Goal: Task Accomplishment & Management: Complete application form

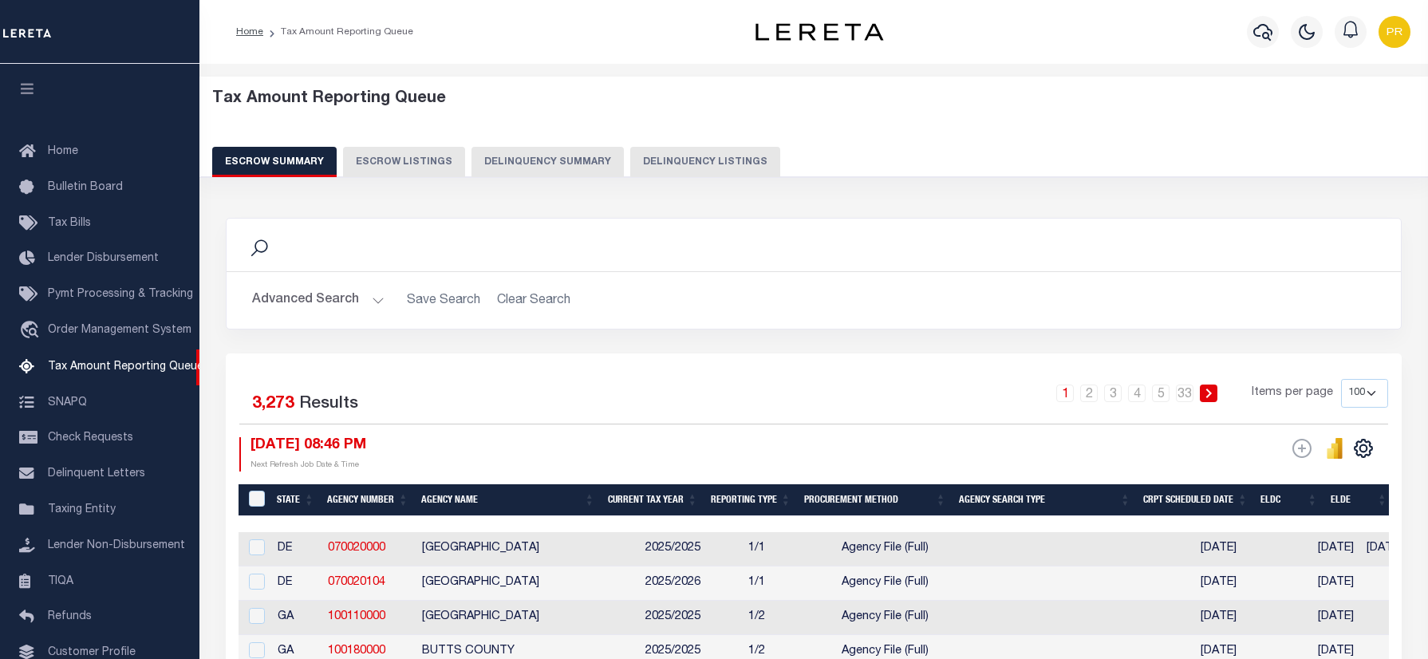
select select "100"
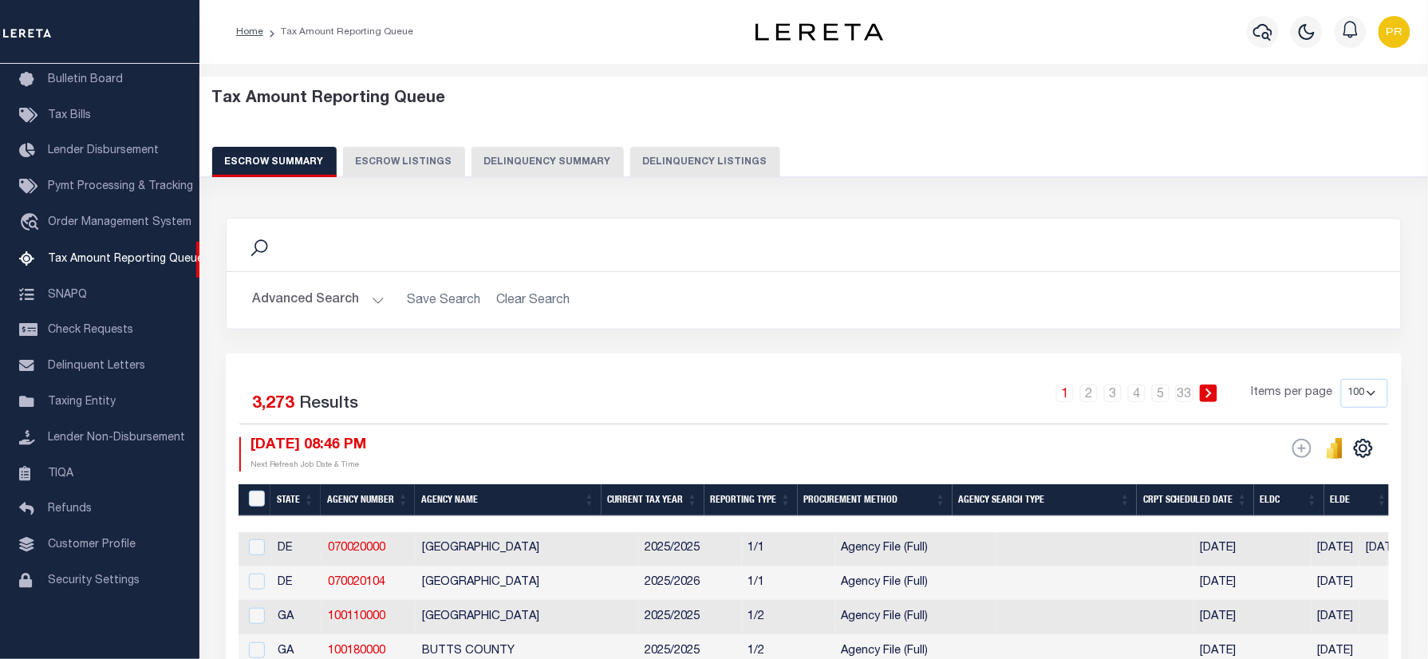
drag, startPoint x: 715, startPoint y: 156, endPoint x: 774, endPoint y: 10, distance: 157.1
click at [715, 156] on button "Delinquency Listings" at bounding box center [705, 162] width 150 height 30
select select "100"
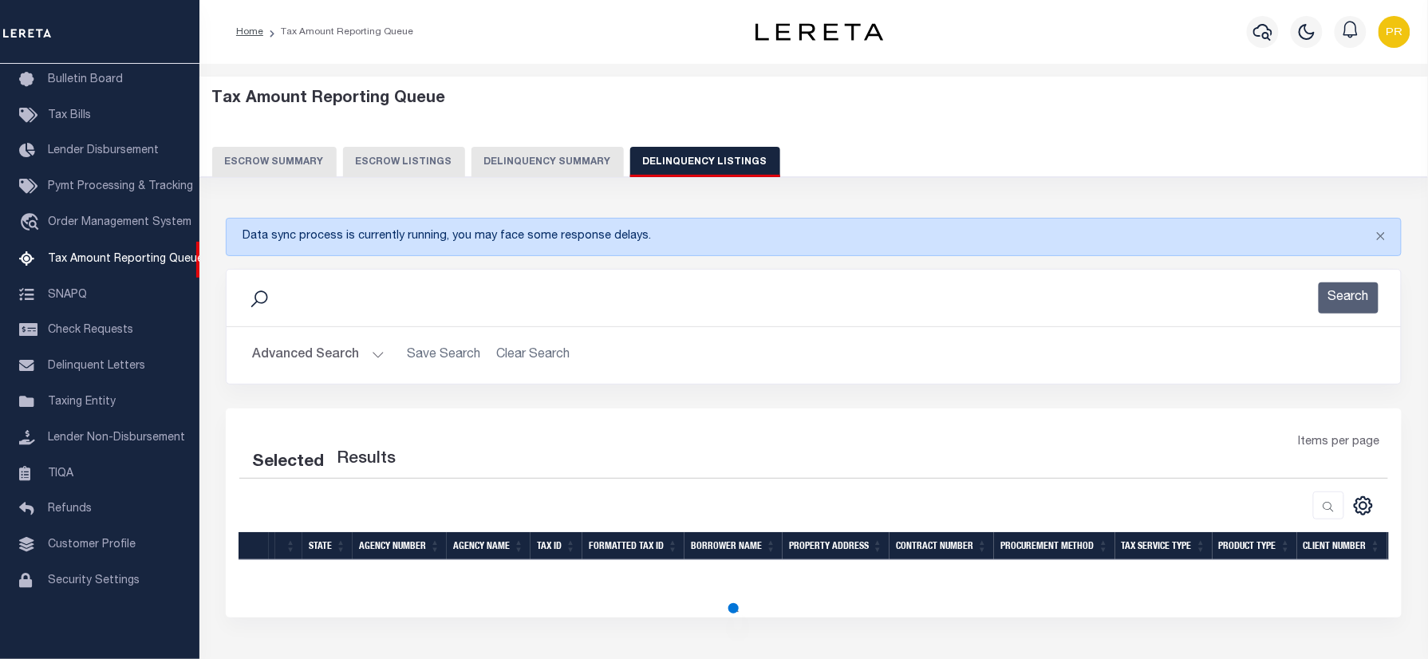
select select "100"
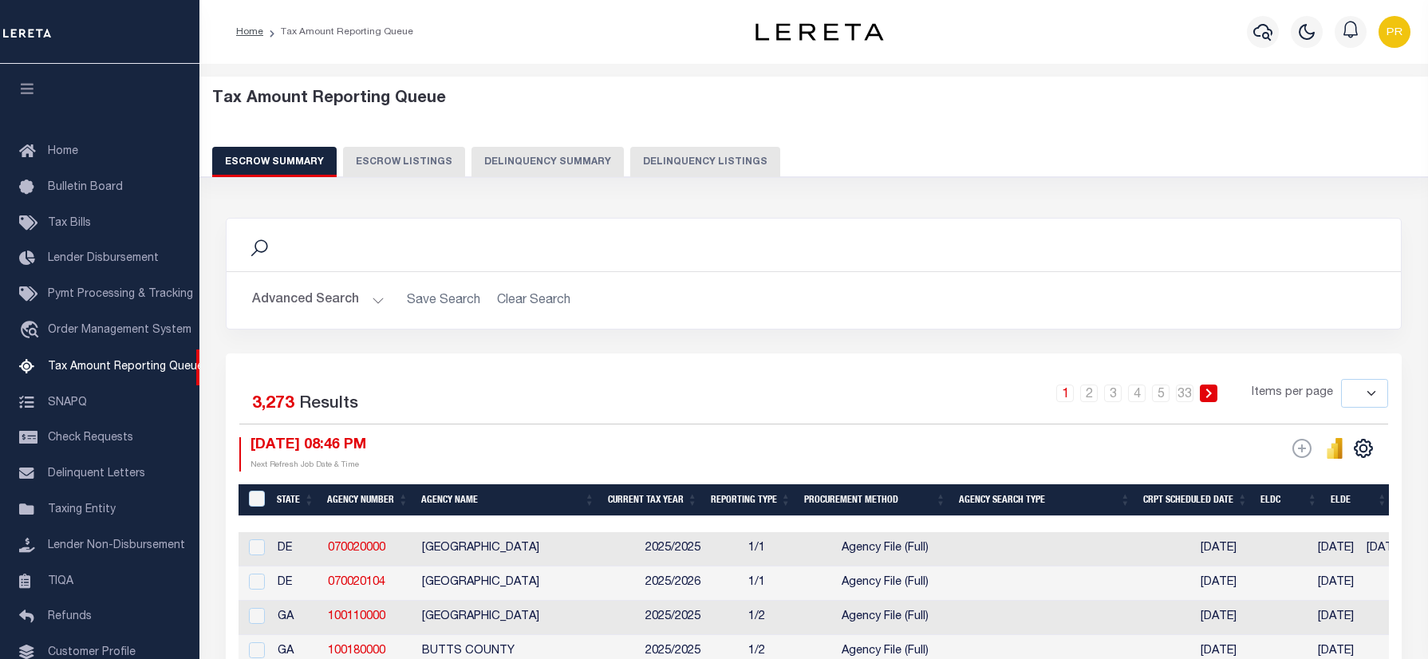
select select
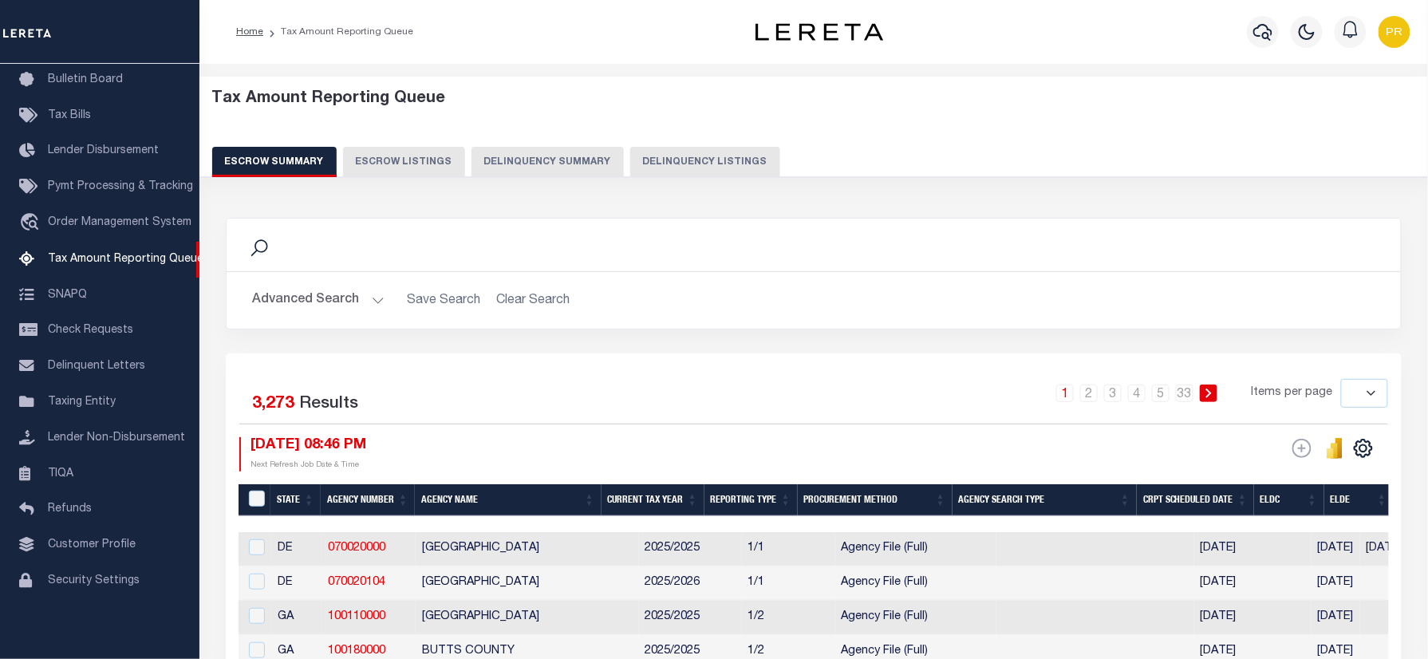
click at [697, 154] on button "Delinquency Listings" at bounding box center [705, 162] width 150 height 30
select select
select select "100"
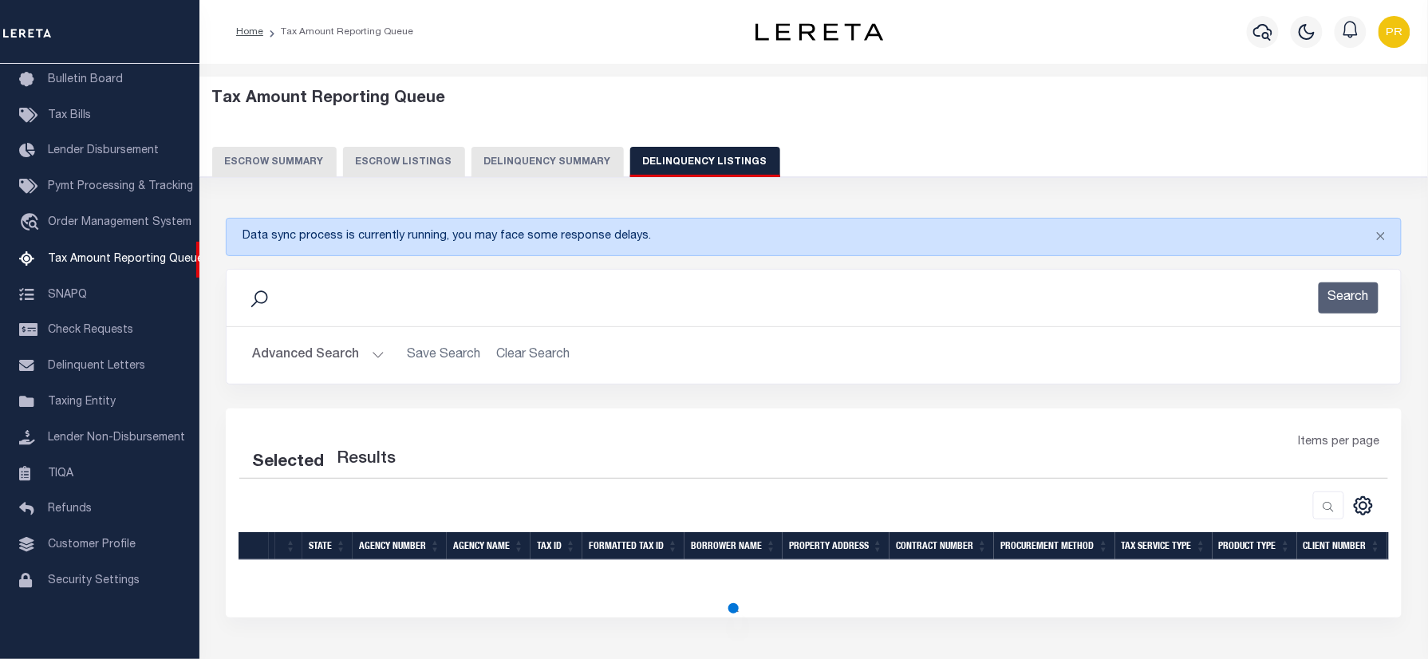
select select "100"
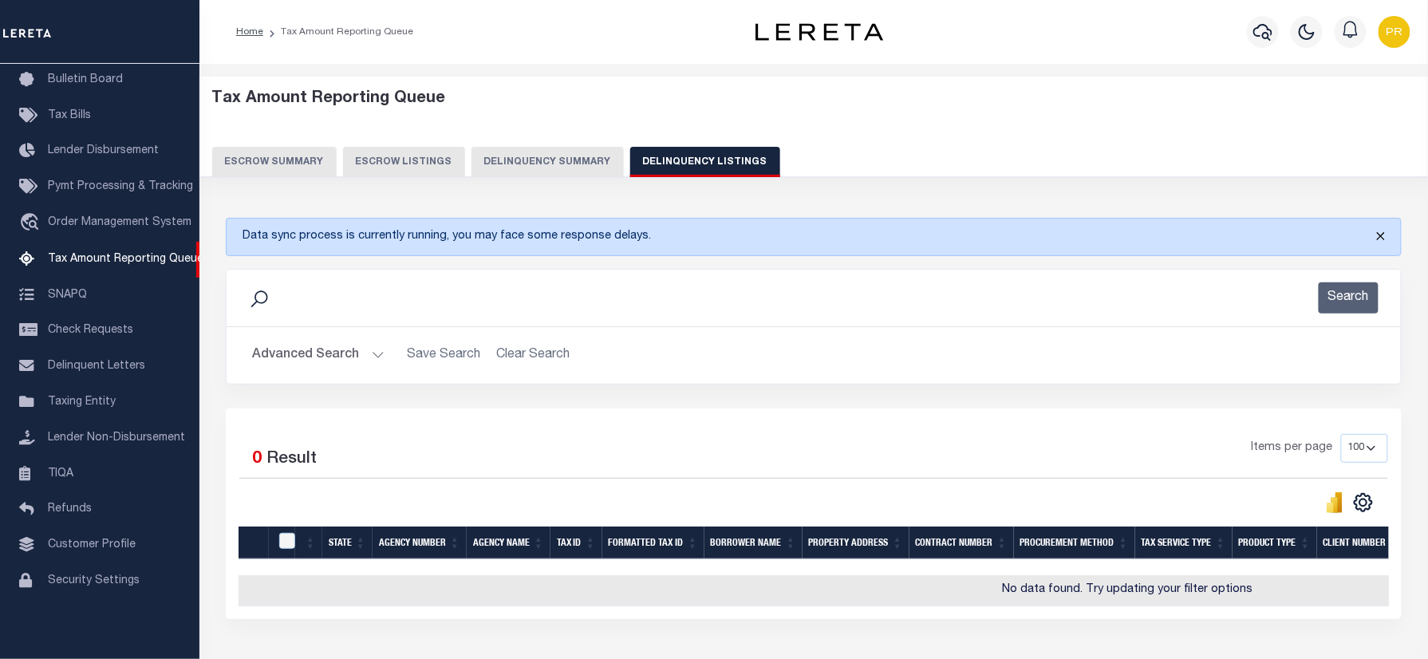
click at [1385, 237] on button "Close" at bounding box center [1381, 236] width 40 height 35
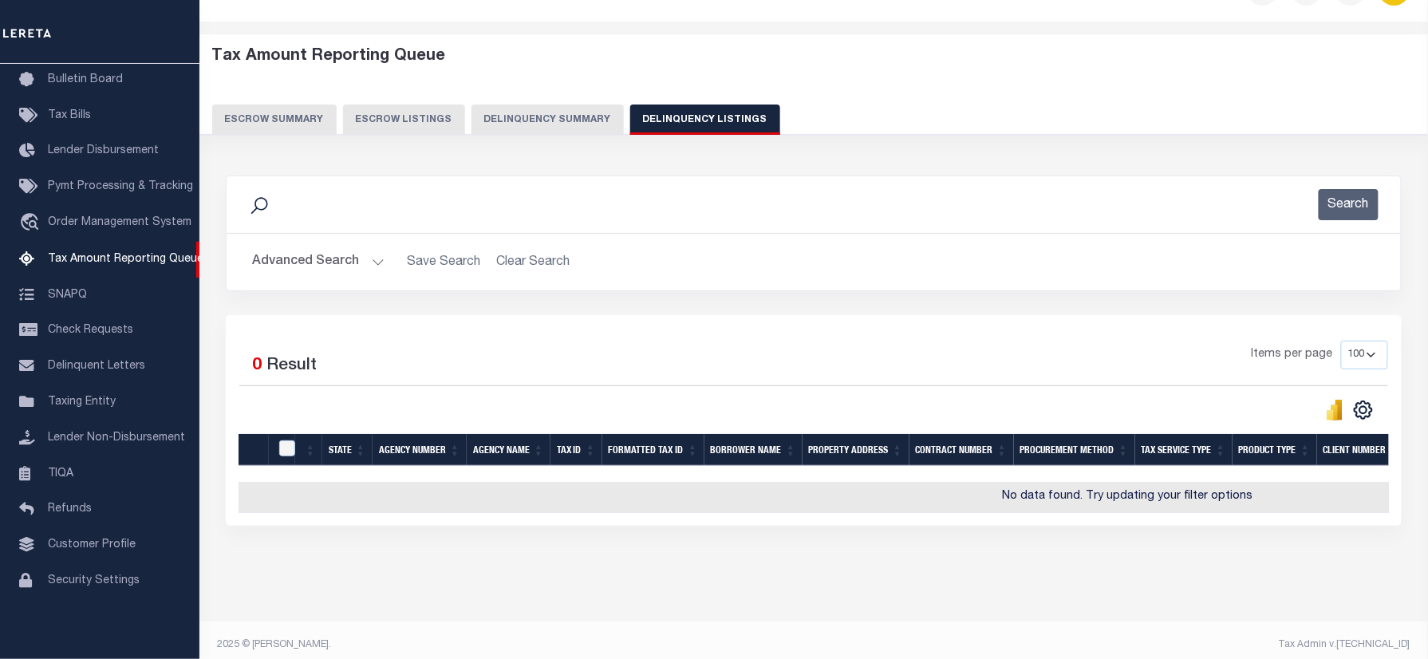
scroll to position [65, 0]
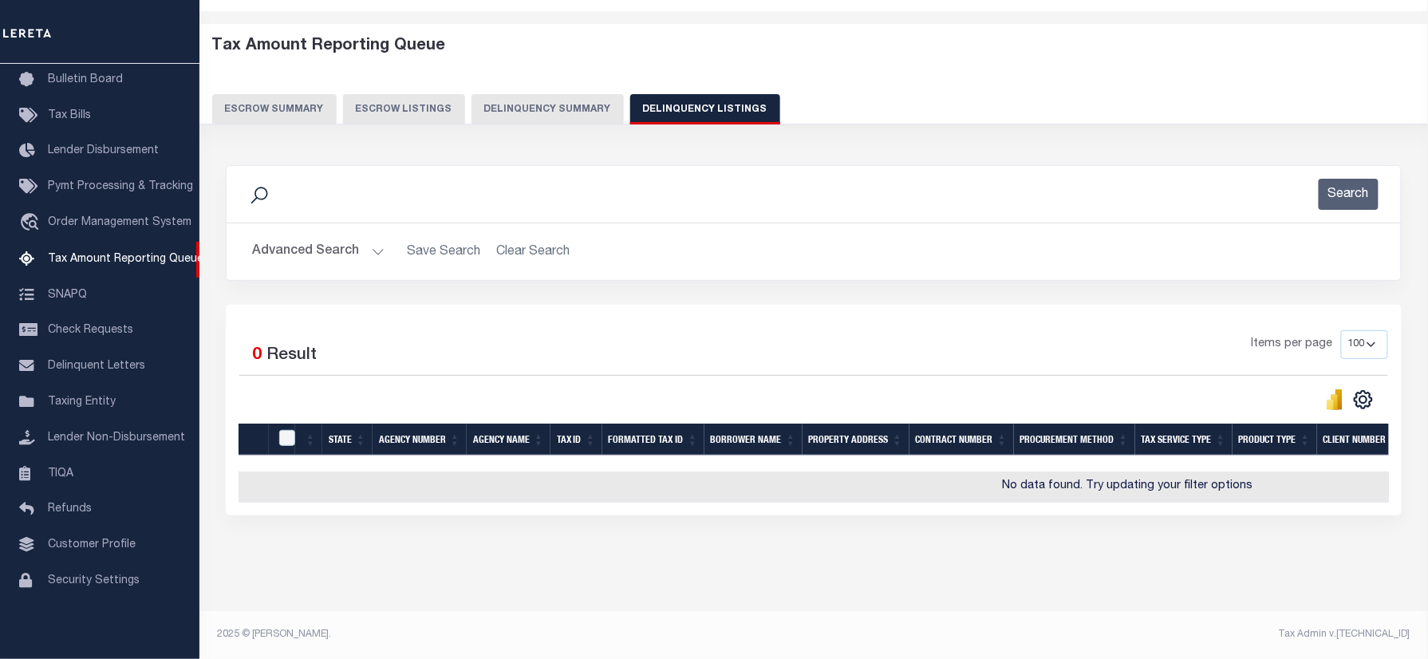
click at [305, 238] on button "Advanced Search" at bounding box center [318, 251] width 132 height 31
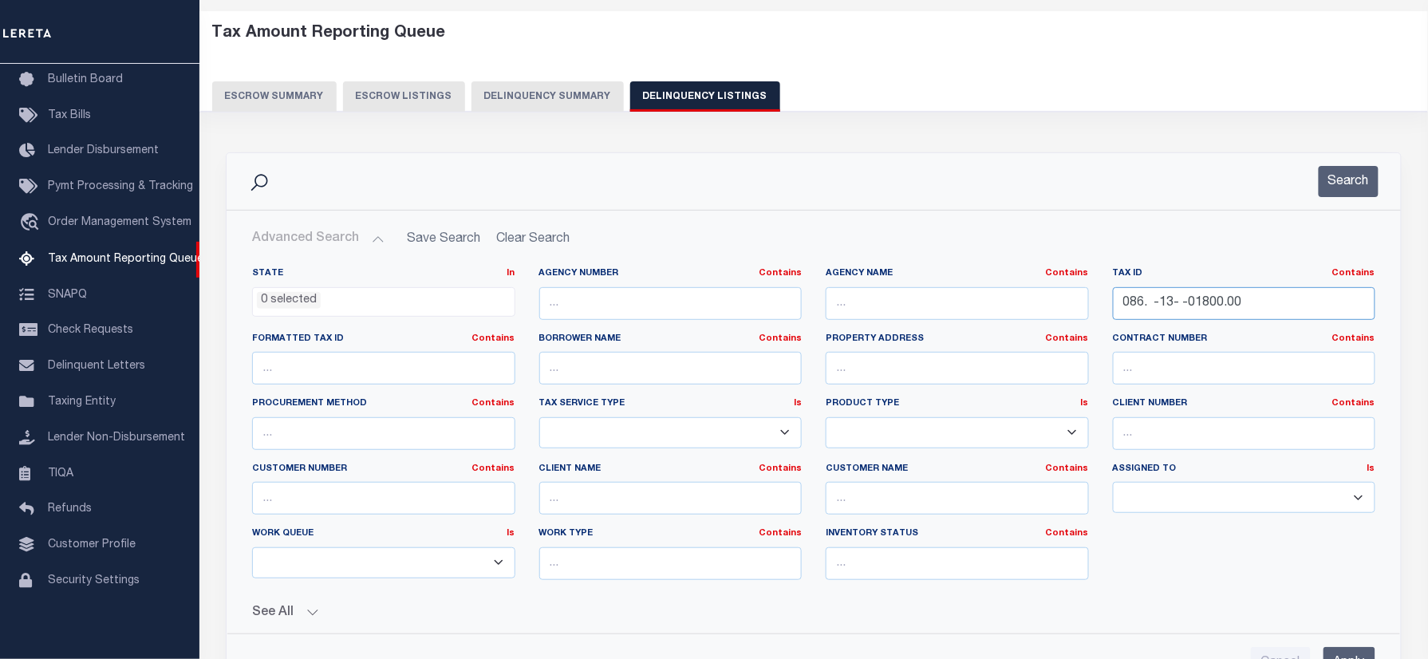
drag, startPoint x: 1284, startPoint y: 301, endPoint x: 1085, endPoint y: 310, distance: 198.8
click at [1085, 310] on div "State In In AK AL AR AZ CA CO CT DC DE FL GA GU HI IA ID IL IN KS KY LA MA MD M…" at bounding box center [813, 429] width 1147 height 325
click at [1346, 176] on button "Search" at bounding box center [1348, 181] width 60 height 31
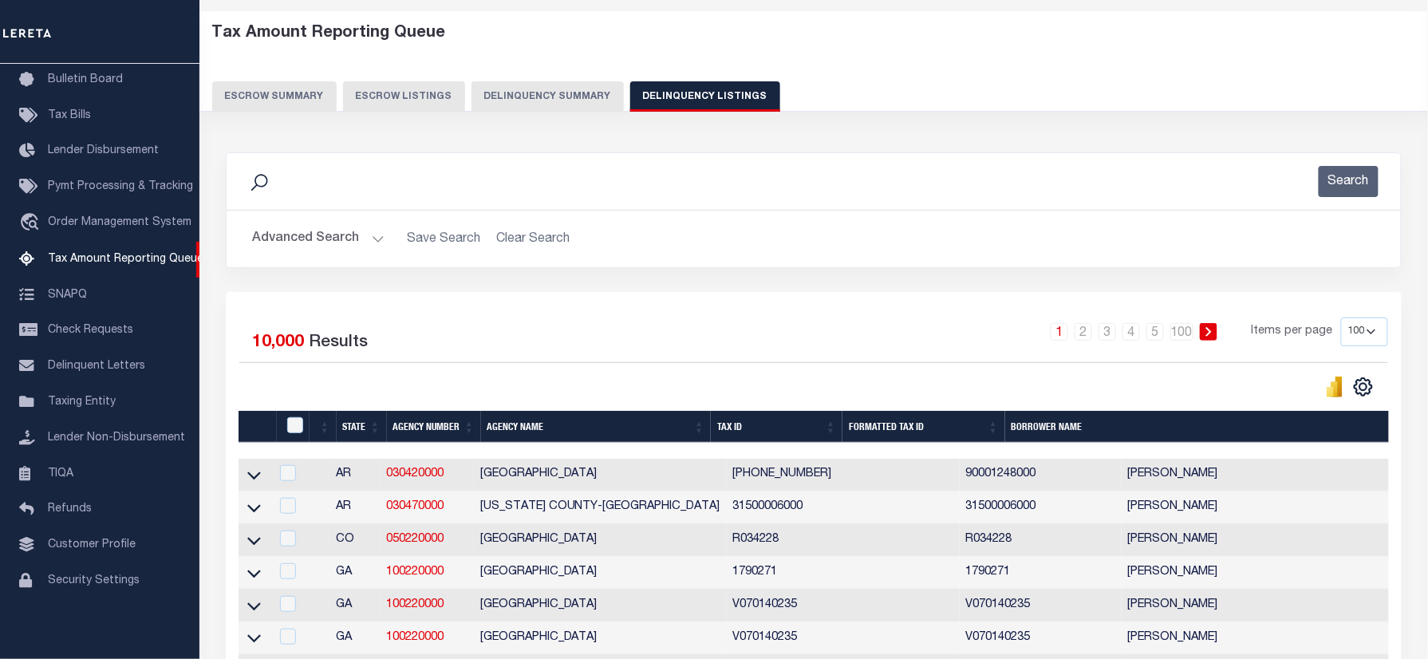
click at [324, 234] on button "Advanced Search" at bounding box center [318, 238] width 132 height 31
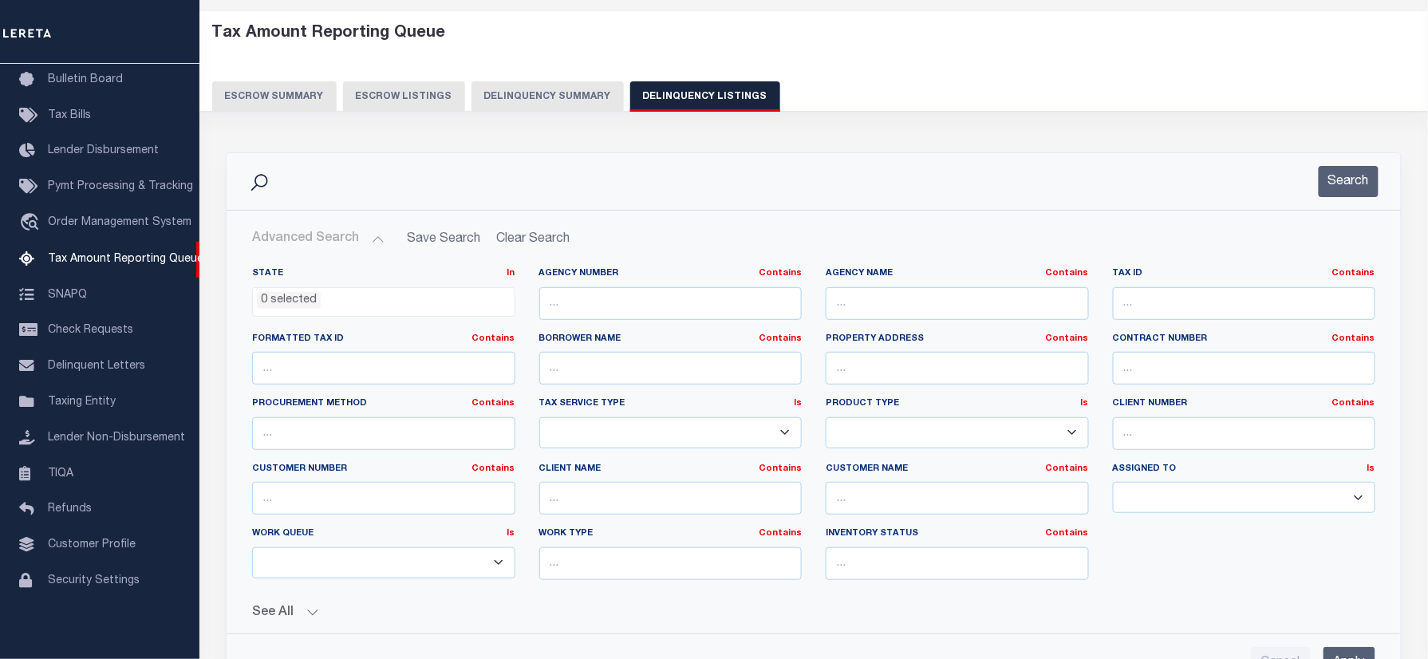
click at [360, 301] on ul "0 selected" at bounding box center [384, 299] width 262 height 22
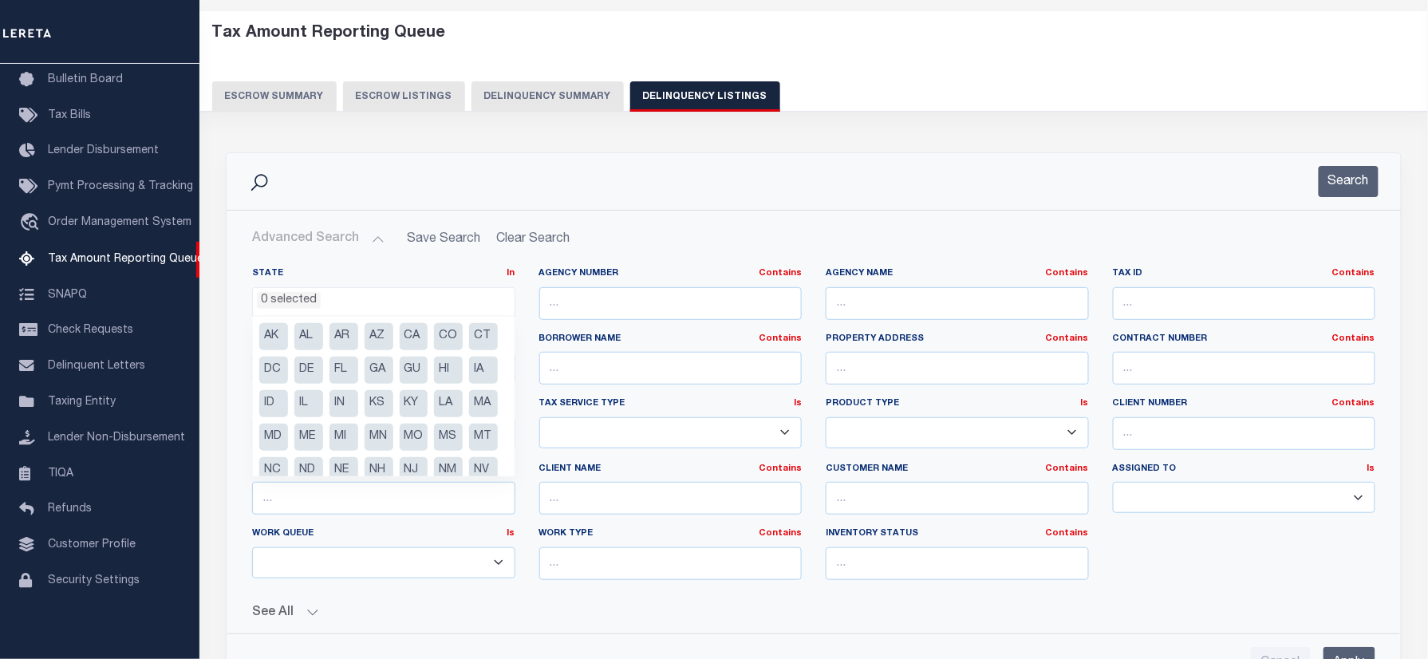
scroll to position [148, 0]
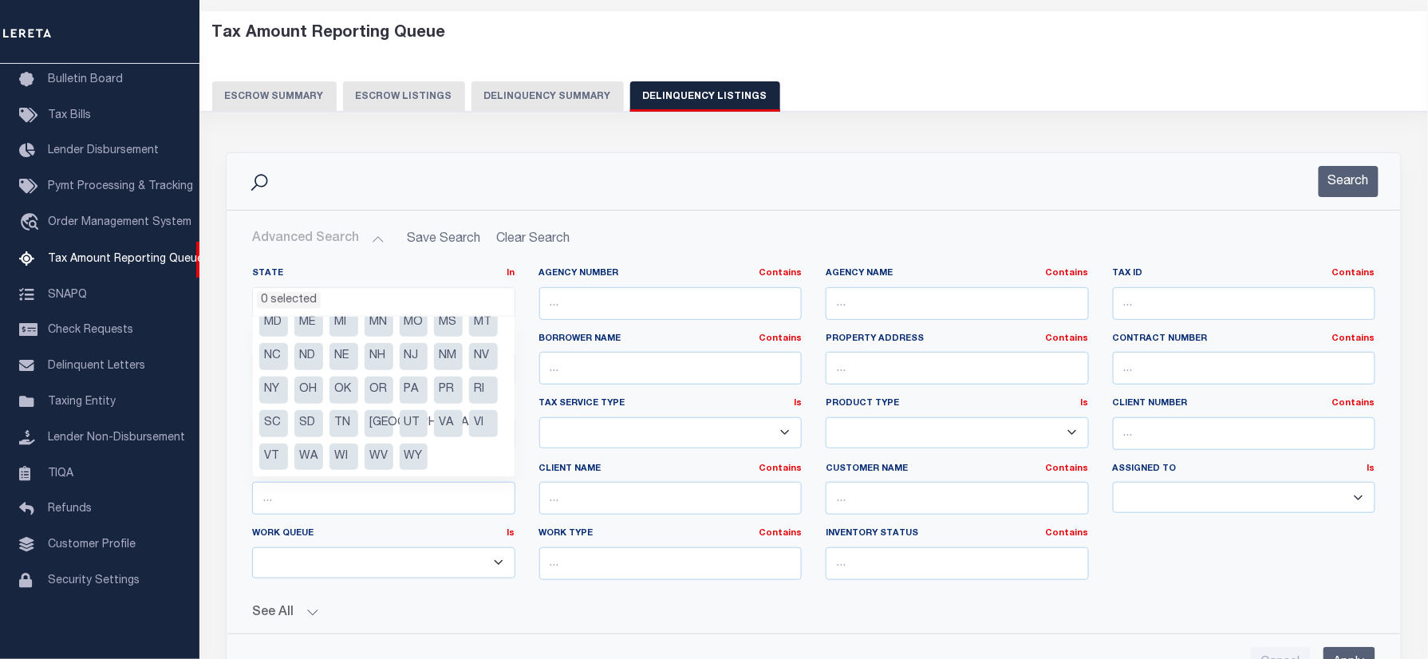
click at [434, 319] on li "MS" at bounding box center [448, 322] width 29 height 27
select select "MS"
click at [939, 211] on hr at bounding box center [813, 210] width 1174 height 1
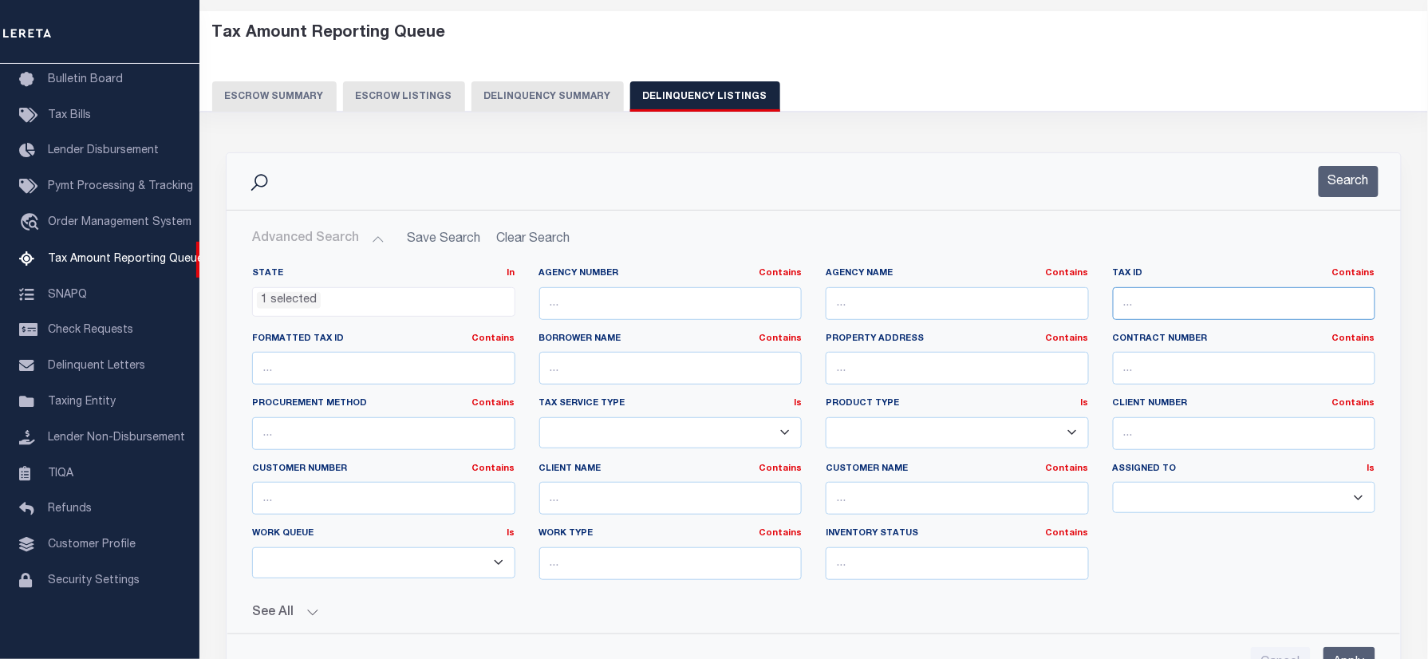
click at [1228, 292] on input "text" at bounding box center [1244, 303] width 263 height 33
paste input "https://sheet.zoho.com/sheet/open/blle61b77af501a2946c6a833a3435c90610d?sheetid…"
type input "h"
click at [1155, 303] on input "text" at bounding box center [1244, 303] width 263 height 33
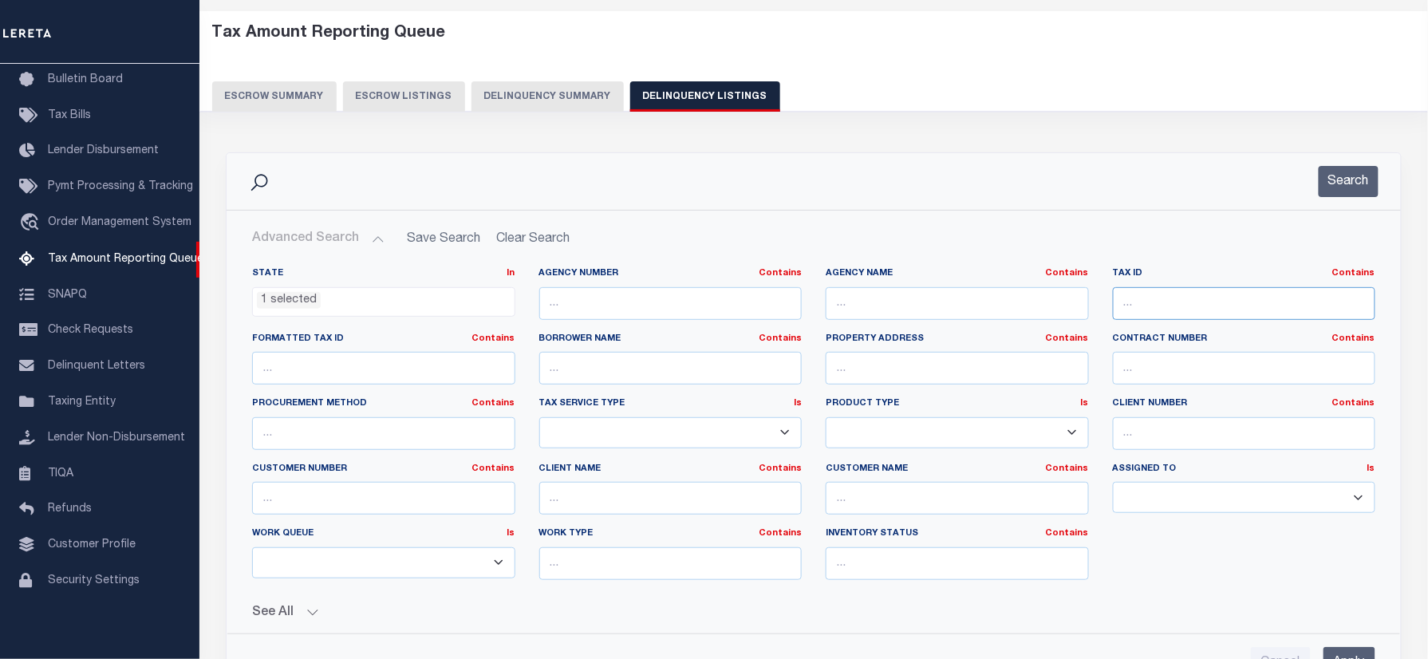
paste input "0910I02049000"
type input "0910I02049000"
click at [1392, 179] on div "Search" at bounding box center [813, 181] width 1174 height 57
click at [1354, 179] on button "Search" at bounding box center [1348, 181] width 60 height 31
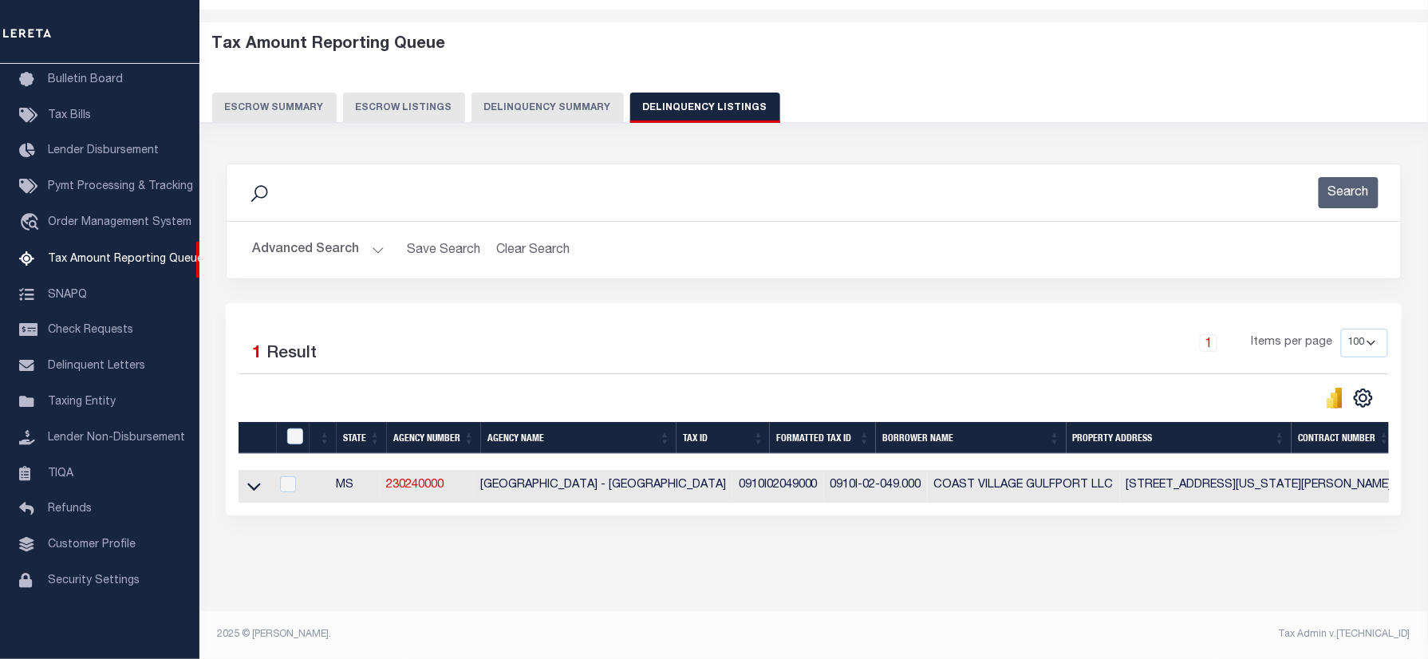
click at [746, 303] on div "Selected 1 Result 1 Items per page 10 25 50 100 500" at bounding box center [814, 409] width 1176 height 212
drag, startPoint x: 252, startPoint y: 477, endPoint x: 1439, endPoint y: 525, distance: 1188.4
click at [252, 483] on icon at bounding box center [254, 487] width 14 height 8
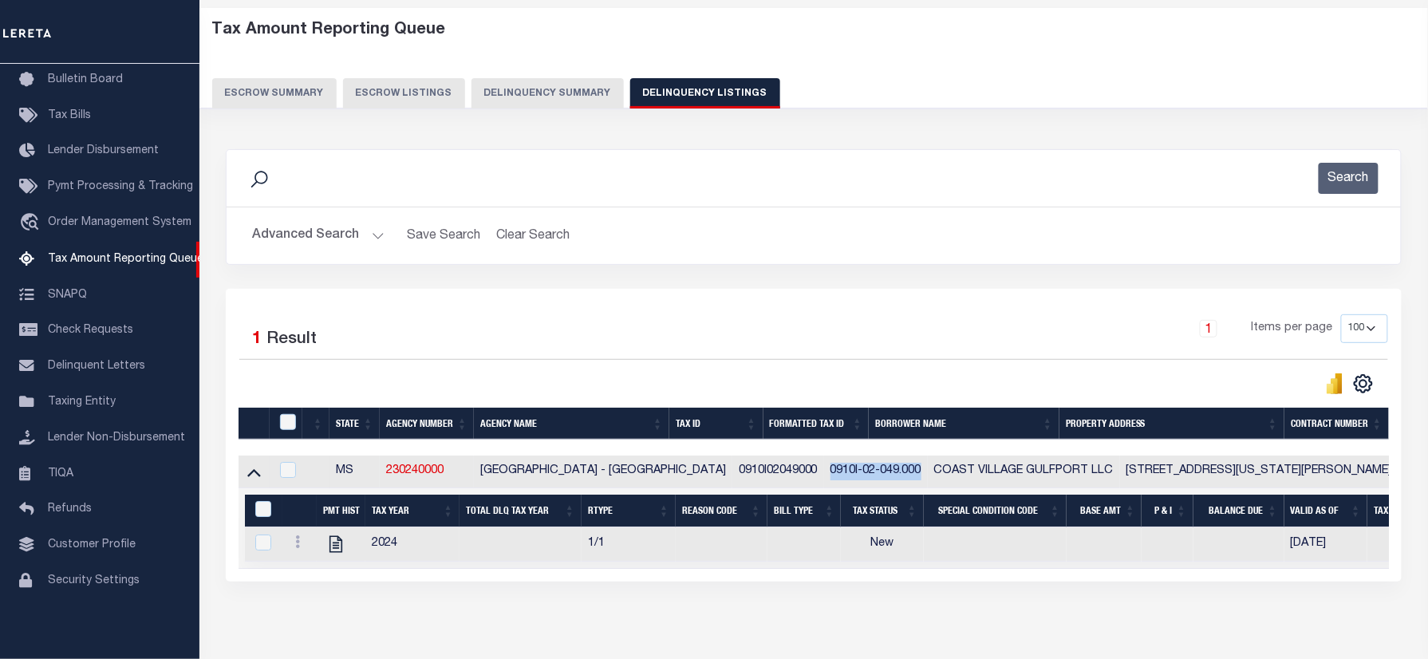
drag, startPoint x: 780, startPoint y: 476, endPoint x: 872, endPoint y: 479, distance: 91.7
click at [872, 479] on td "0910I-02-049.000" at bounding box center [876, 471] width 104 height 33
copy td "0910I-02-049.000"
checkbox input "true"
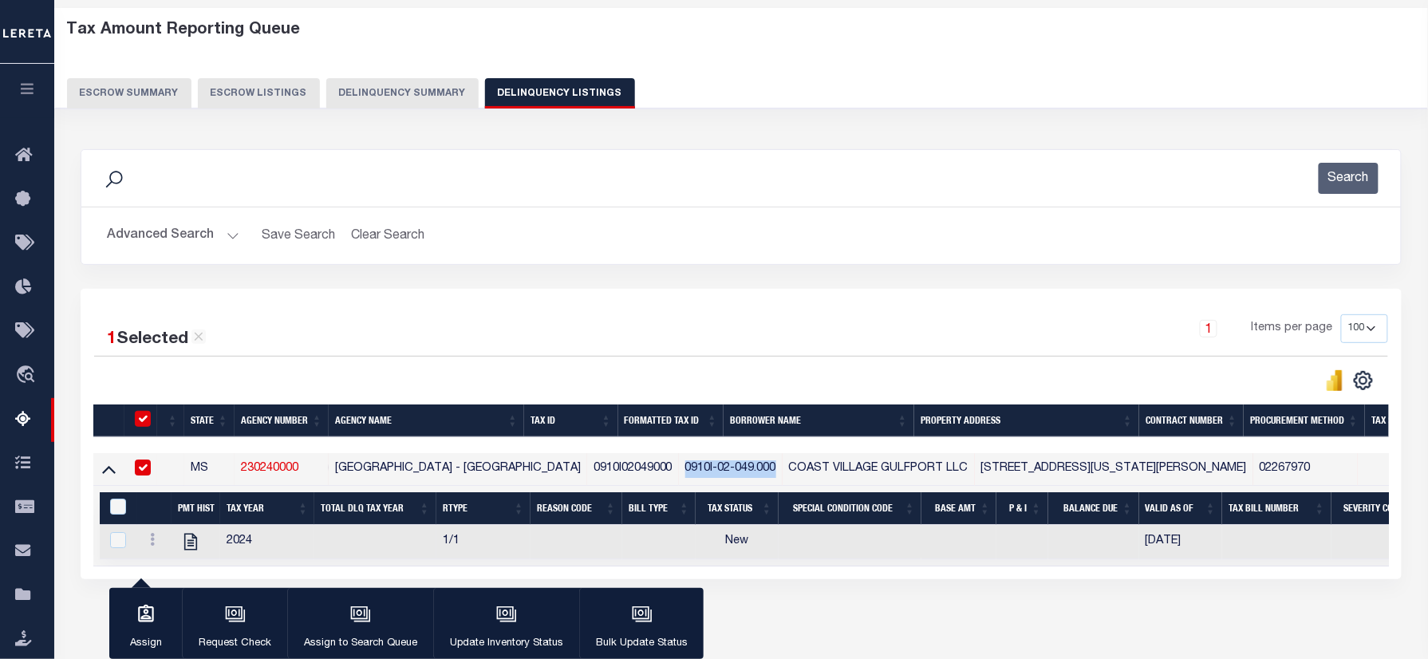
scroll to position [65, 0]
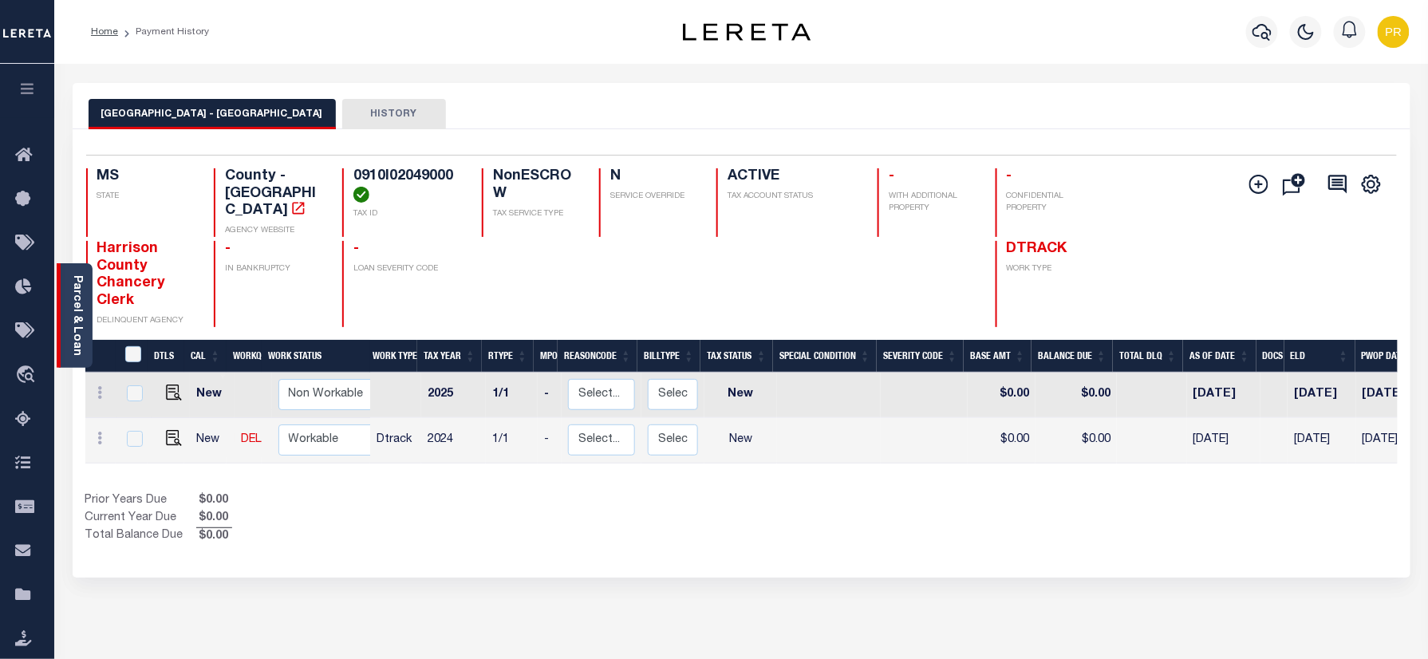
click at [80, 316] on link "Parcel & Loan" at bounding box center [76, 315] width 11 height 81
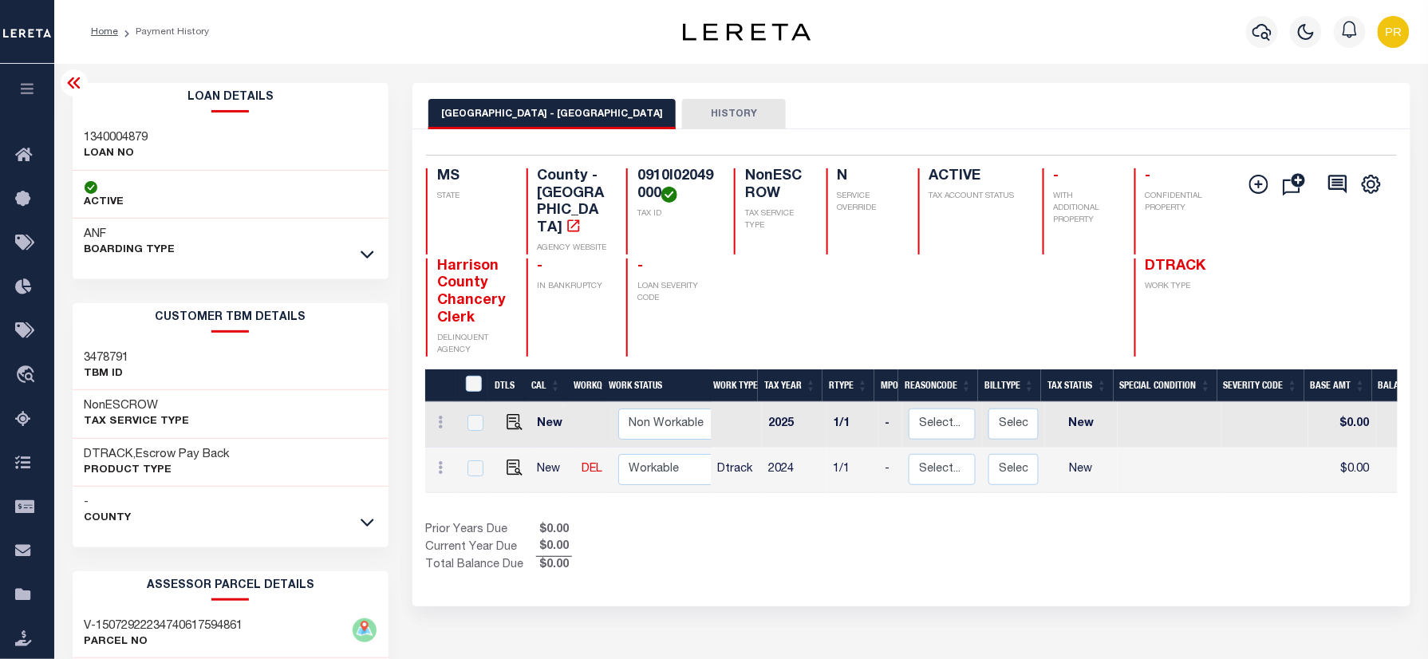
click at [642, 174] on h4 "0910I02049000" at bounding box center [675, 185] width 77 height 34
copy h4 "0910I02049000"
click at [652, 185] on h4 "0910I02049000" at bounding box center [675, 185] width 77 height 34
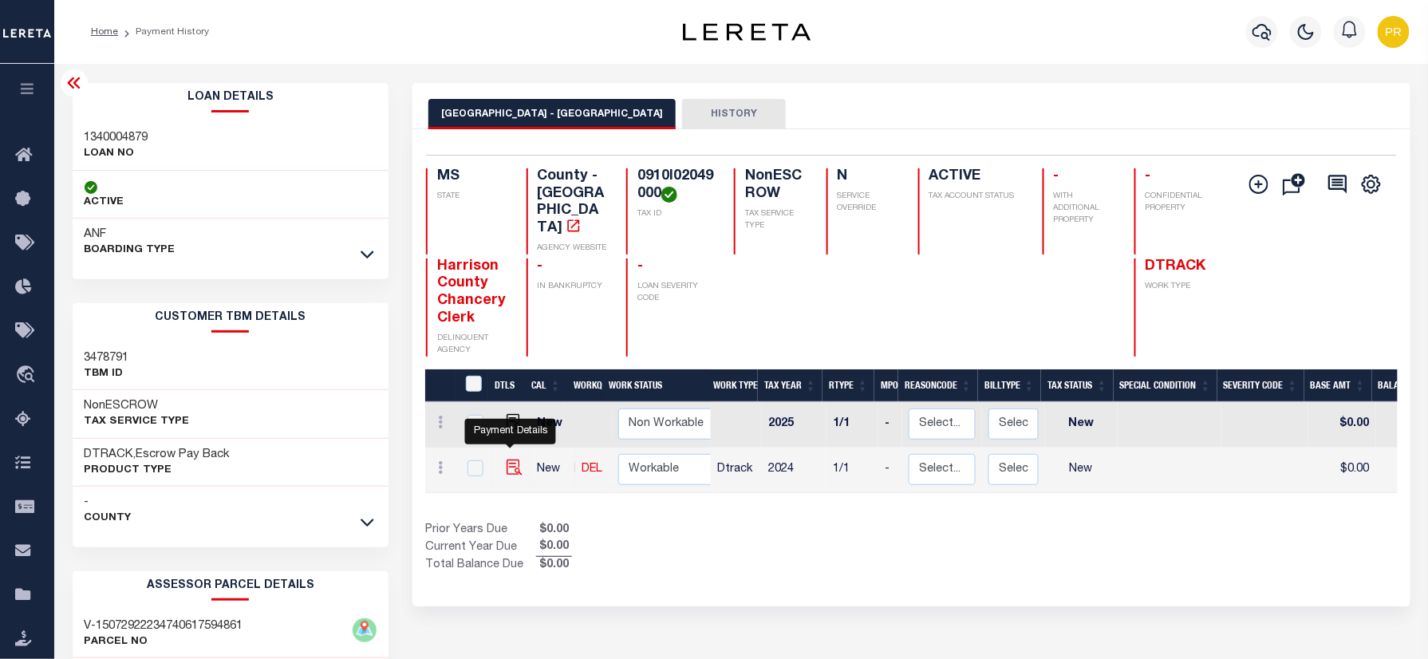
click at [509, 459] on img "" at bounding box center [514, 467] width 16 height 16
checkbox input "true"
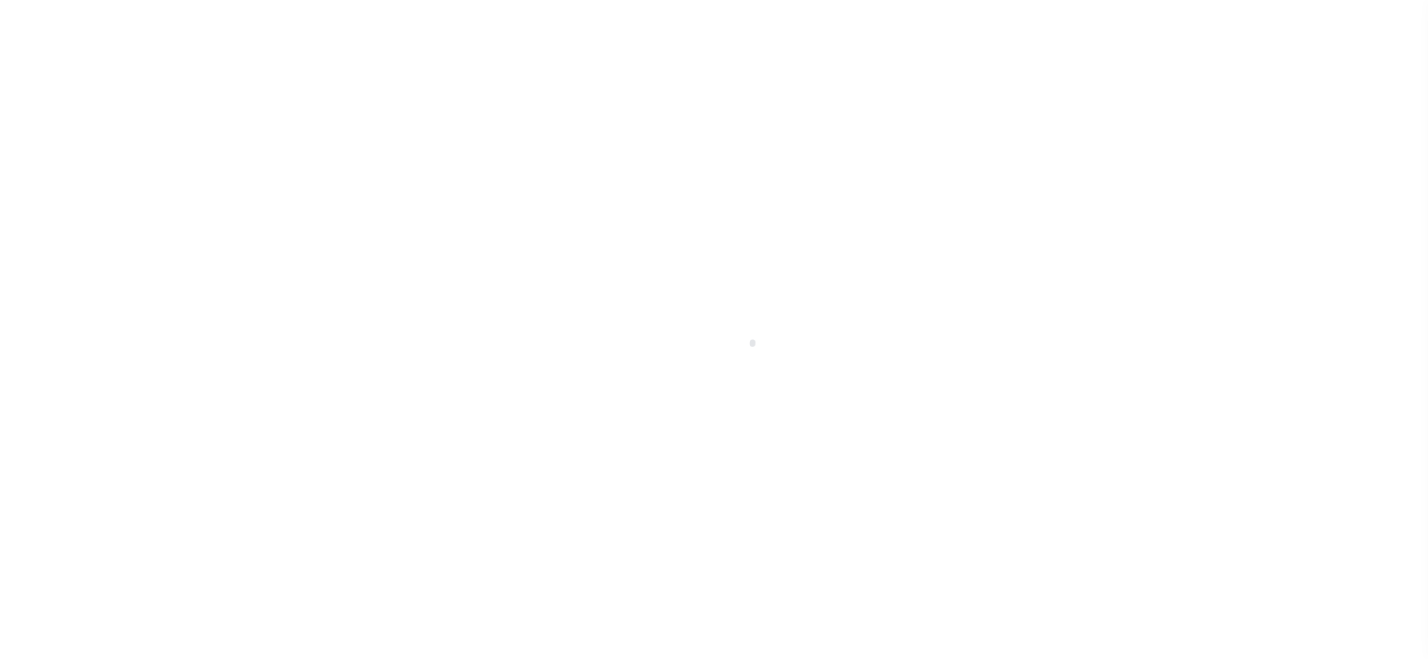
checkbox input "false"
type input "[DATE]"
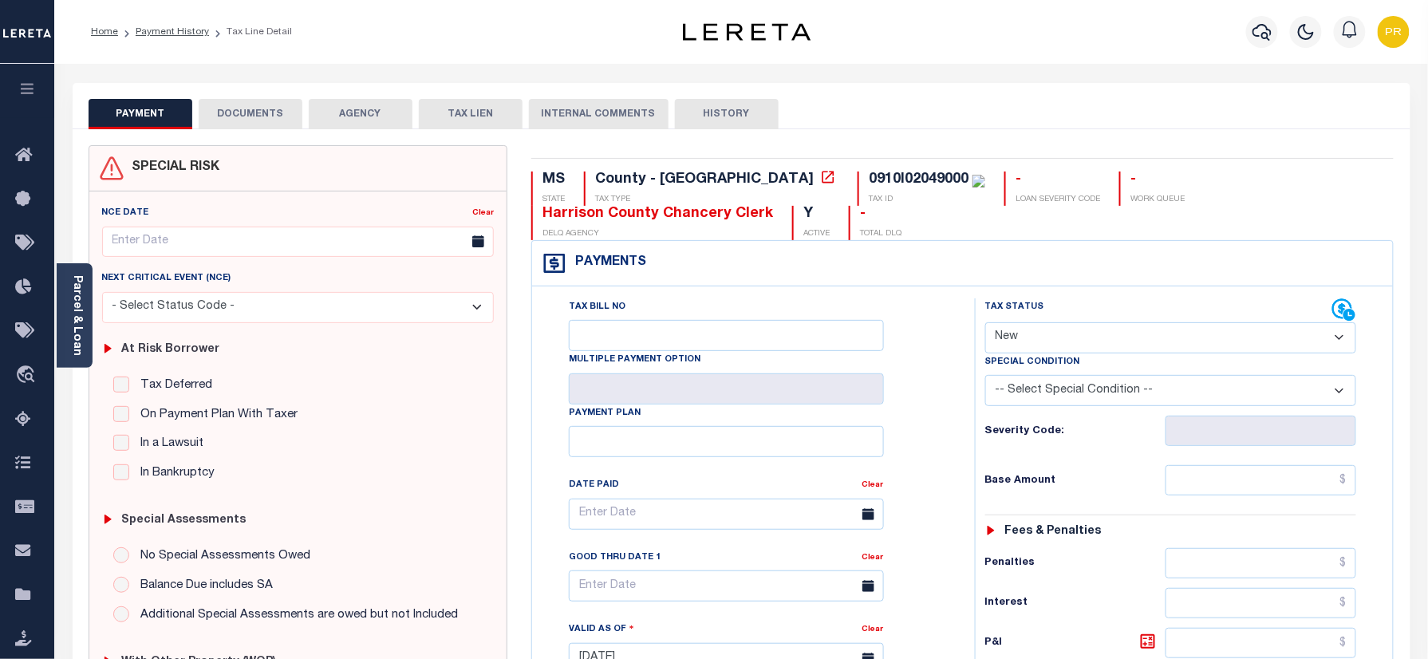
click at [1056, 336] on select "- Select Status Code - Open Due/Unpaid Paid Incomplete No Tax Due Internal Refu…" at bounding box center [1171, 337] width 372 height 31
select select "PYD"
click at [985, 324] on select "- Select Status Code - Open Due/Unpaid Paid Incomplete No Tax Due Internal Refu…" at bounding box center [1171, 337] width 372 height 31
type input "[DATE]"
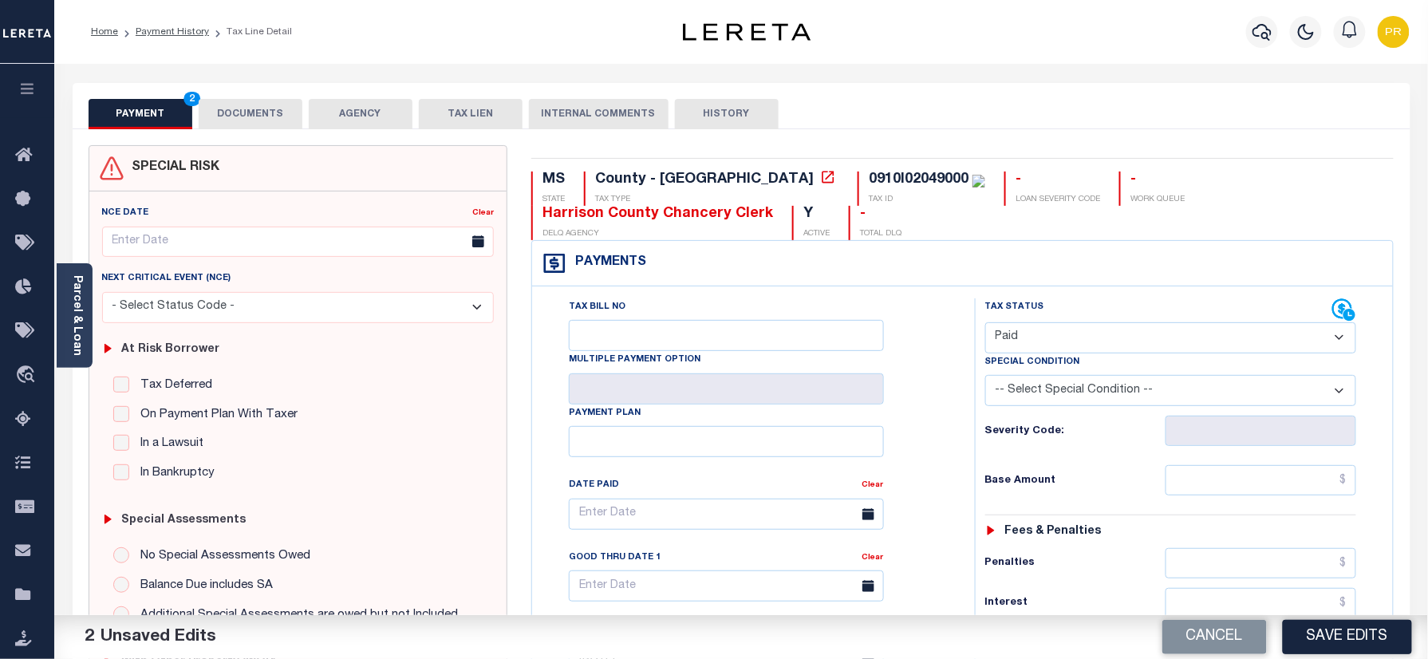
click at [253, 113] on button "DOCUMENTS" at bounding box center [251, 114] width 104 height 30
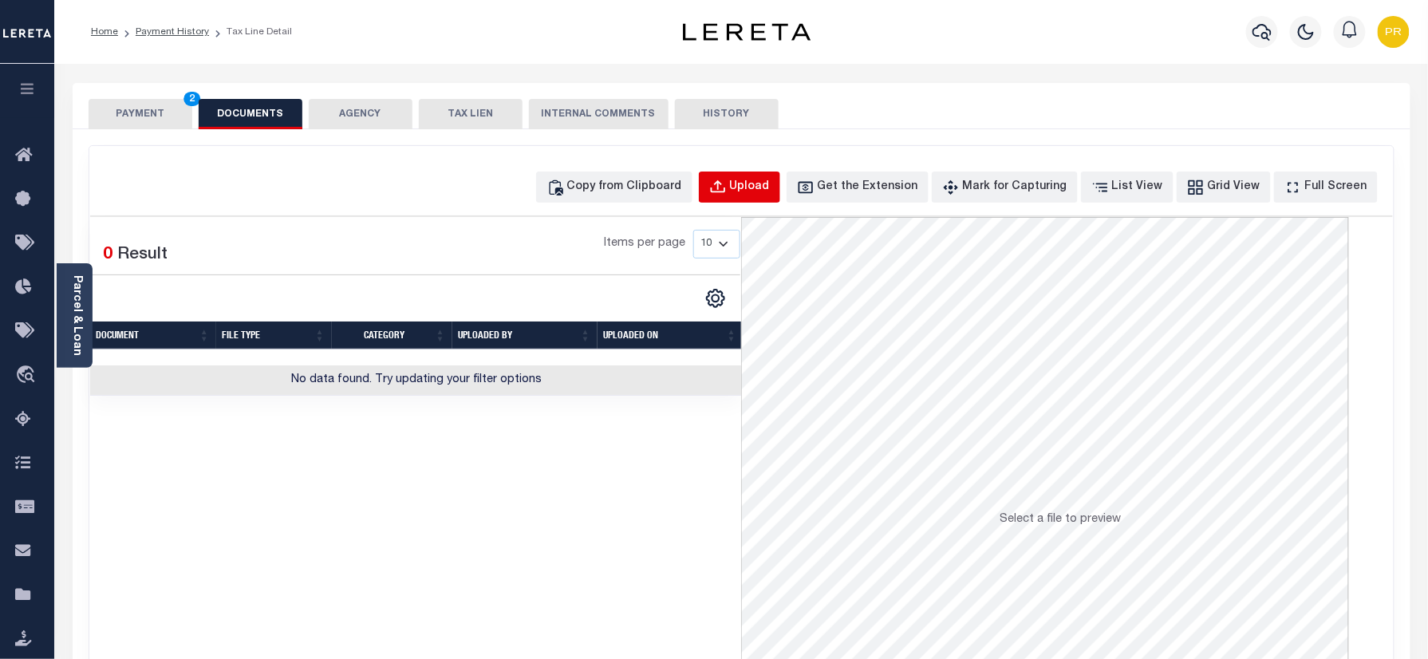
click at [770, 186] on div "Upload" at bounding box center [750, 188] width 40 height 18
select select "POP"
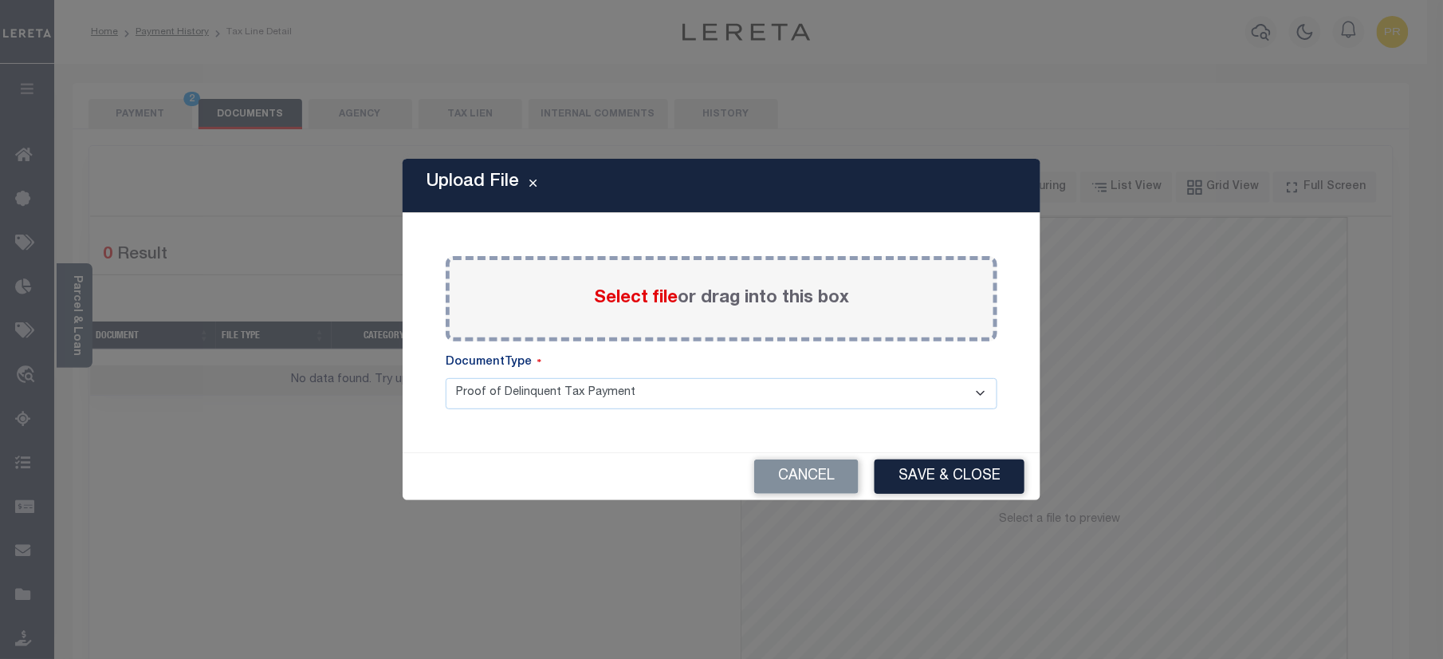
click at [852, 284] on div "Select file or drag into this box" at bounding box center [722, 298] width 552 height 85
click at [777, 290] on label "Select file or drag into this box" at bounding box center [721, 299] width 255 height 26
click at [0, 0] on input "Select file or drag into this box" at bounding box center [0, 0] width 0 height 0
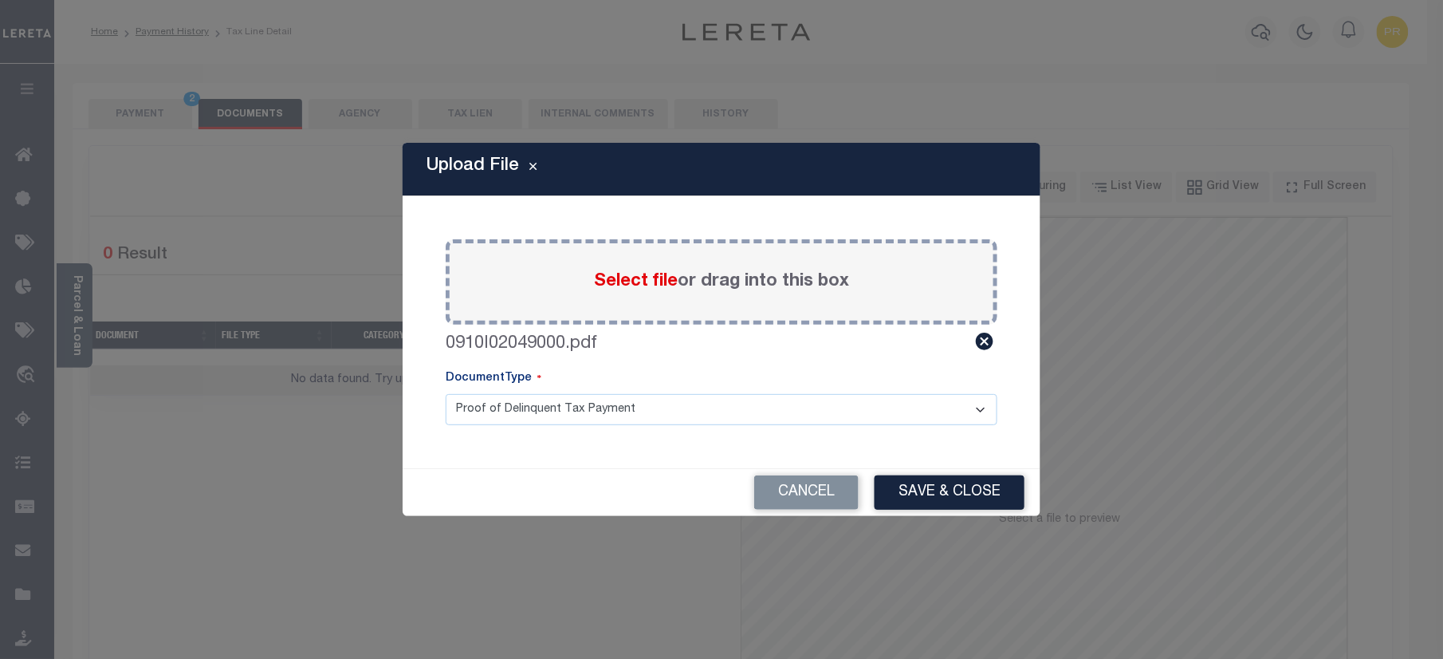
click at [530, 416] on select "Proof of Delinquent Tax Payment" at bounding box center [722, 409] width 552 height 31
click at [446, 394] on select "Proof of Delinquent Tax Payment" at bounding box center [722, 409] width 552 height 31
click at [955, 492] on button "Save & Close" at bounding box center [950, 492] width 150 height 34
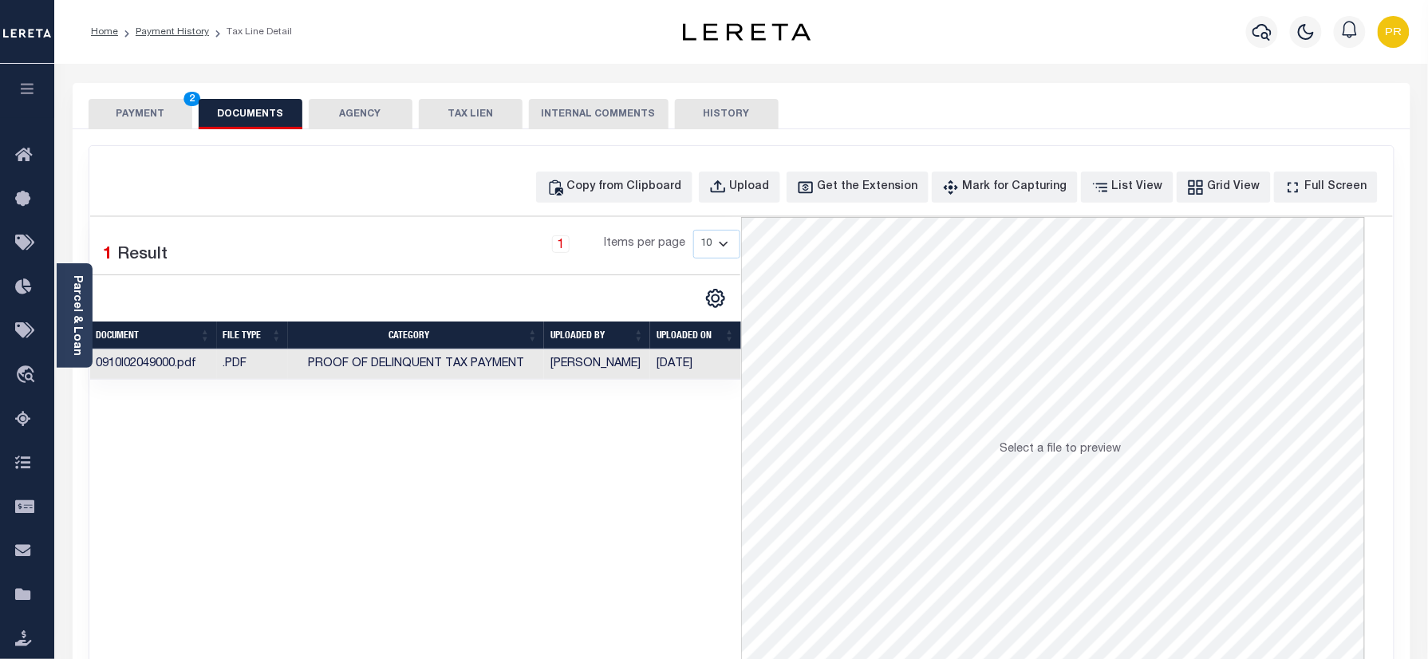
drag, startPoint x: 150, startPoint y: 109, endPoint x: 119, endPoint y: 163, distance: 62.5
click at [150, 109] on button "PAYMENT 2" at bounding box center [141, 114] width 104 height 30
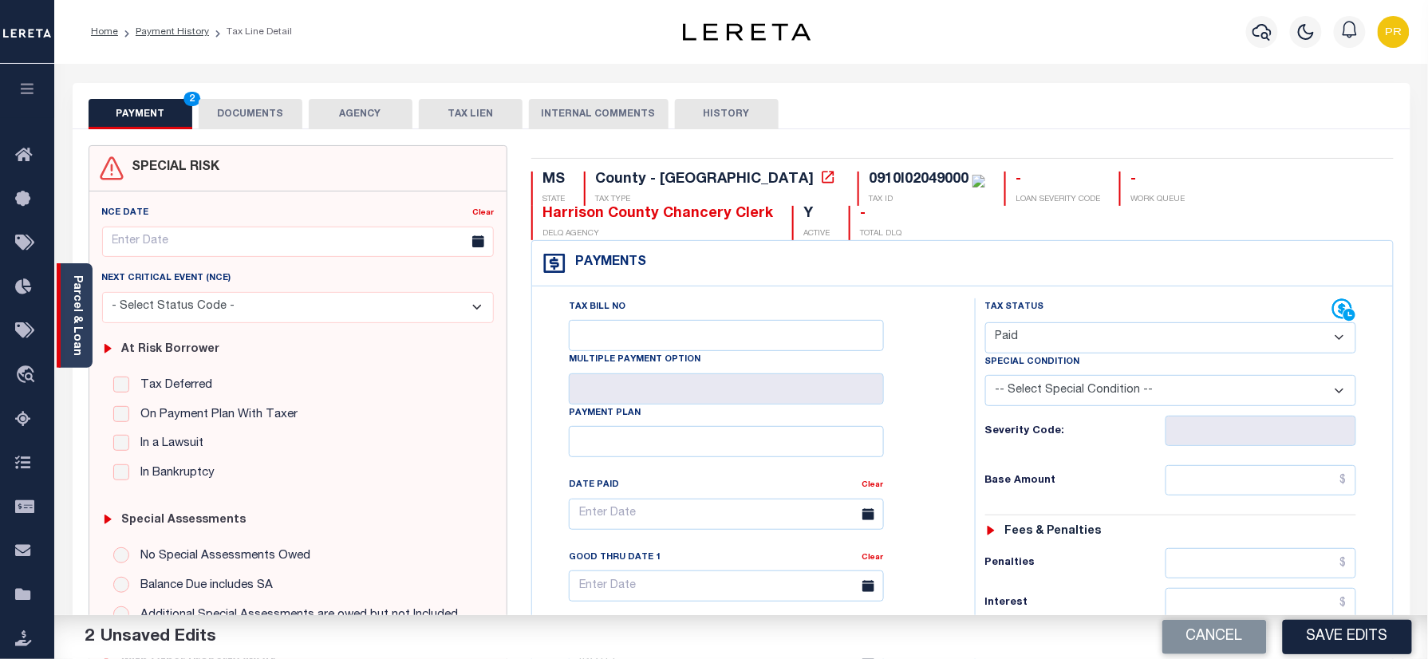
click at [61, 316] on div "Parcel & Loan" at bounding box center [75, 315] width 36 height 104
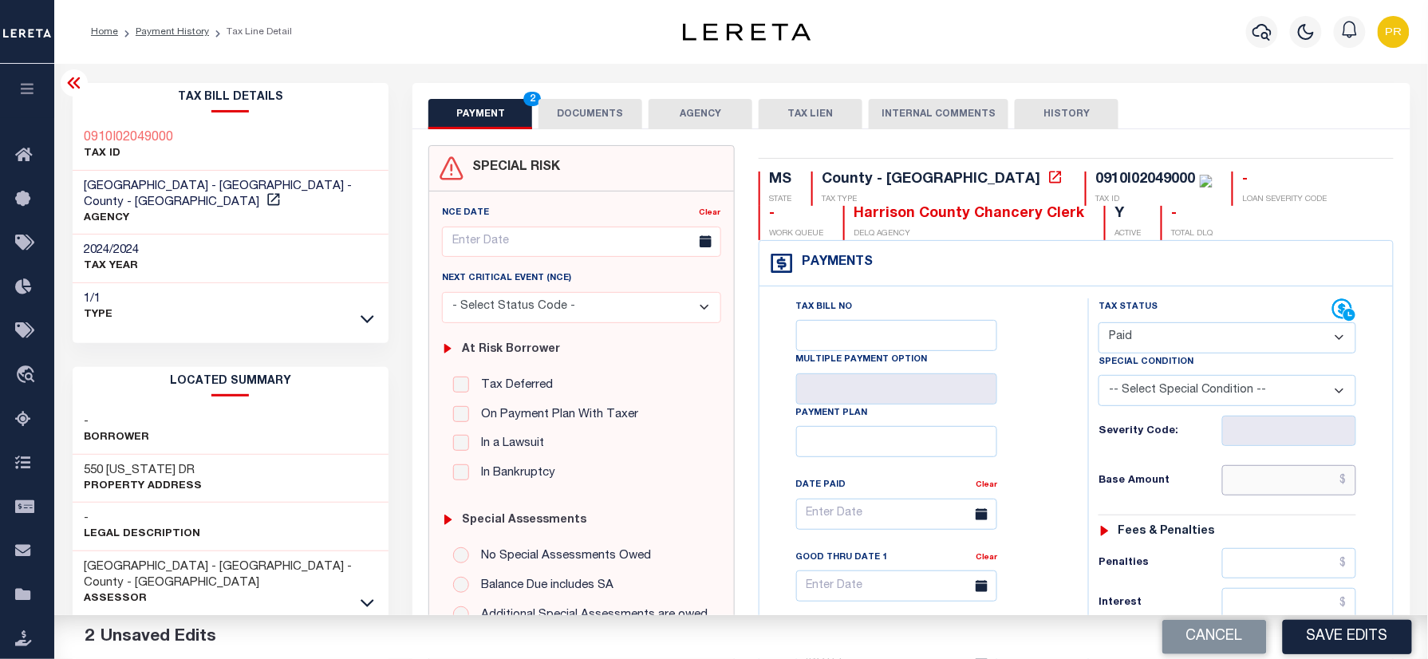
click at [1257, 483] on input "text" at bounding box center [1289, 480] width 134 height 30
paste input "1930.70"
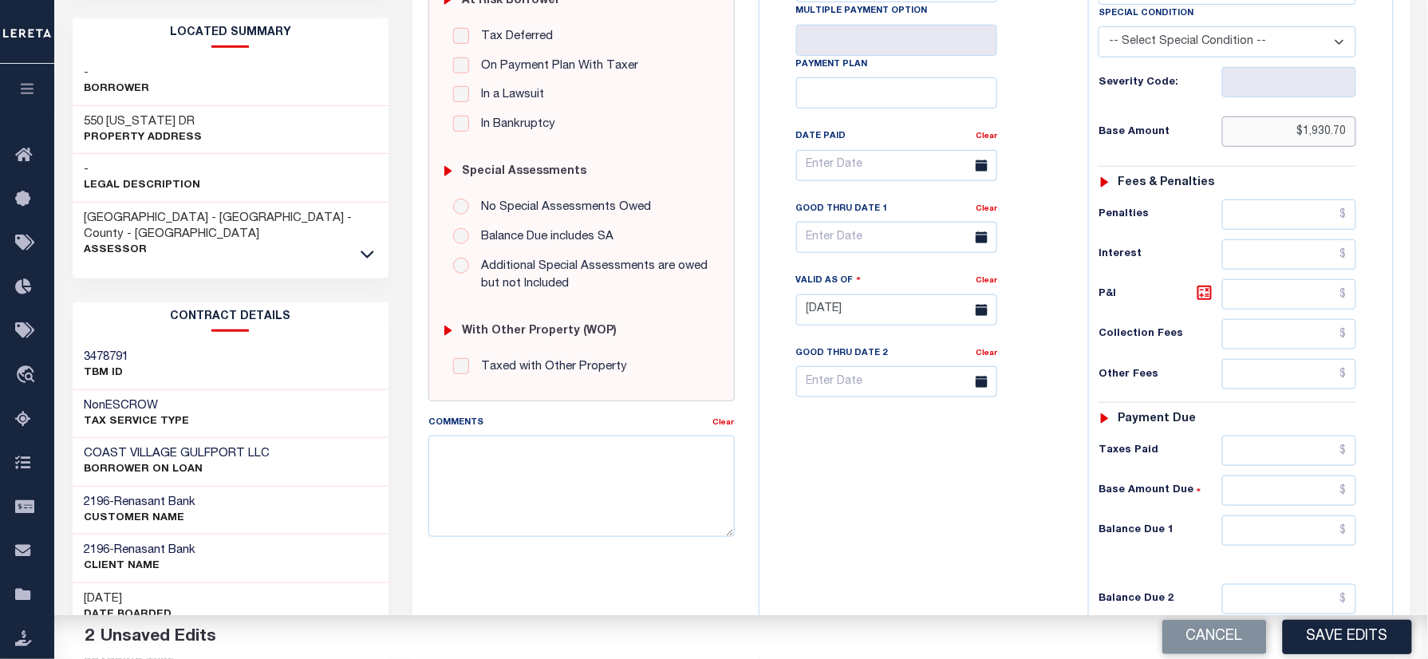
scroll to position [553, 0]
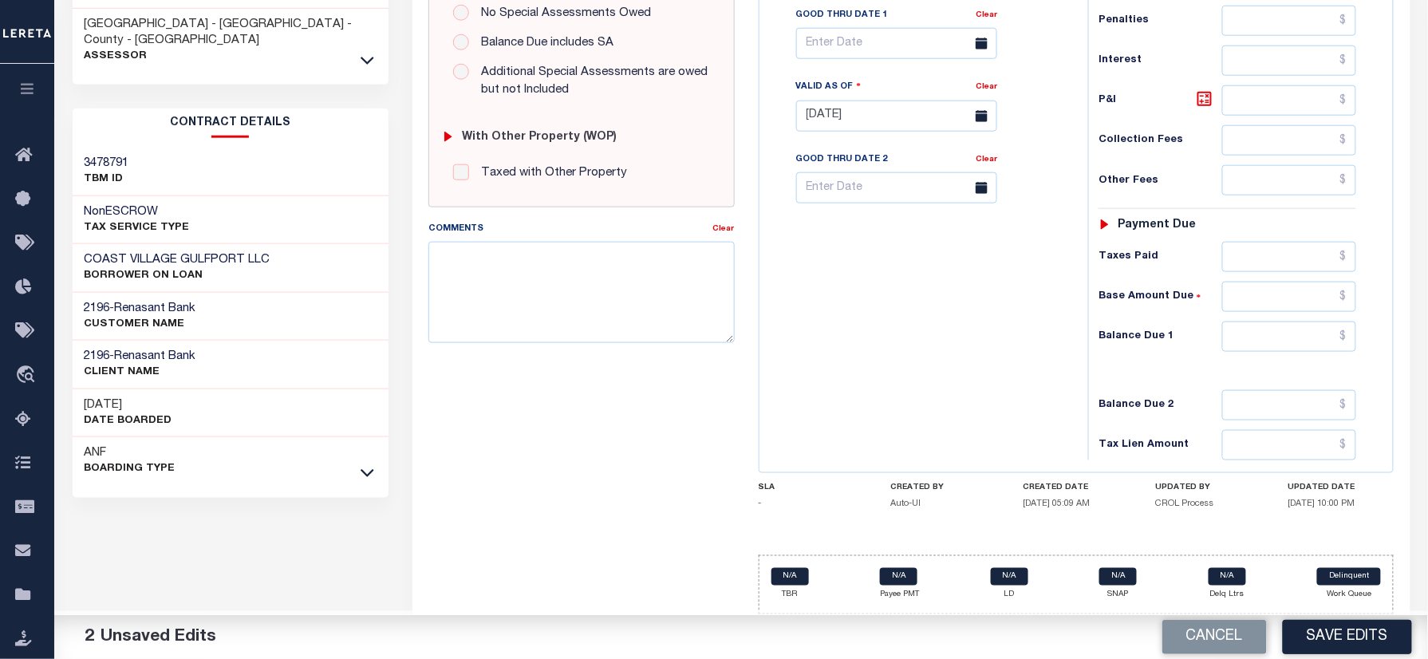
type input "$1,930.70"
drag, startPoint x: 1290, startPoint y: 338, endPoint x: 1270, endPoint y: 333, distance: 20.7
click at [1290, 338] on input "text" at bounding box center [1289, 336] width 134 height 30
type input "$0.00"
click at [946, 362] on div "Tax Bill No Multiple Payment Option Payment Plan Clear" at bounding box center [919, 108] width 313 height 704
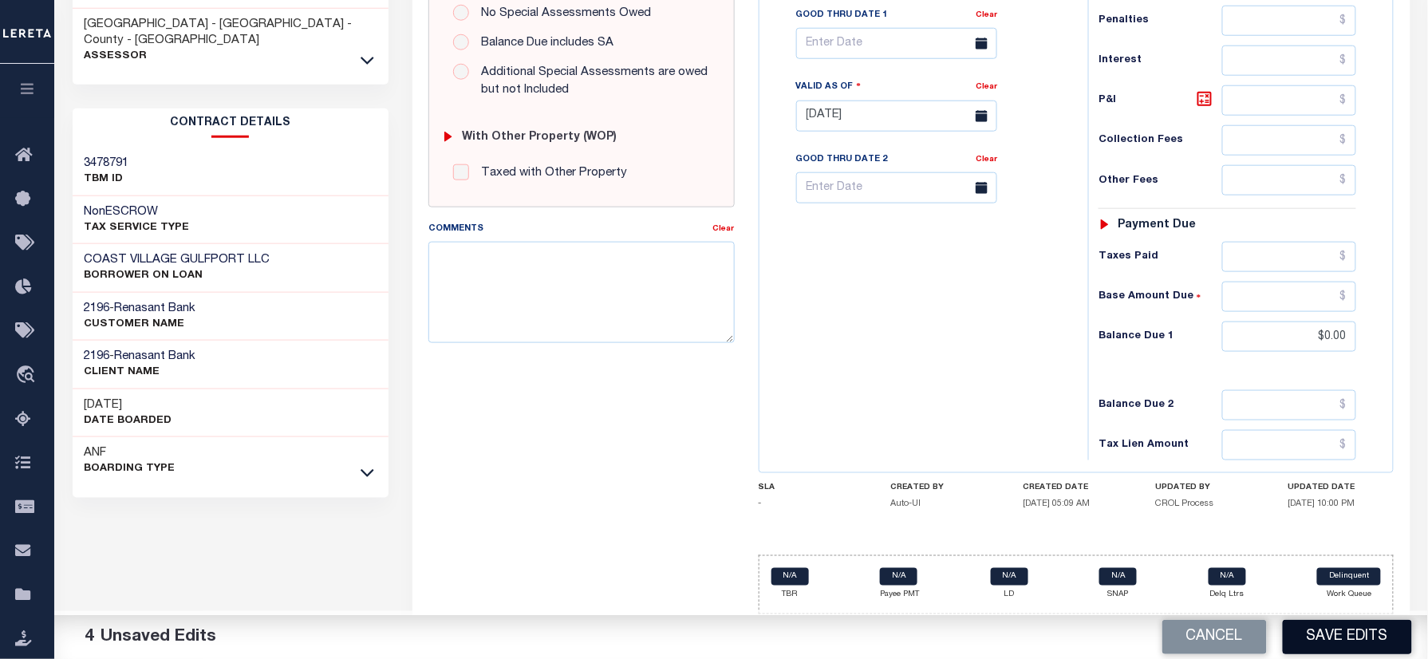
click at [1341, 645] on button "Save Edits" at bounding box center [1346, 637] width 129 height 34
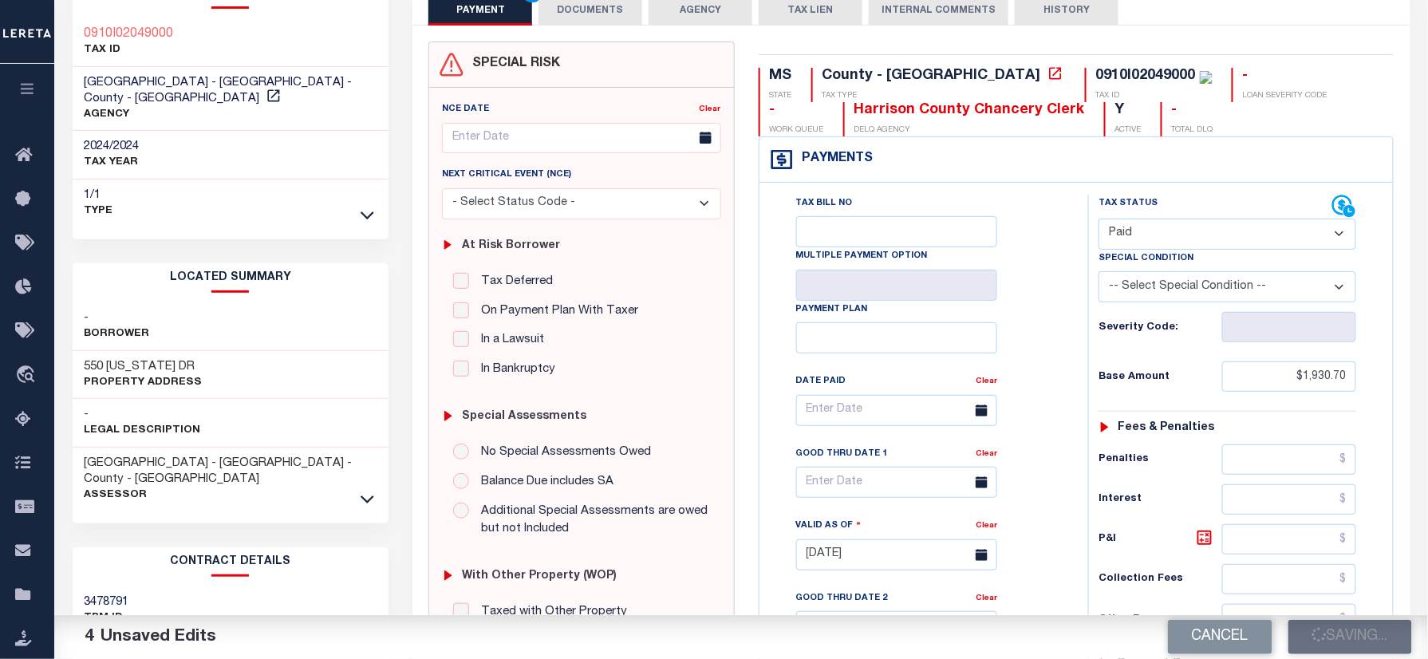
scroll to position [0, 0]
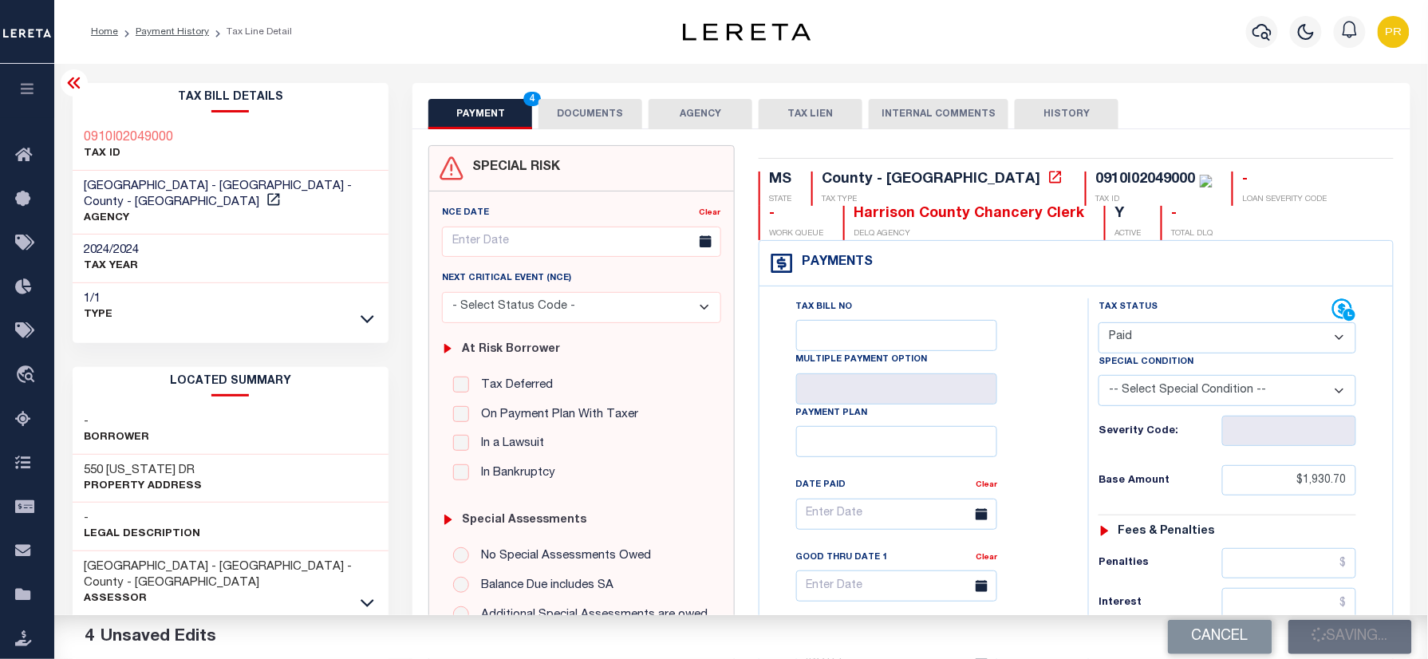
click at [1096, 176] on div "0910I02049000" at bounding box center [1146, 179] width 100 height 14
copy div "0910I02049000"
drag, startPoint x: 272, startPoint y: 183, endPoint x: 85, endPoint y: 186, distance: 187.4
click at [85, 186] on span "[GEOGRAPHIC_DATA] - [GEOGRAPHIC_DATA] - County - [GEOGRAPHIC_DATA]" at bounding box center [219, 194] width 268 height 28
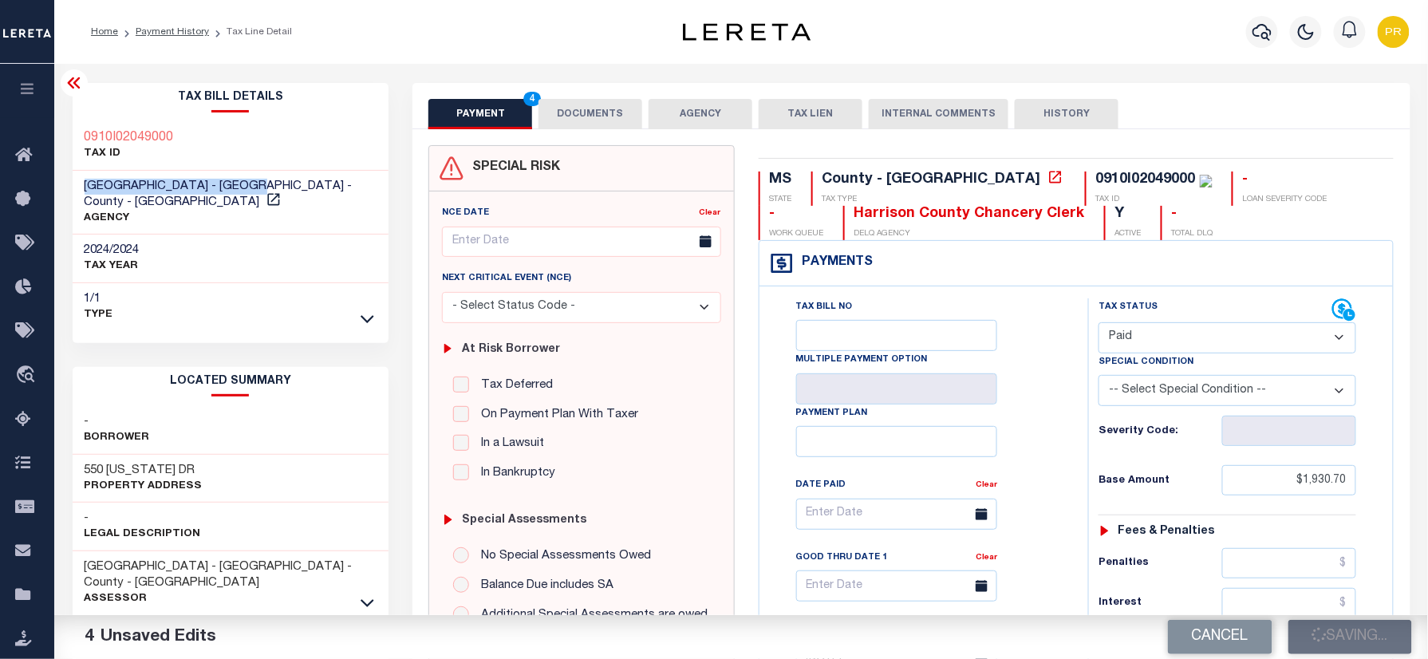
copy span "[GEOGRAPHIC_DATA] - [GEOGRAPHIC_DATA]"
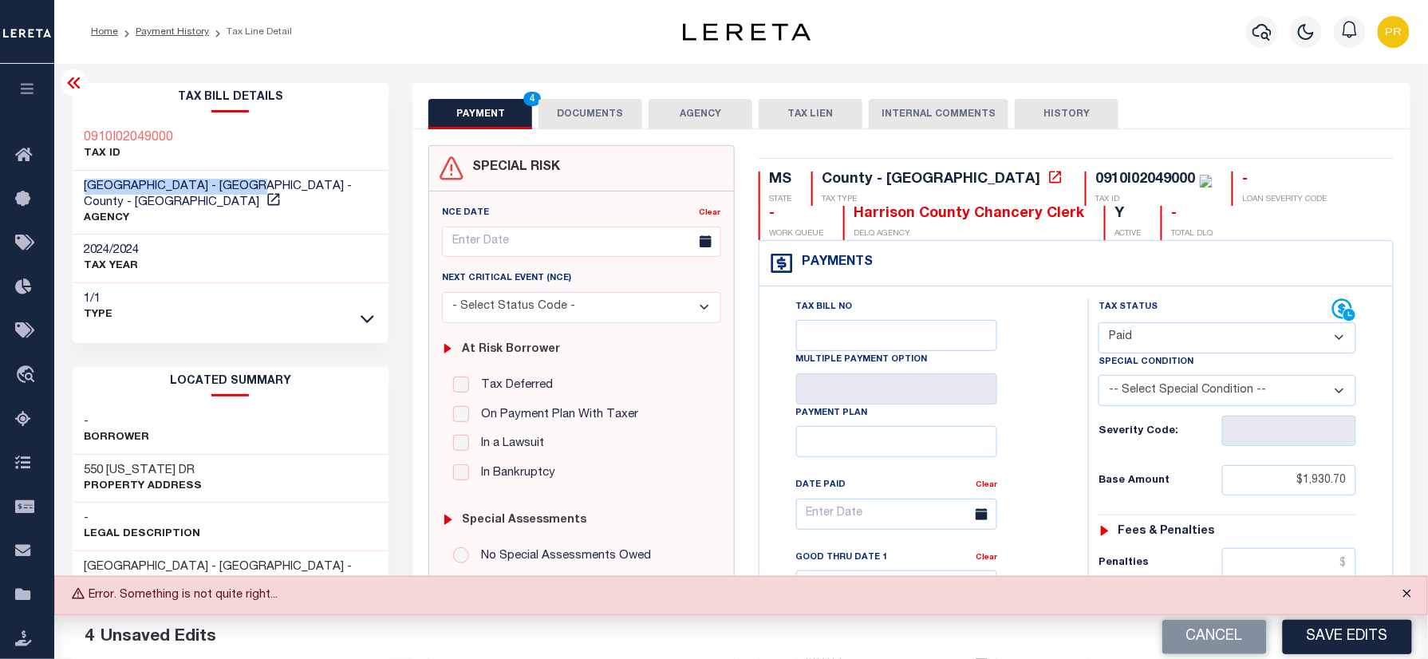
click at [1405, 597] on button "Close" at bounding box center [1407, 594] width 40 height 35
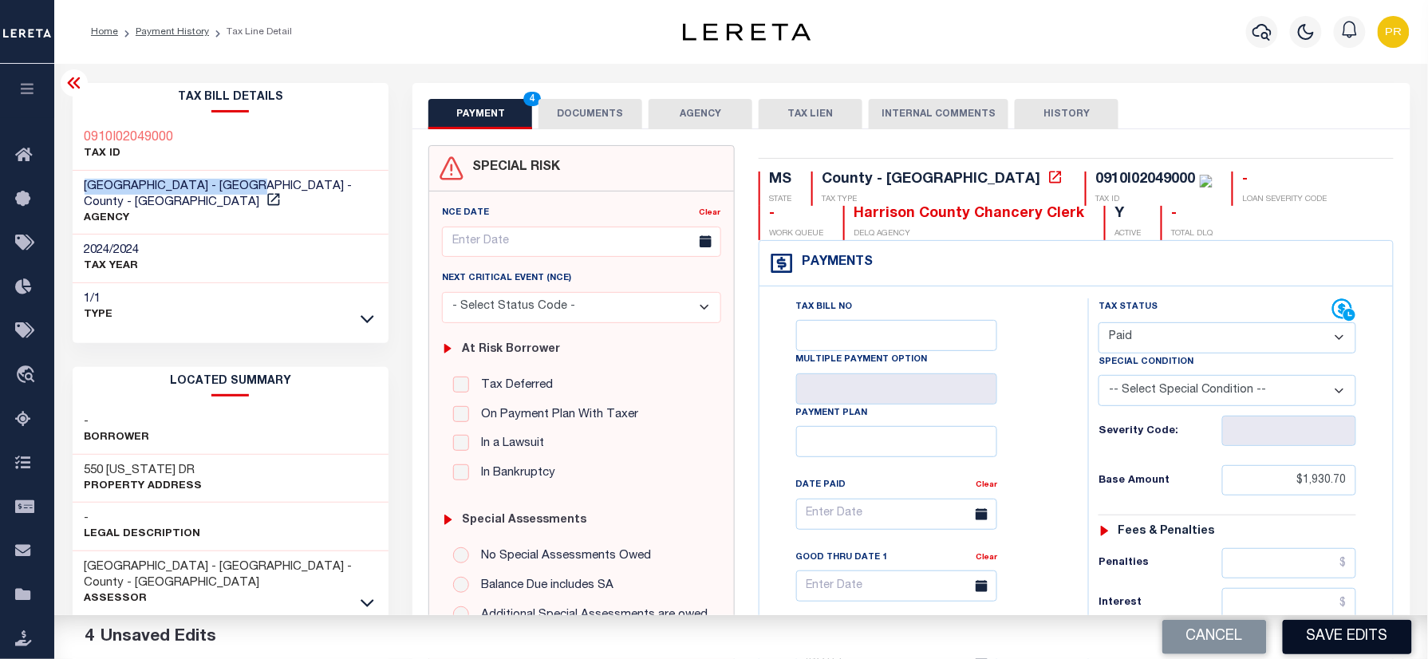
click at [1324, 635] on button "Save Edits" at bounding box center [1346, 637] width 129 height 34
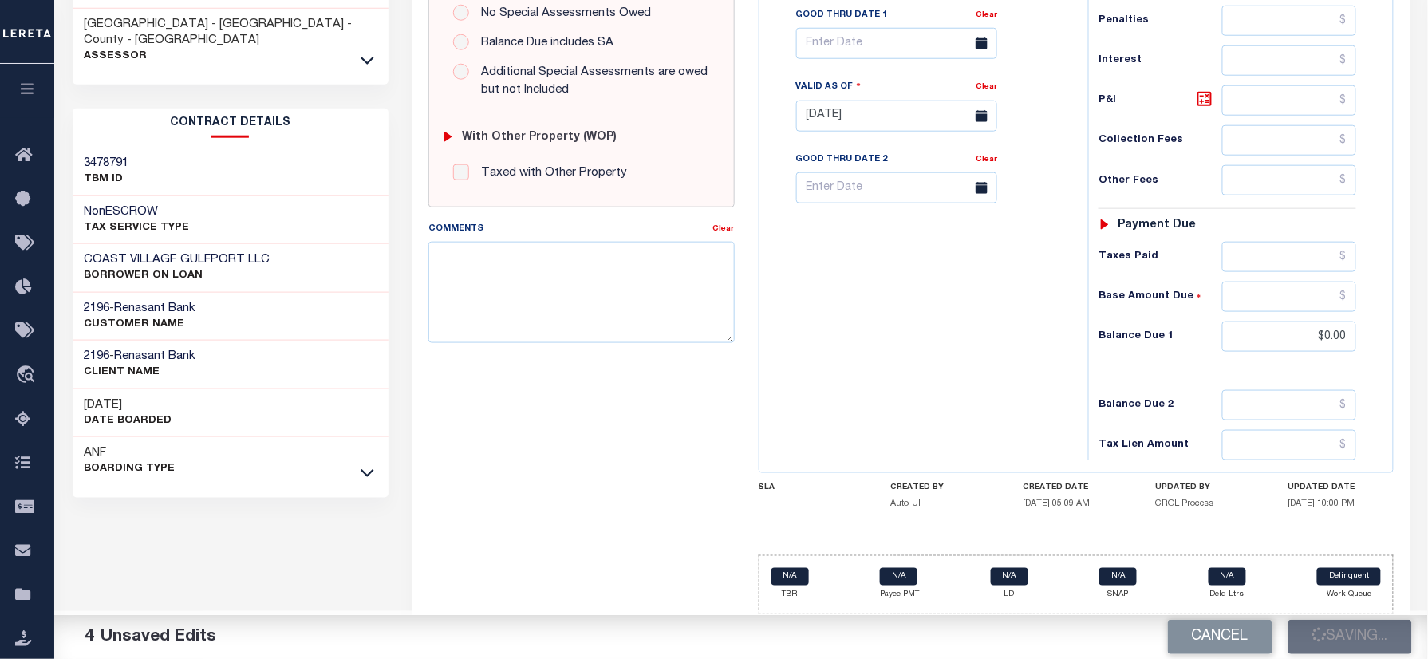
scroll to position [553, 0]
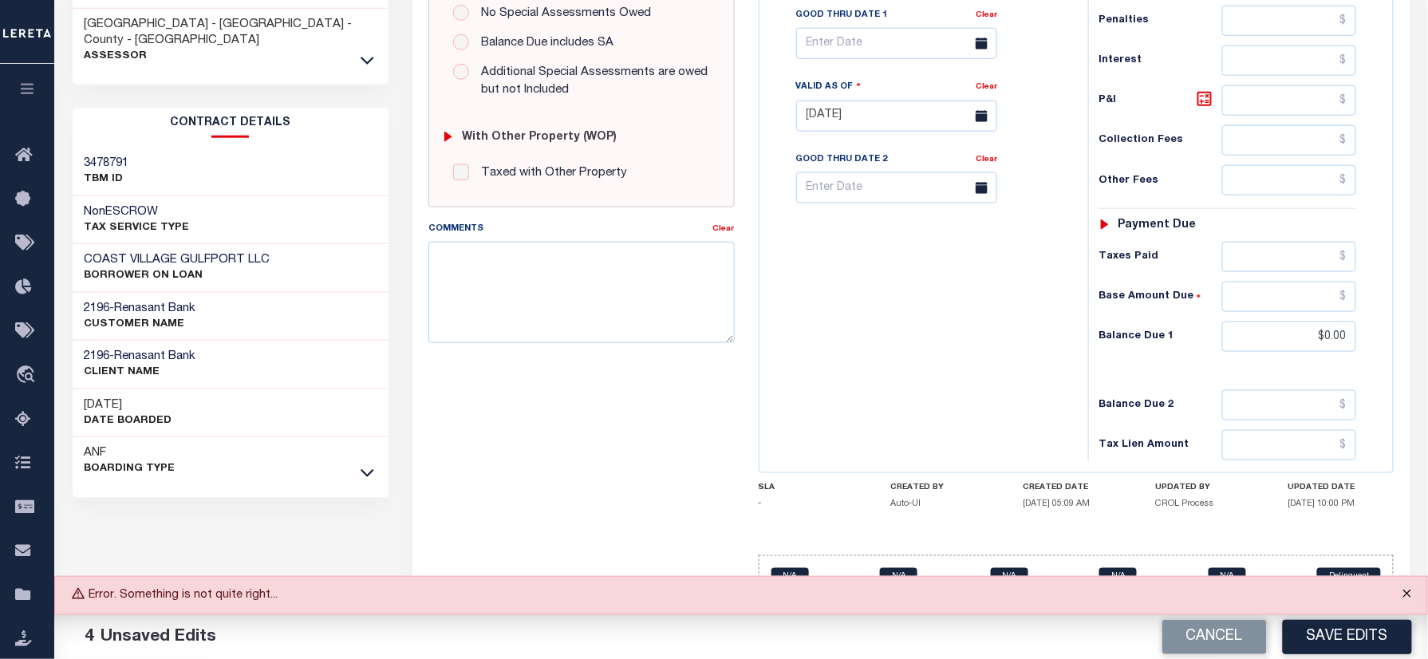
click at [1404, 588] on button "Close" at bounding box center [1407, 594] width 40 height 35
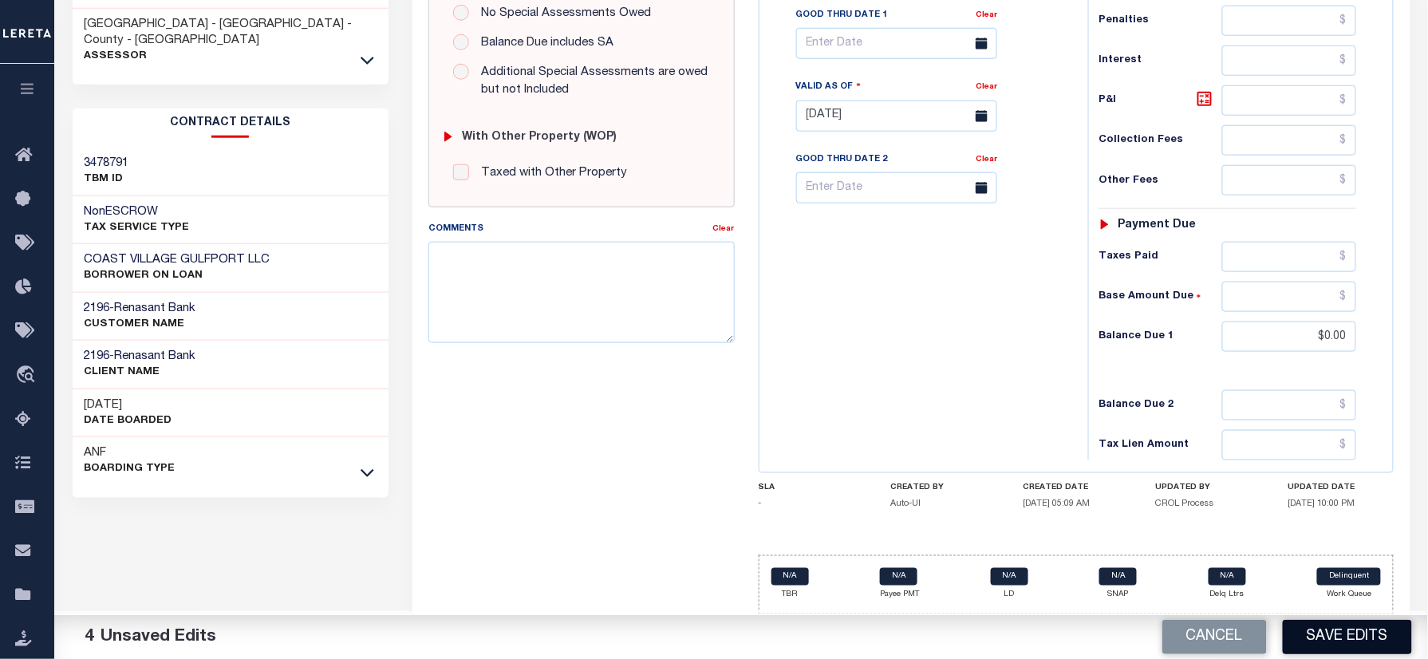
click at [1348, 632] on button "Save Edits" at bounding box center [1346, 637] width 129 height 34
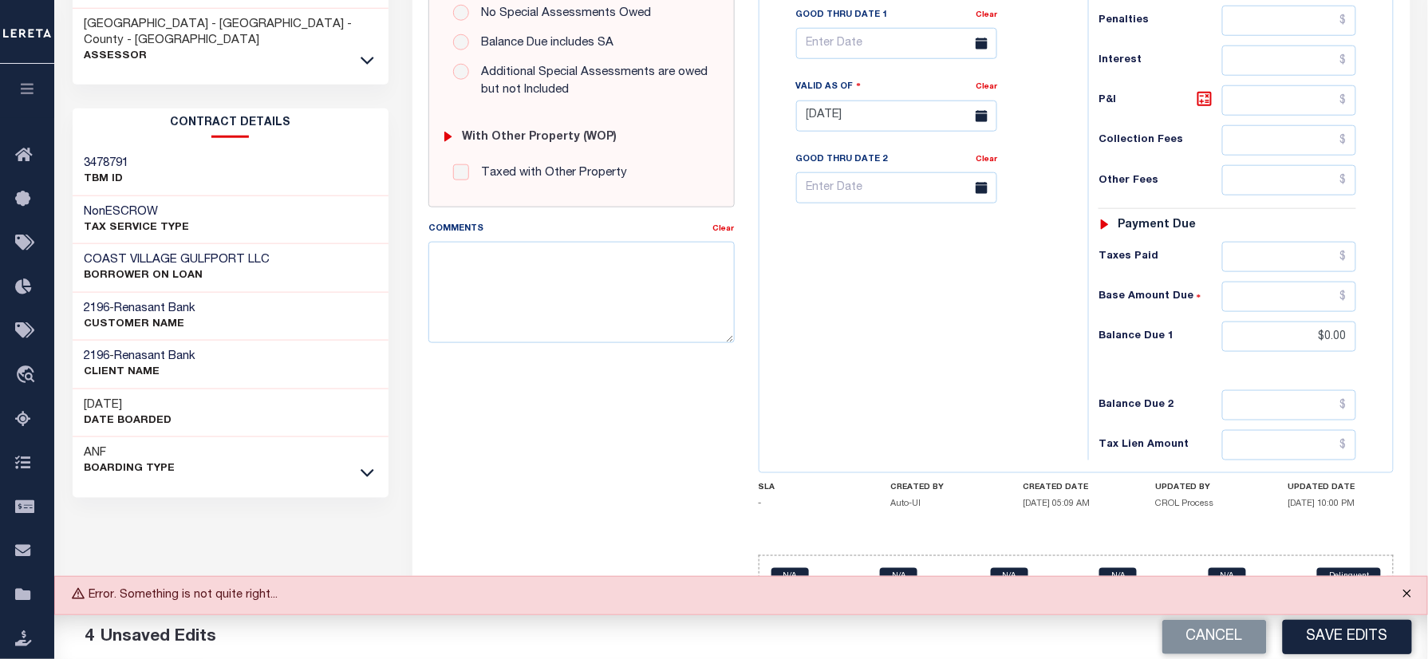
click at [1404, 597] on button "Close" at bounding box center [1407, 594] width 40 height 35
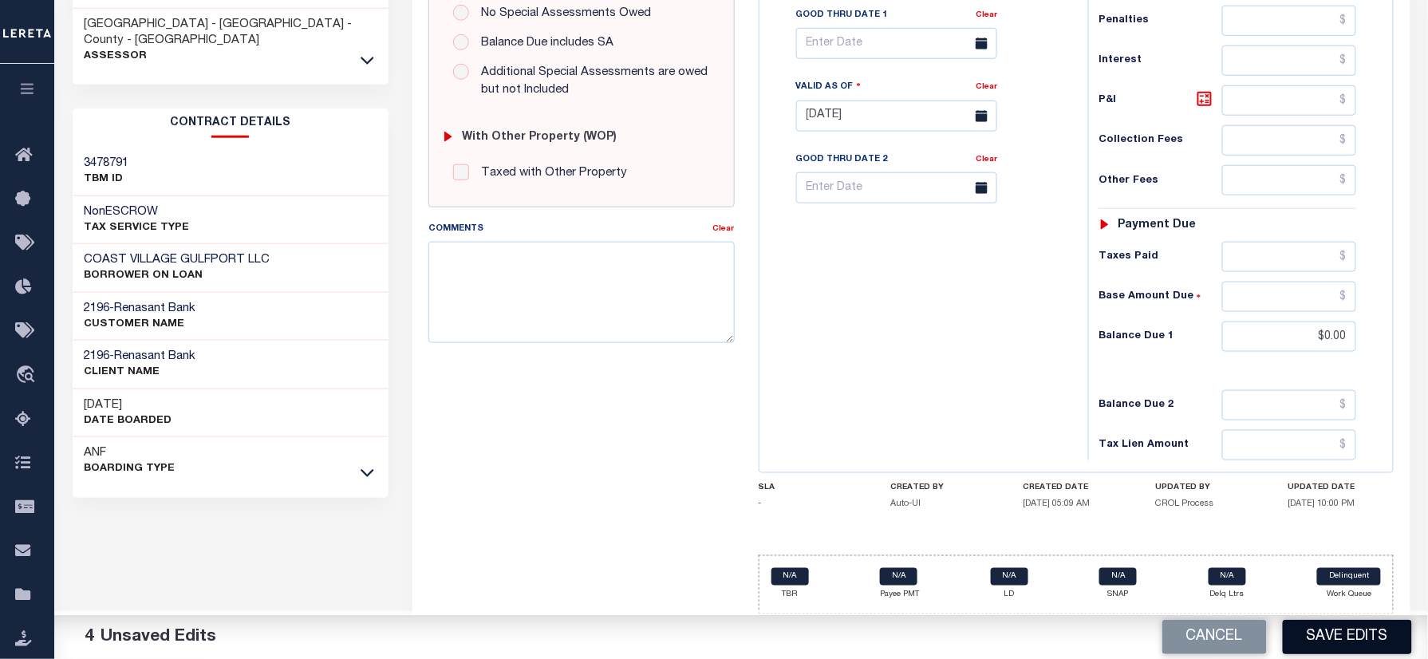
click at [1357, 639] on button "Save Edits" at bounding box center [1346, 637] width 129 height 34
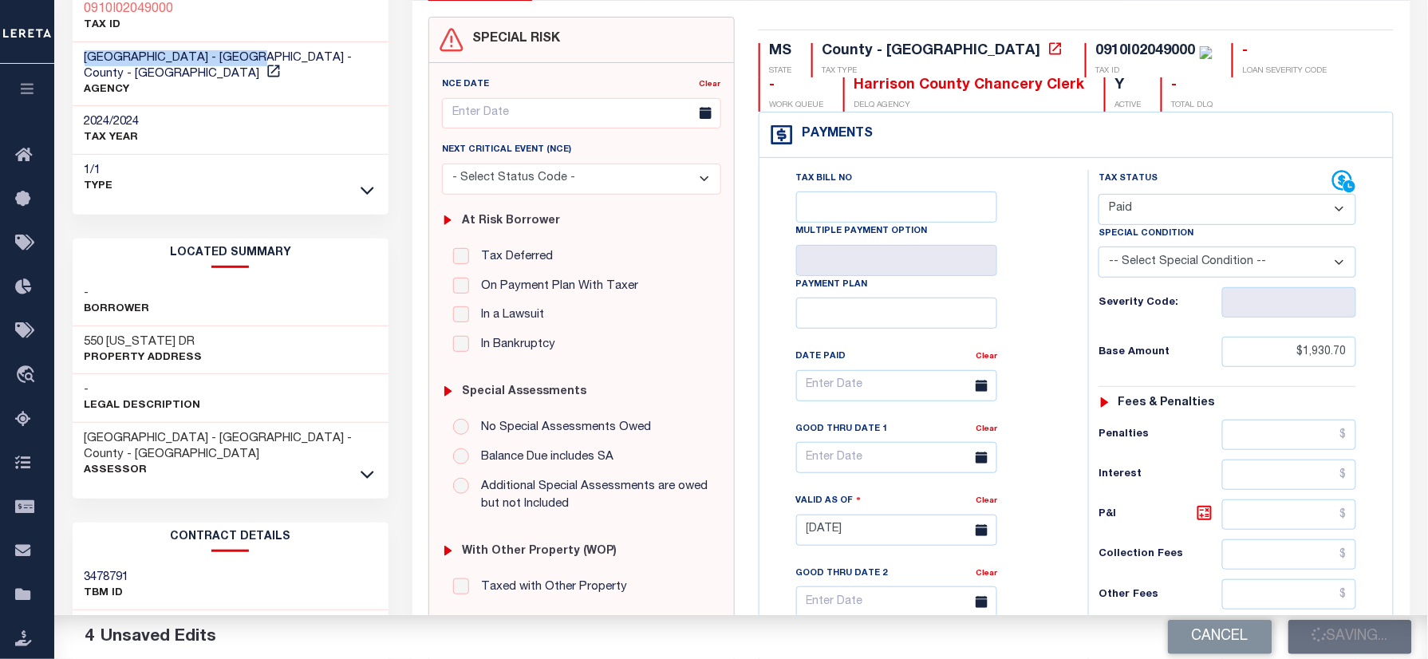
scroll to position [0, 0]
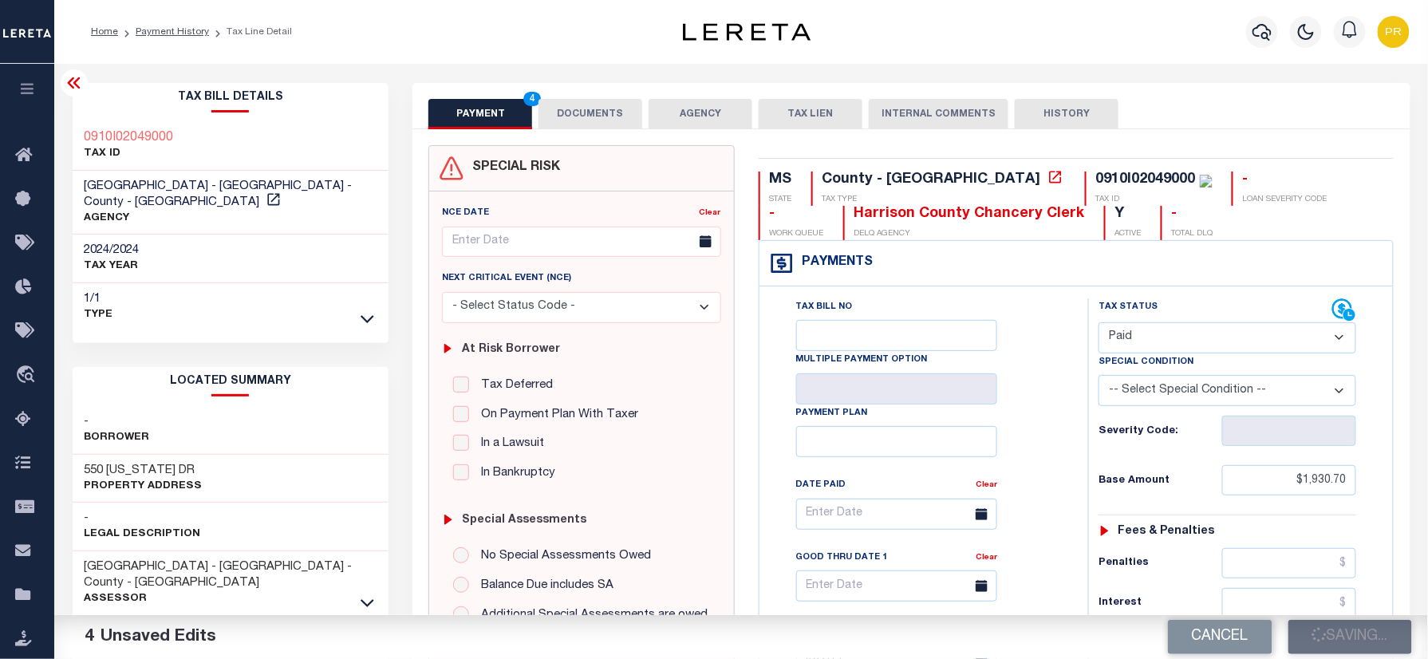
click at [1050, 304] on div "Tax Bill No Multiple Payment Option Payment Plan Clear" at bounding box center [919, 521] width 289 height 447
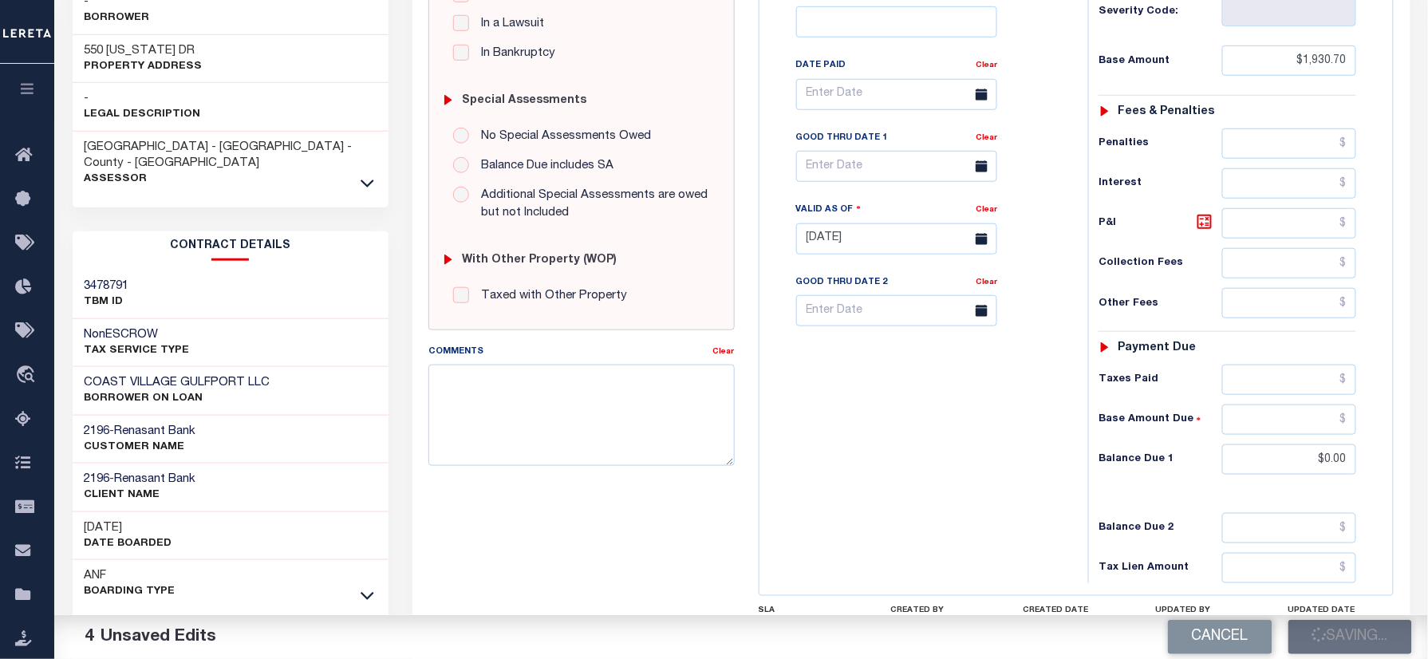
scroll to position [553, 0]
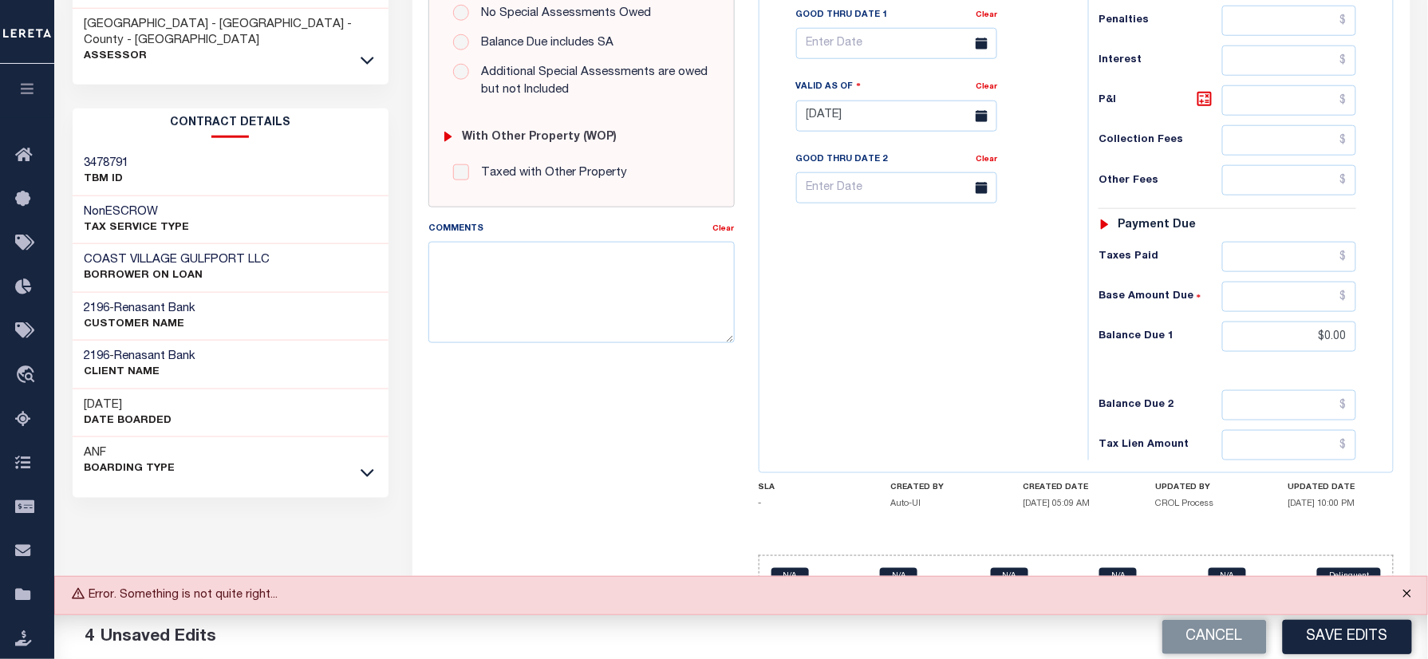
click at [1407, 597] on button "Close" at bounding box center [1407, 594] width 40 height 35
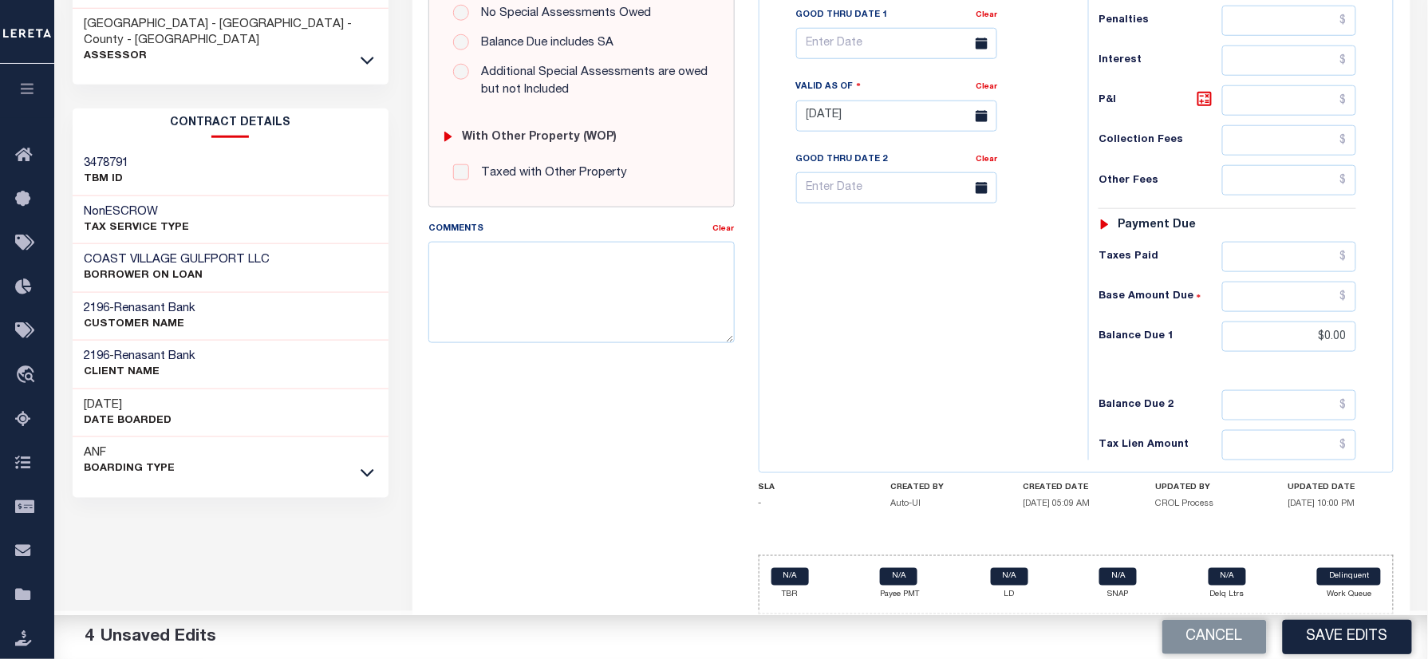
click at [1365, 640] on button "Save Edits" at bounding box center [1346, 637] width 129 height 34
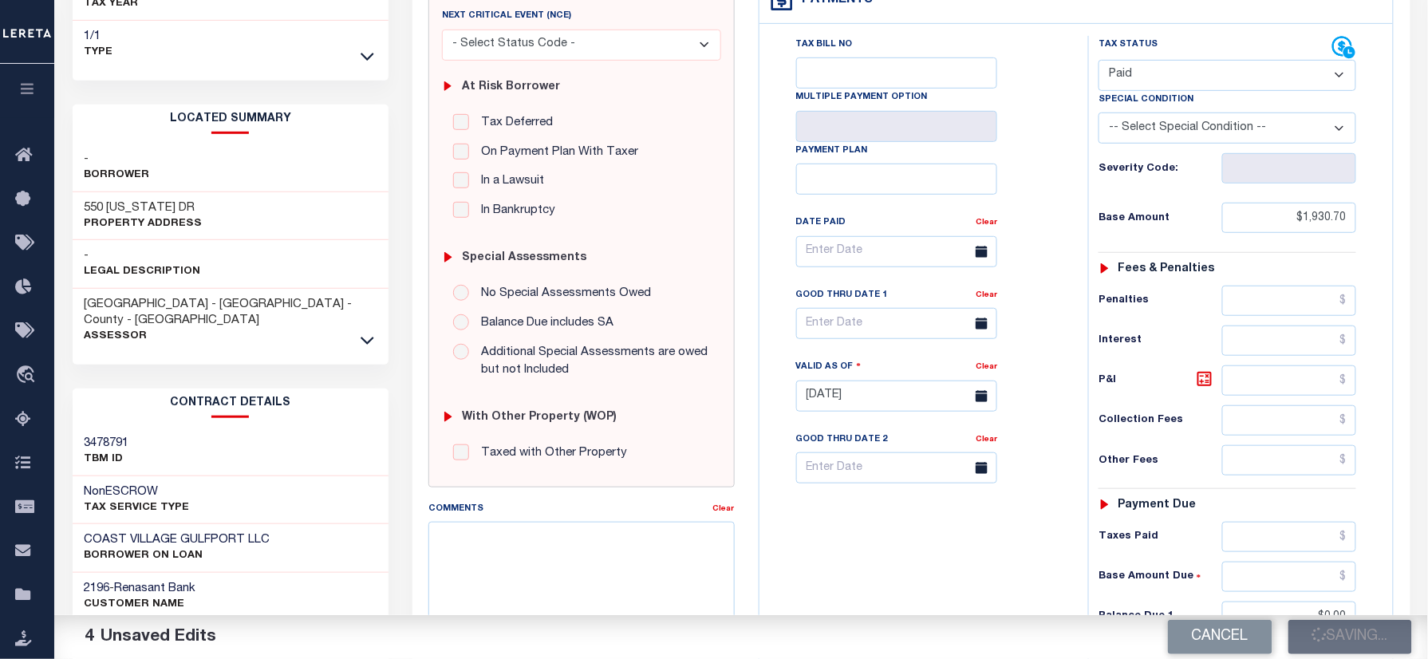
scroll to position [234, 0]
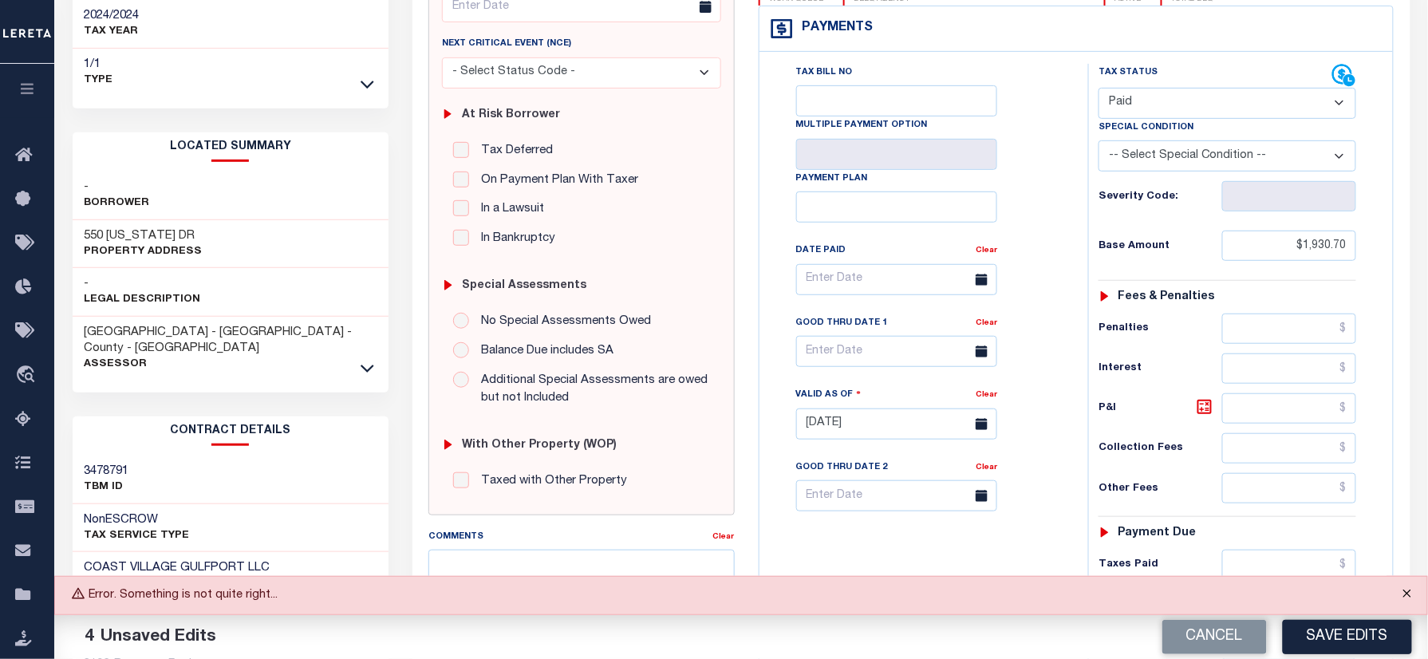
click at [1412, 581] on button "Close" at bounding box center [1407, 594] width 40 height 35
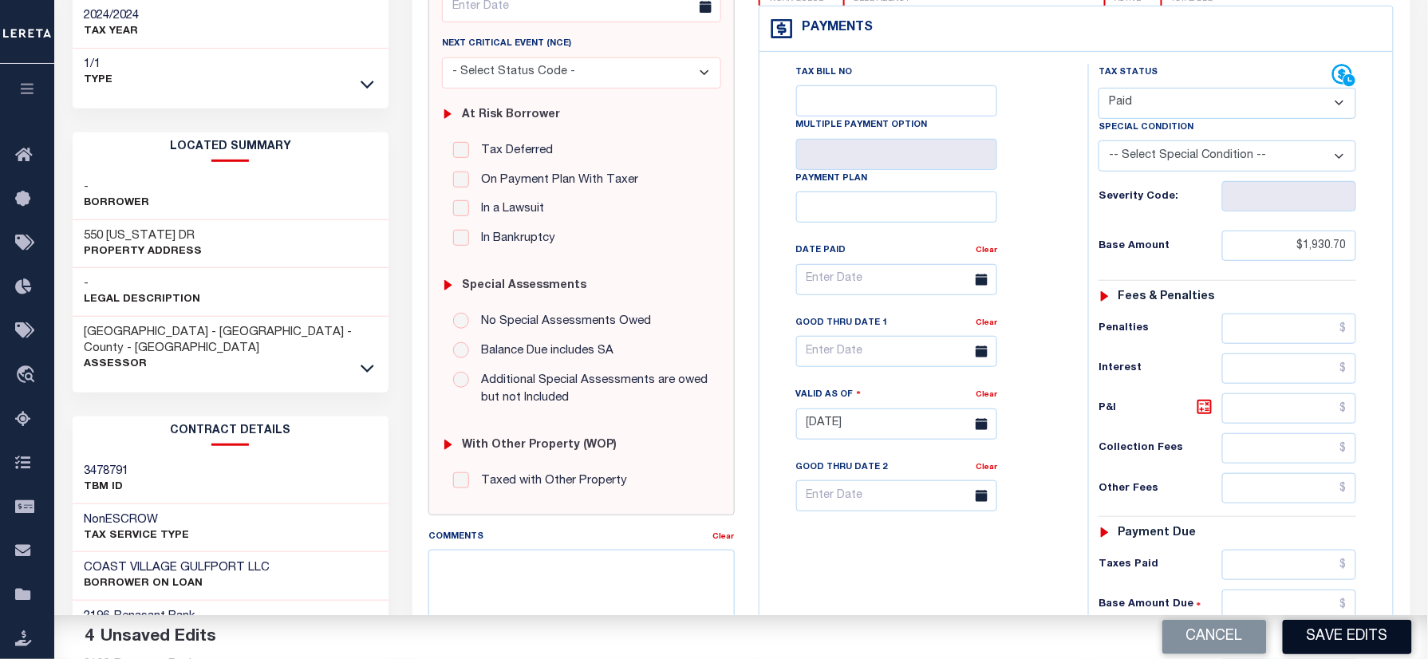
click at [1337, 632] on button "Save Edits" at bounding box center [1346, 637] width 129 height 34
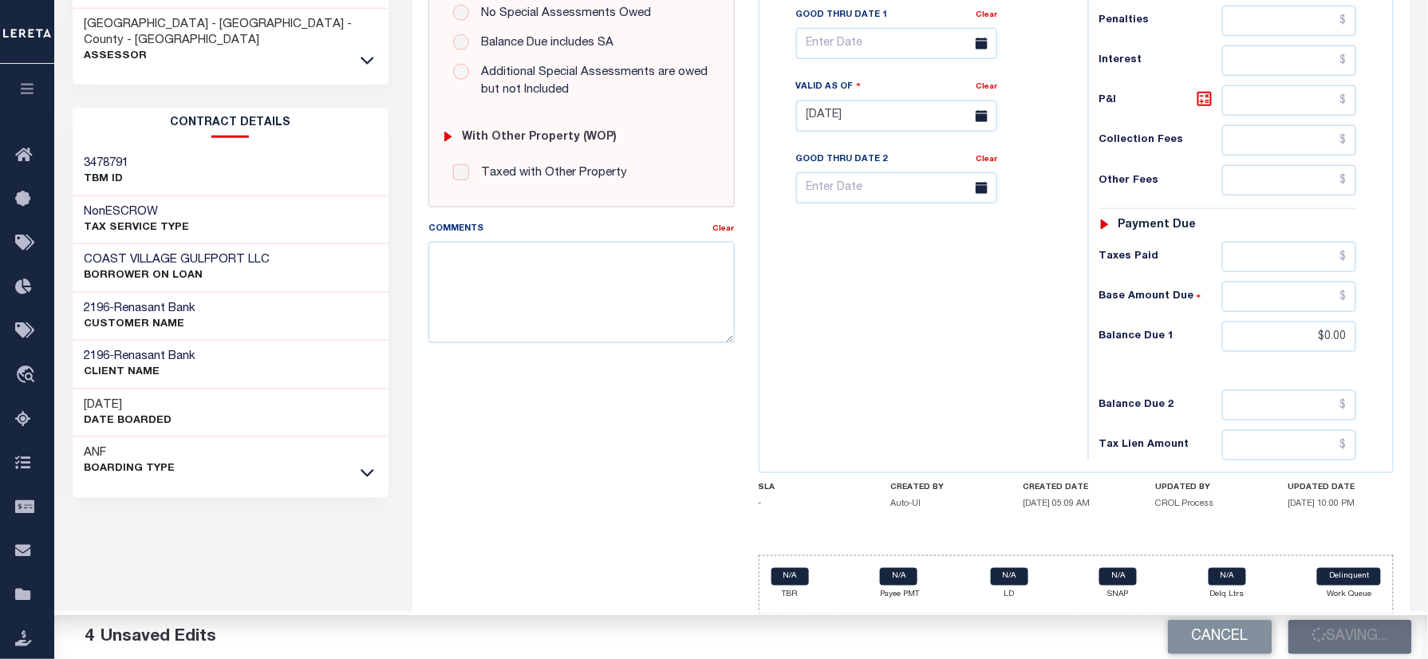
scroll to position [341, 0]
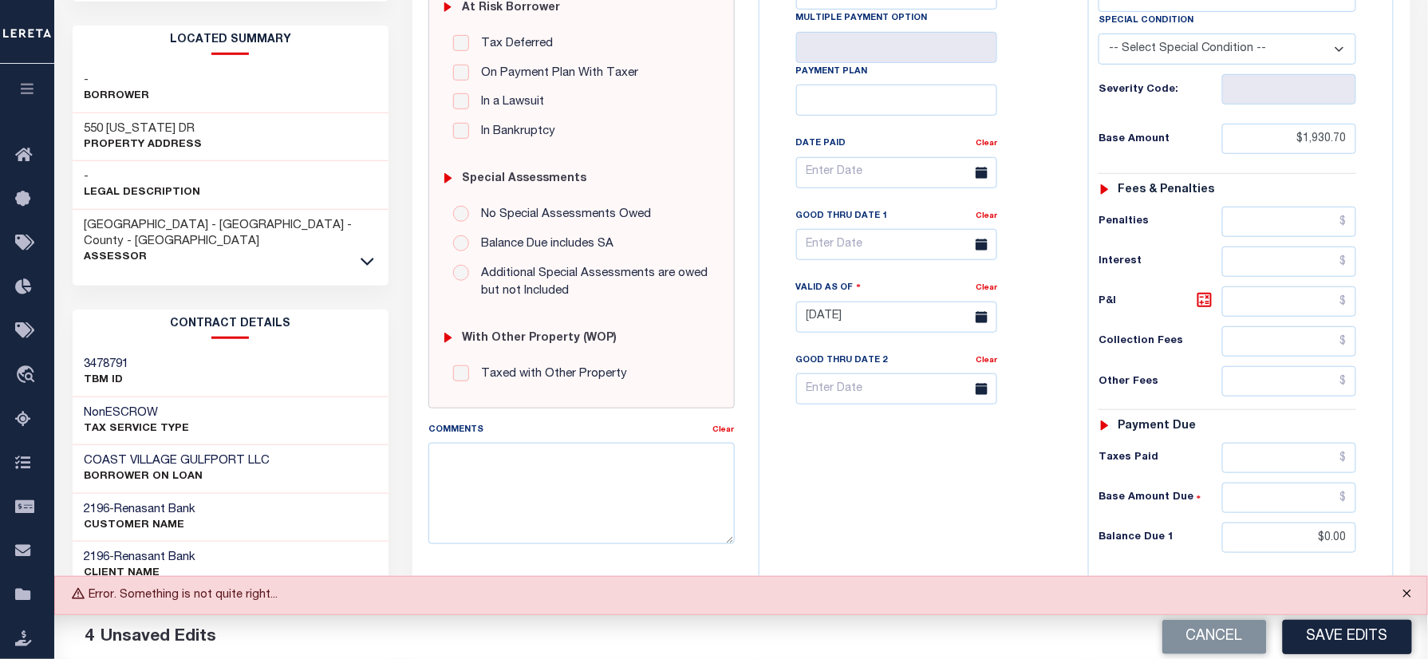
click at [1410, 592] on button "Close" at bounding box center [1407, 594] width 40 height 35
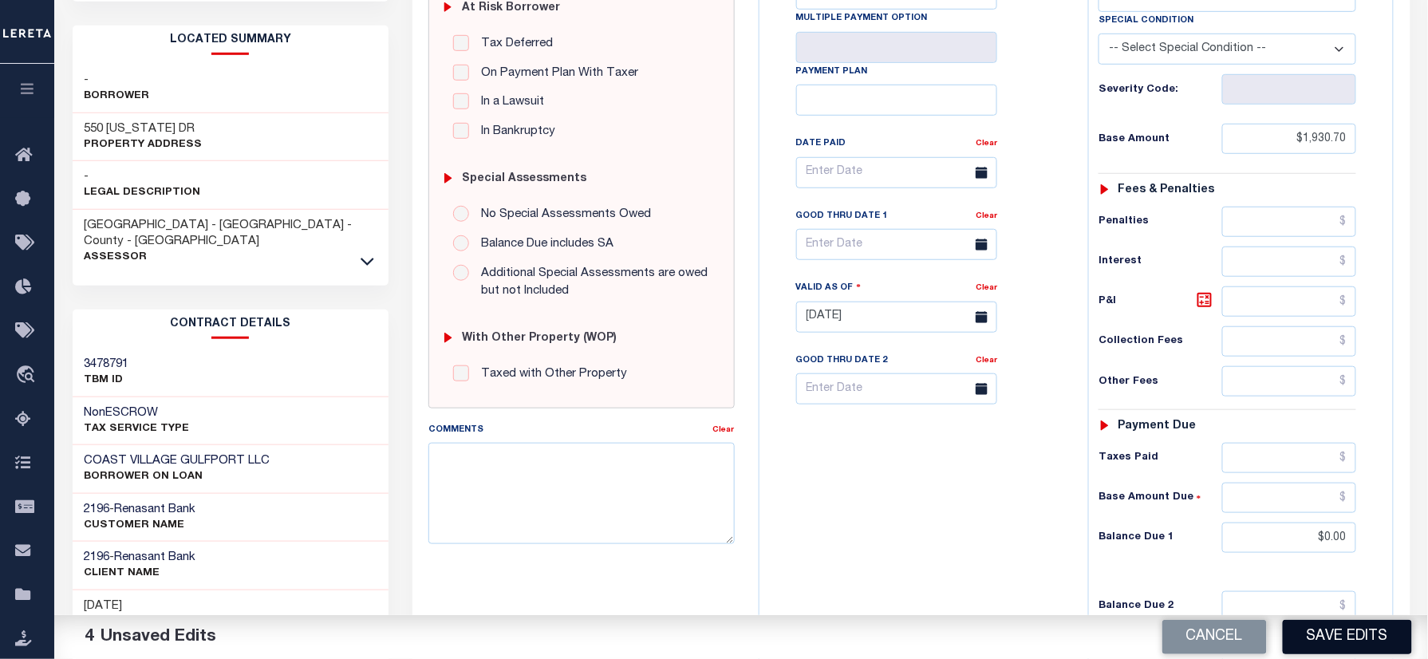
click at [1370, 648] on button "Save Edits" at bounding box center [1346, 637] width 129 height 34
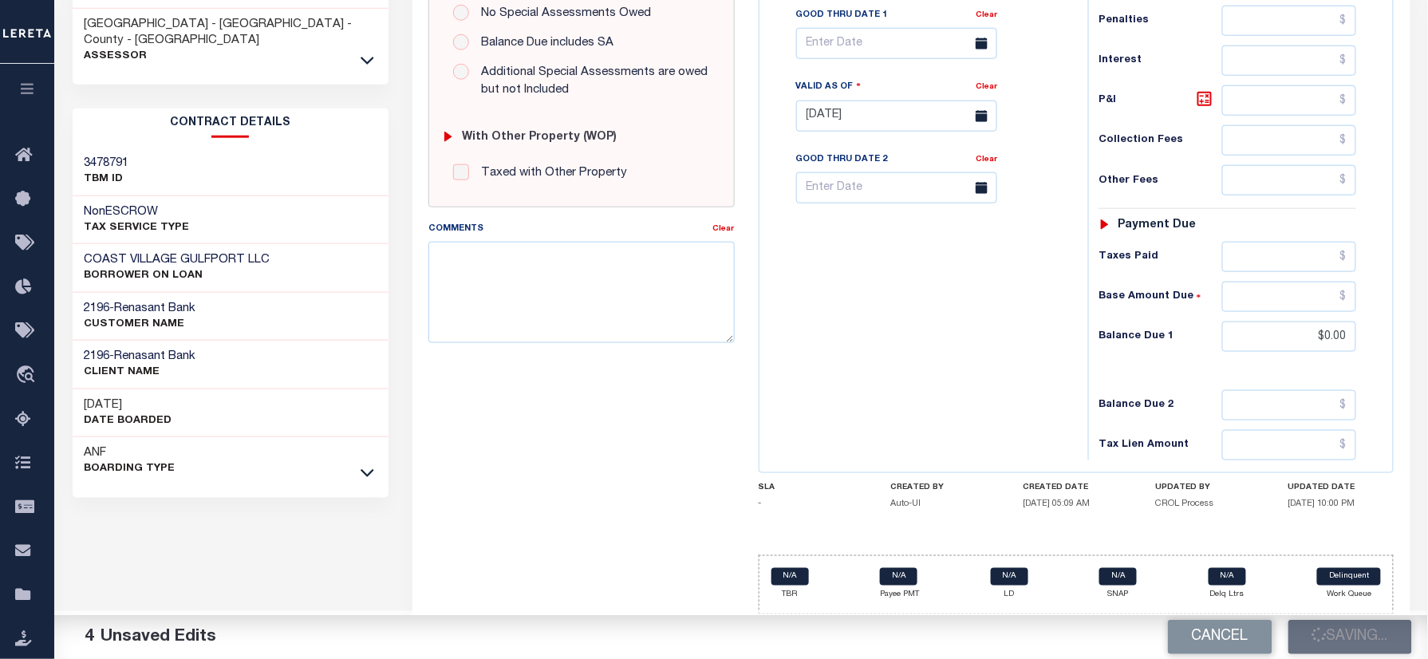
scroll to position [553, 0]
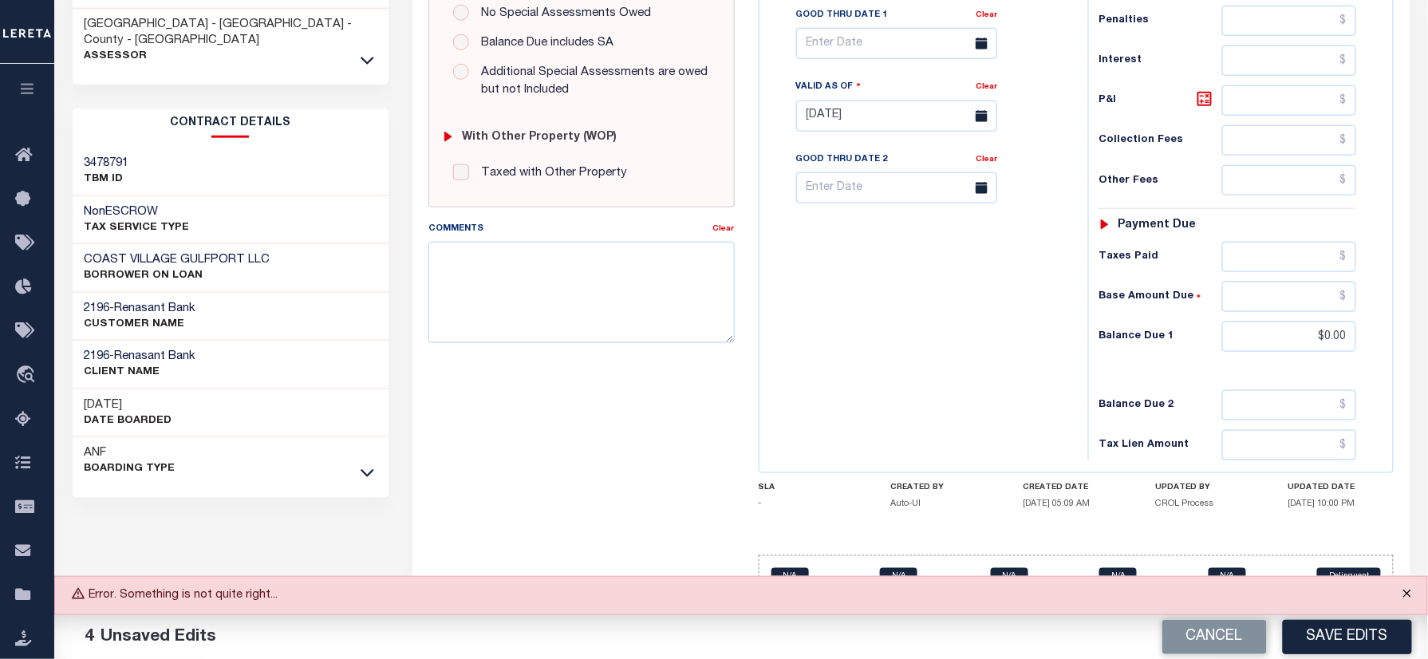
click at [1410, 597] on button "Close" at bounding box center [1407, 594] width 40 height 35
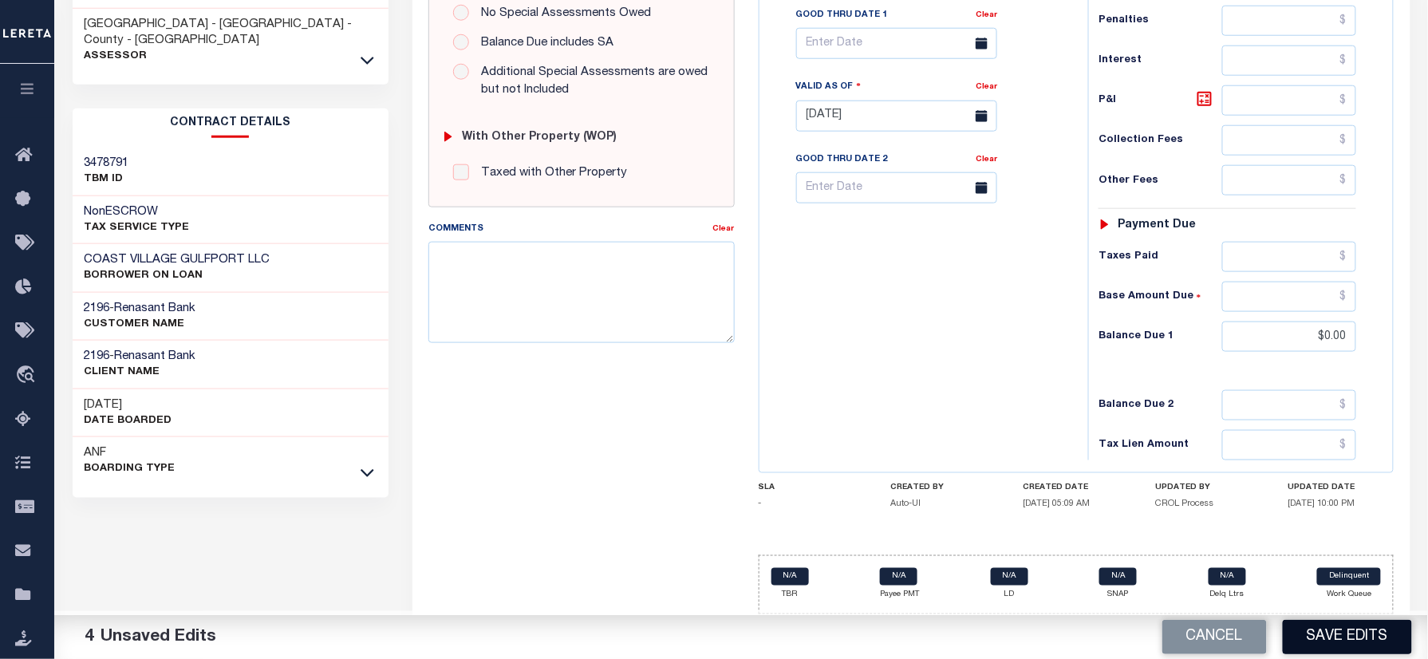
click at [1325, 648] on button "Save Edits" at bounding box center [1346, 637] width 129 height 34
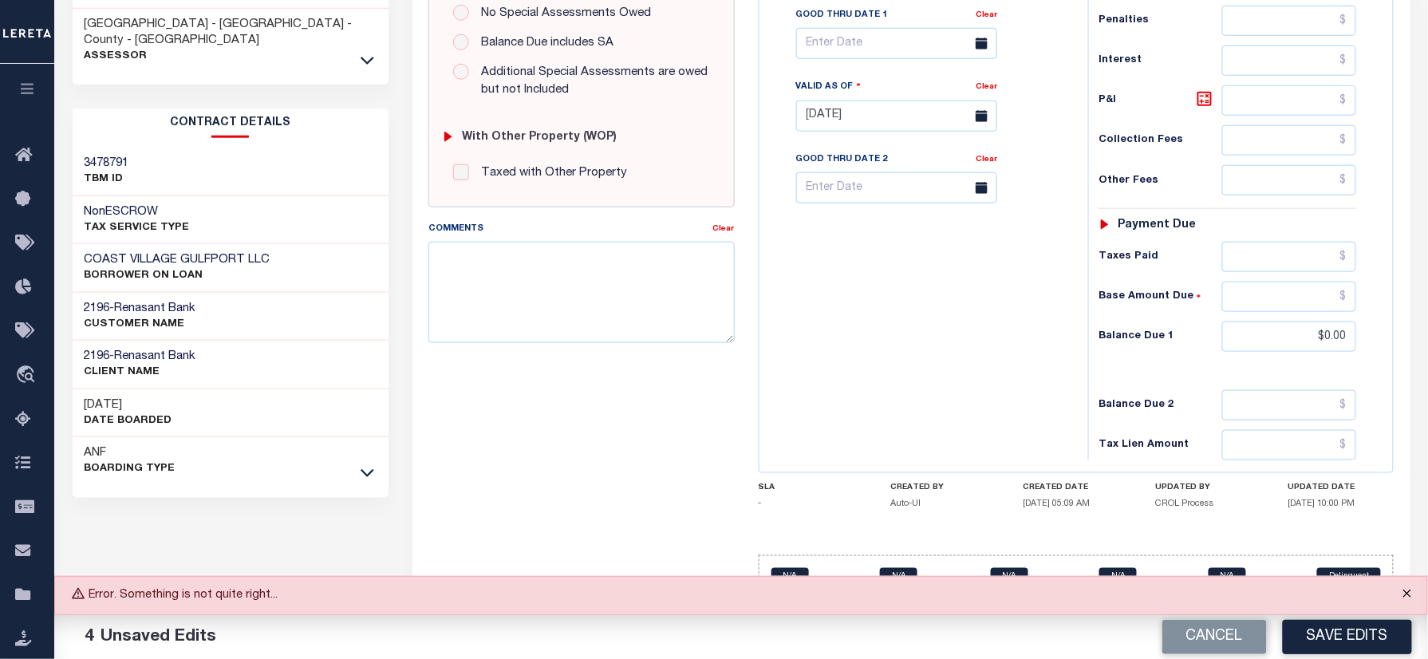
click at [1407, 587] on button "Close" at bounding box center [1407, 594] width 40 height 35
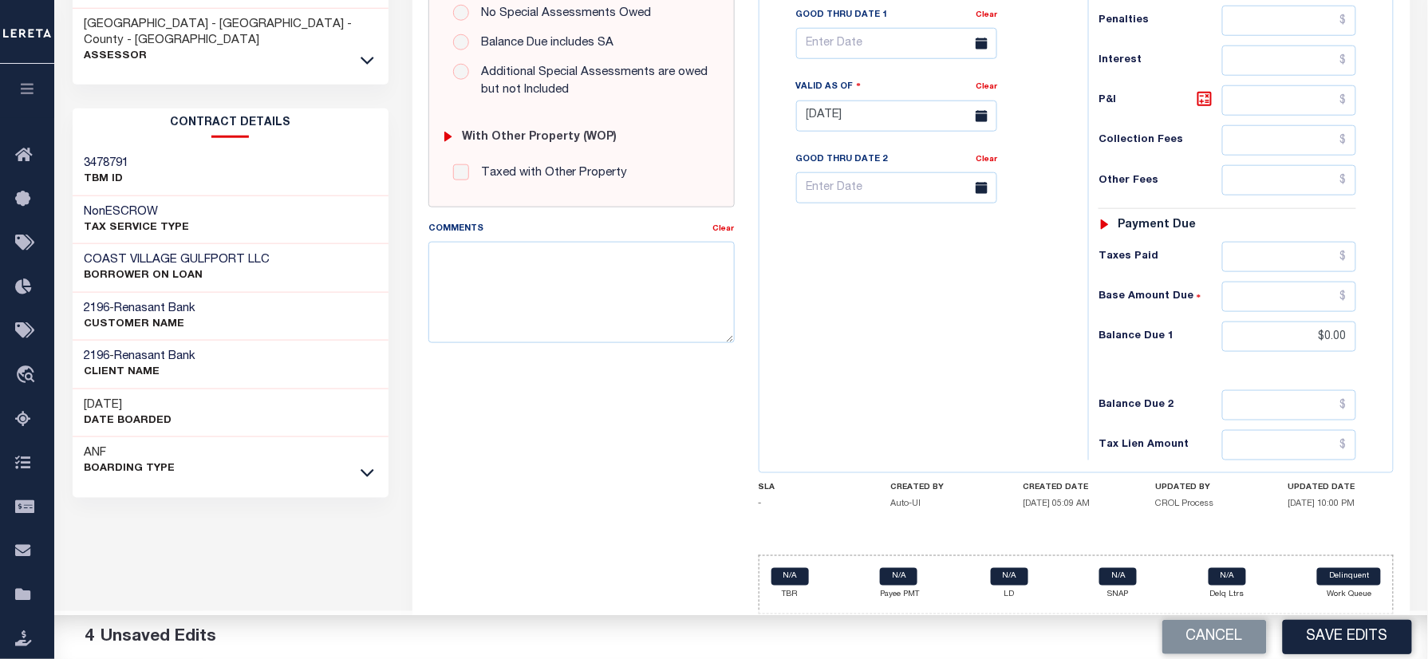
drag, startPoint x: 1341, startPoint y: 638, endPoint x: 1443, endPoint y: 636, distance: 101.3
click at [1341, 636] on button "Save Edits" at bounding box center [1346, 637] width 129 height 34
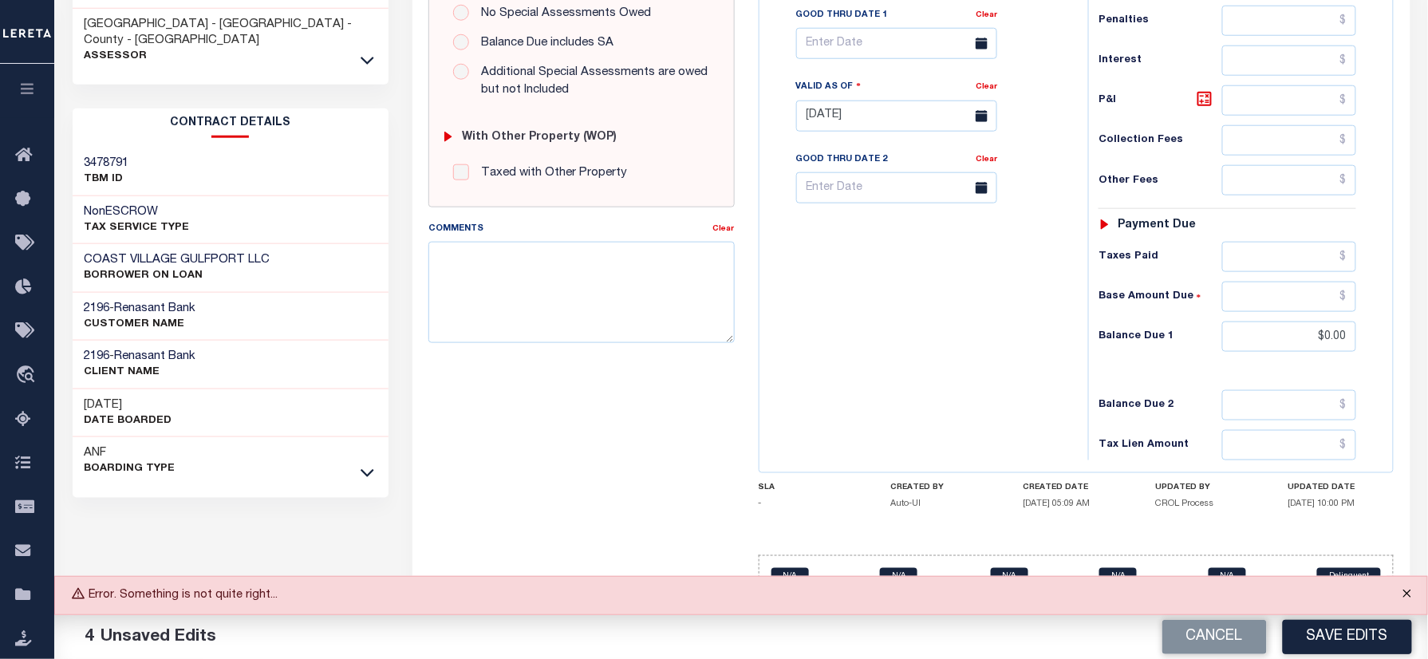
click at [1404, 590] on button "Close" at bounding box center [1407, 594] width 40 height 35
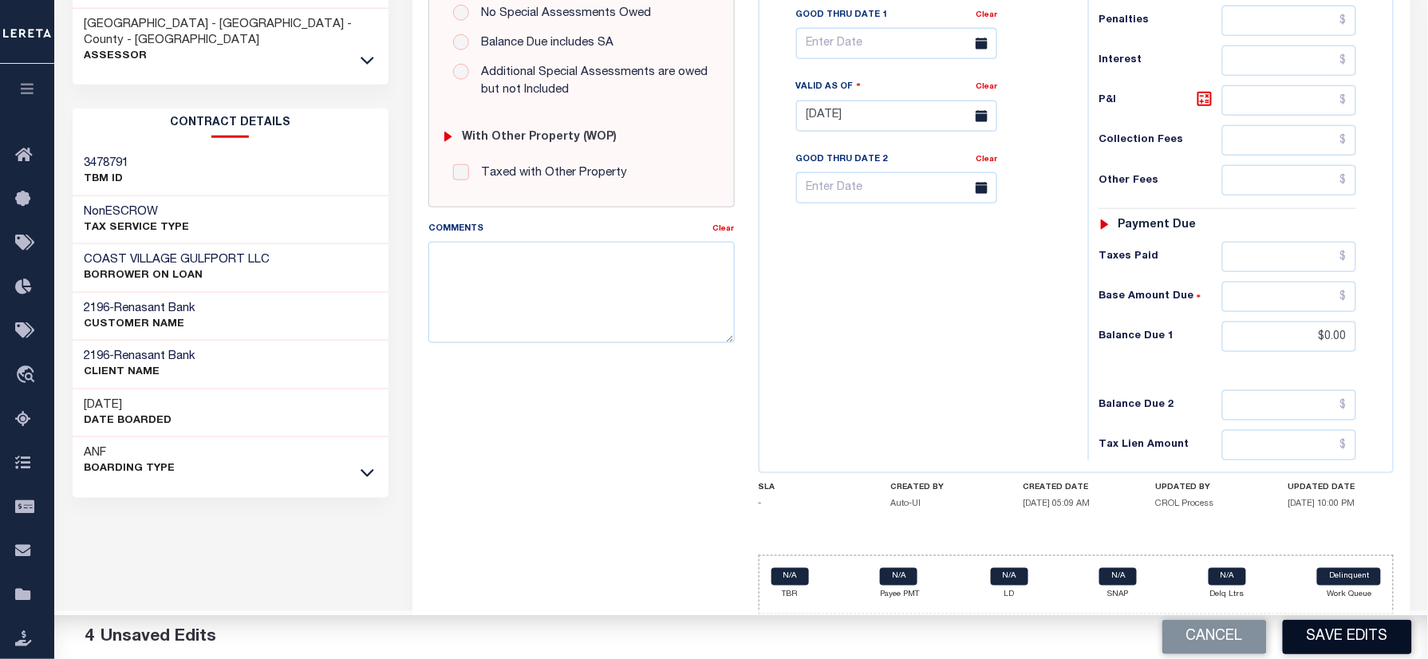
click at [1347, 636] on button "Save Edits" at bounding box center [1346, 637] width 129 height 34
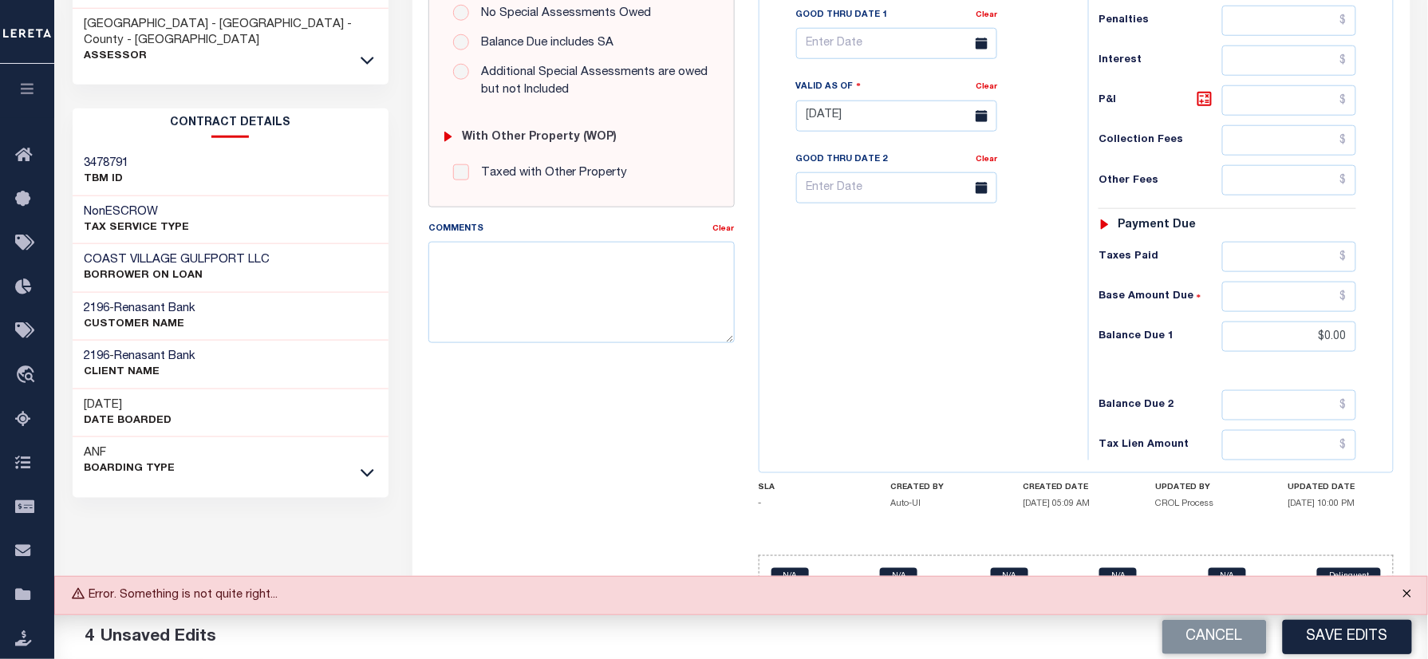
click at [1421, 592] on button "Close" at bounding box center [1407, 594] width 40 height 35
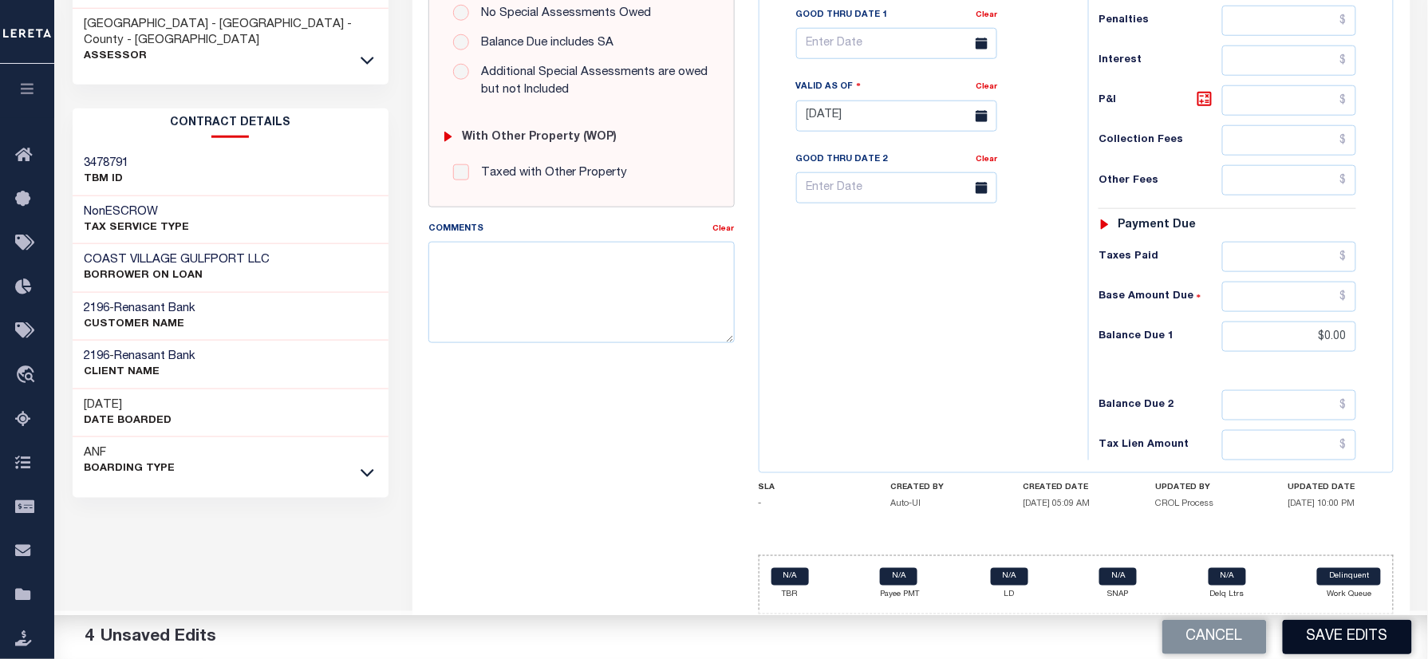
click at [1367, 639] on button "Save Edits" at bounding box center [1346, 637] width 129 height 34
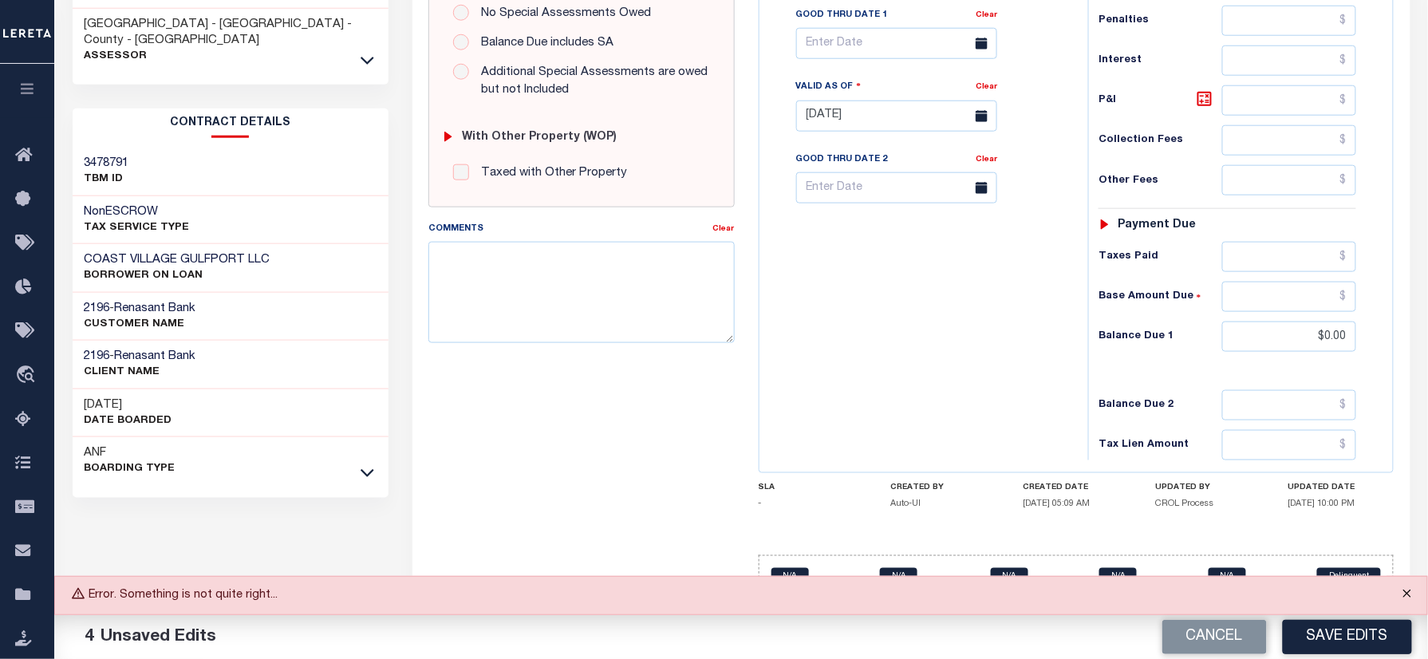
drag, startPoint x: 1408, startPoint y: 595, endPoint x: 1385, endPoint y: 597, distance: 23.3
click at [1408, 595] on button "Close" at bounding box center [1407, 594] width 40 height 35
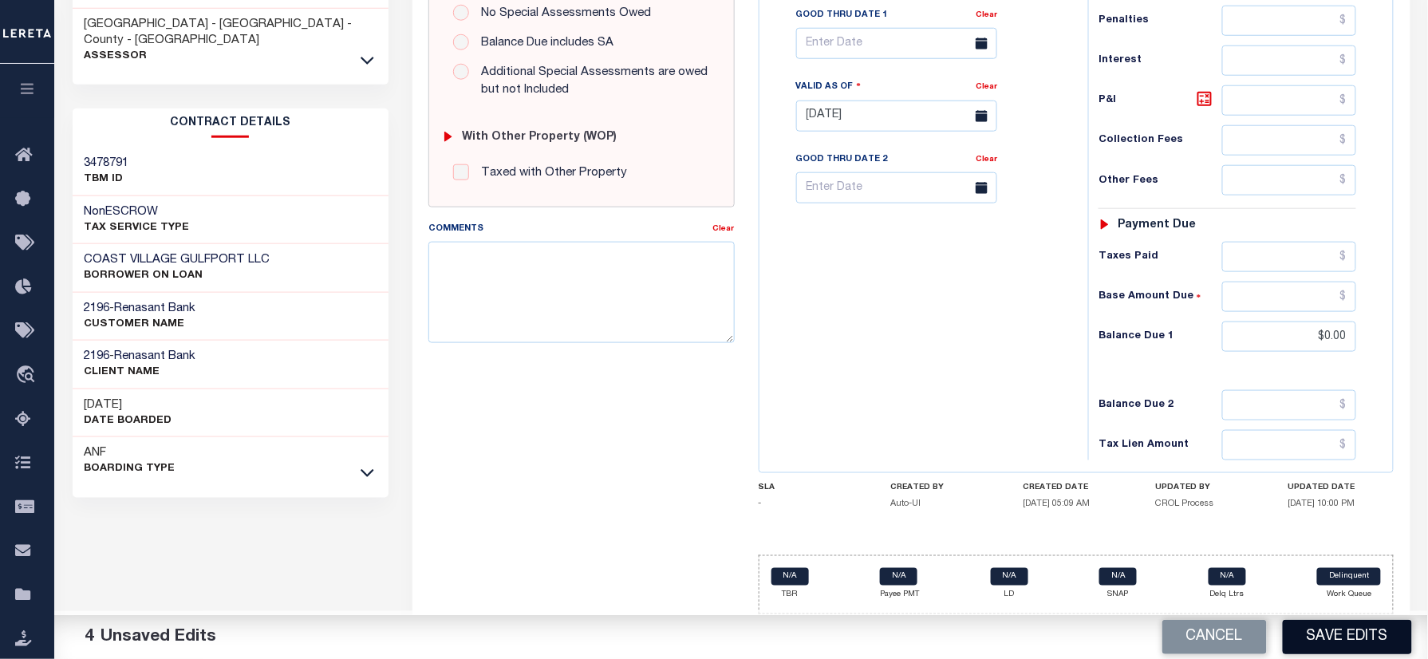
click at [1356, 630] on button "Save Edits" at bounding box center [1346, 637] width 129 height 34
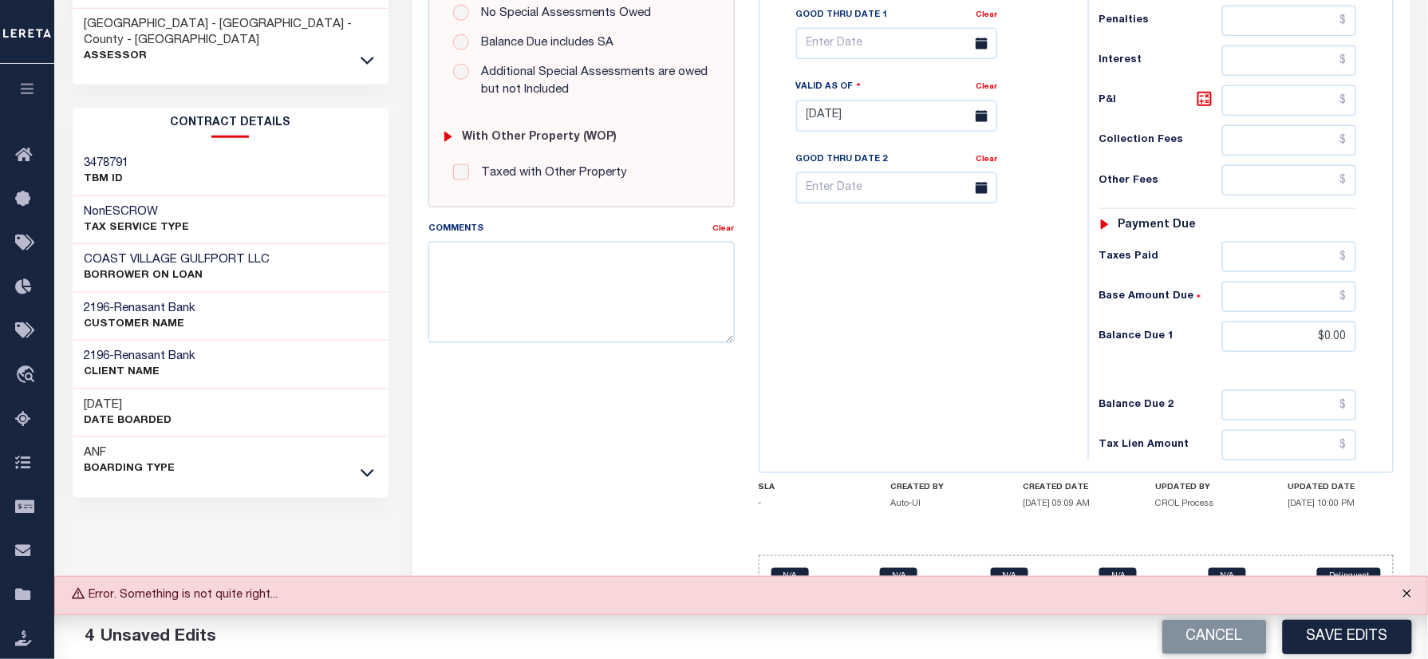
click at [1404, 591] on button "Close" at bounding box center [1407, 594] width 40 height 35
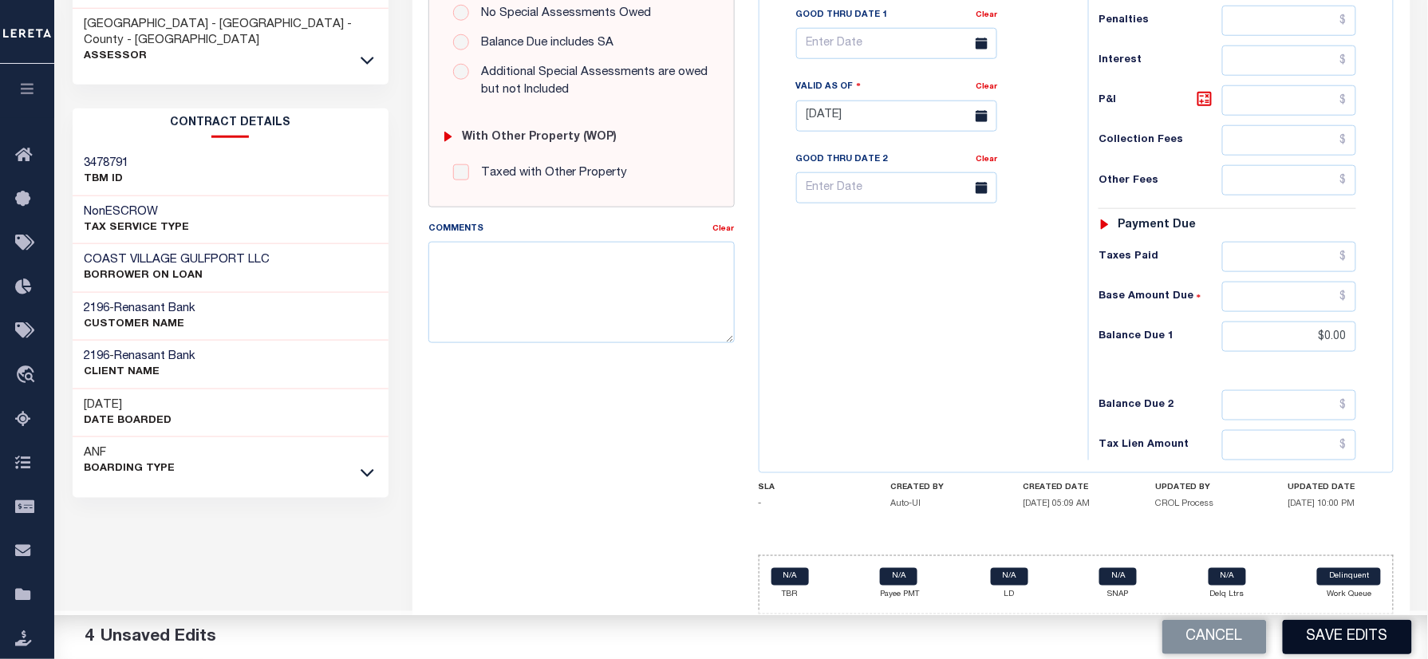
click at [1322, 626] on button "Save Edits" at bounding box center [1346, 637] width 129 height 34
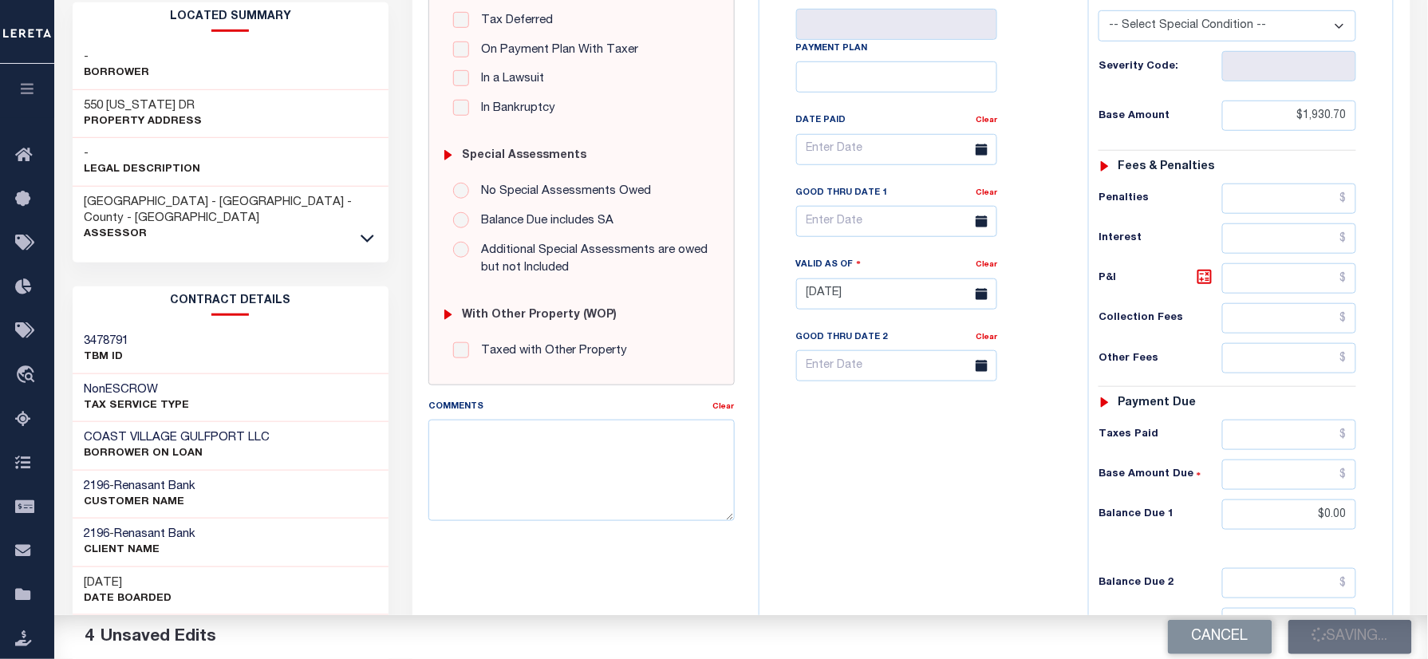
scroll to position [22, 0]
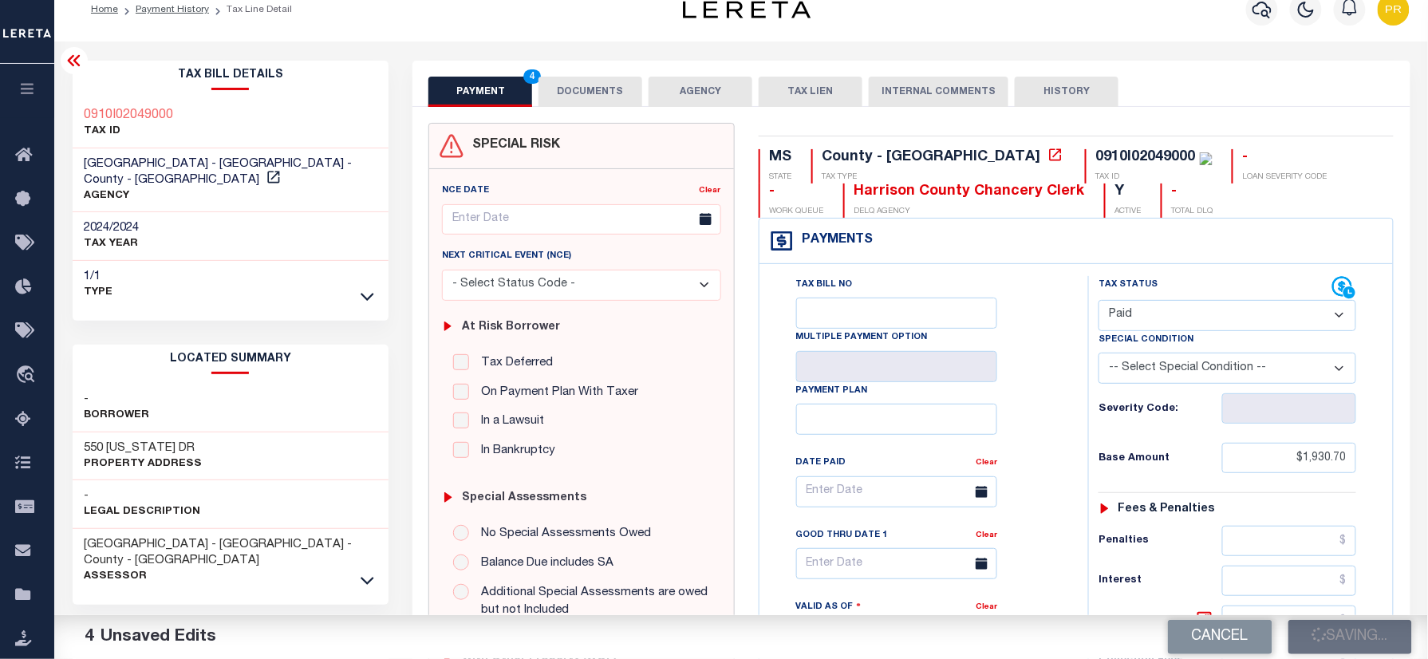
click at [1096, 150] on div "0910I02049000" at bounding box center [1146, 157] width 100 height 14
copy div "0910I02049000"
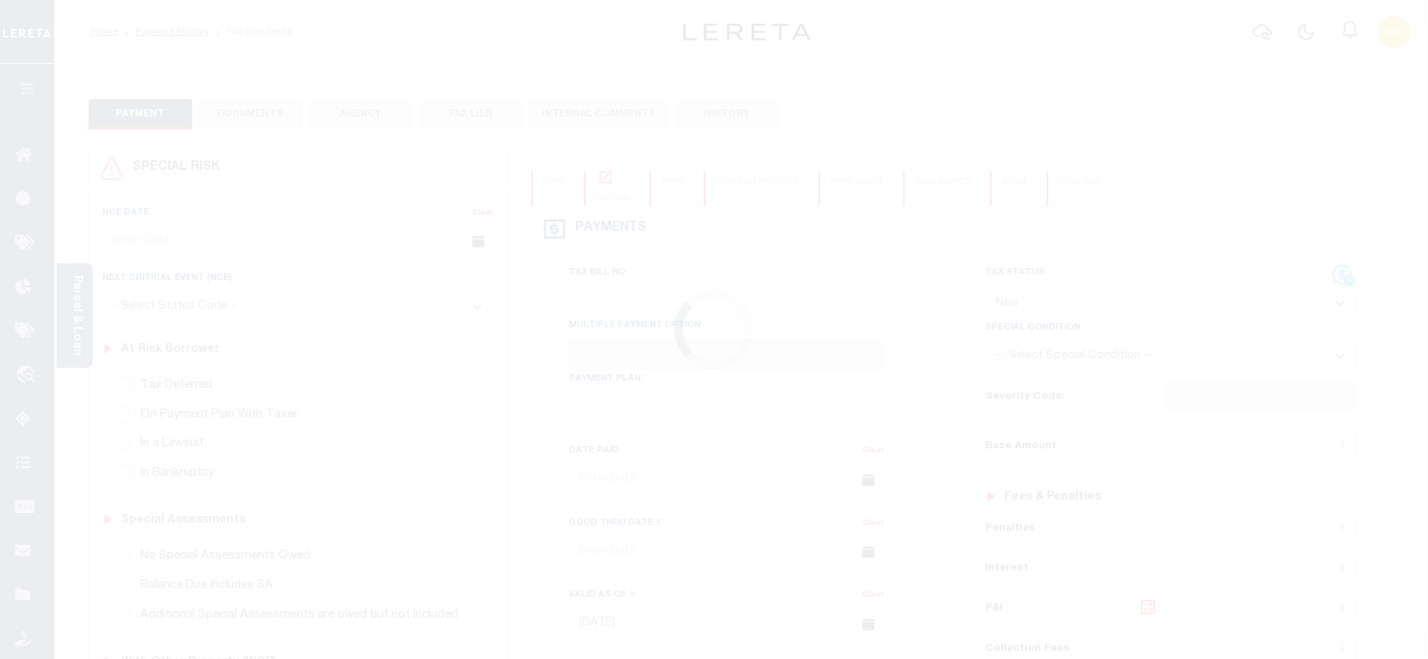
select select "NW2"
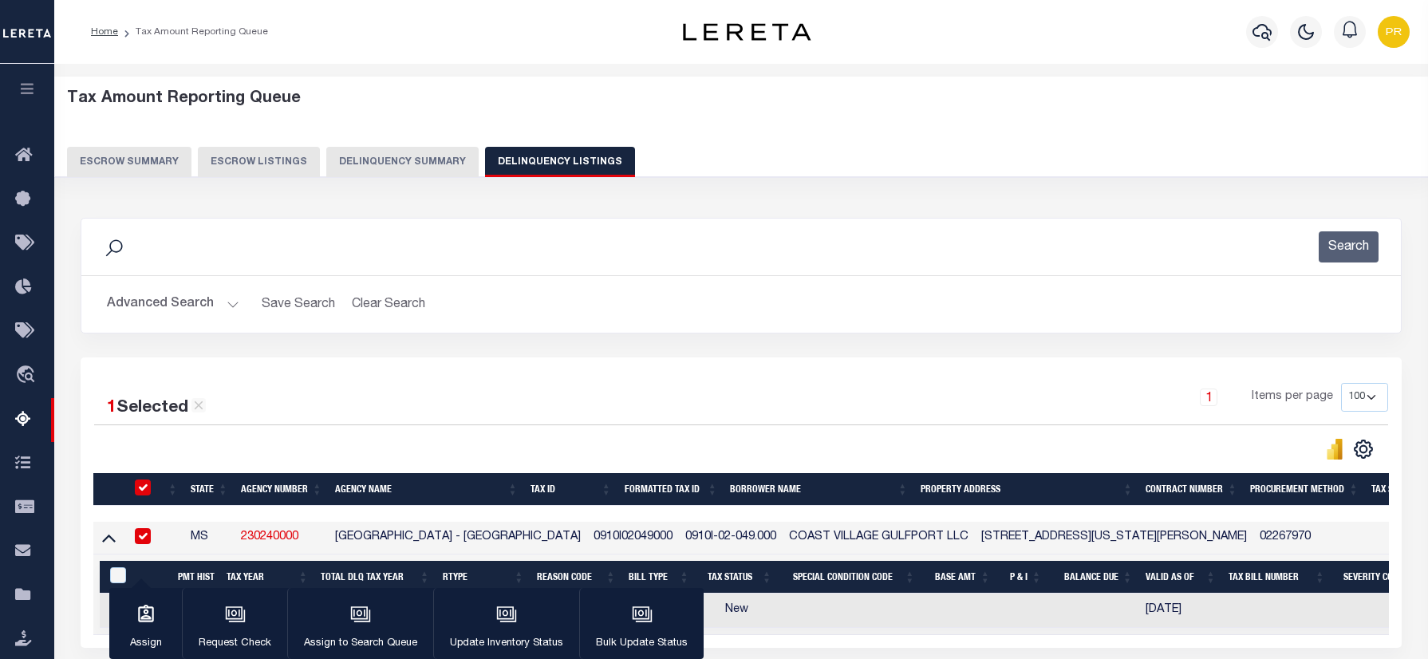
select select "100"
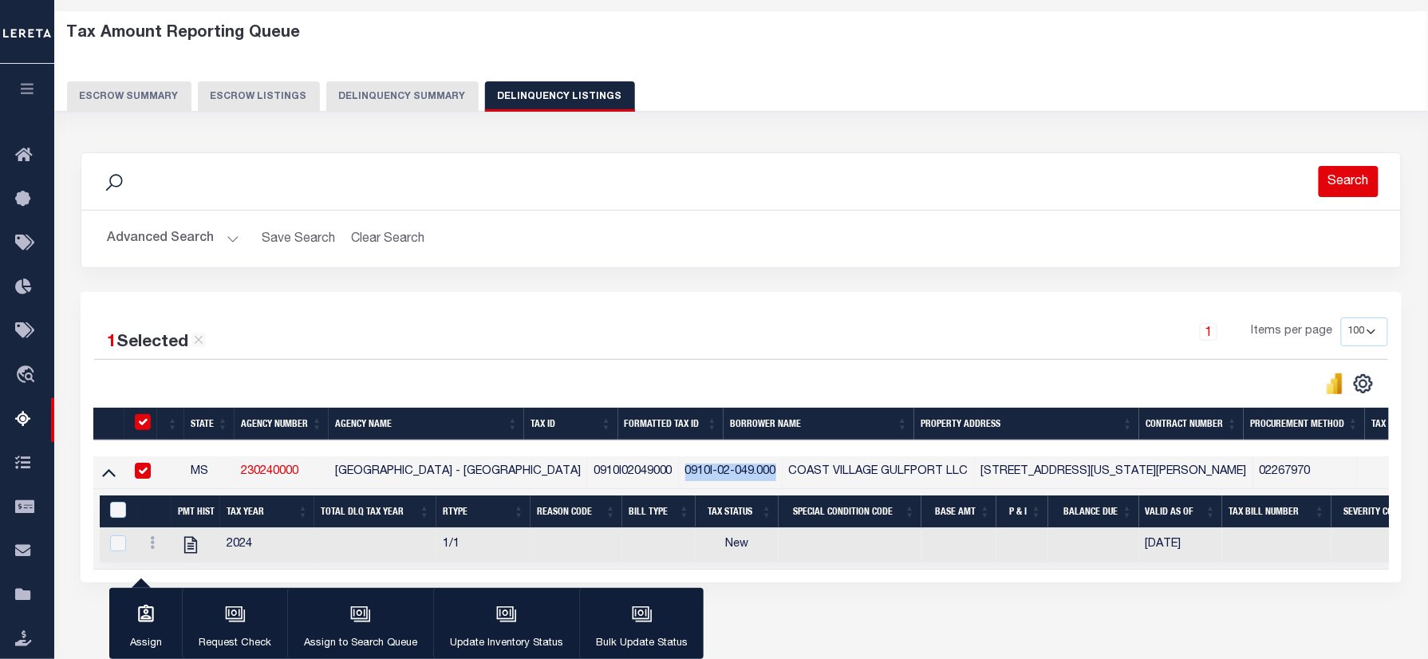
scroll to position [65, 0]
click at [1322, 179] on button "Search" at bounding box center [1348, 181] width 60 height 31
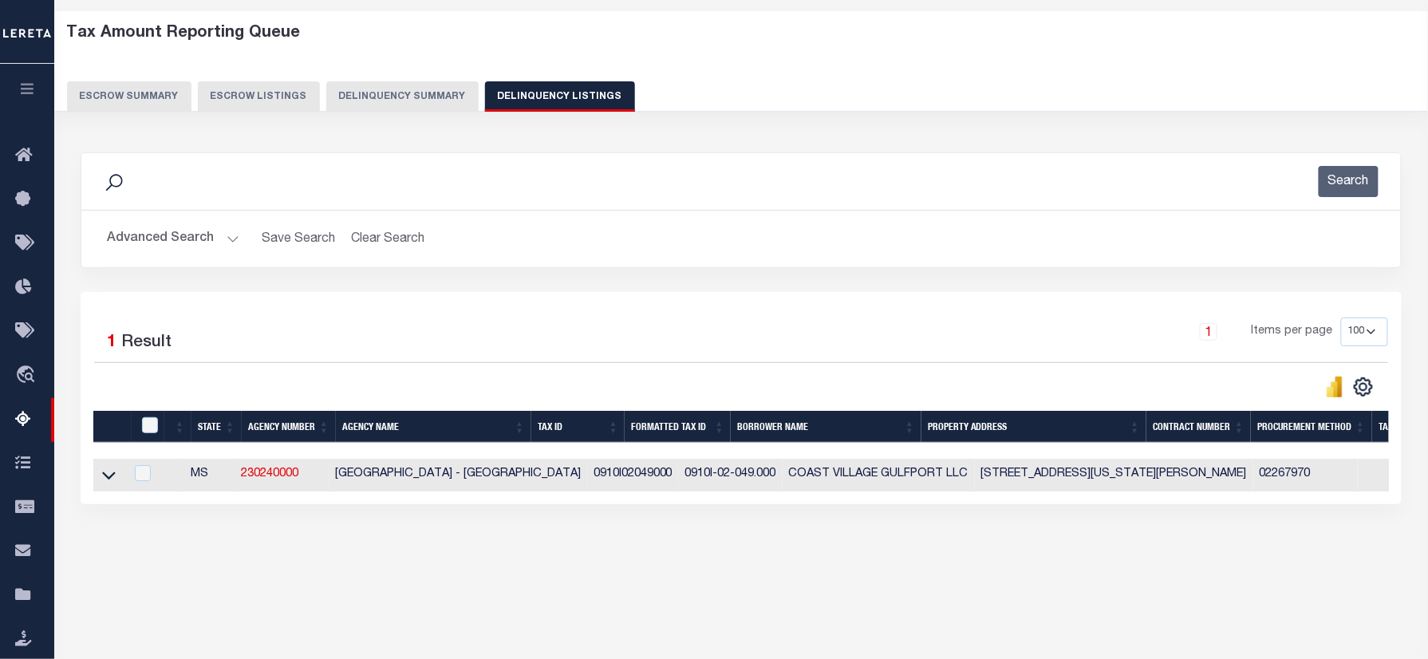
click at [872, 346] on div "1 Items per page 10 25 50 100 500" at bounding box center [905, 337] width 964 height 41
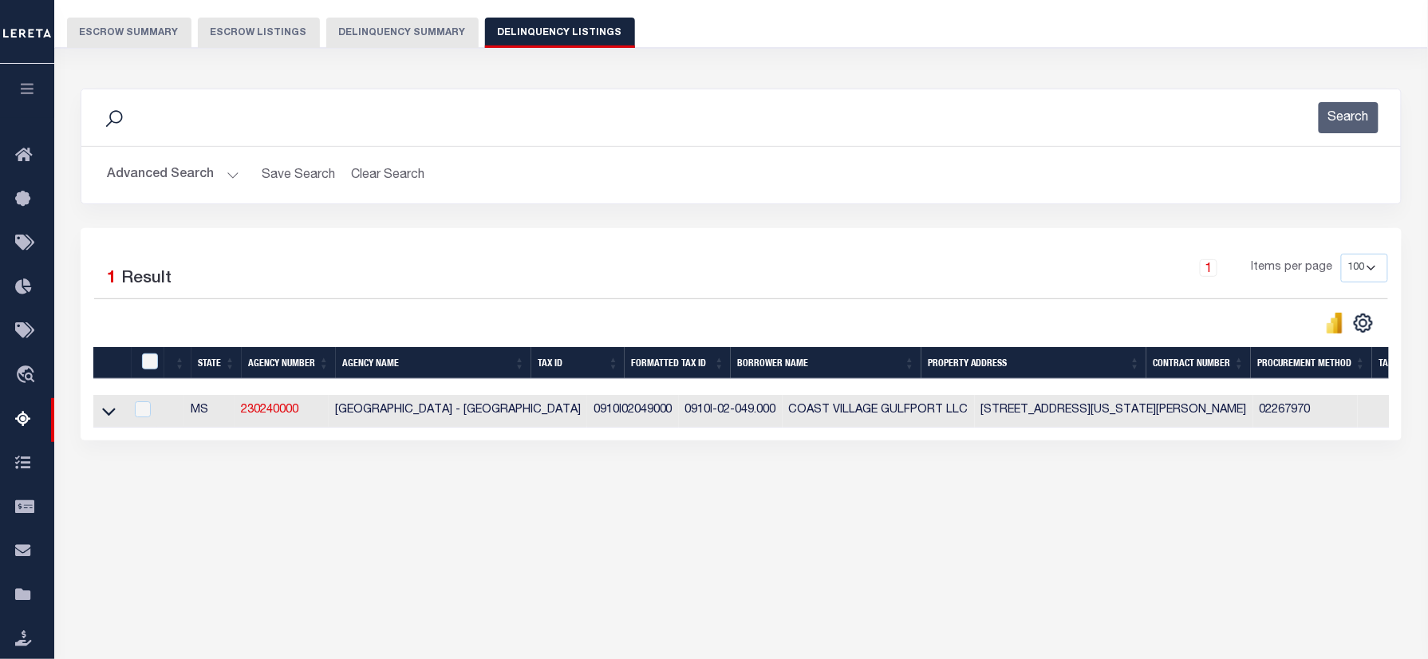
scroll to position [186, 0]
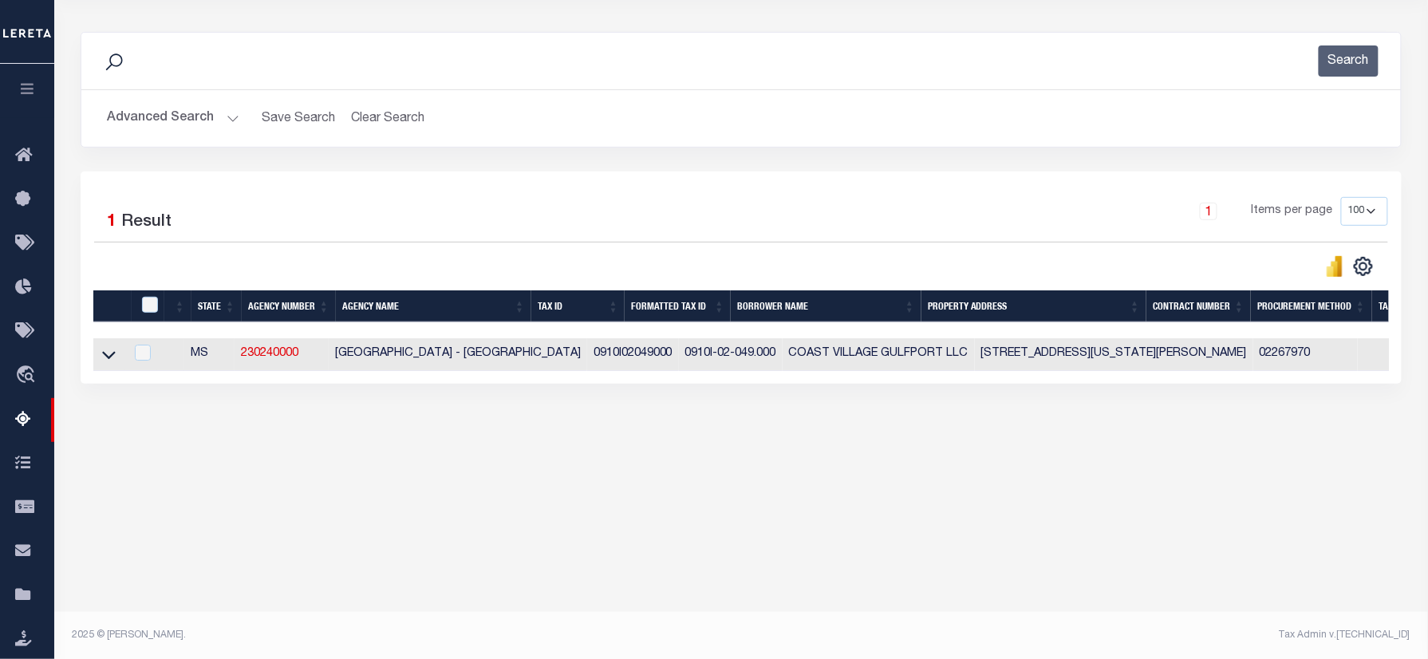
drag, startPoint x: 102, startPoint y: 357, endPoint x: 707, endPoint y: 243, distance: 615.2
click at [102, 357] on icon at bounding box center [109, 354] width 14 height 17
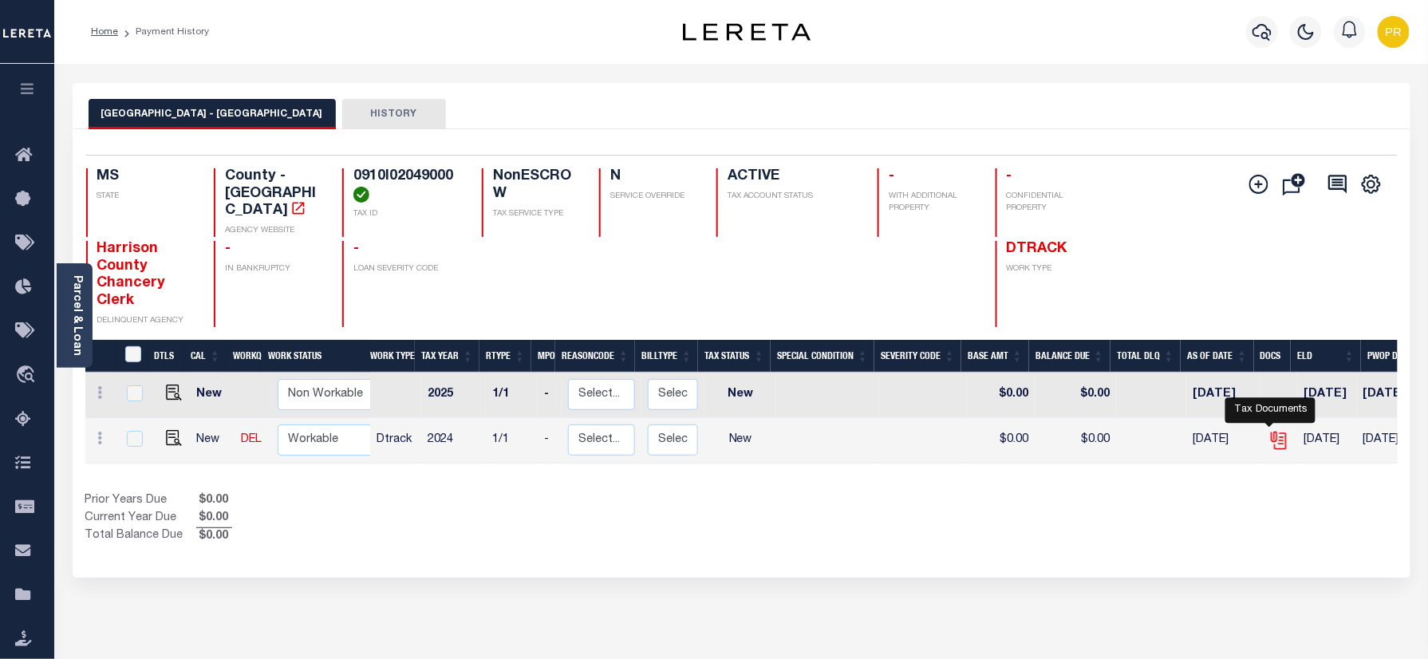
click at [1270, 431] on icon "" at bounding box center [1276, 437] width 13 height 13
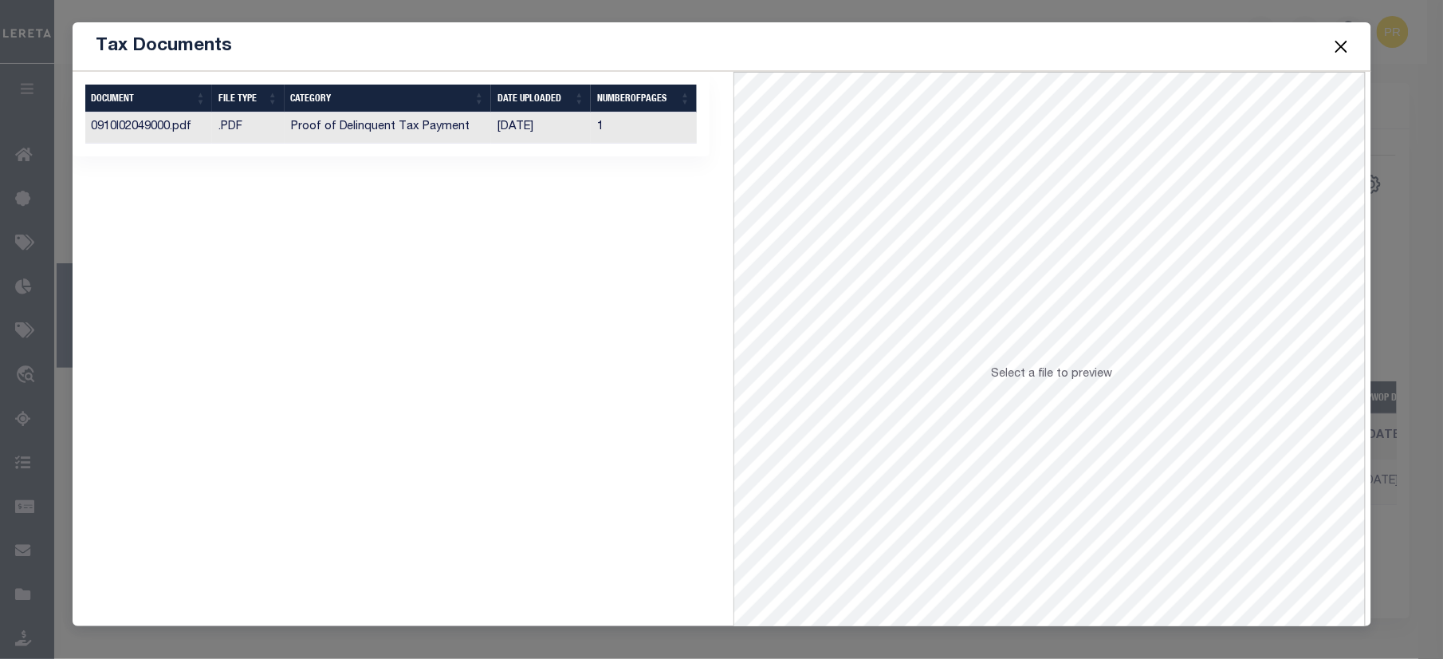
click at [651, 132] on td "1" at bounding box center [644, 127] width 106 height 31
click at [1340, 49] on button "Close" at bounding box center [1341, 46] width 21 height 21
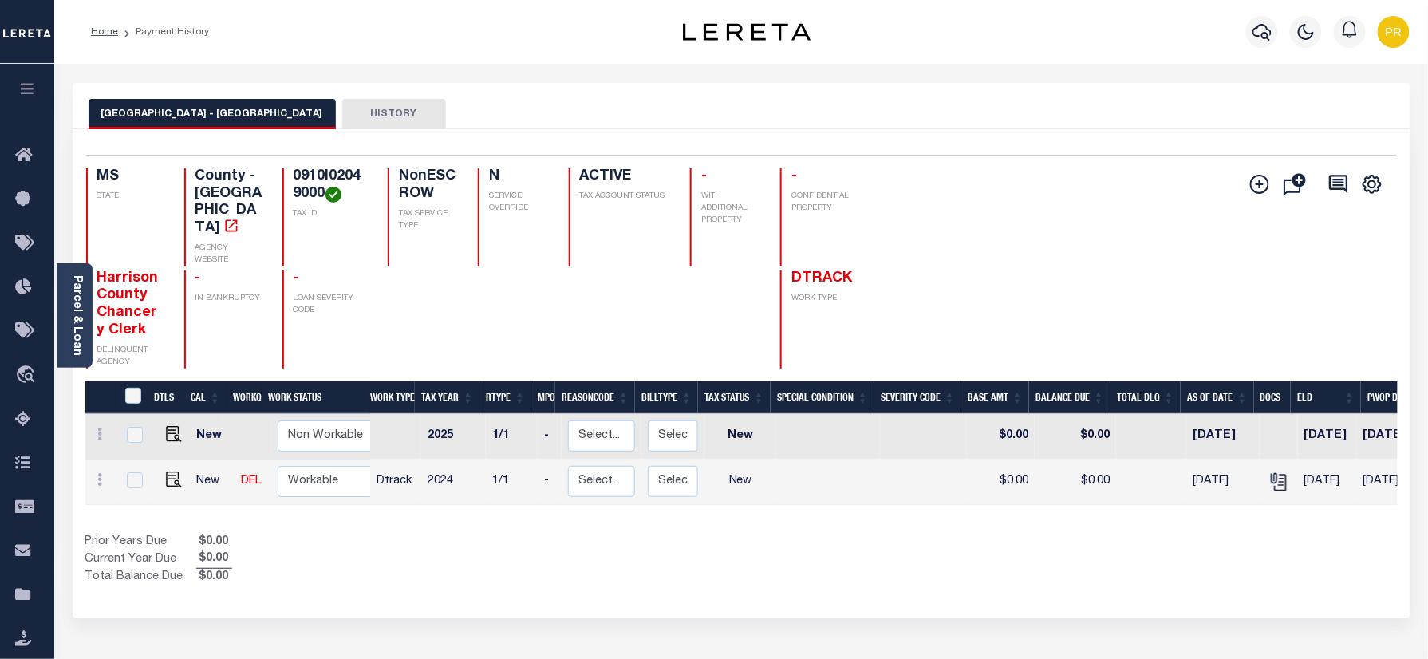
click at [858, 131] on div "Selected 2 Results 1 Items per page 25 50 100 MS STATE TAX ID N" at bounding box center [741, 373] width 1337 height 489
click at [175, 471] on img "" at bounding box center [174, 479] width 16 height 16
checkbox input "true"
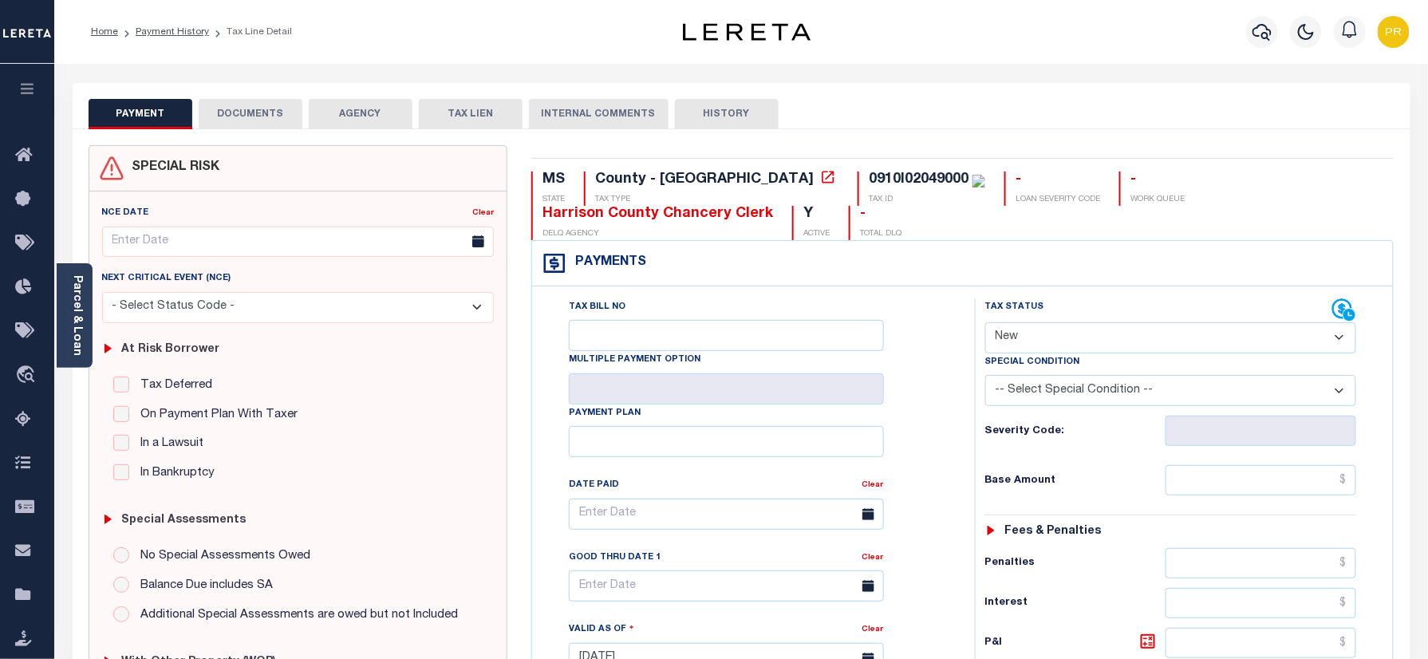
drag, startPoint x: 1089, startPoint y: 349, endPoint x: 1089, endPoint y: 357, distance: 8.0
click at [1089, 349] on select "- Select Status Code - Open Due/Unpaid Paid Incomplete No Tax Due Internal Refu…" at bounding box center [1171, 337] width 372 height 31
select select "PYD"
click at [985, 324] on select "- Select Status Code - Open Due/Unpaid Paid Incomplete No Tax Due Internal Refu…" at bounding box center [1171, 337] width 372 height 31
type input "[DATE]"
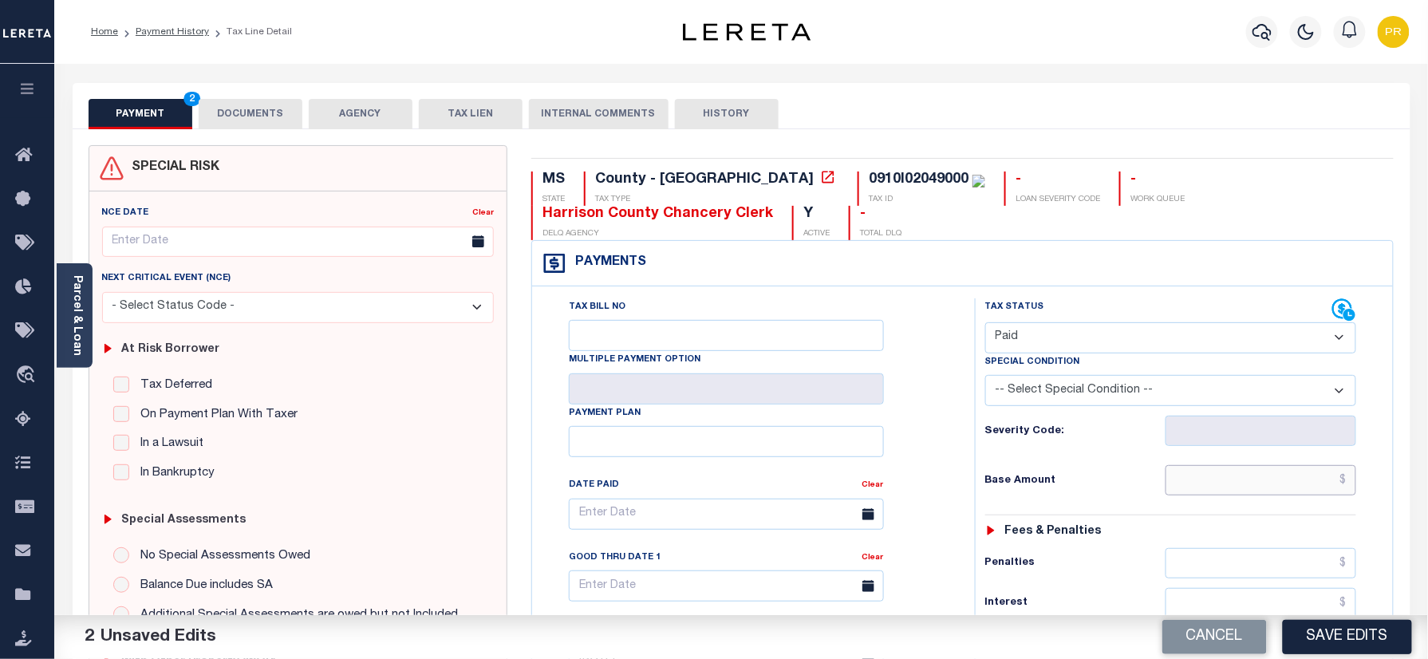
click at [1264, 479] on input "text" at bounding box center [1260, 480] width 191 height 30
click at [1290, 471] on input "text" at bounding box center [1260, 480] width 191 height 30
paste input "1930.70"
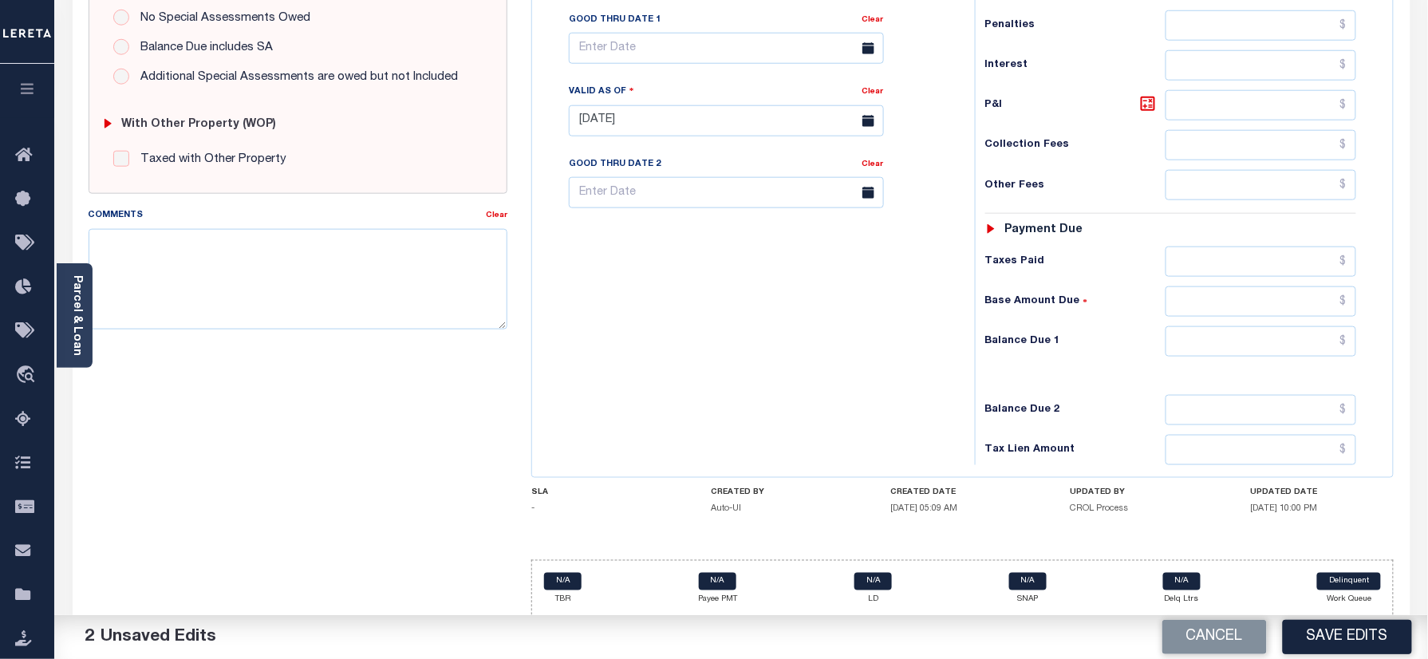
scroll to position [559, 0]
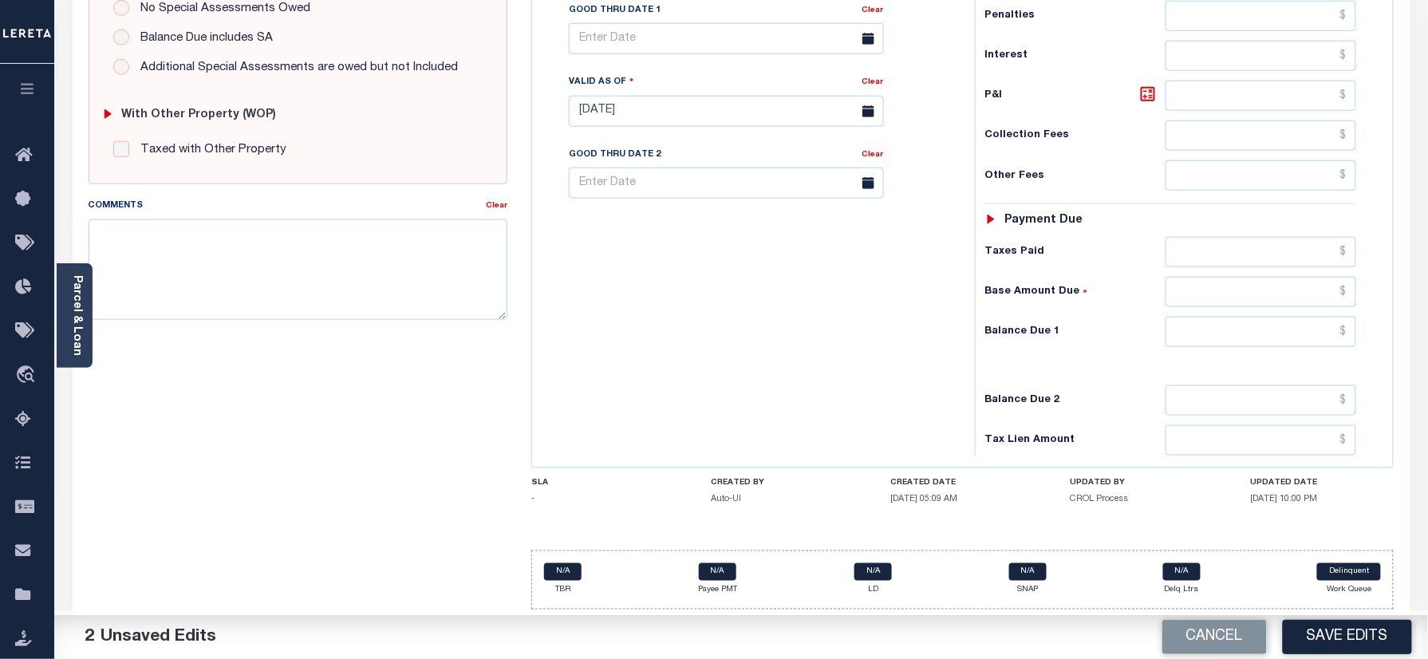
type input "$1,930.70"
click at [1257, 333] on input "text" at bounding box center [1260, 332] width 191 height 30
click at [1270, 333] on input "text" at bounding box center [1260, 332] width 191 height 30
type input "$0.00"
click at [1088, 371] on div "Tax Status Status - Select Status Code -" at bounding box center [1176, 103] width 403 height 704
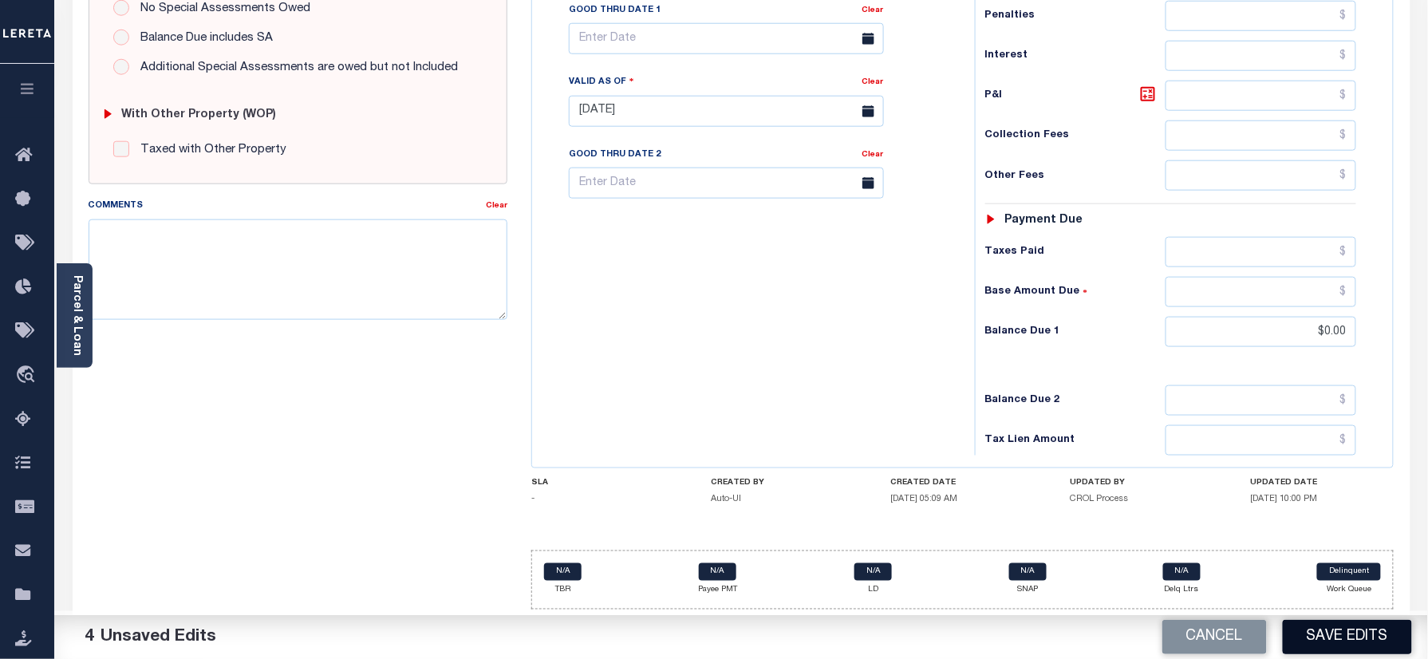
click at [1367, 632] on button "Save Edits" at bounding box center [1346, 637] width 129 height 34
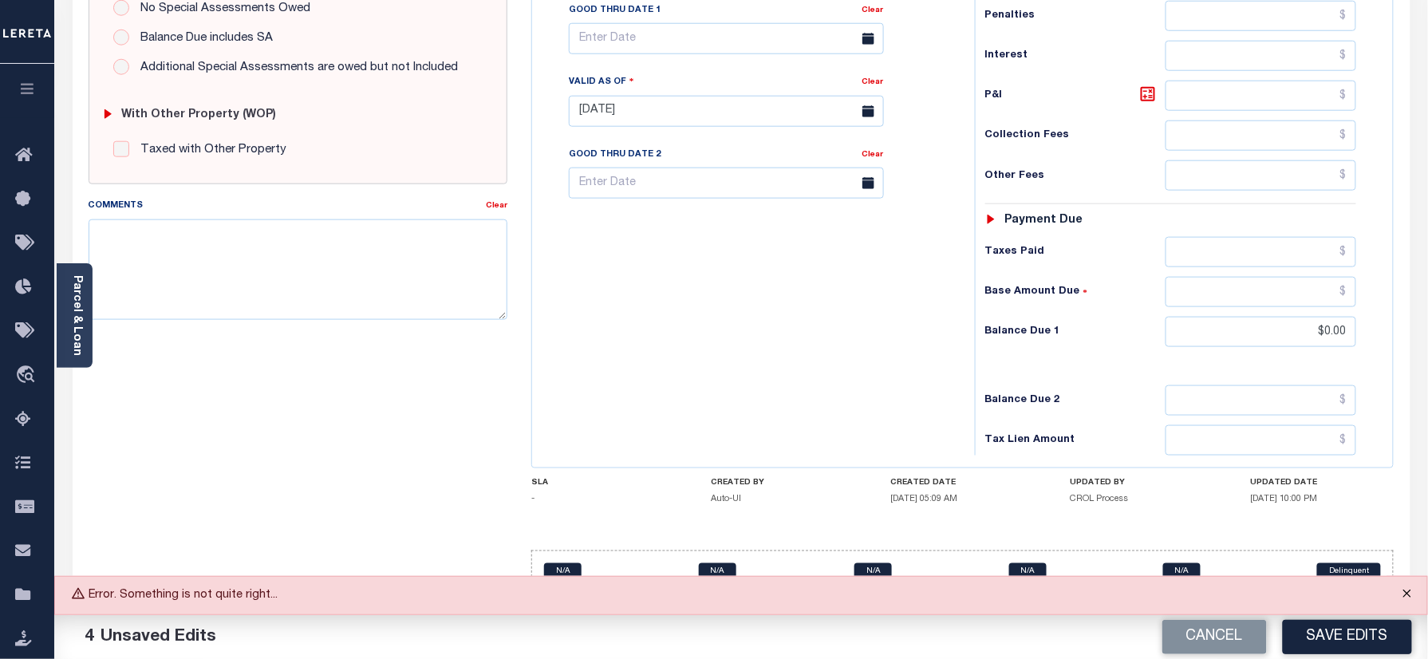
click at [1402, 597] on button "Close" at bounding box center [1407, 594] width 40 height 35
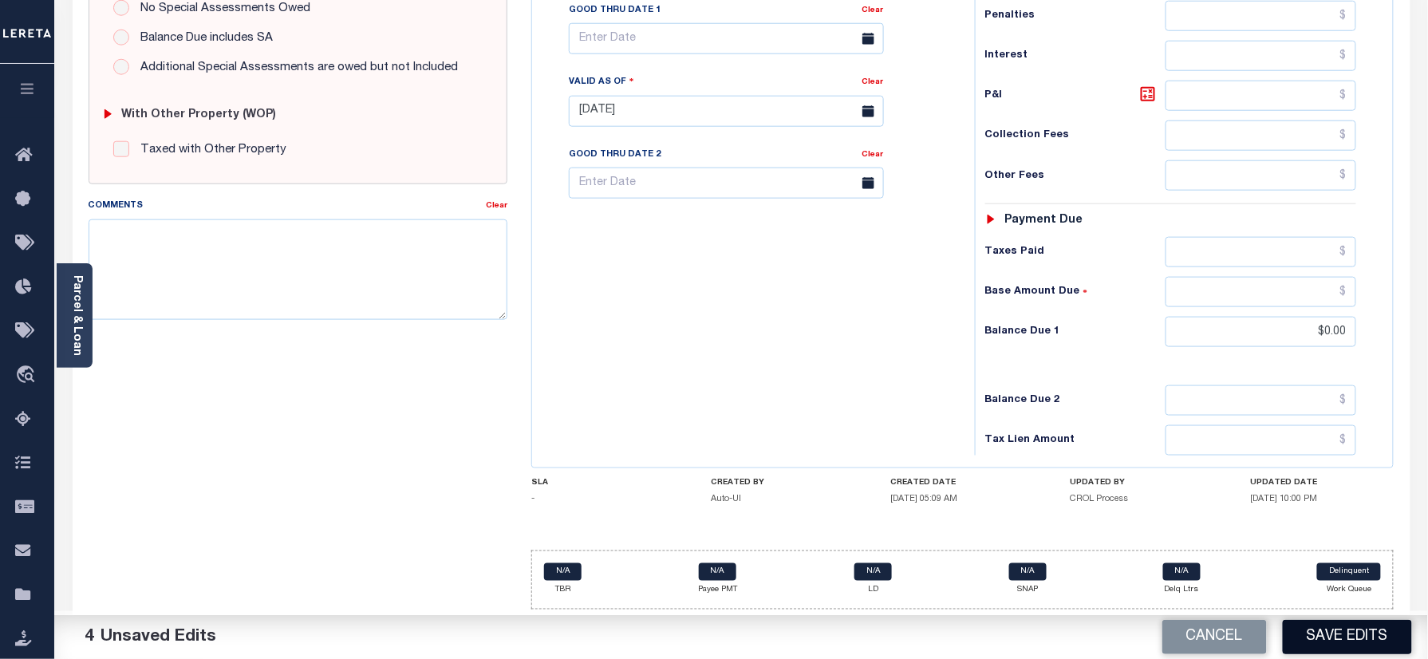
click at [1311, 633] on button "Save Edits" at bounding box center [1346, 637] width 129 height 34
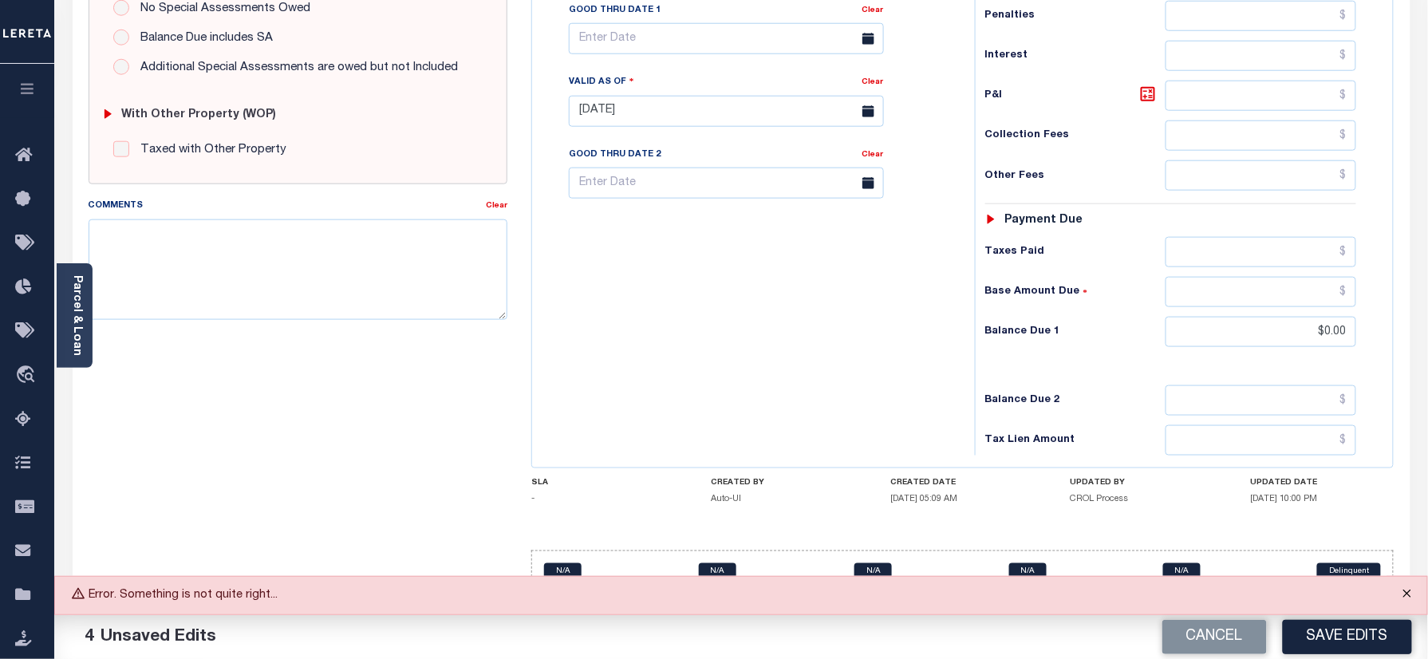
click at [1402, 593] on button "Close" at bounding box center [1407, 594] width 40 height 35
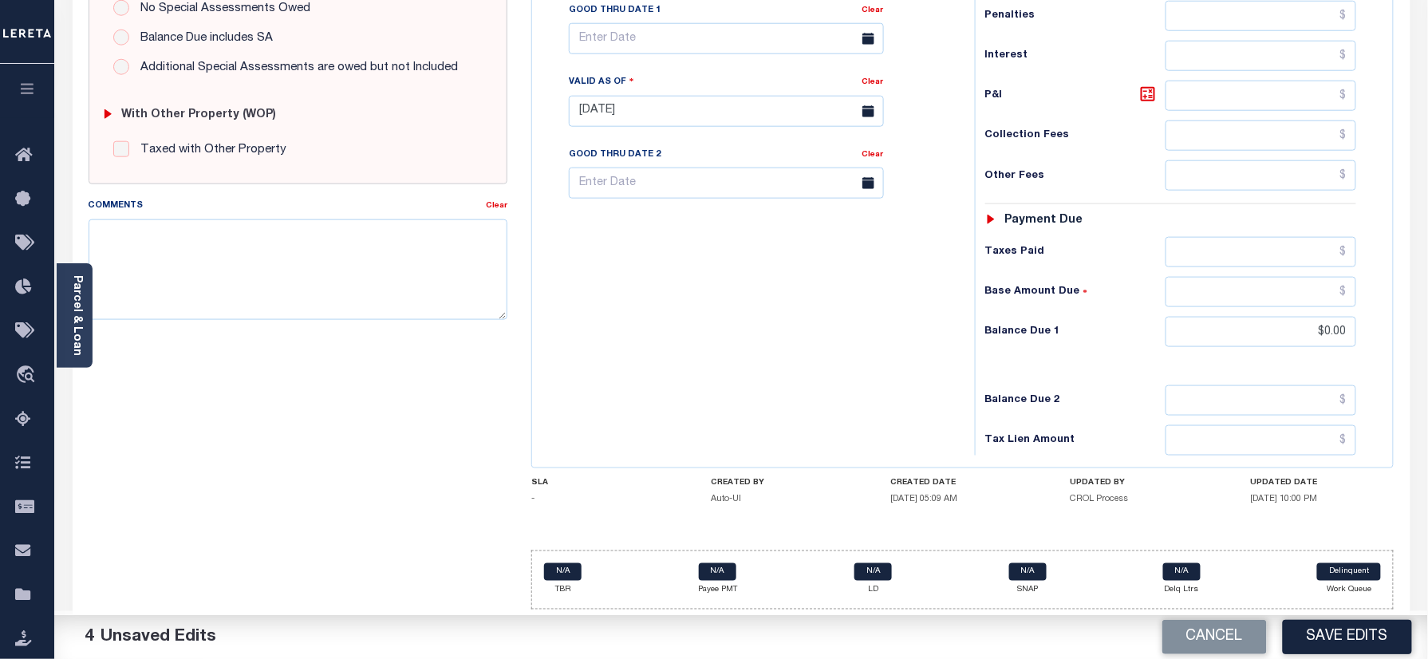
drag, startPoint x: 1338, startPoint y: 629, endPoint x: 1367, endPoint y: 629, distance: 28.7
click at [1338, 629] on button "Save Edits" at bounding box center [1346, 637] width 129 height 34
click at [1324, 626] on div "Cancel Saving..." at bounding box center [1084, 637] width 687 height 45
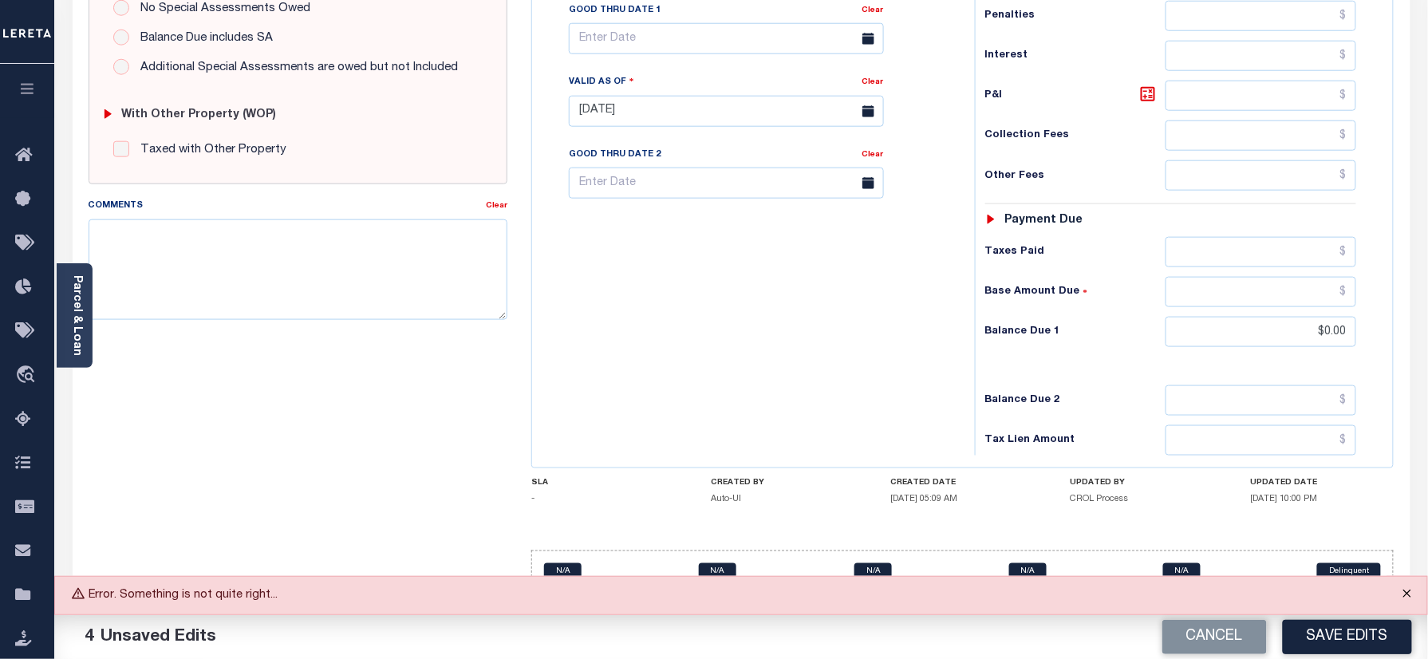
drag, startPoint x: 1410, startPoint y: 590, endPoint x: 1400, endPoint y: 589, distance: 9.7
click at [1410, 590] on button "Close" at bounding box center [1407, 594] width 40 height 35
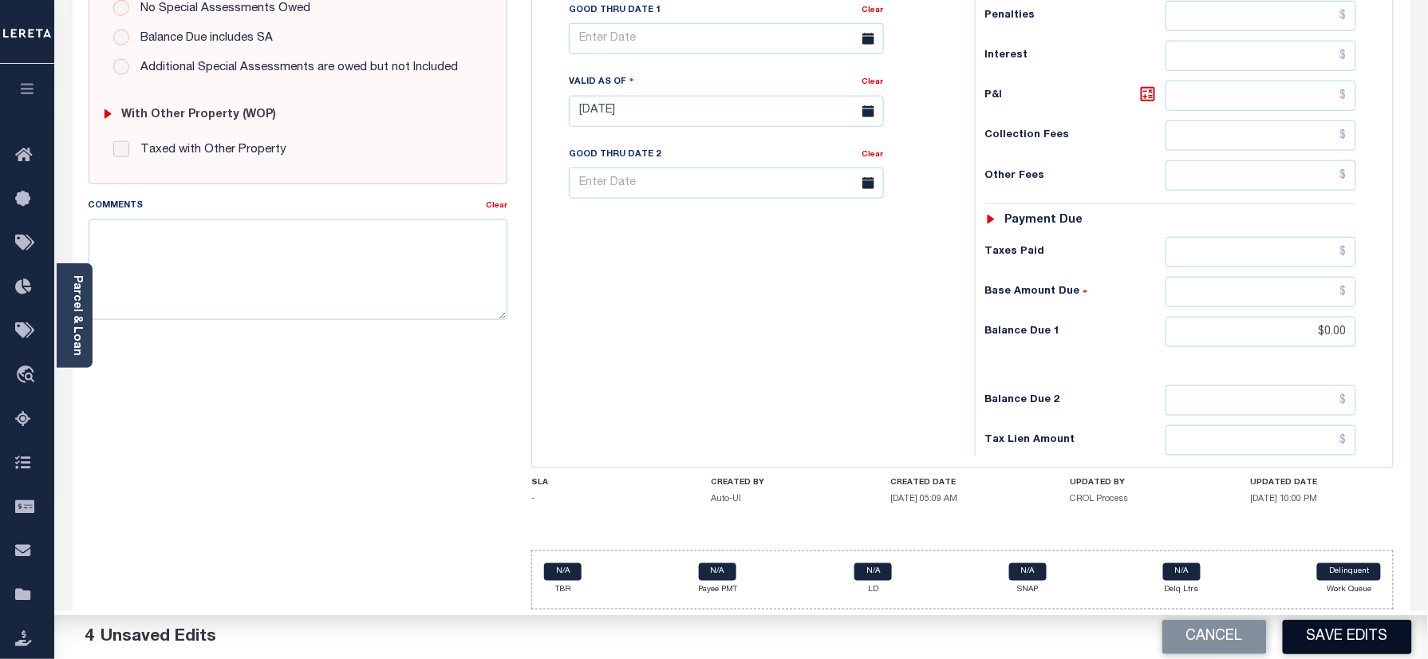
click at [1356, 638] on button "Save Edits" at bounding box center [1346, 637] width 129 height 34
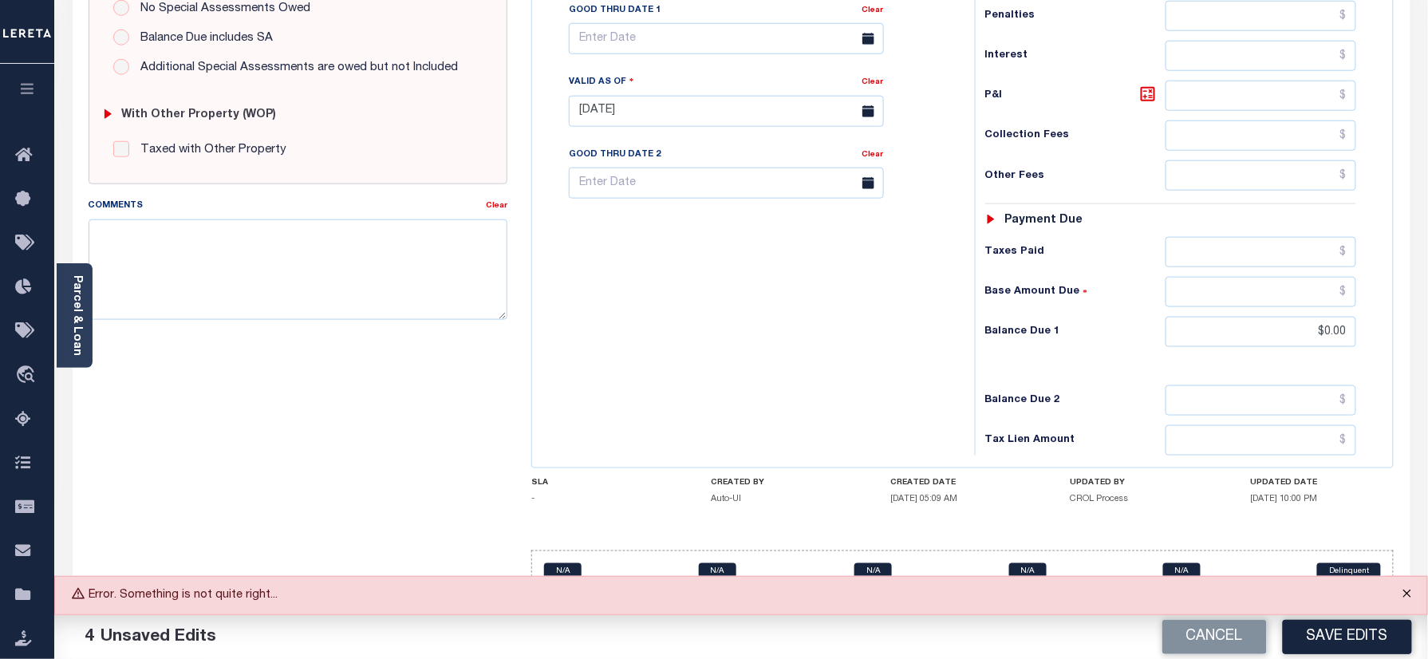
click at [1412, 600] on button "Close" at bounding box center [1407, 594] width 40 height 35
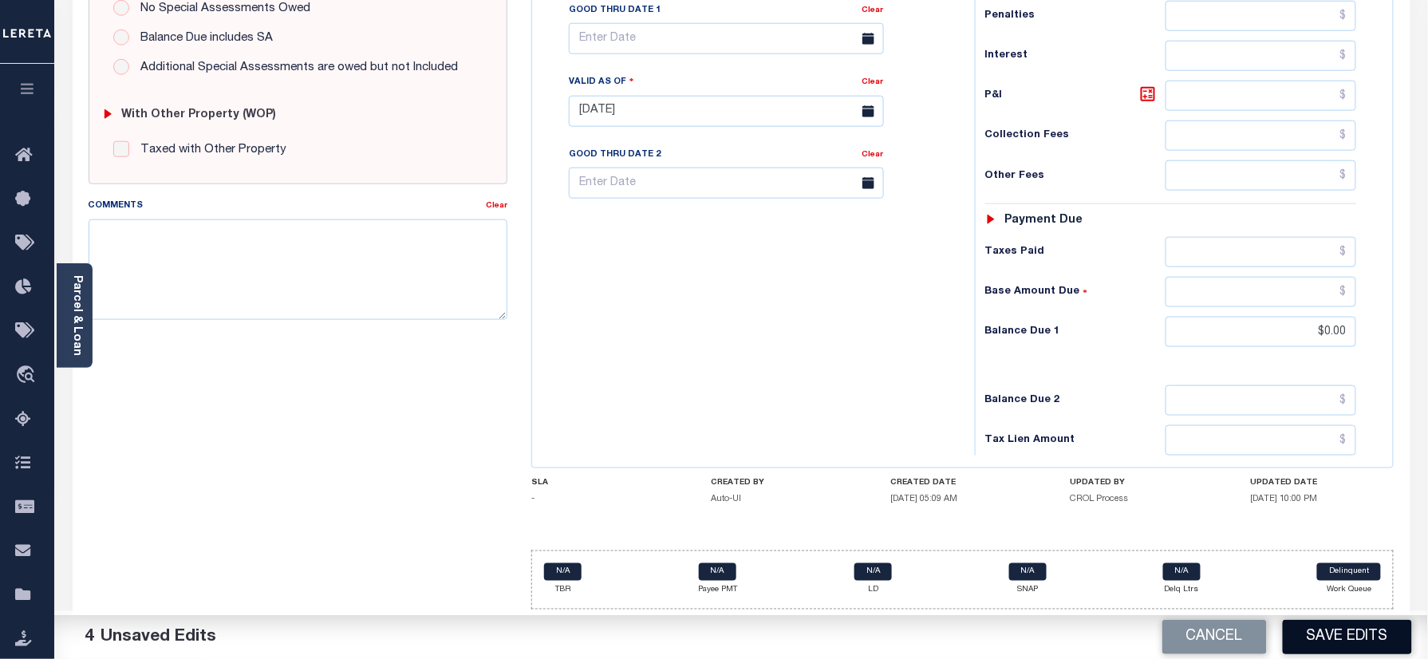
click at [1369, 632] on button "Save Edits" at bounding box center [1346, 637] width 129 height 34
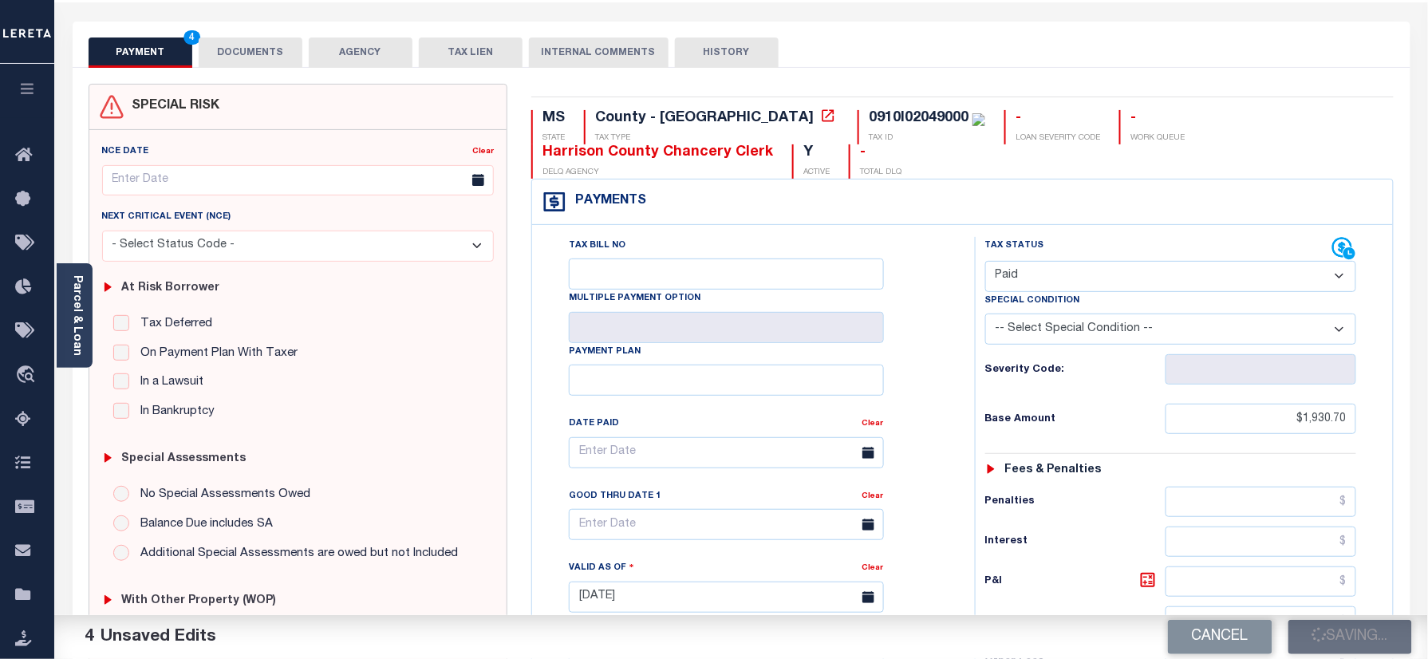
scroll to position [0, 0]
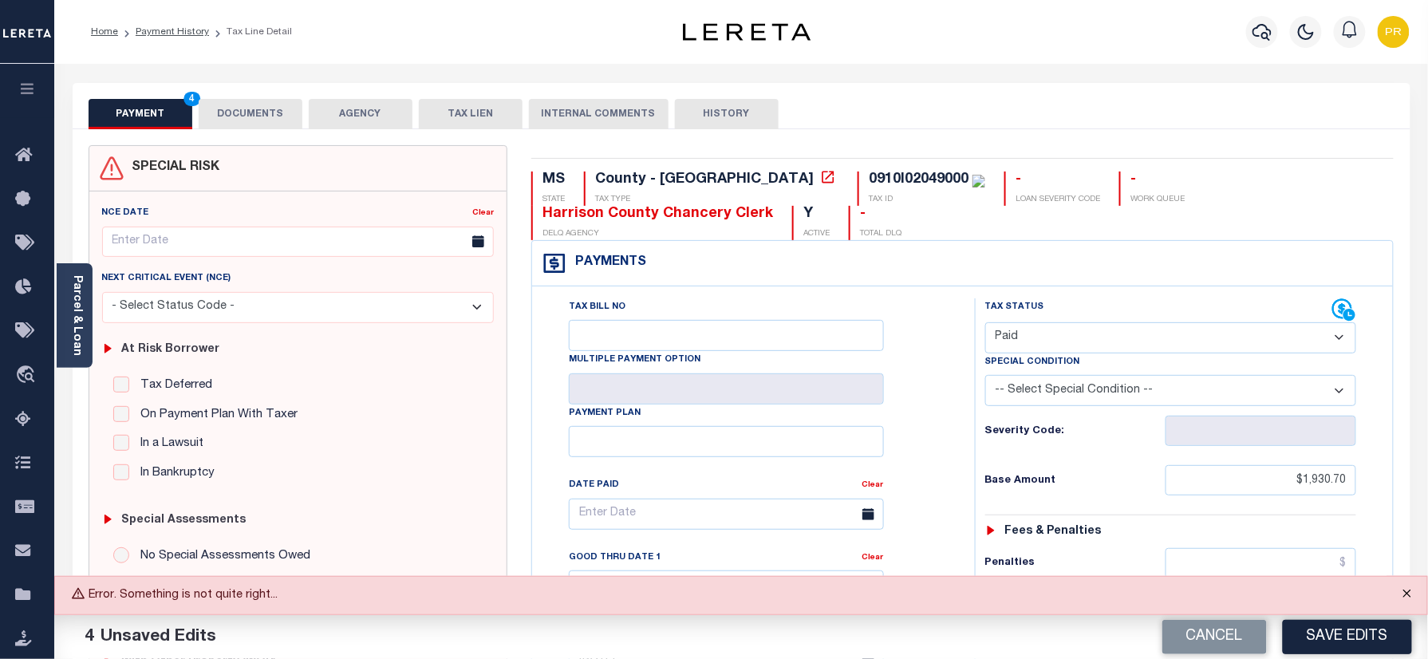
drag, startPoint x: 1405, startPoint y: 593, endPoint x: 1386, endPoint y: 593, distance: 19.1
click at [1405, 593] on button "Close" at bounding box center [1407, 594] width 40 height 35
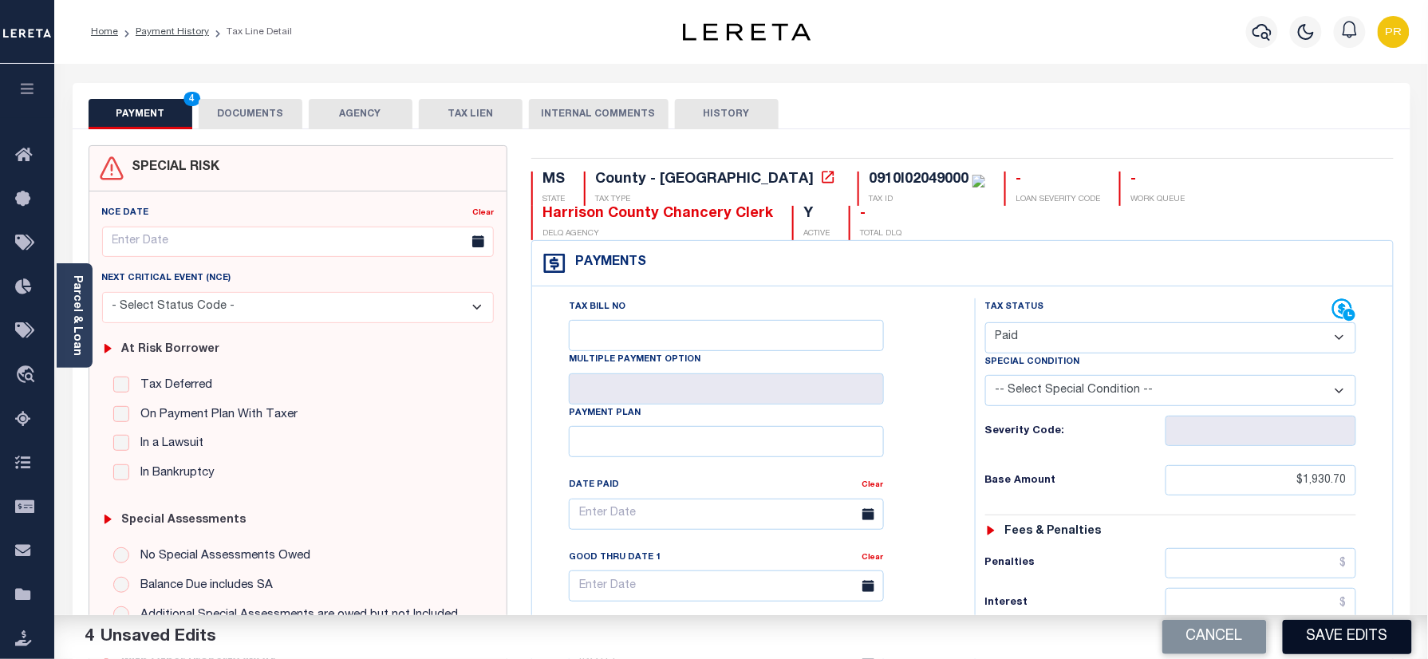
click at [1314, 640] on button "Save Edits" at bounding box center [1346, 637] width 129 height 34
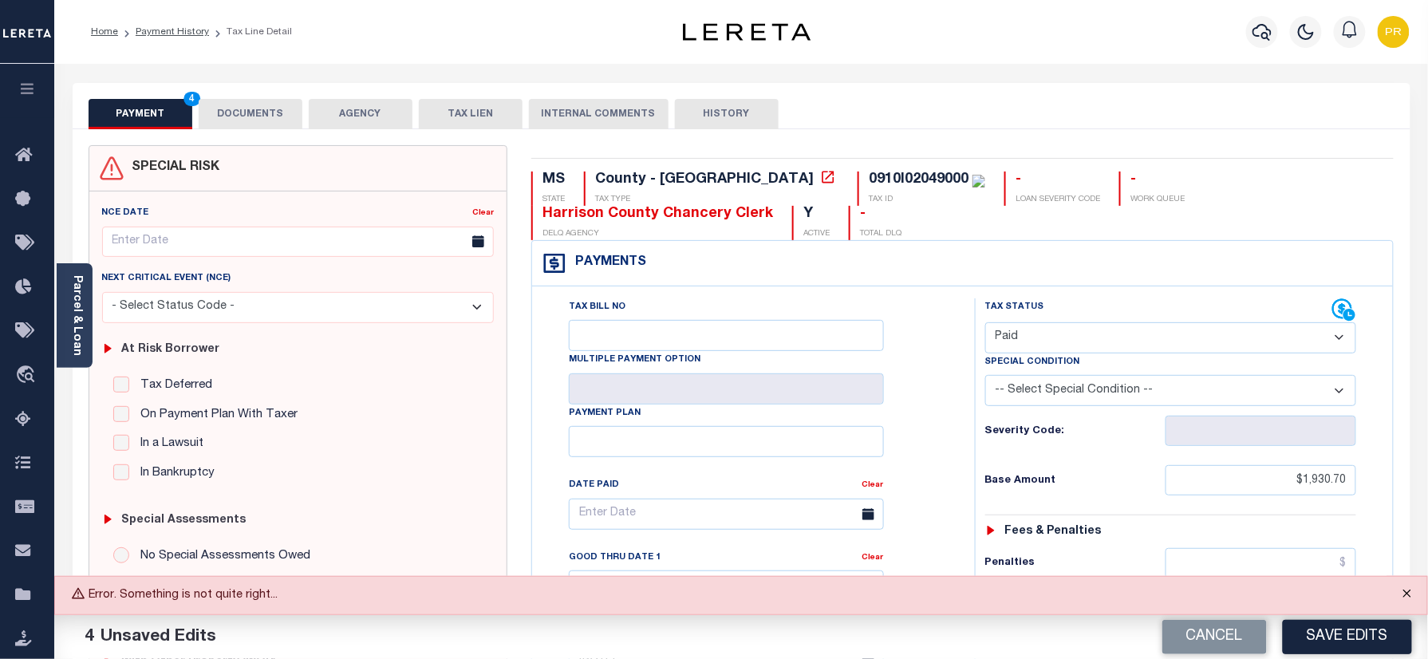
drag, startPoint x: 1414, startPoint y: 597, endPoint x: 1369, endPoint y: 603, distance: 45.9
click at [1414, 597] on button "Close" at bounding box center [1407, 594] width 40 height 35
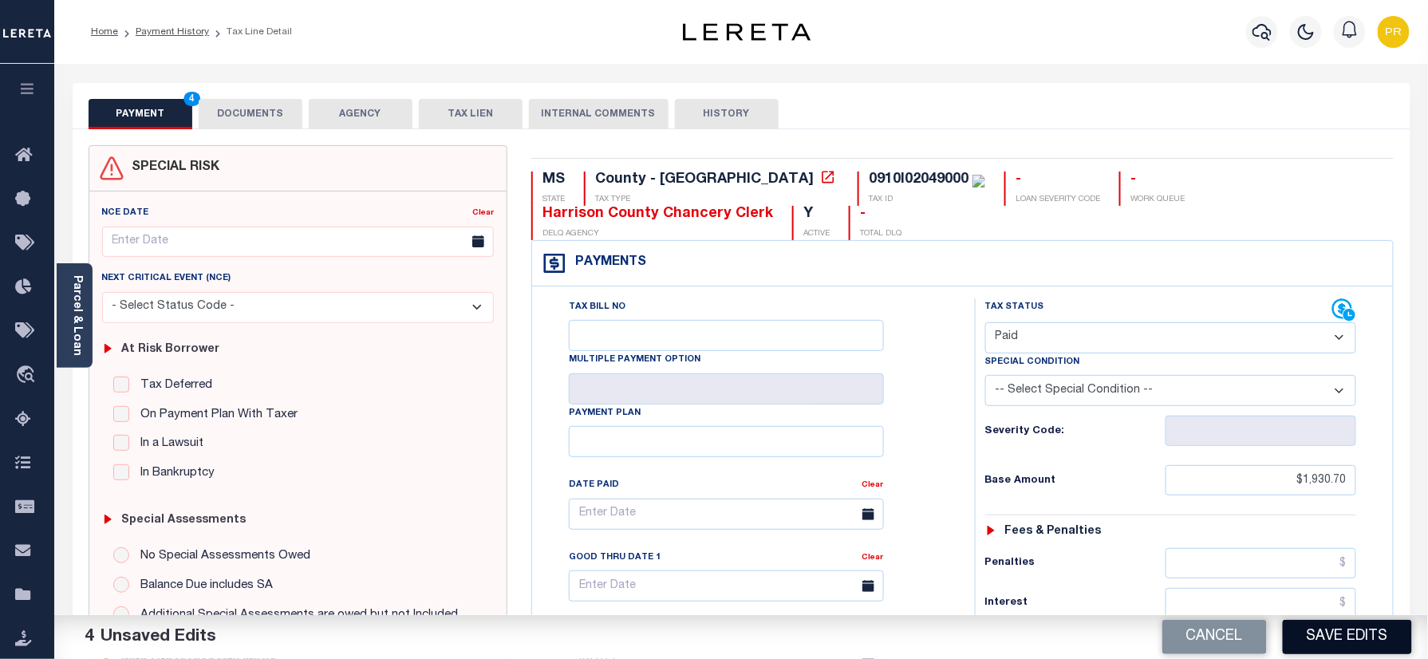
click at [1340, 638] on button "Save Edits" at bounding box center [1346, 637] width 129 height 34
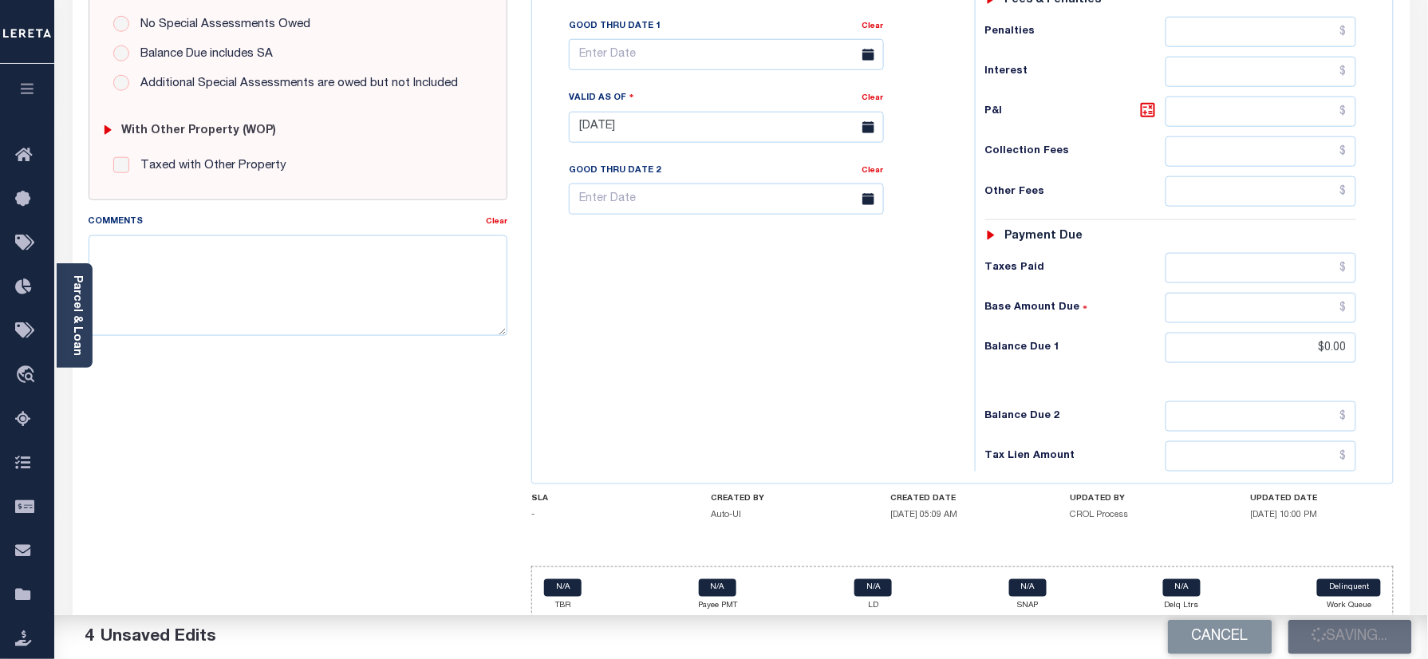
scroll to position [559, 0]
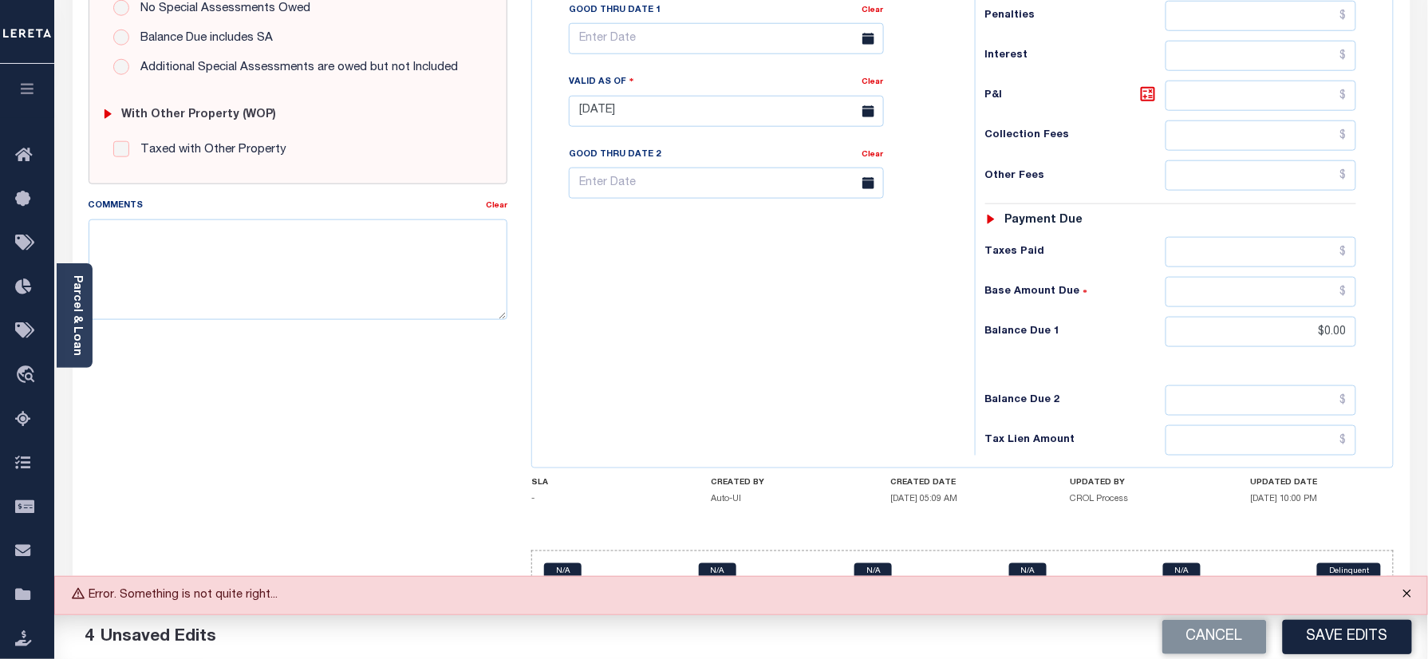
click at [1415, 589] on button "Close" at bounding box center [1407, 594] width 40 height 35
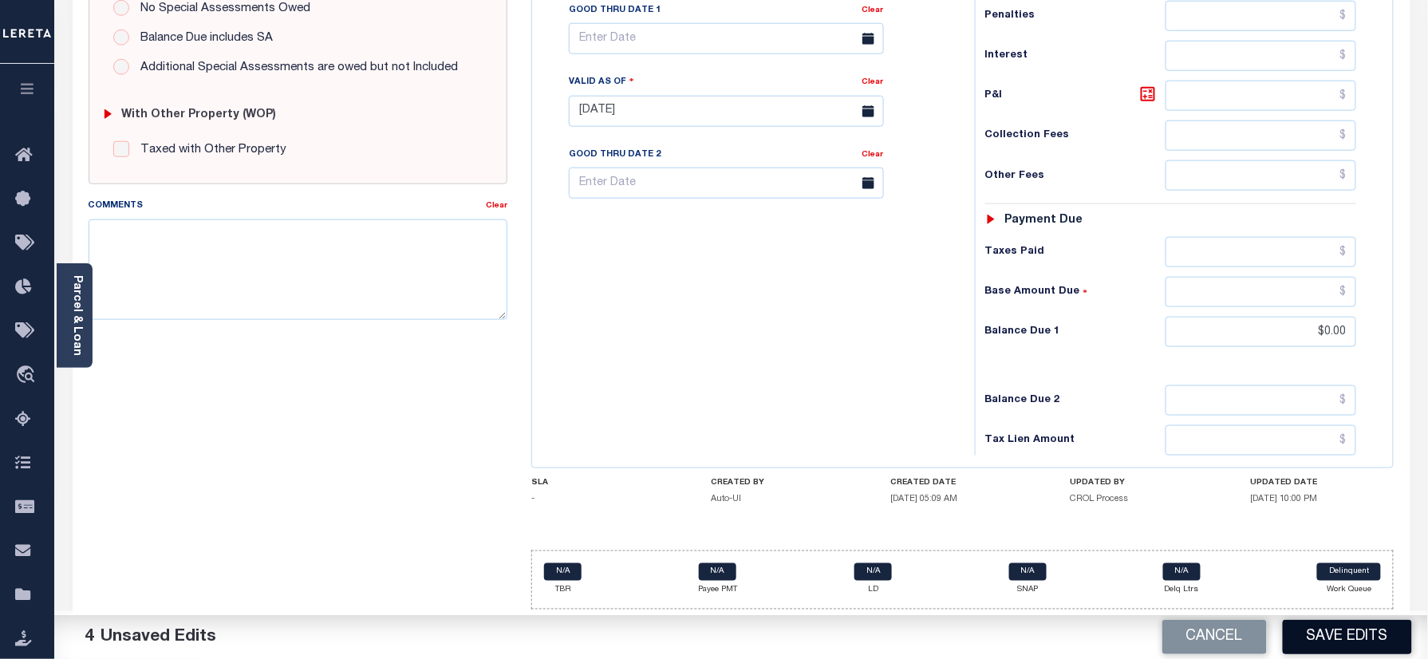
click at [1310, 638] on button "Save Edits" at bounding box center [1346, 637] width 129 height 34
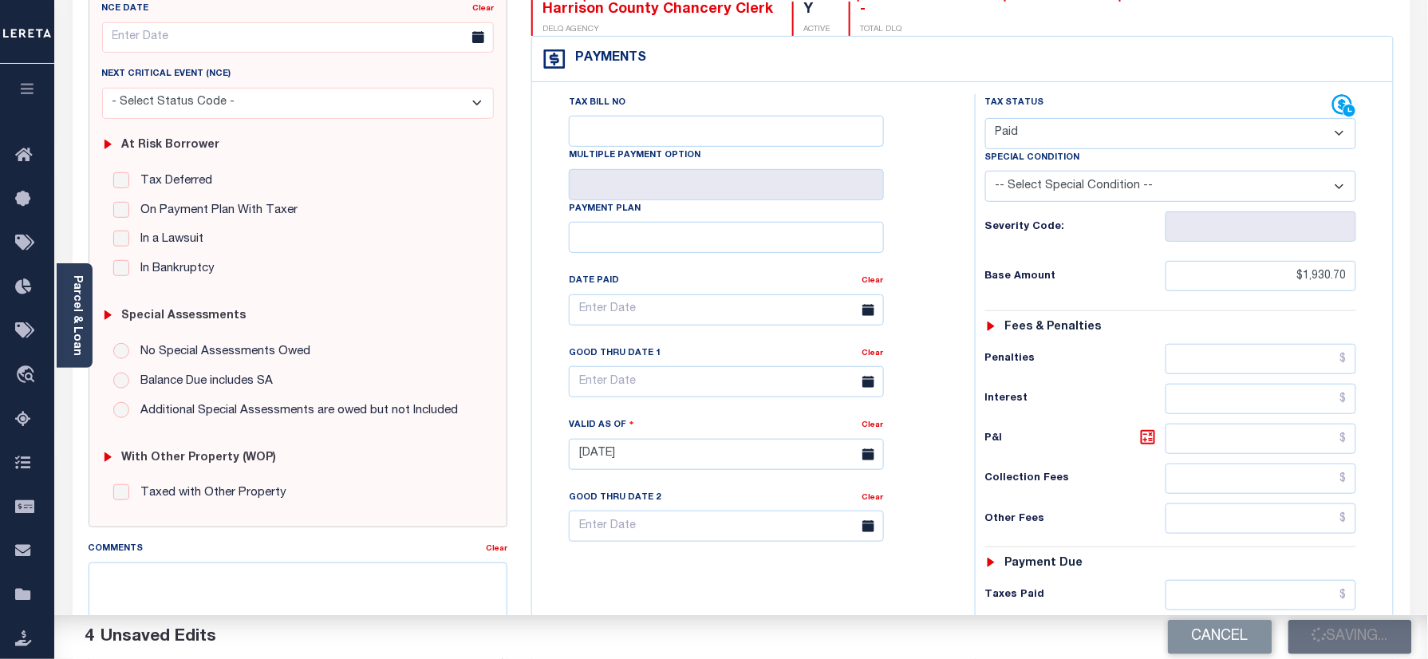
scroll to position [27, 0]
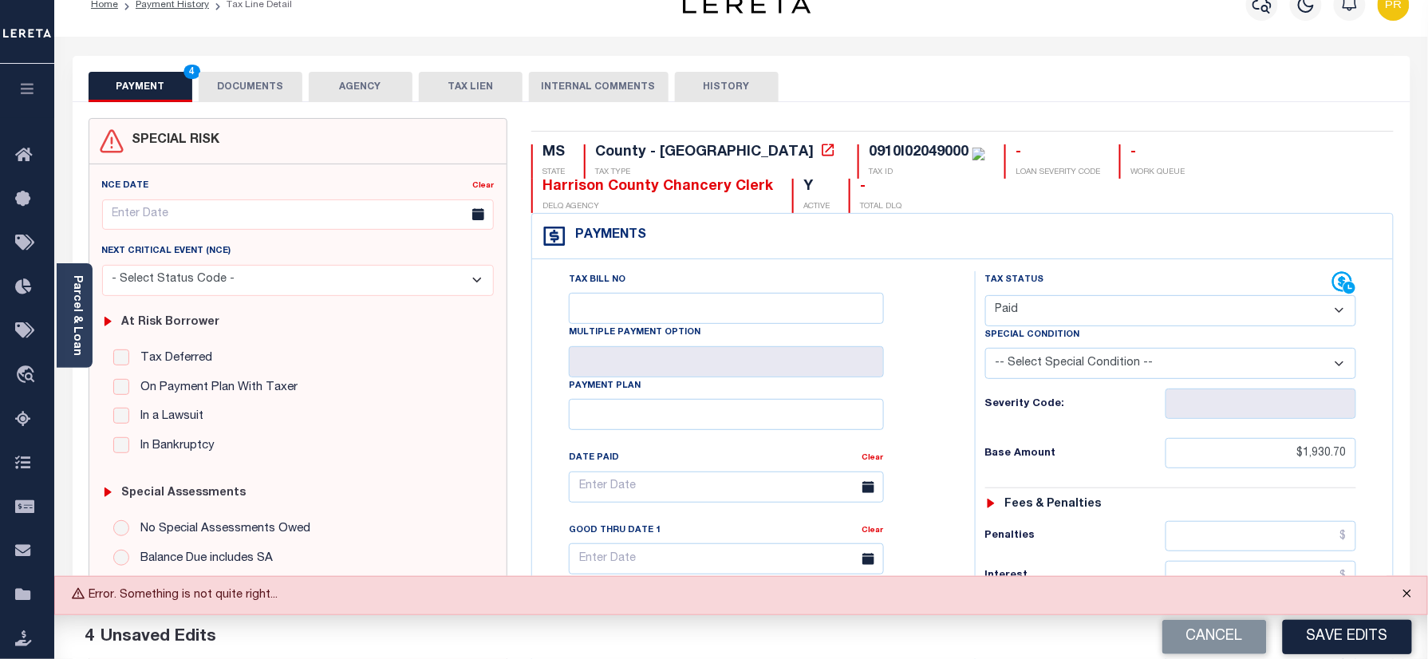
drag, startPoint x: 1408, startPoint y: 590, endPoint x: 1399, endPoint y: 590, distance: 8.8
click at [1408, 590] on button "Close" at bounding box center [1407, 594] width 40 height 35
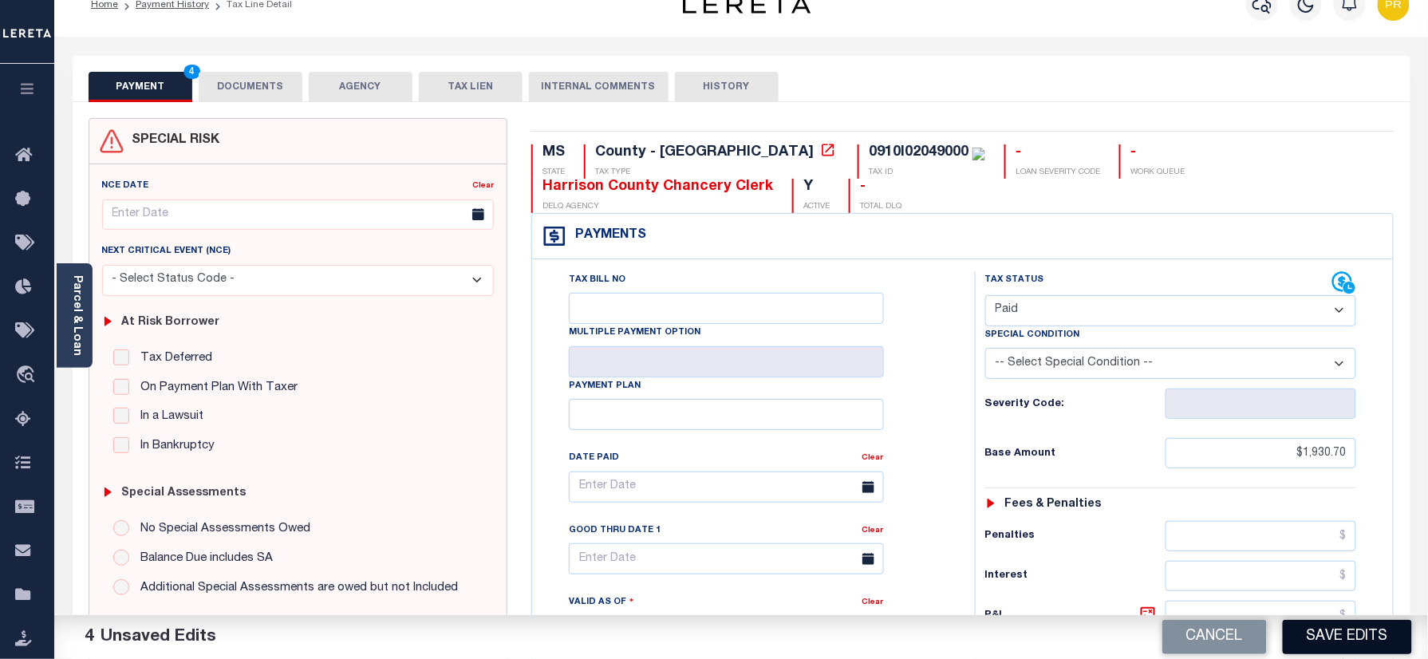
click at [1361, 636] on button "Save Edits" at bounding box center [1346, 637] width 129 height 34
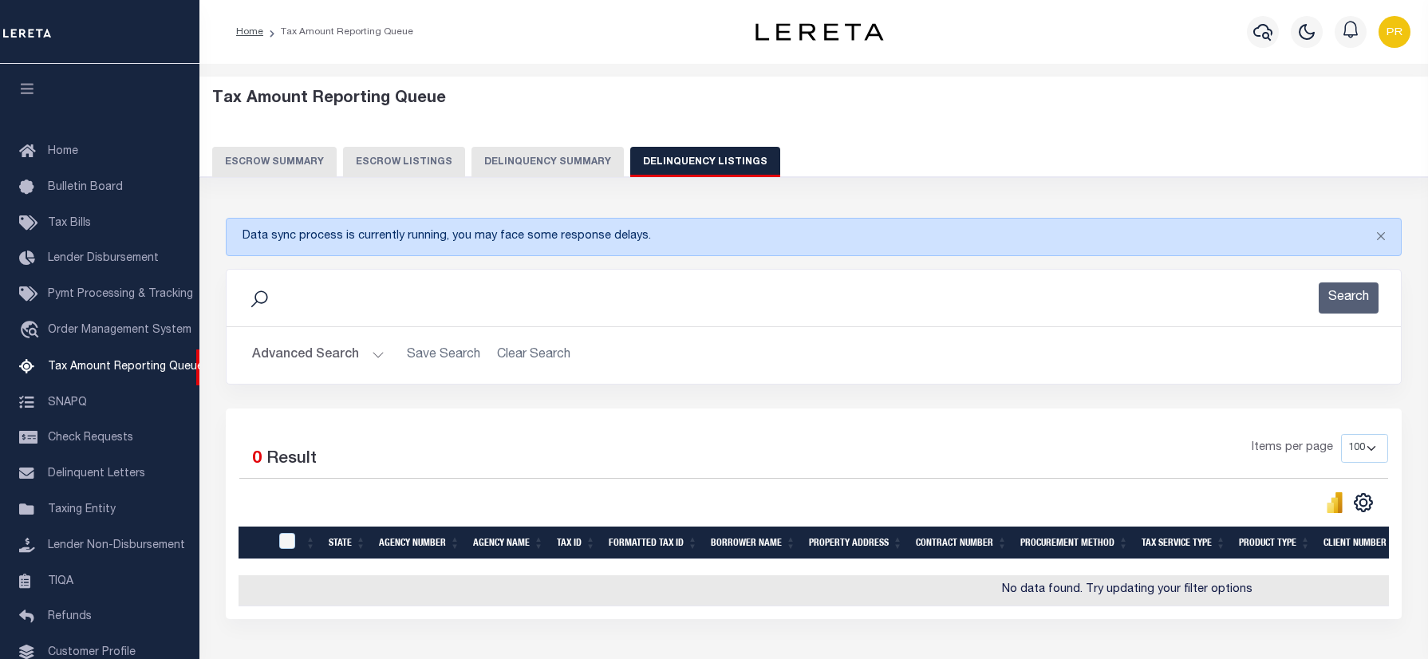
select select "100"
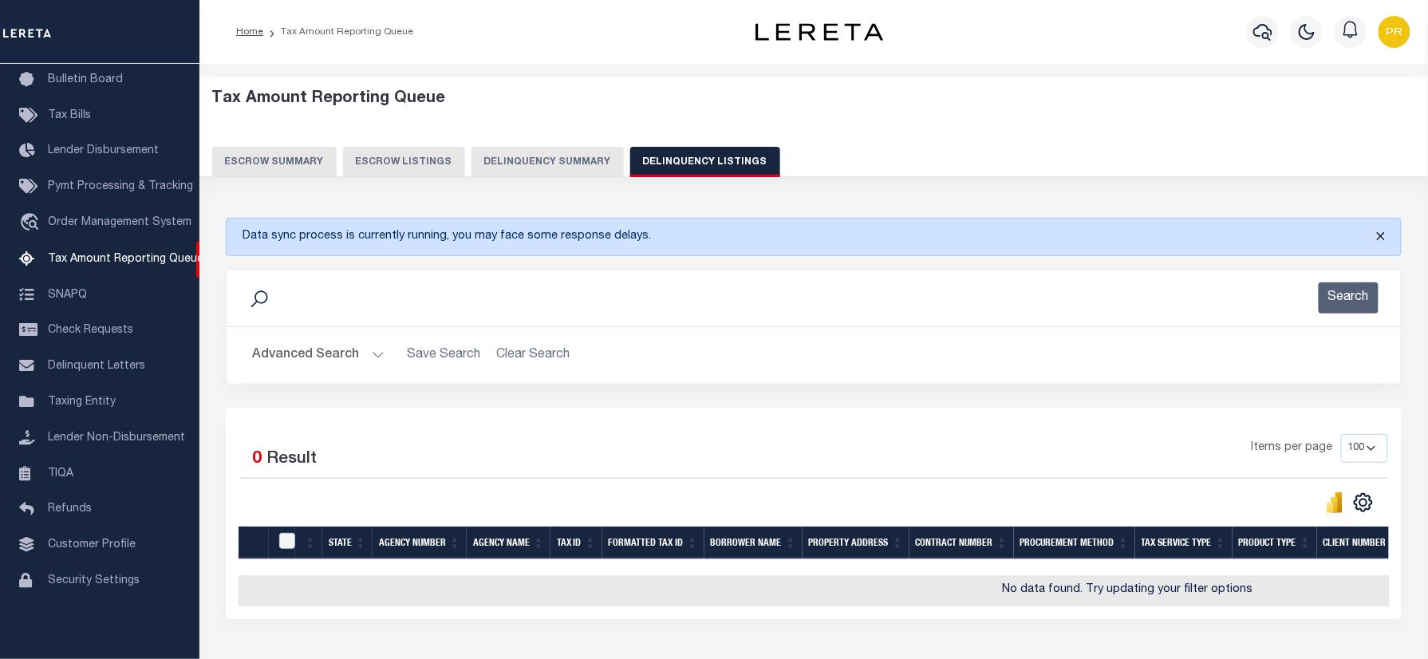
click at [1386, 230] on button "Close" at bounding box center [1381, 236] width 40 height 35
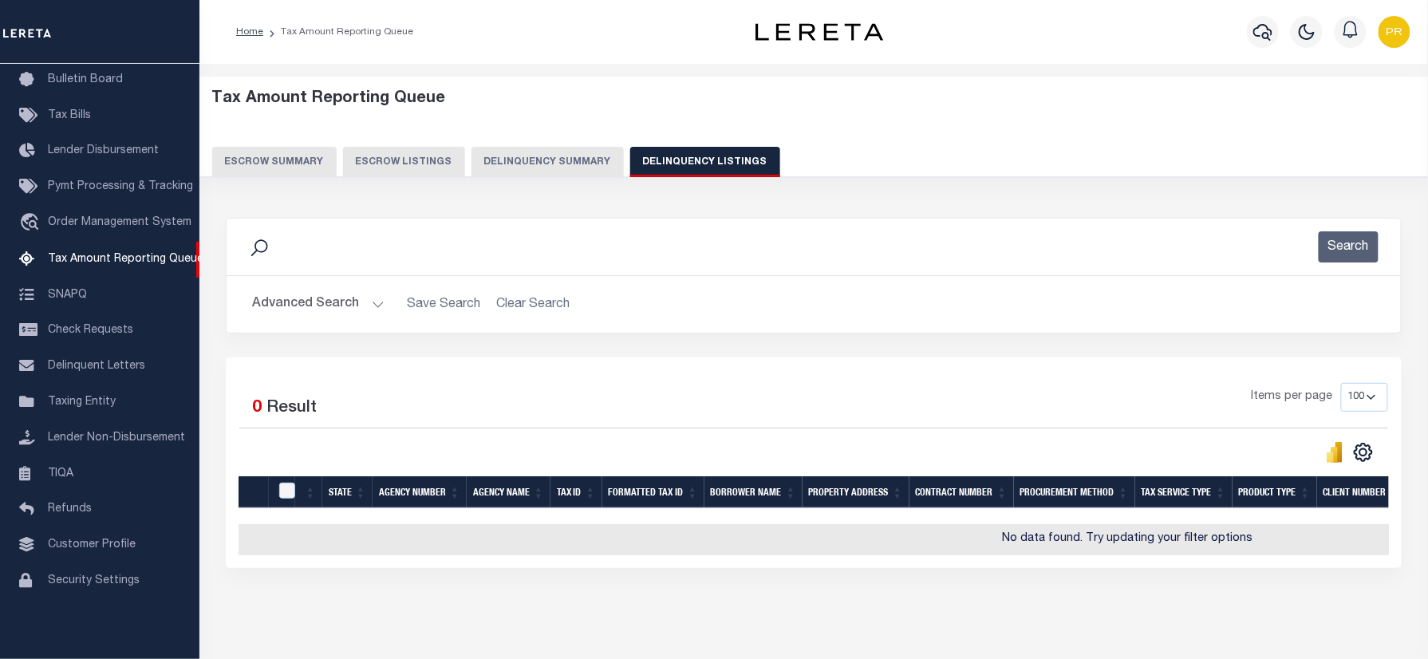
click at [357, 308] on button "Advanced Search" at bounding box center [318, 304] width 132 height 31
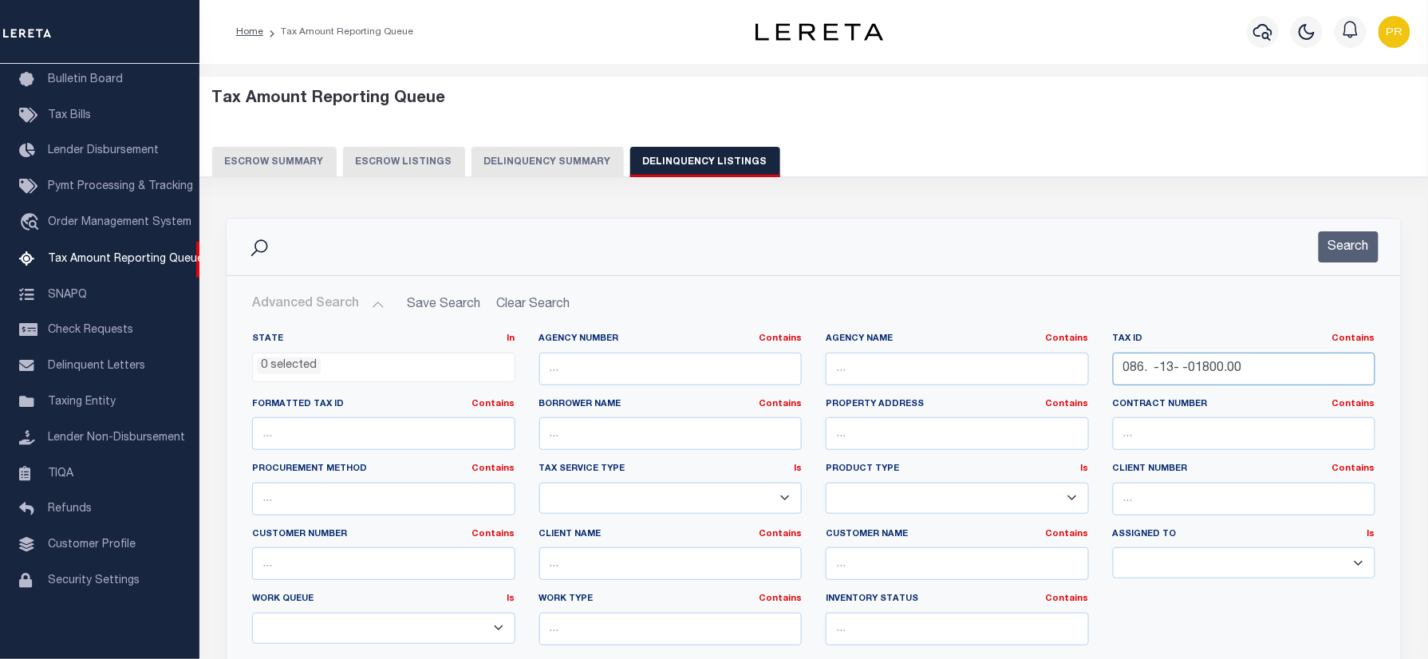
drag, startPoint x: 1306, startPoint y: 367, endPoint x: 1265, endPoint y: 370, distance: 41.6
click at [1000, 391] on div "State In In AK AL AR AZ CA CO CT DC DE FL GA GU HI IA ID IL IN KS KY LA MA MD M…" at bounding box center [813, 495] width 1147 height 325
paste input "29441"
type input "29441"
click at [1337, 246] on button "Search" at bounding box center [1348, 246] width 60 height 31
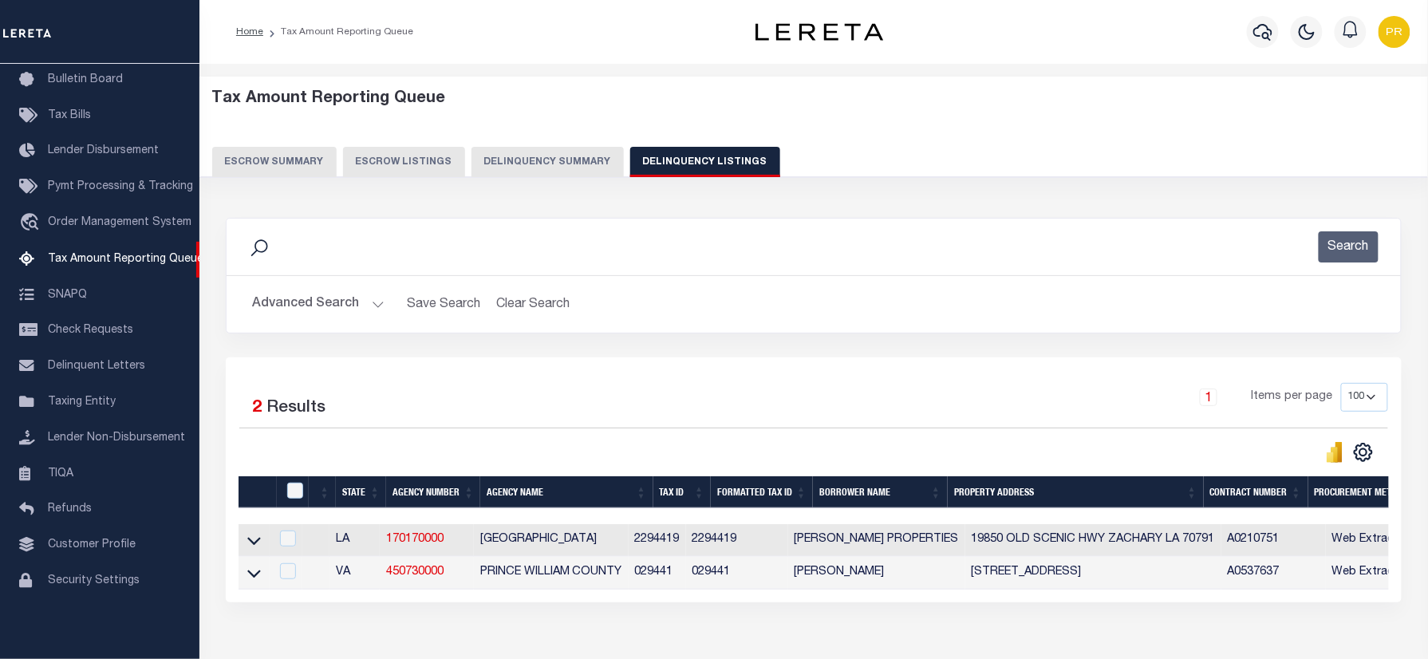
click at [795, 341] on div "Search Advanced Search Save Search Clear Search tblassign_wrapper_dynamictable_…" at bounding box center [813, 288] width 1199 height 140
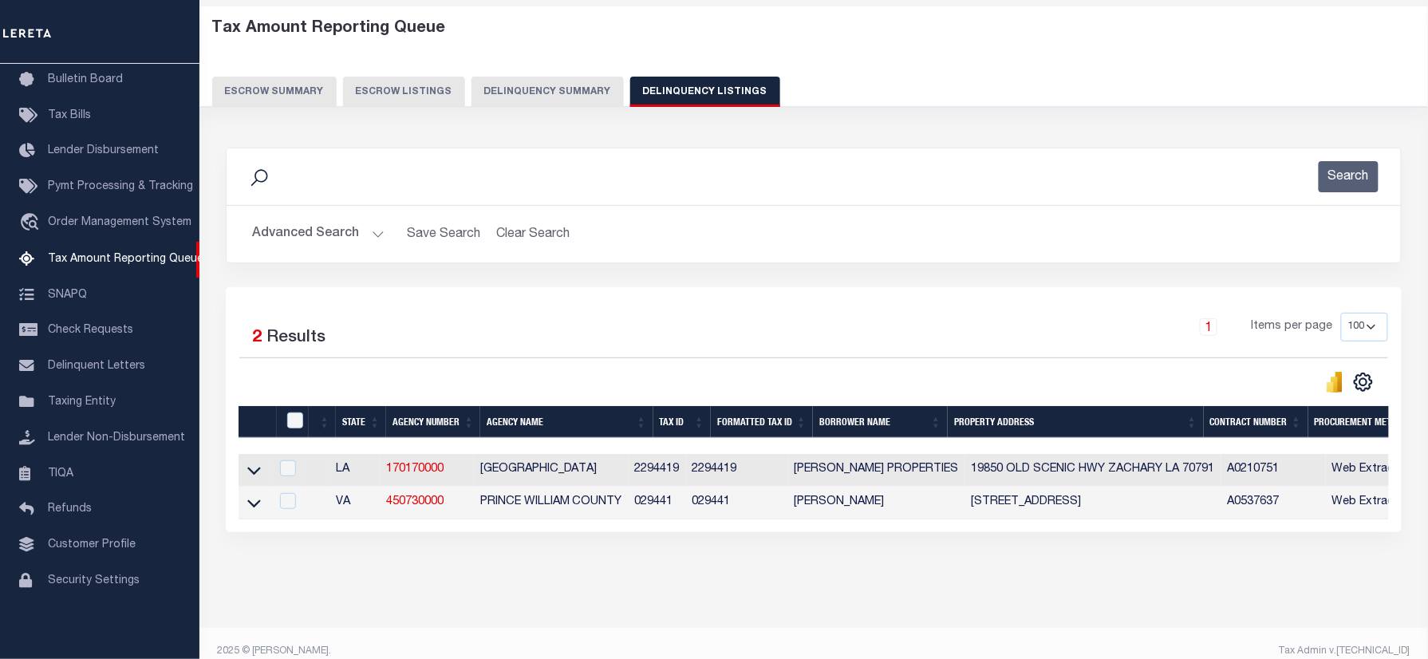
scroll to position [102, 0]
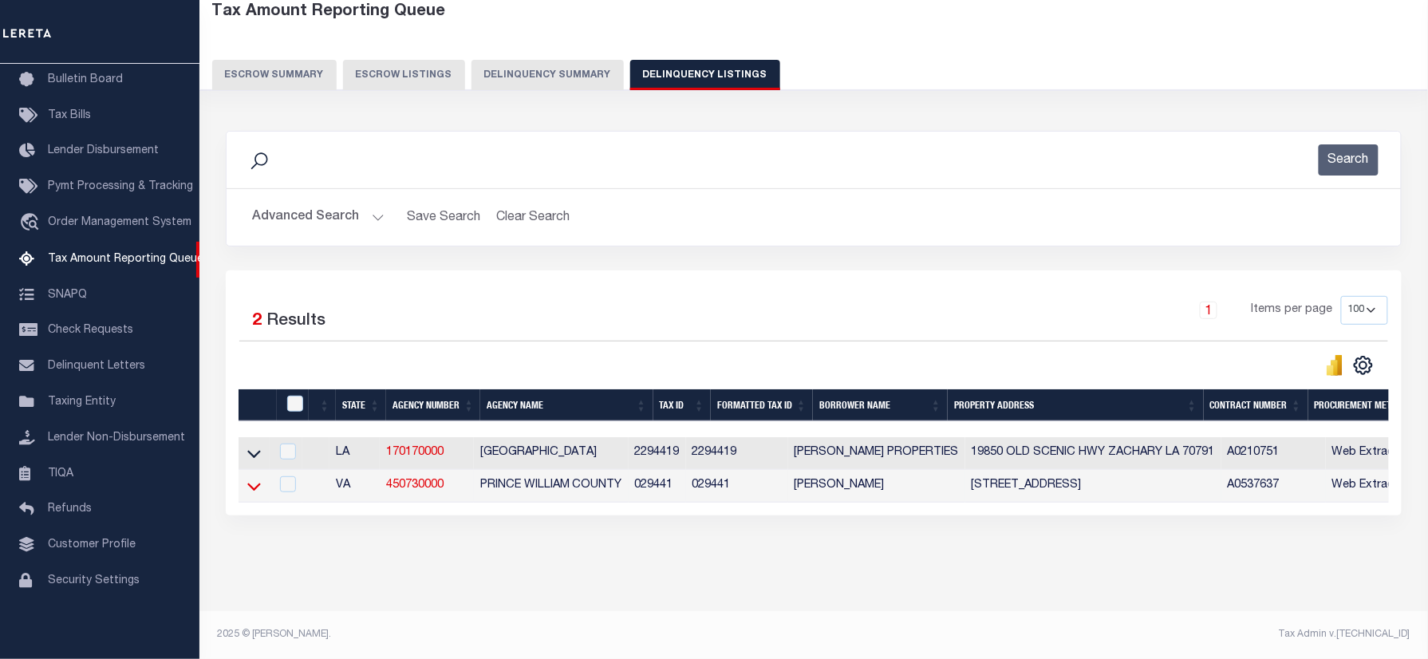
click at [258, 478] on icon at bounding box center [254, 486] width 14 height 17
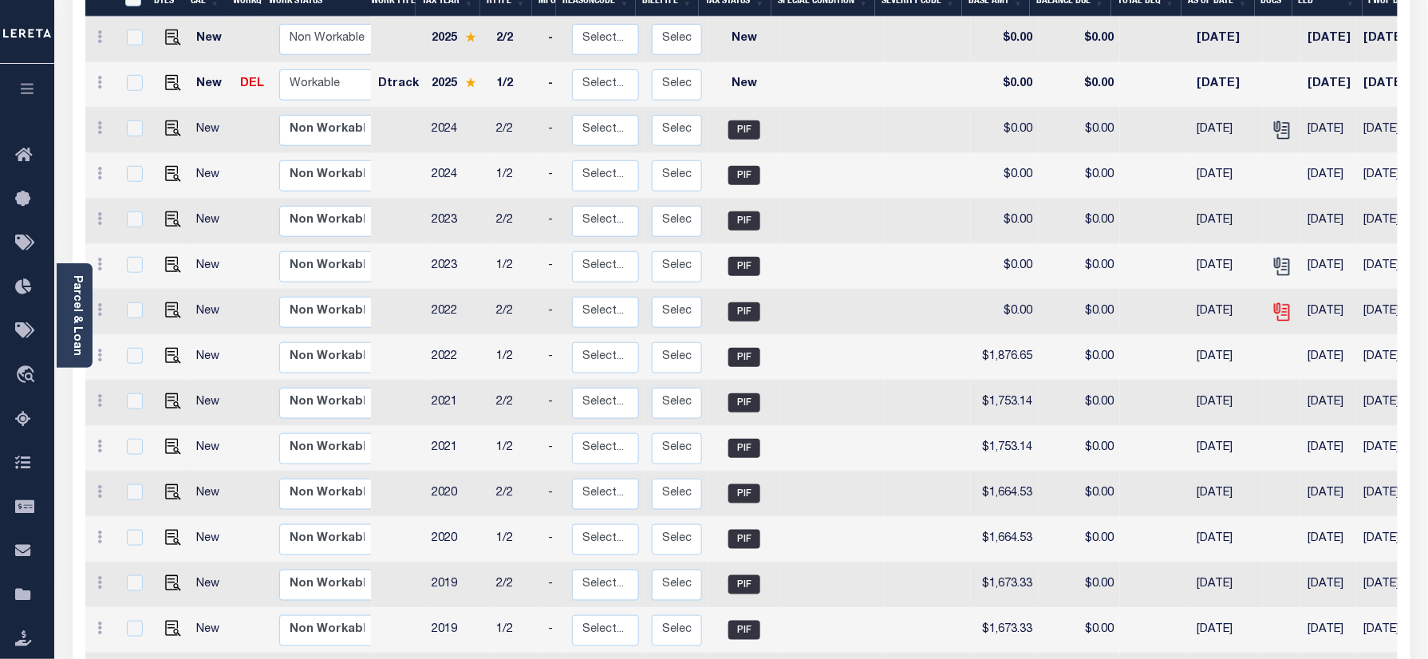
scroll to position [212, 0]
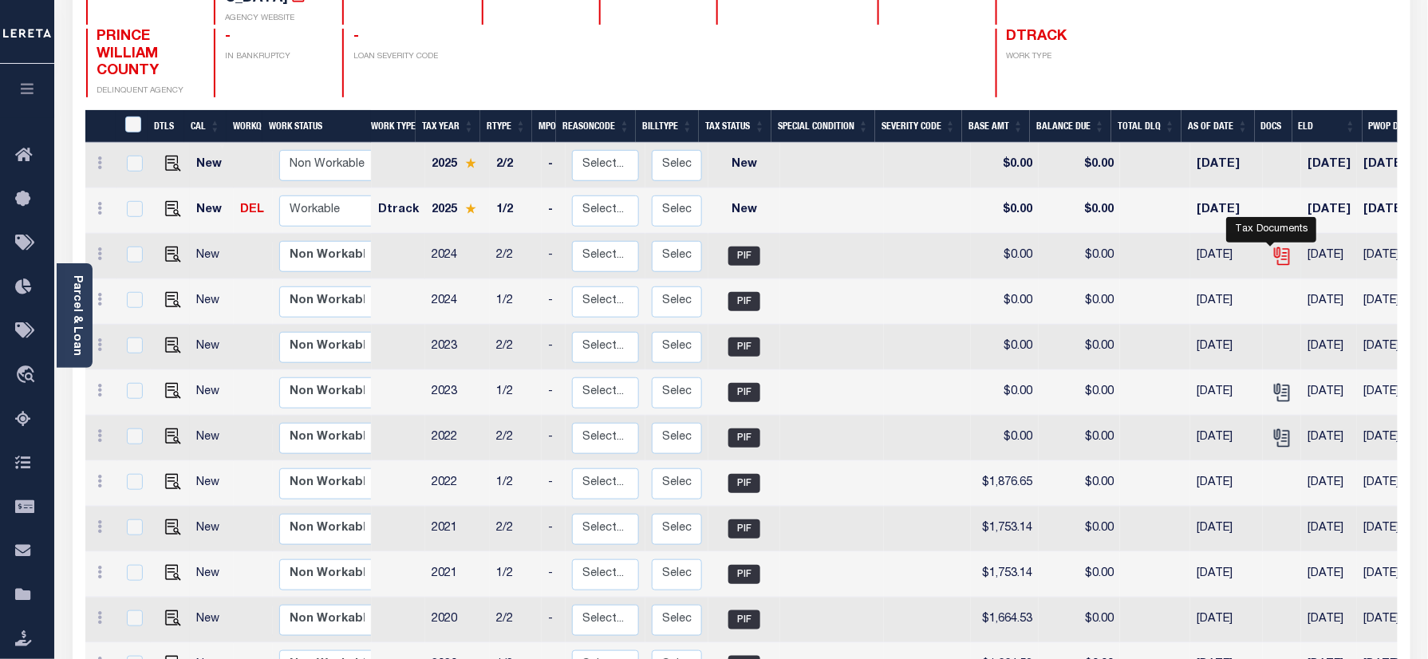
click at [1274, 247] on icon "" at bounding box center [1280, 253] width 13 height 13
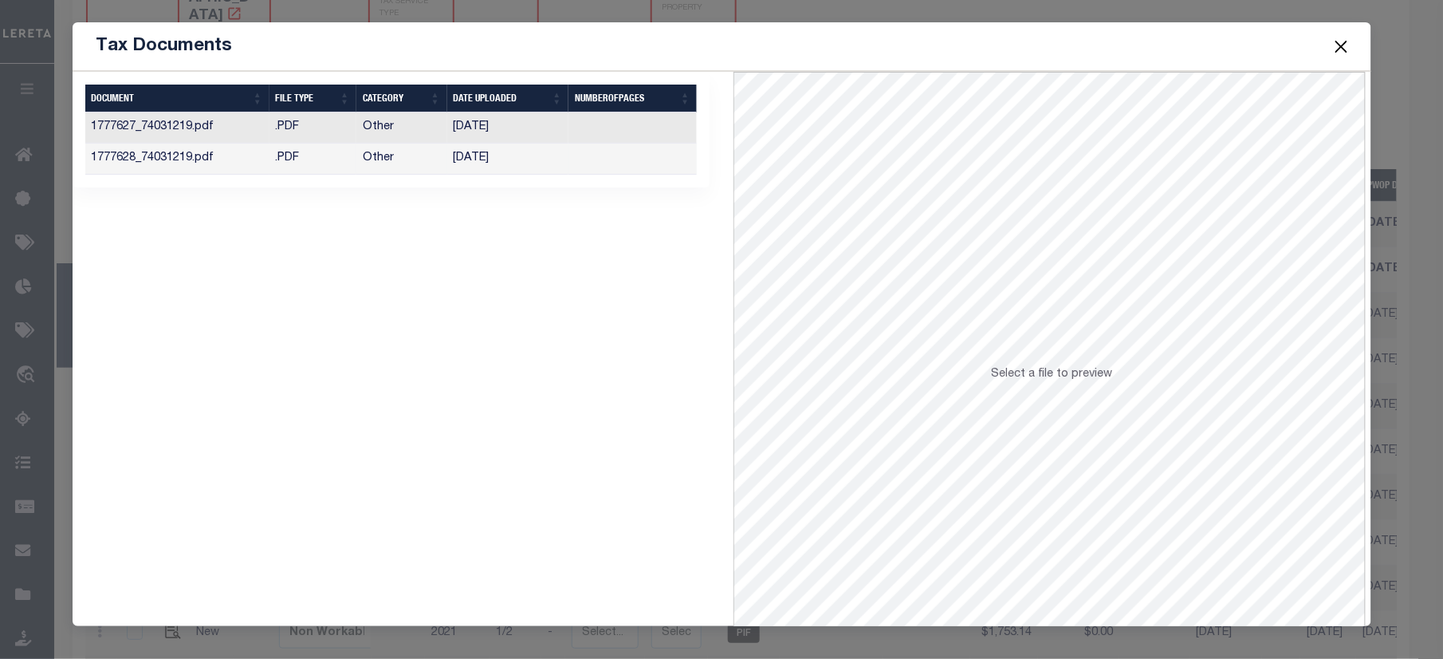
click at [577, 166] on td at bounding box center [633, 159] width 128 height 31
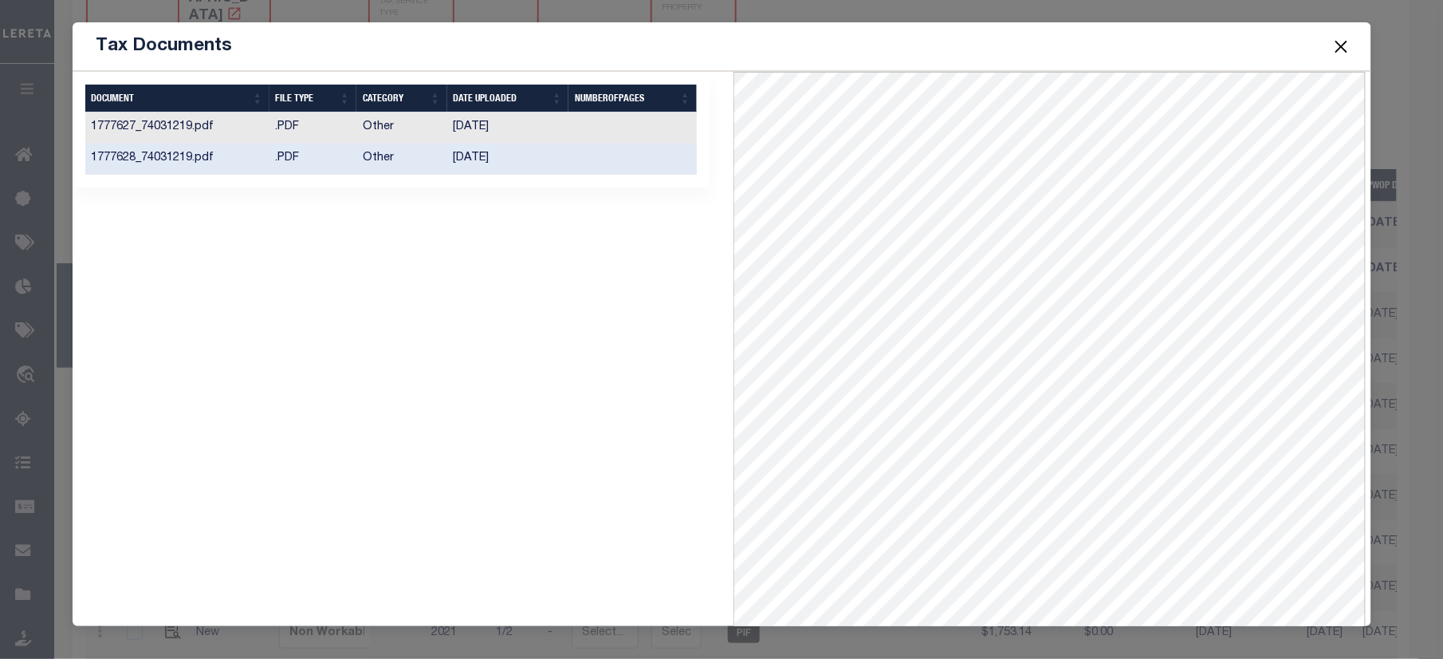
click at [623, 129] on td at bounding box center [633, 127] width 128 height 31
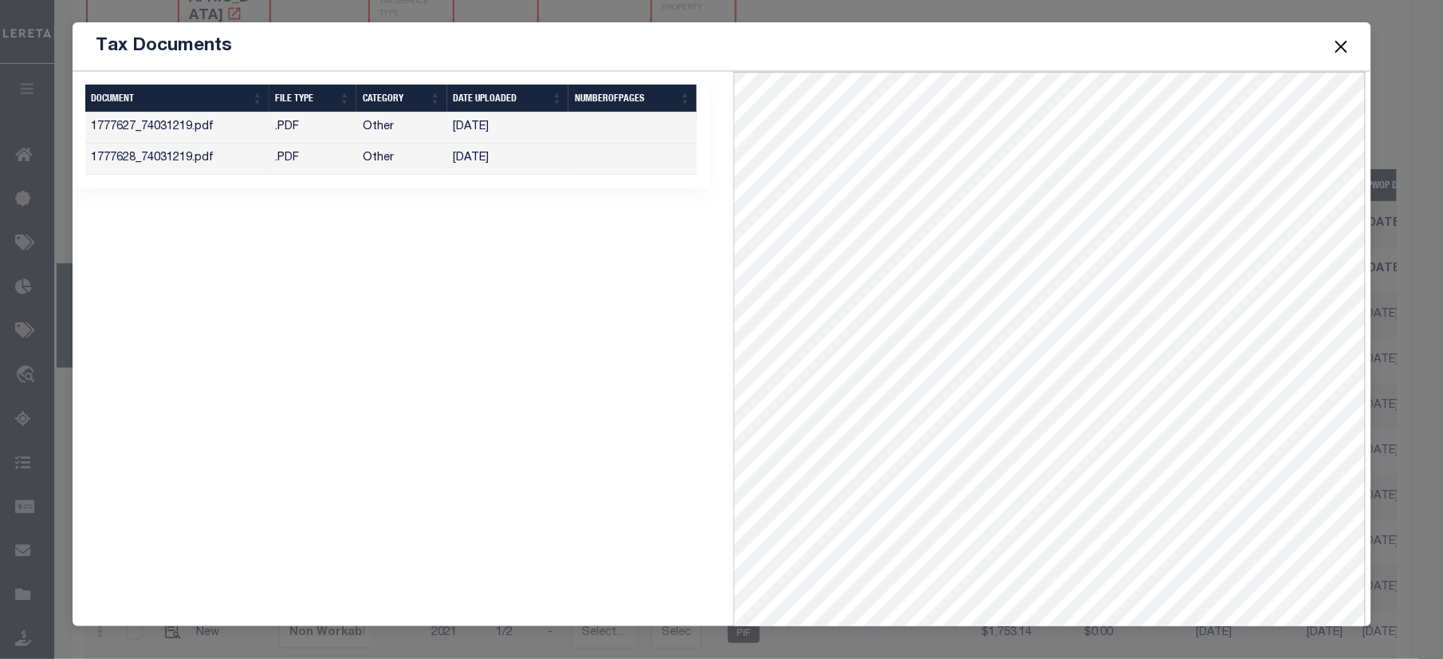
click at [1349, 41] on button "Close" at bounding box center [1341, 46] width 21 height 21
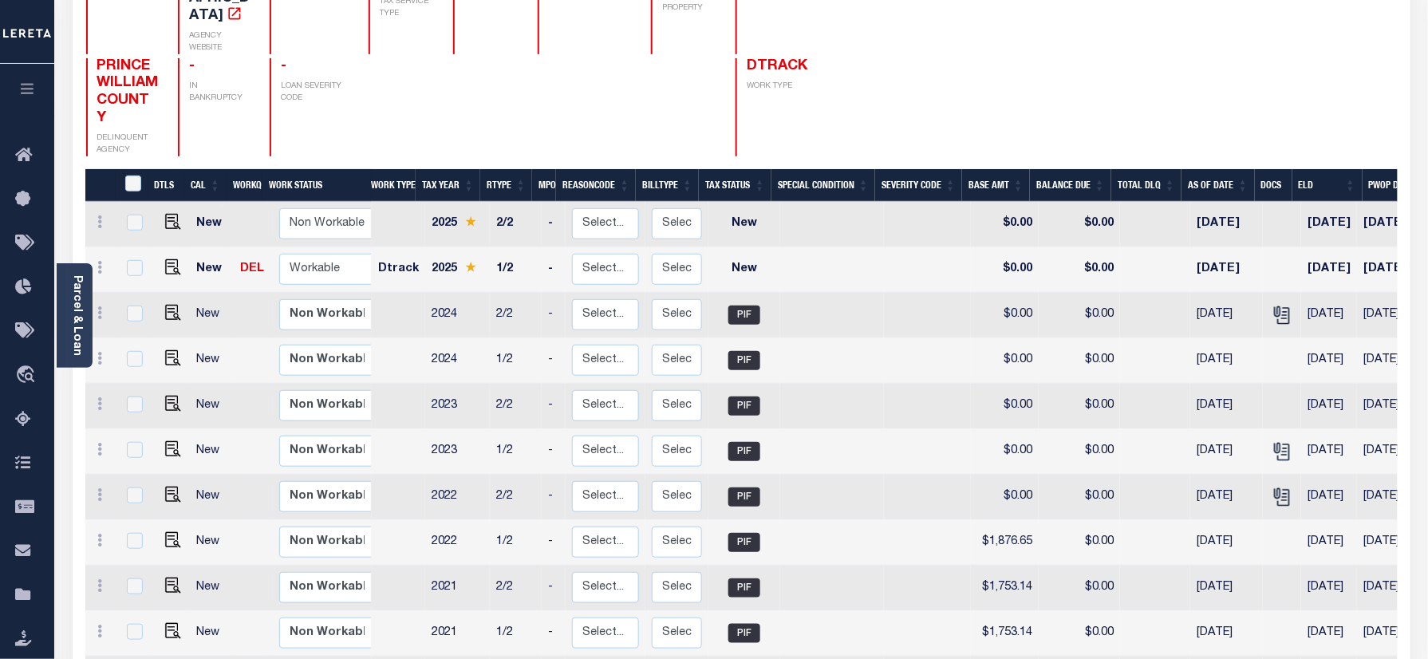
click at [1271, 438] on div at bounding box center [1271, 440] width 10 height 5
click at [1273, 451] on icon "" at bounding box center [1281, 451] width 21 height 21
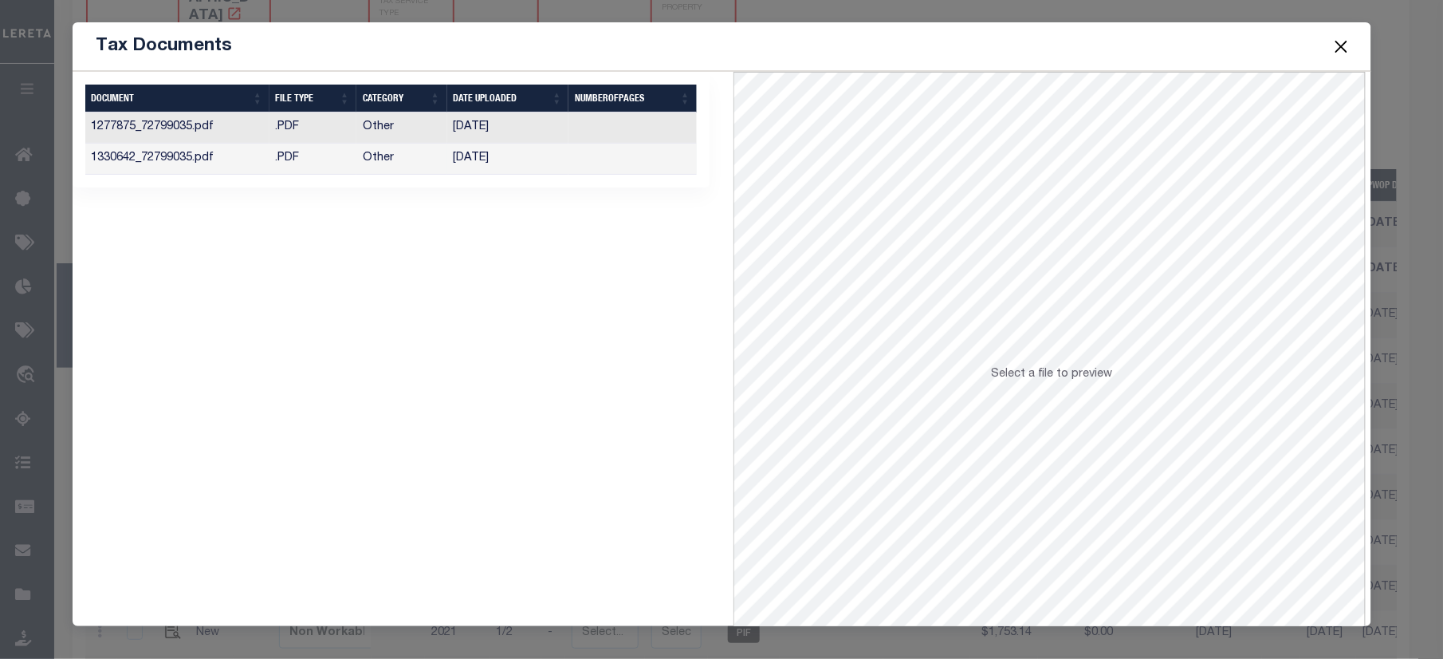
click at [590, 160] on td at bounding box center [633, 159] width 128 height 31
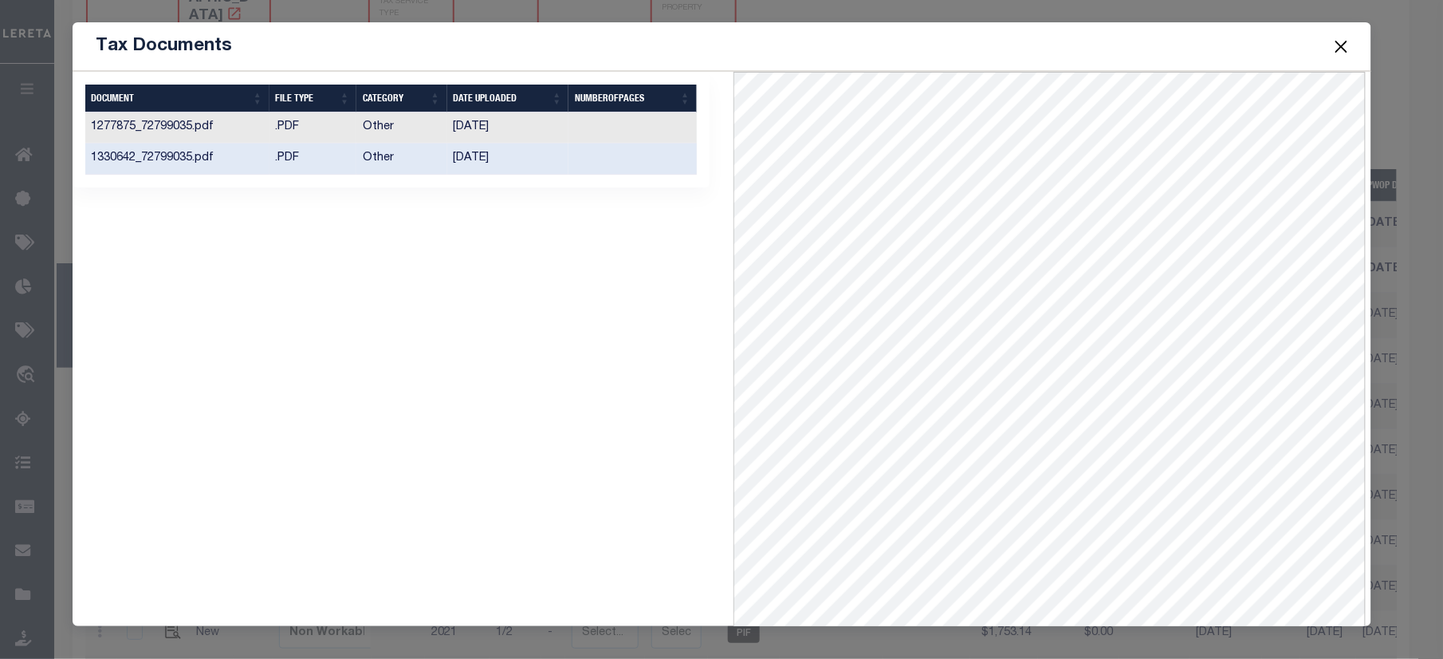
click at [638, 136] on td at bounding box center [633, 127] width 128 height 31
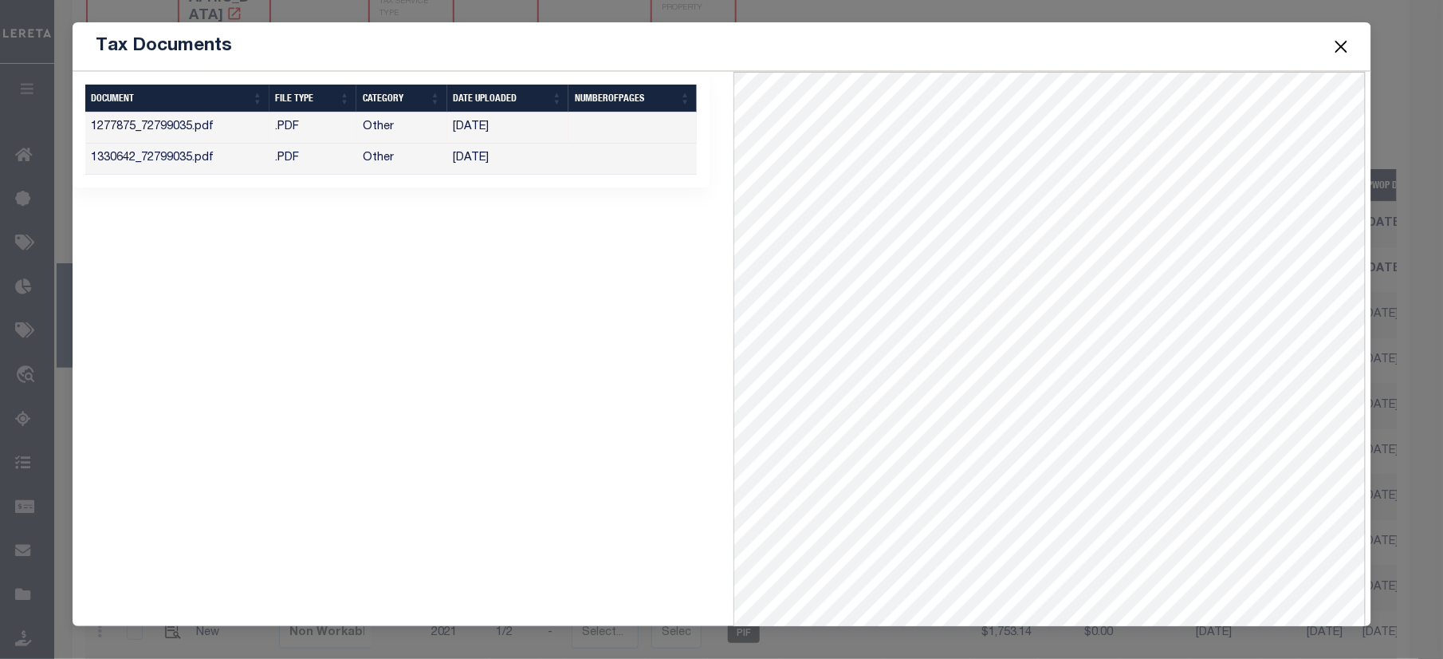
click at [1337, 39] on button "Close" at bounding box center [1341, 46] width 21 height 21
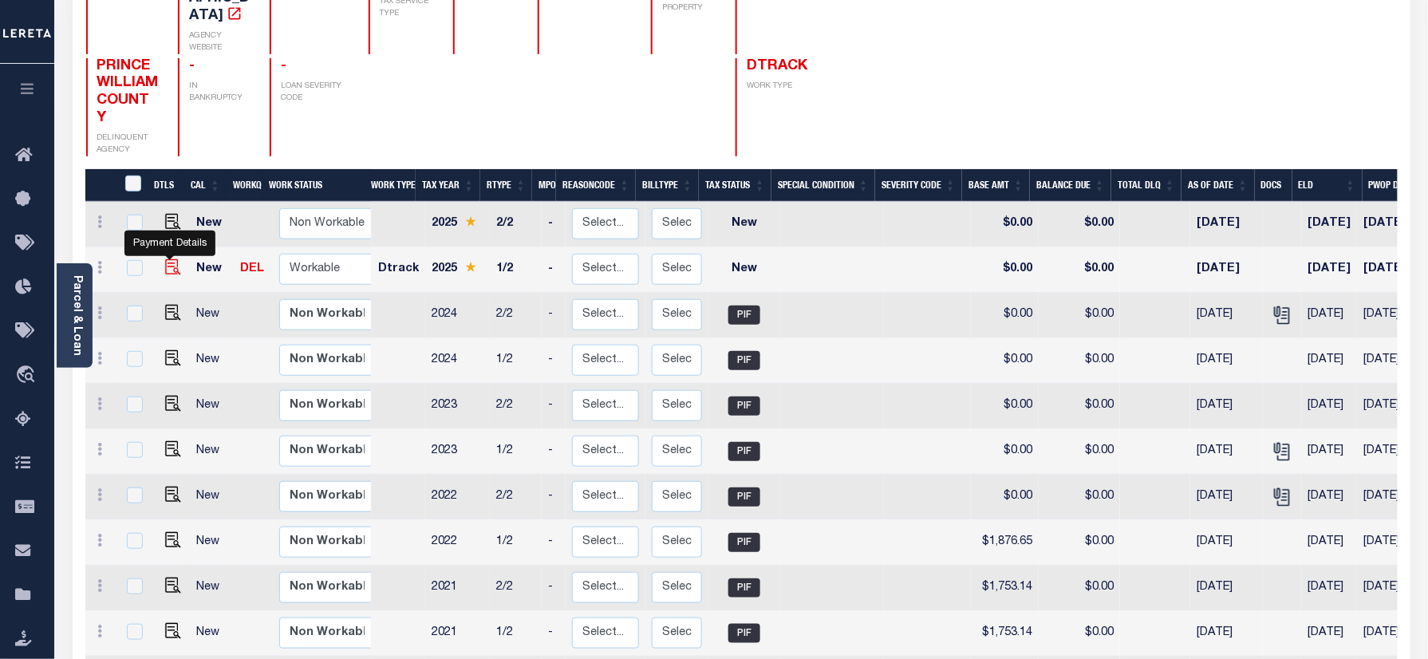
click at [165, 266] on img "" at bounding box center [173, 267] width 16 height 16
checkbox input "true"
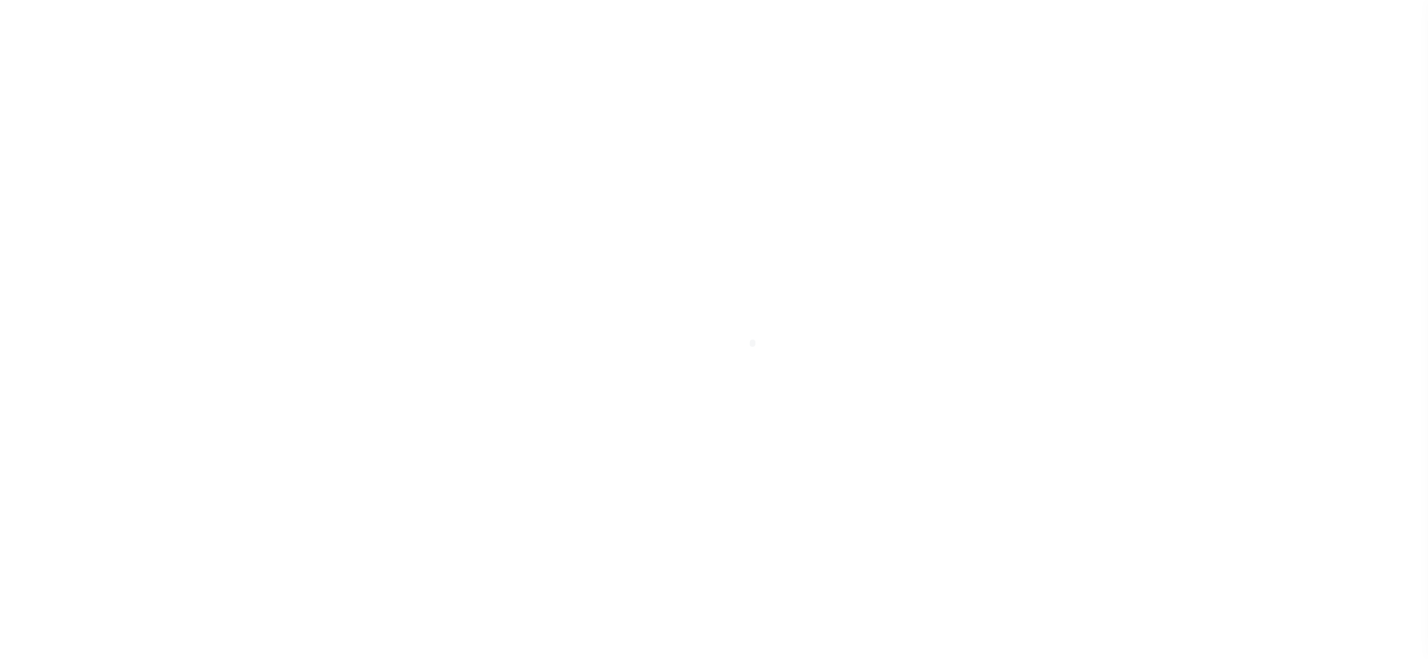
select select "NW2"
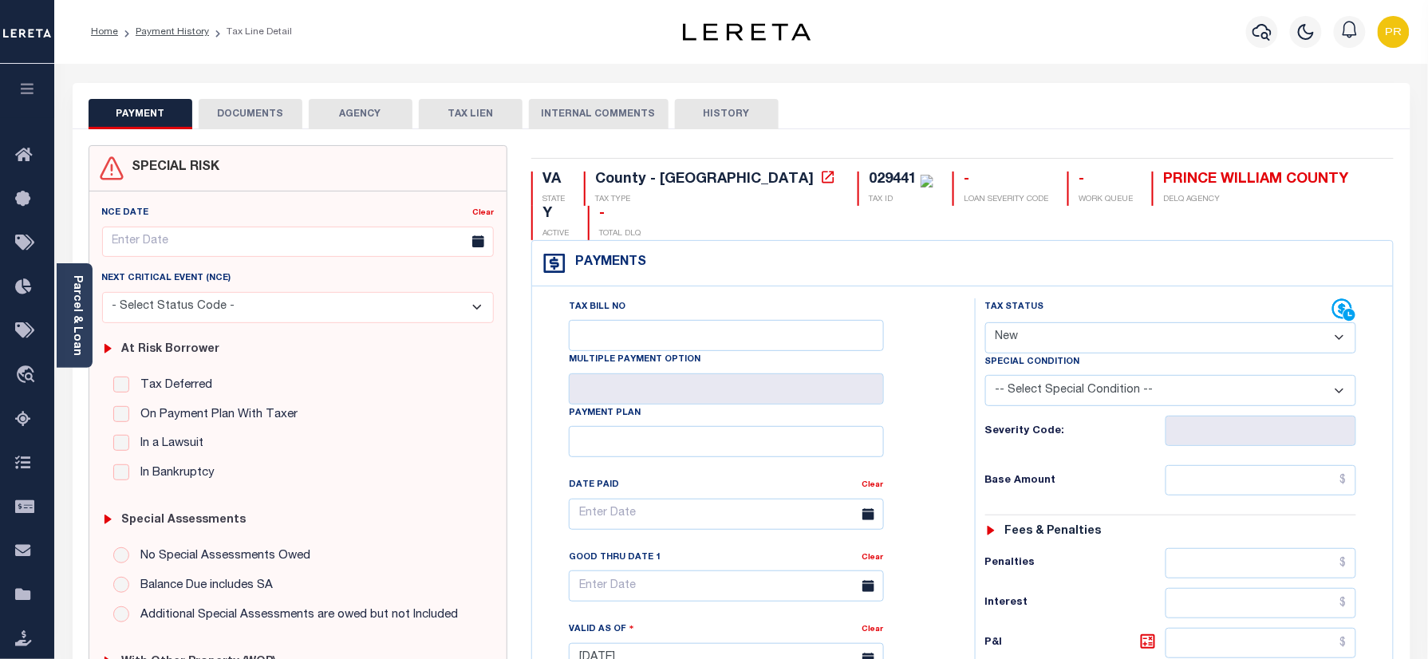
click at [354, 106] on button "AGENCY" at bounding box center [361, 114] width 104 height 30
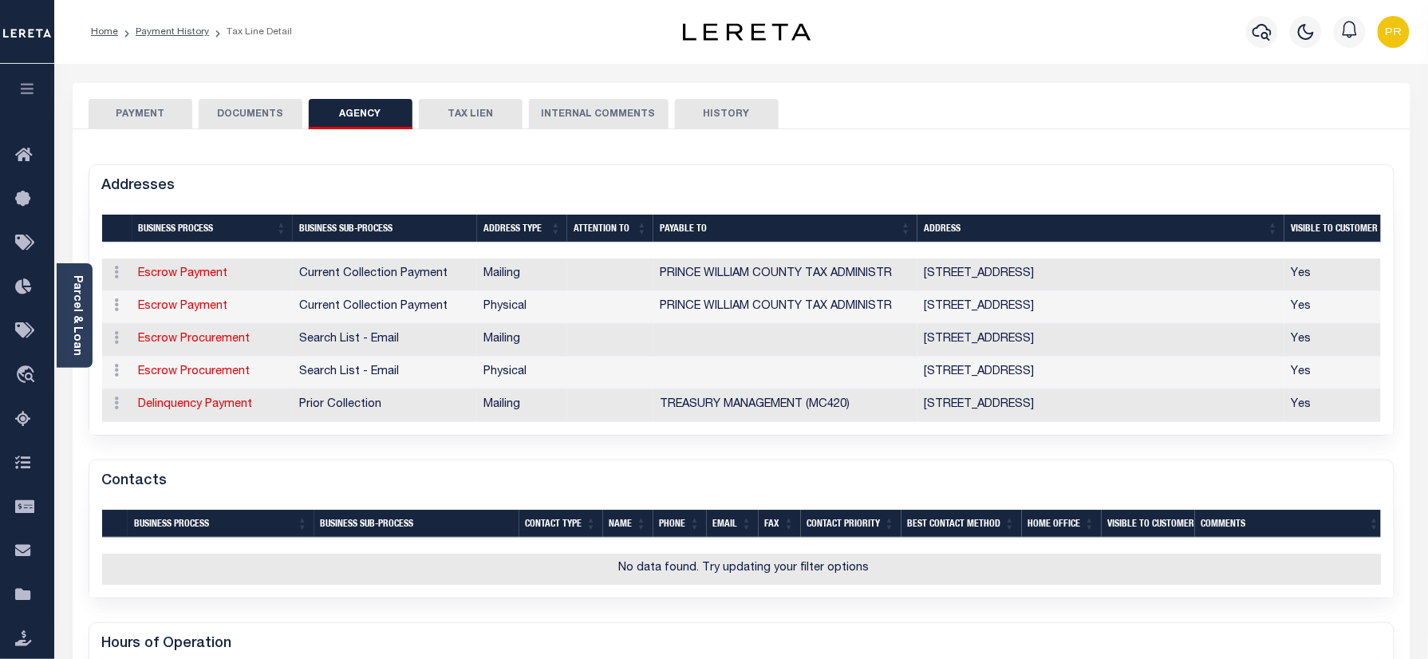
click at [282, 128] on button "DOCUMENTS" at bounding box center [251, 114] width 104 height 30
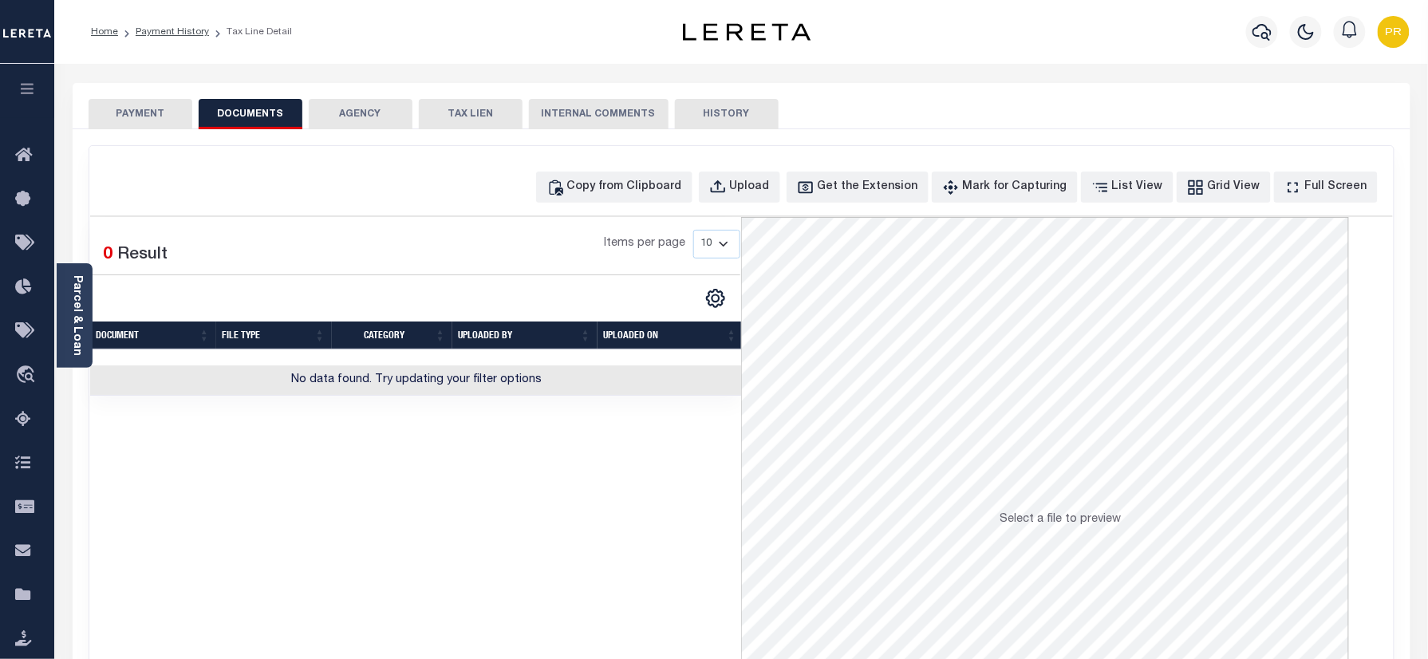
click at [480, 116] on button "TAX LIEN" at bounding box center [471, 114] width 104 height 30
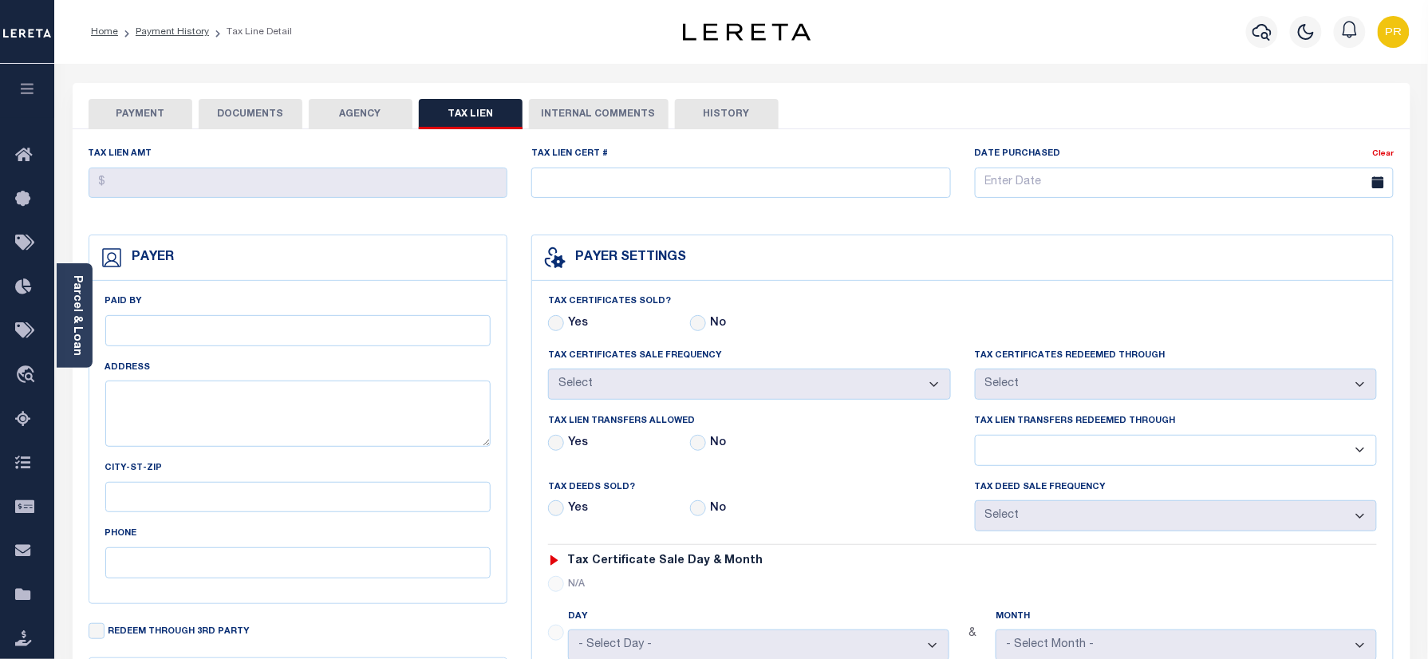
checkbox input "false"
radio input "true"
click at [607, 121] on button "INTERNAL COMMENTS" at bounding box center [599, 114] width 140 height 30
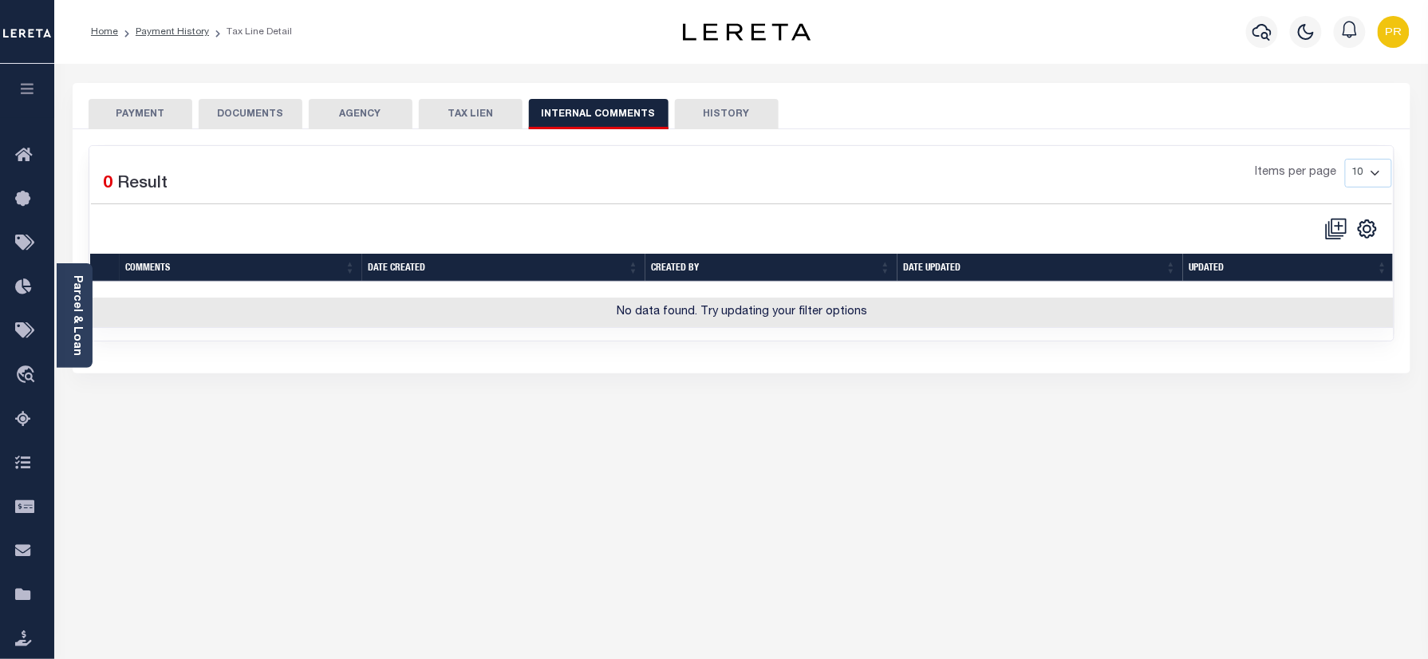
click at [729, 116] on button "HISTORY" at bounding box center [727, 114] width 104 height 30
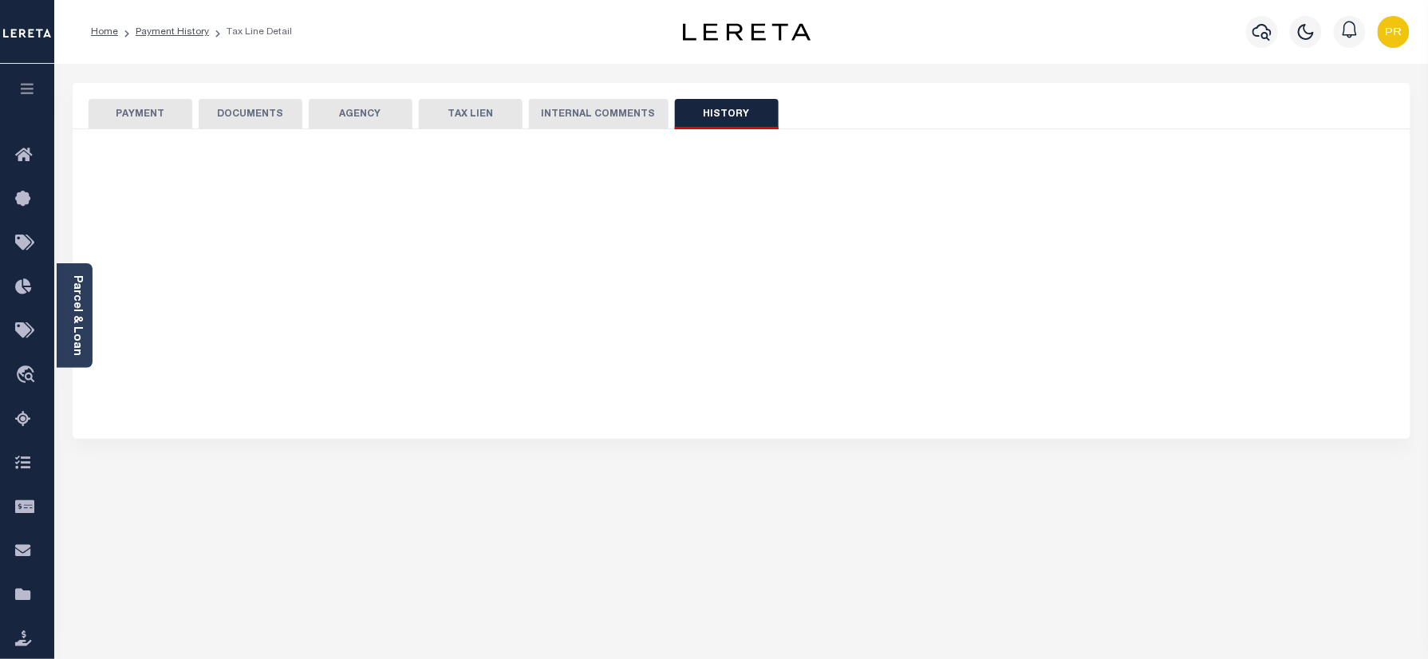
select select "50"
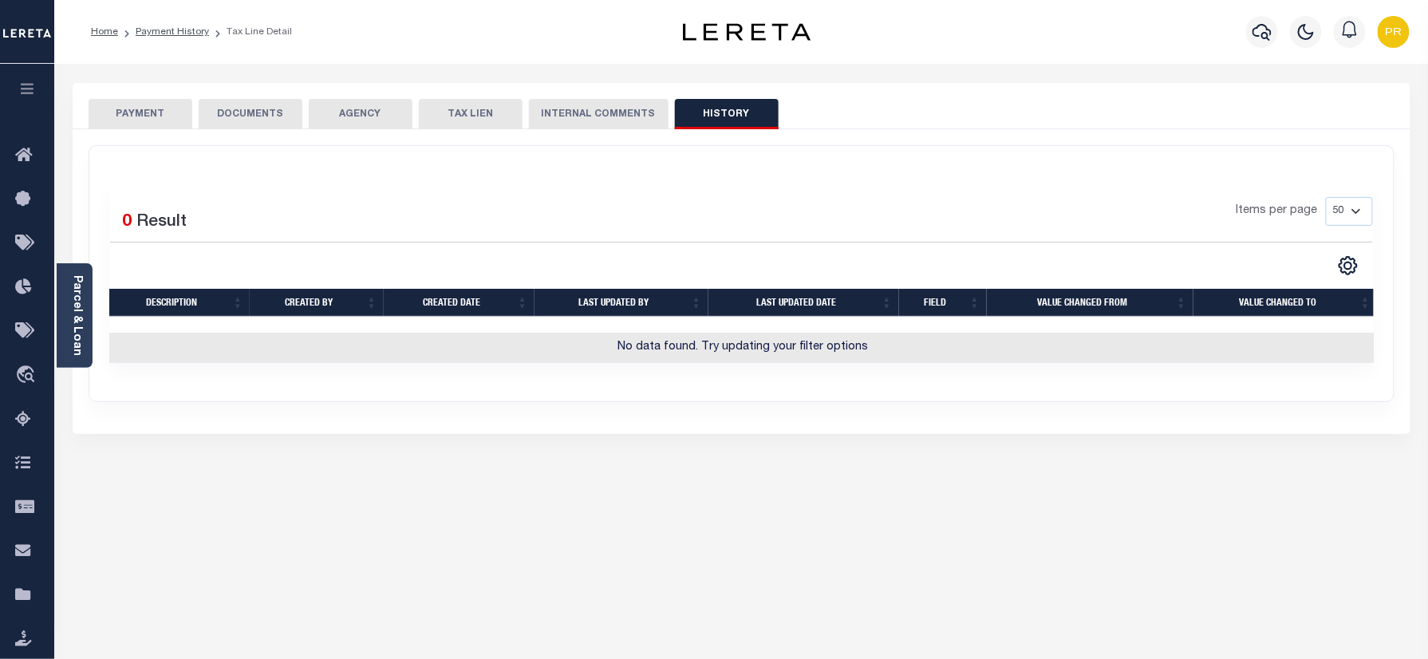
click at [359, 113] on button "AGENCY" at bounding box center [361, 114] width 104 height 30
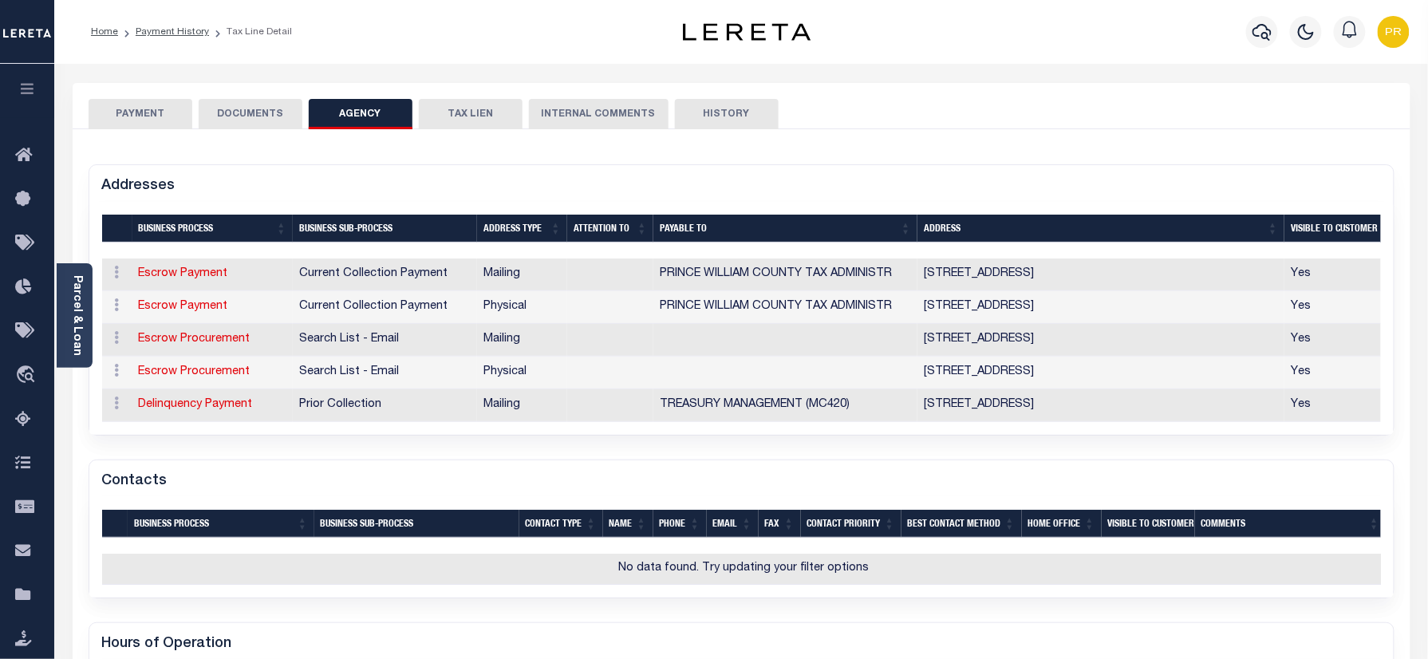
click at [243, 118] on button "DOCUMENTS" at bounding box center [251, 114] width 104 height 30
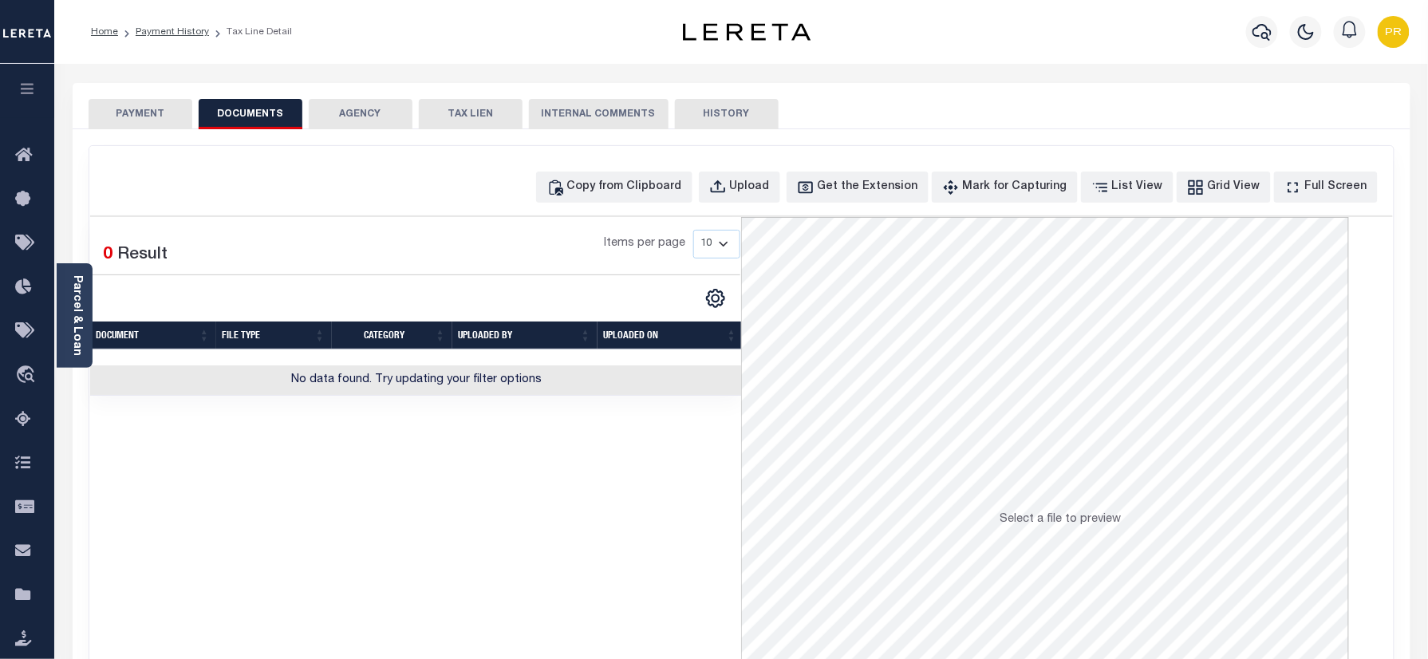
click at [142, 106] on button "PAYMENT" at bounding box center [141, 114] width 104 height 30
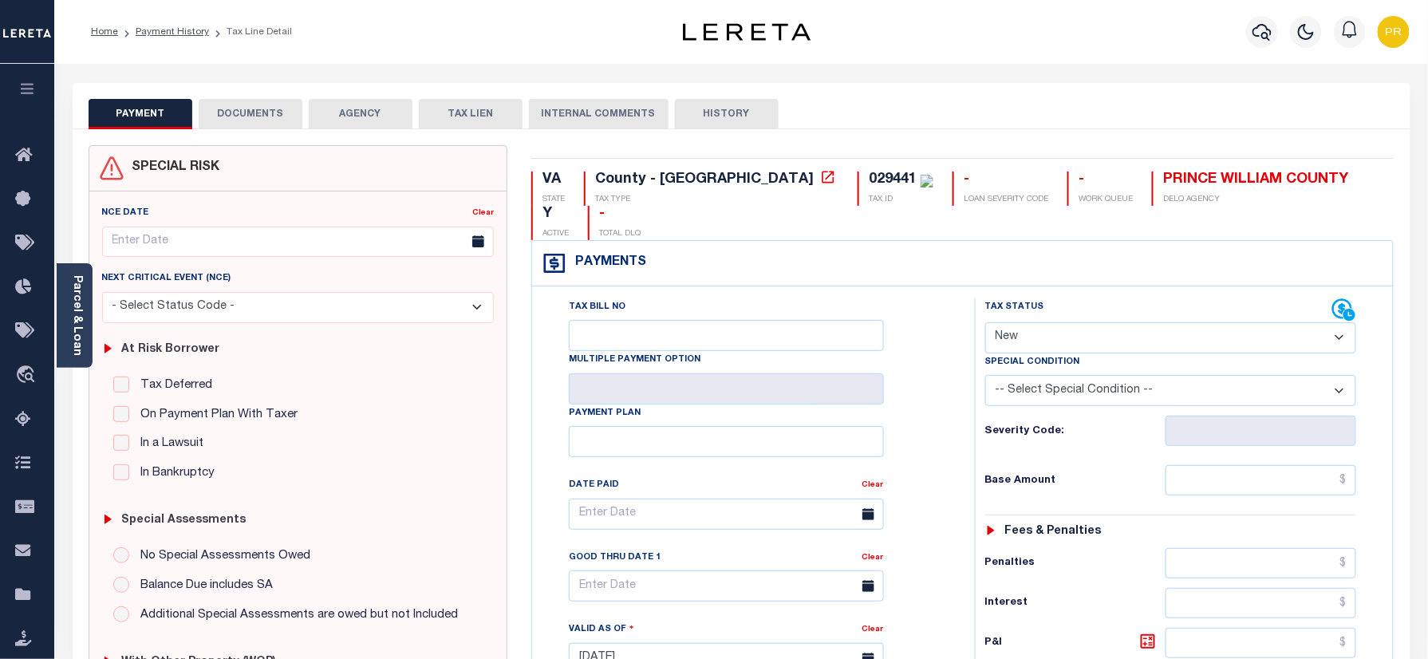
click at [333, 109] on button "AGENCY" at bounding box center [361, 114] width 104 height 30
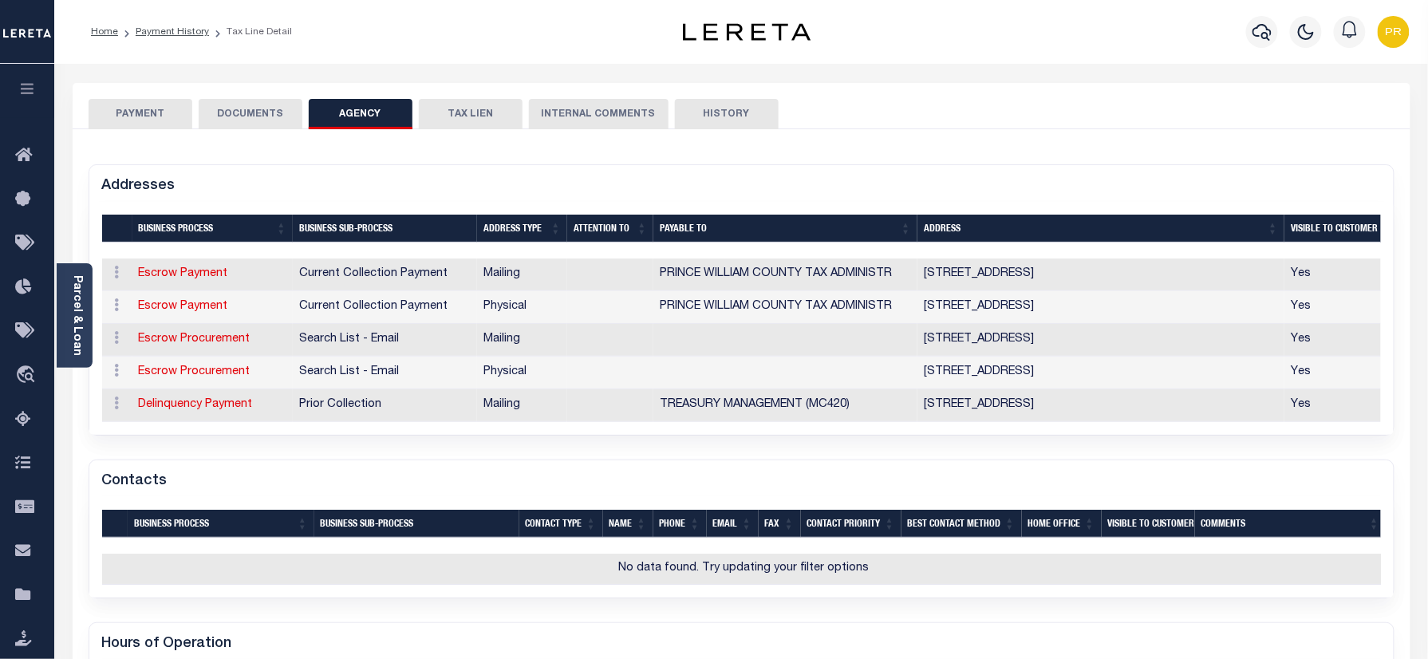
click at [182, 23] on ol "Home Payment History Tax Line Detail" at bounding box center [191, 31] width 226 height 33
click at [172, 29] on link "Payment History" at bounding box center [172, 32] width 73 height 10
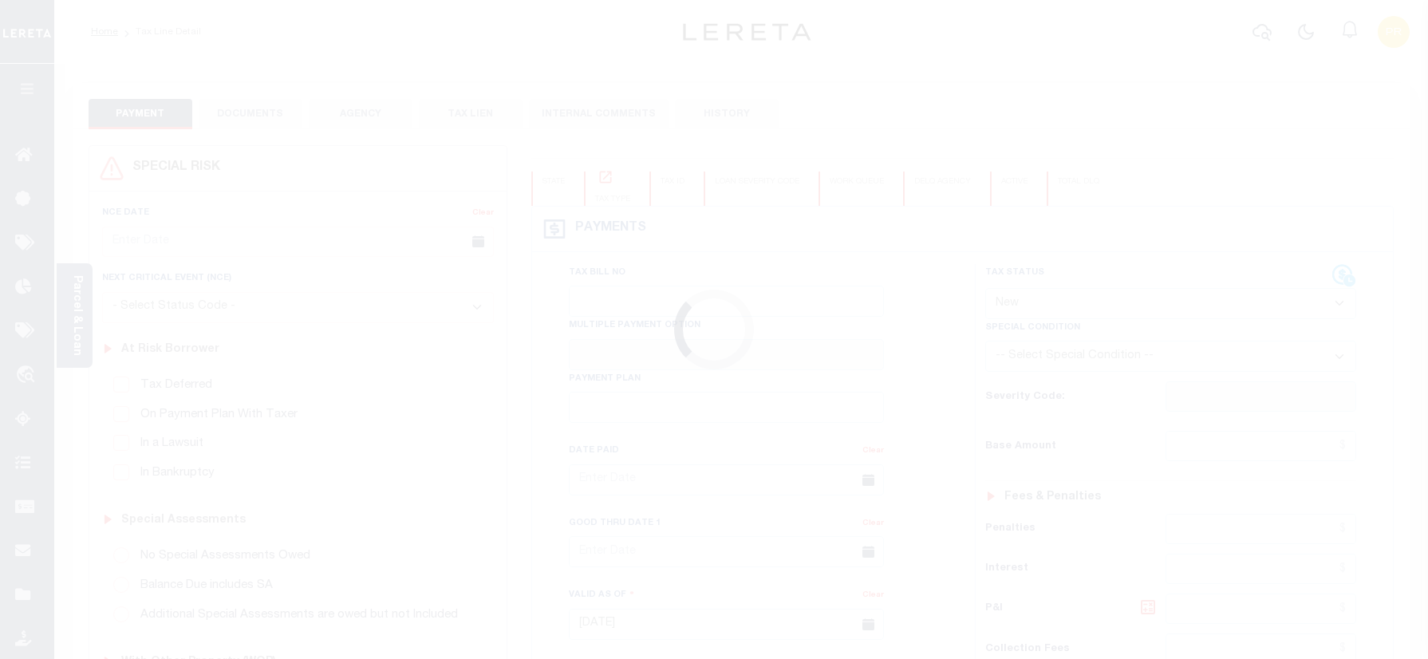
select select "NW2"
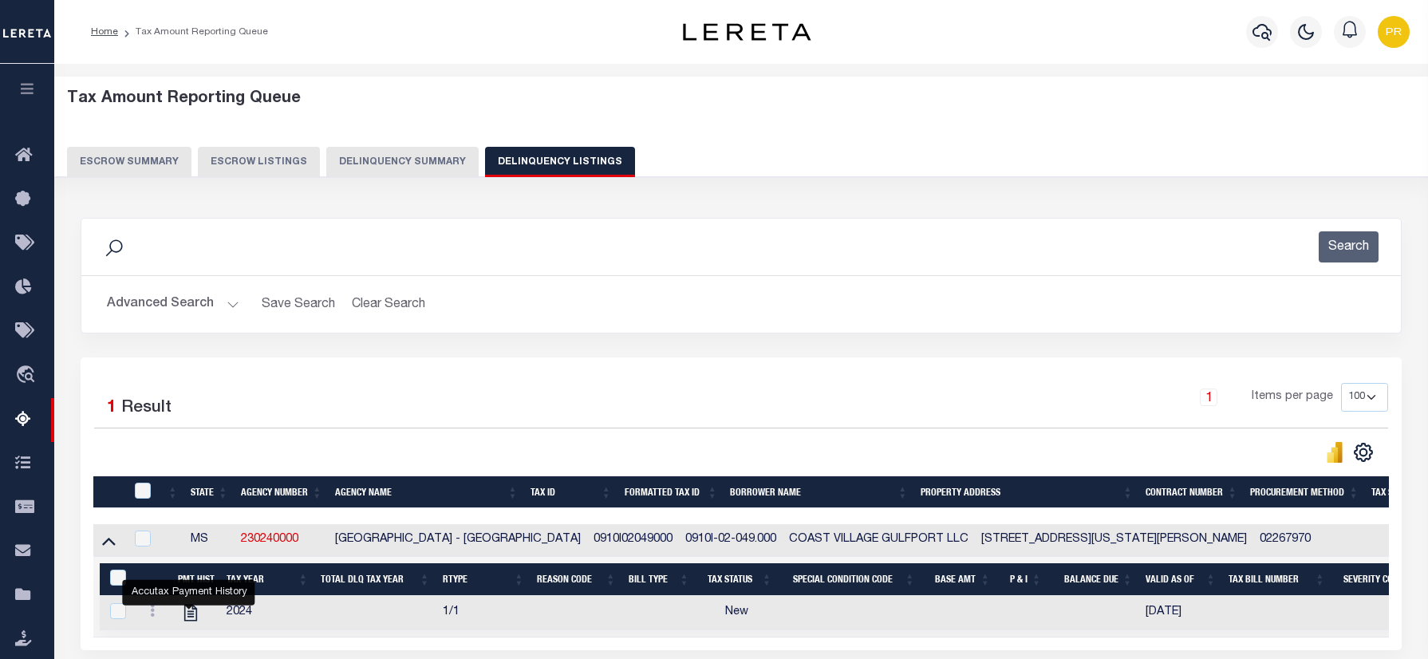
select select "100"
click at [1300, 233] on p at bounding box center [1302, 246] width 6 height 31
click at [1353, 238] on button "Search" at bounding box center [1348, 246] width 60 height 31
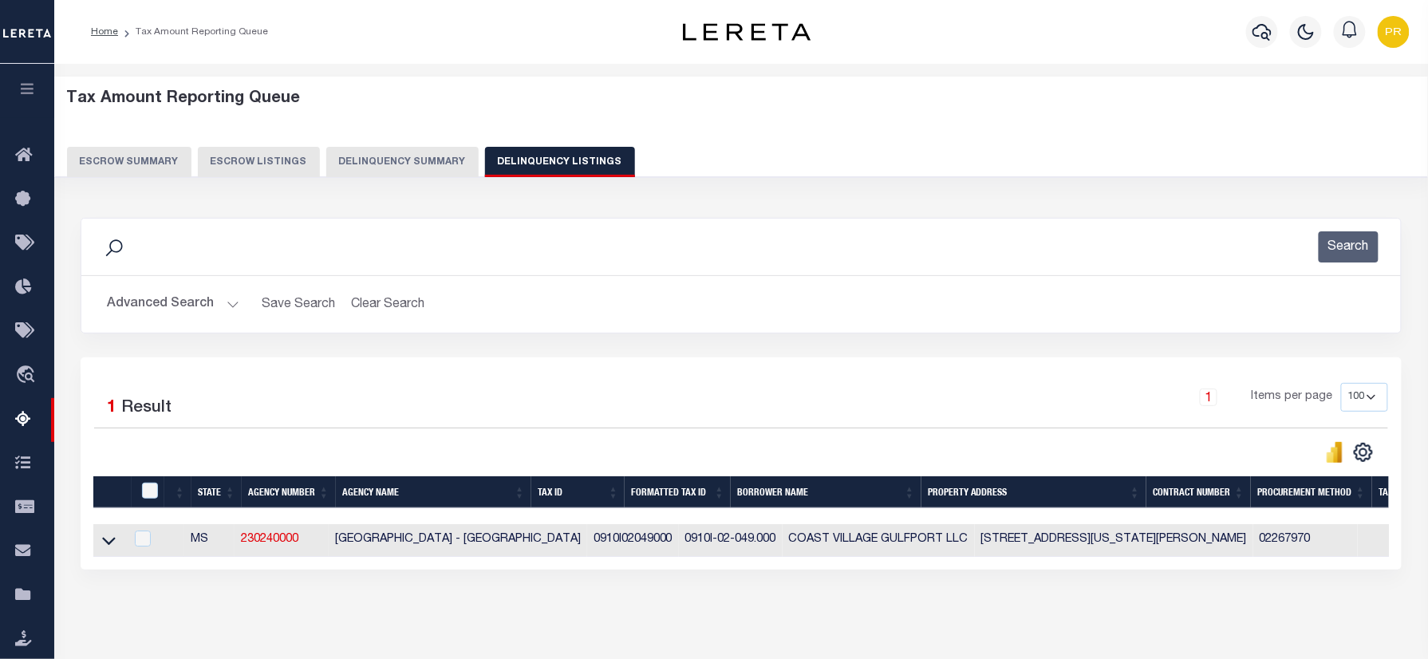
click at [864, 456] on div "CSV Export Selected Print Show Filter Show Search Columns 0: 1: 2:" at bounding box center [1064, 452] width 647 height 22
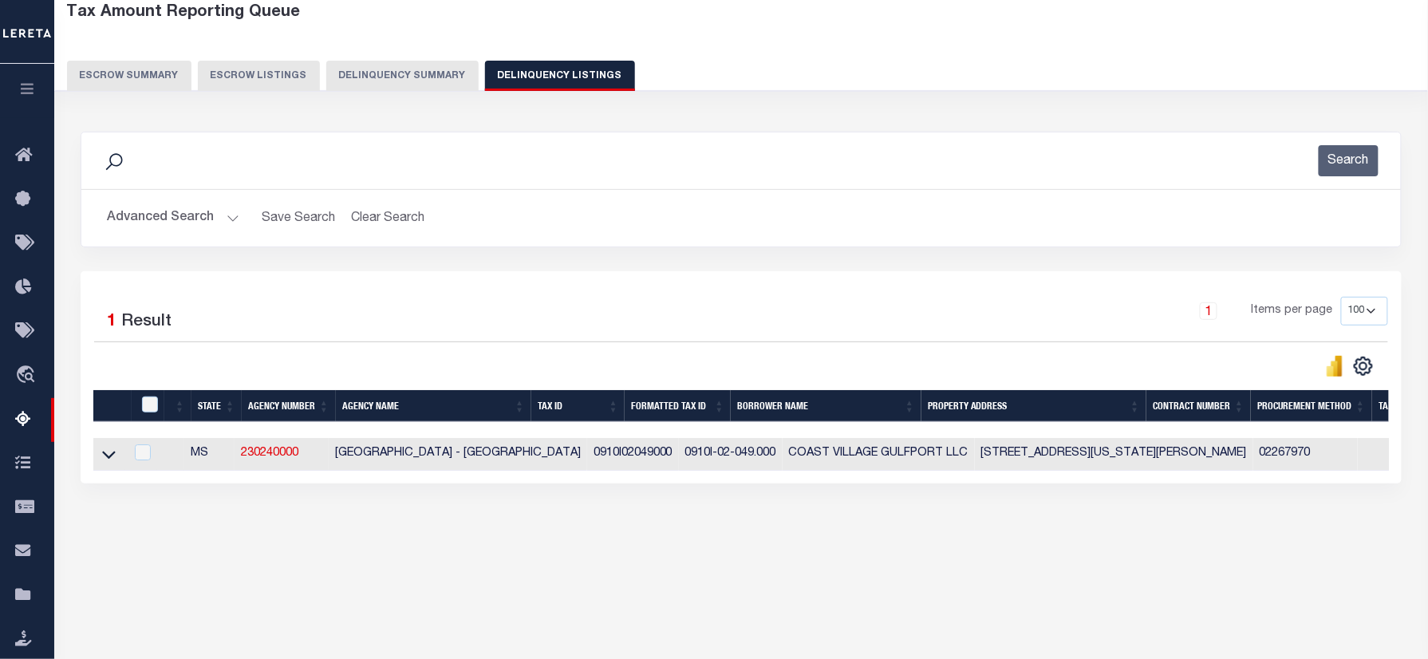
scroll to position [186, 0]
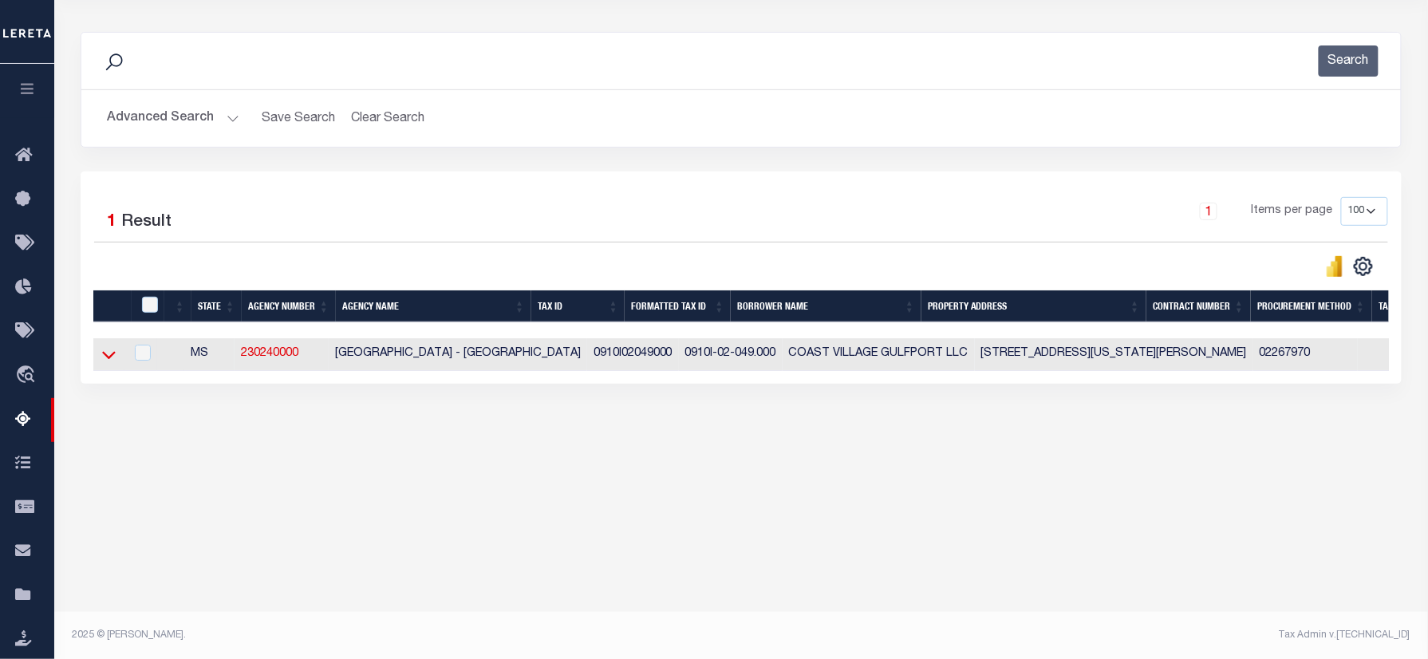
click at [112, 360] on icon at bounding box center [109, 356] width 14 height 8
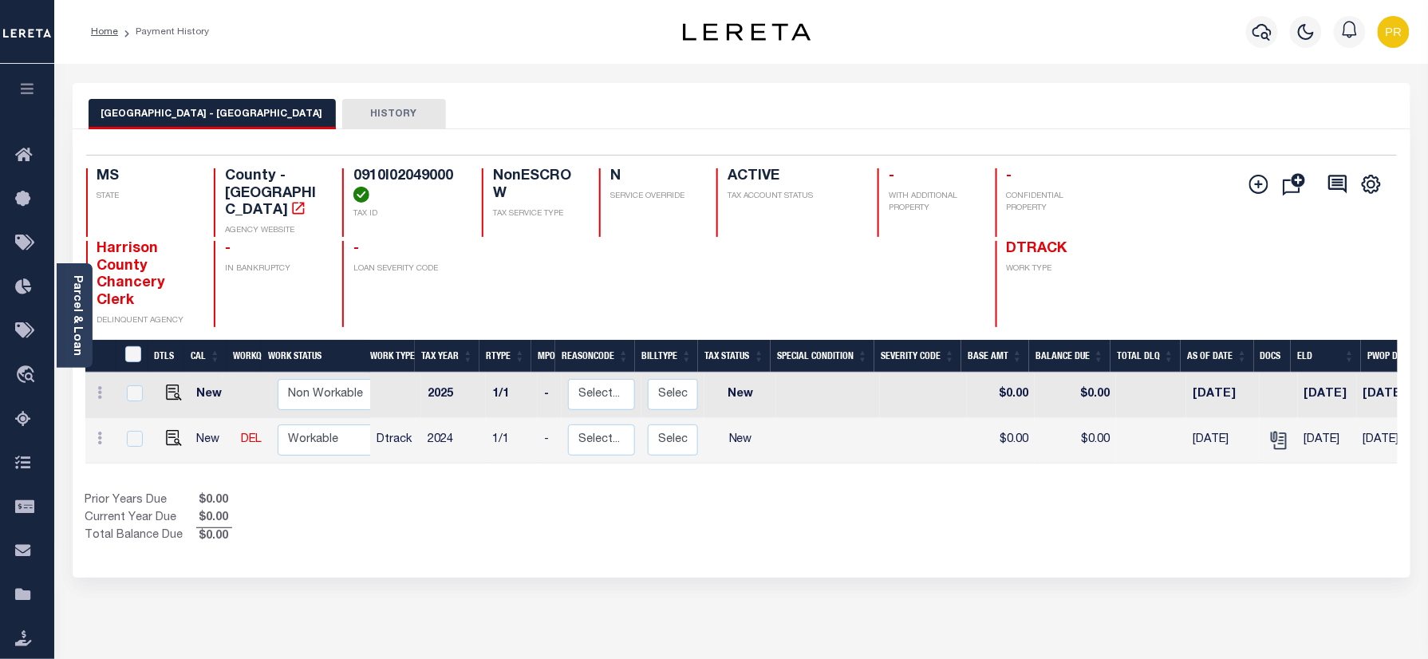
click at [636, 116] on div "[GEOGRAPHIC_DATA] - GULFPORT HISTORY" at bounding box center [742, 114] width 1306 height 30
drag, startPoint x: 167, startPoint y: 427, endPoint x: 199, endPoint y: 441, distance: 35.4
click at [167, 430] on img "" at bounding box center [174, 438] width 16 height 16
checkbox input "true"
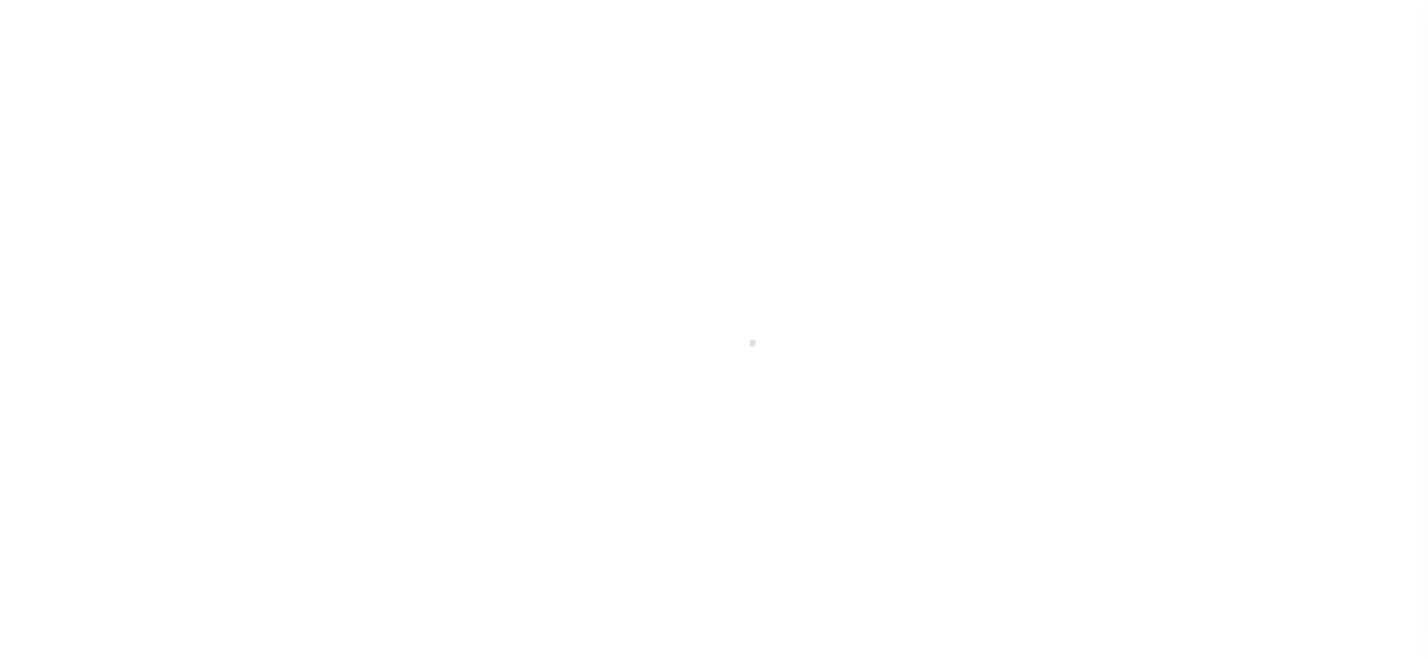
checkbox input "false"
type input "[DATE]"
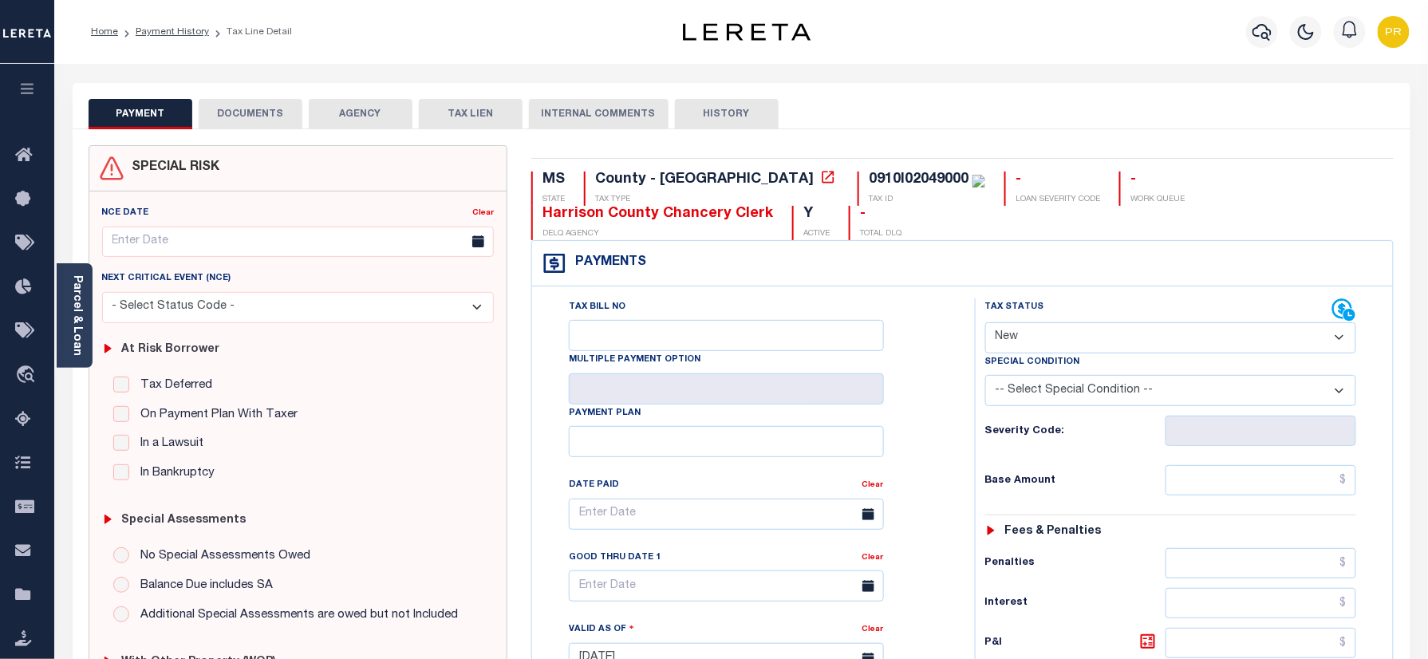
drag, startPoint x: 1105, startPoint y: 327, endPoint x: 1098, endPoint y: 345, distance: 19.4
click at [1105, 327] on select "- Select Status Code - Open Due/Unpaid Paid Incomplete No Tax Due Internal Refu…" at bounding box center [1171, 337] width 372 height 31
select select "PYD"
click at [985, 324] on select "- Select Status Code - Open Due/Unpaid Paid Incomplete No Tax Due Internal Refu…" at bounding box center [1171, 337] width 372 height 31
type input "[DATE]"
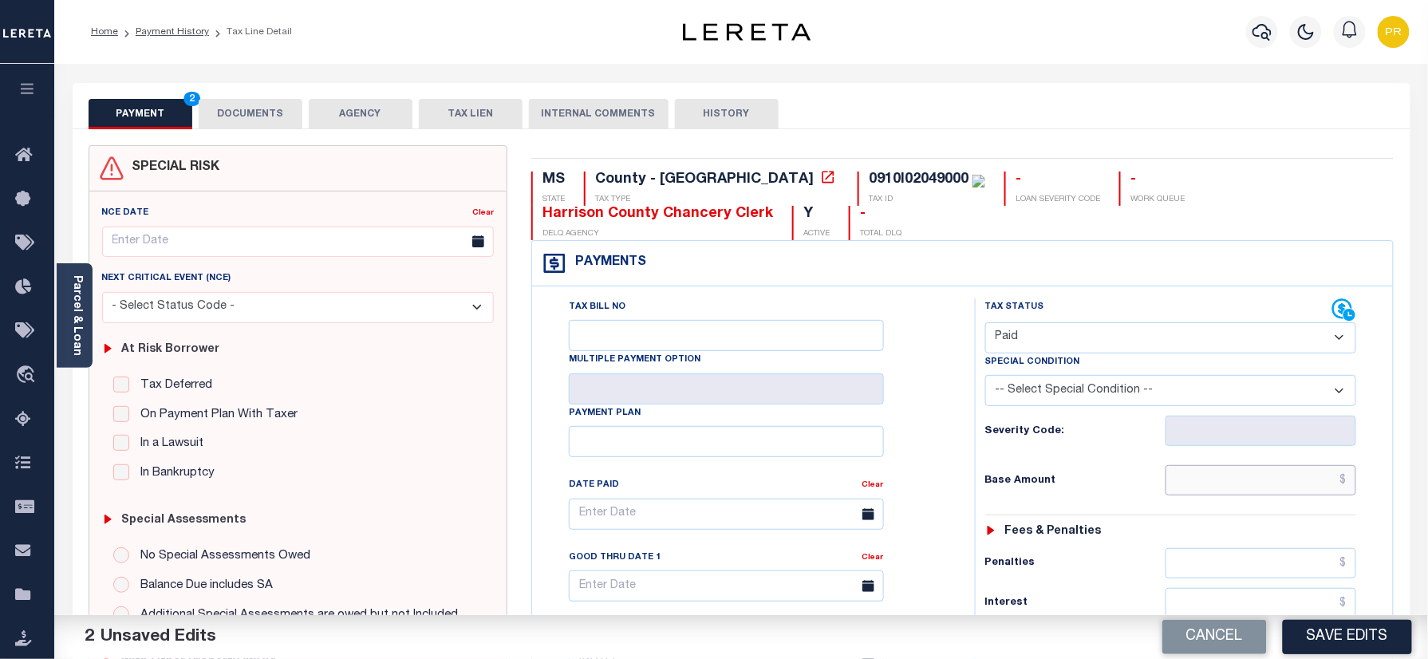
click at [1266, 486] on input "text" at bounding box center [1260, 480] width 191 height 30
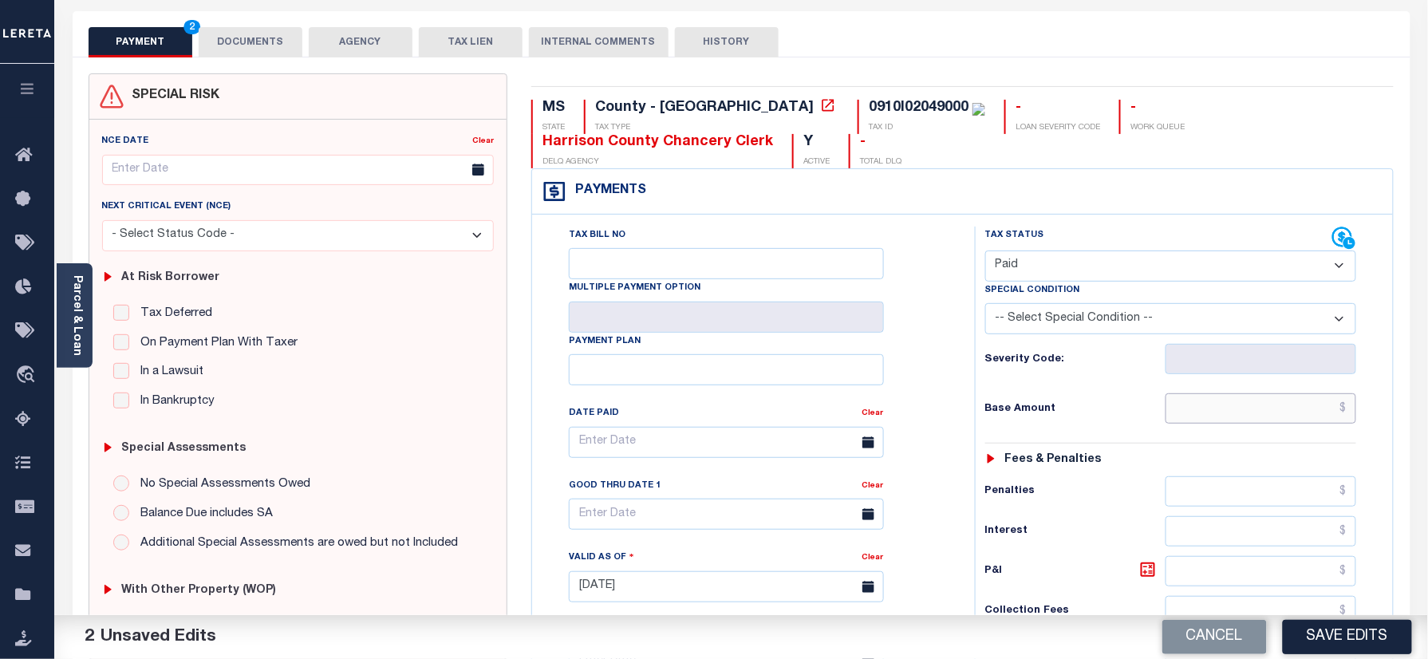
scroll to position [106, 0]
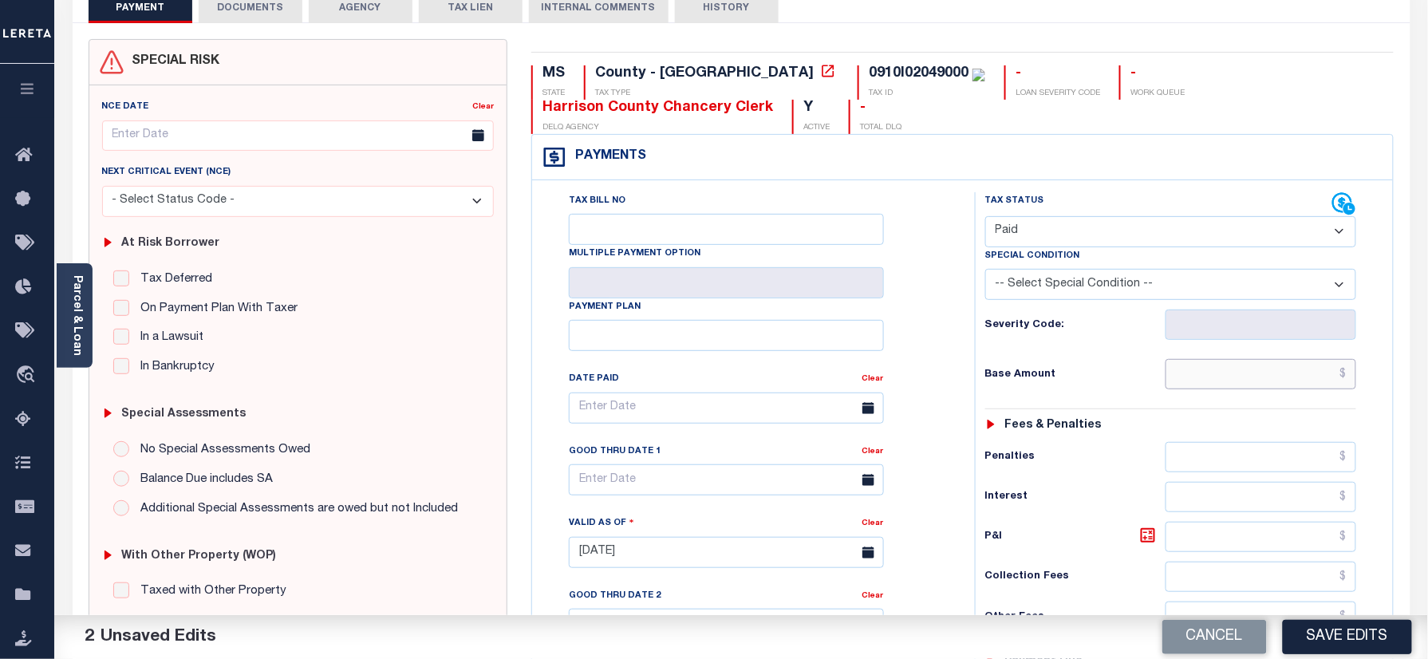
click at [1284, 371] on input "text" at bounding box center [1260, 374] width 191 height 30
paste input "1930.70"
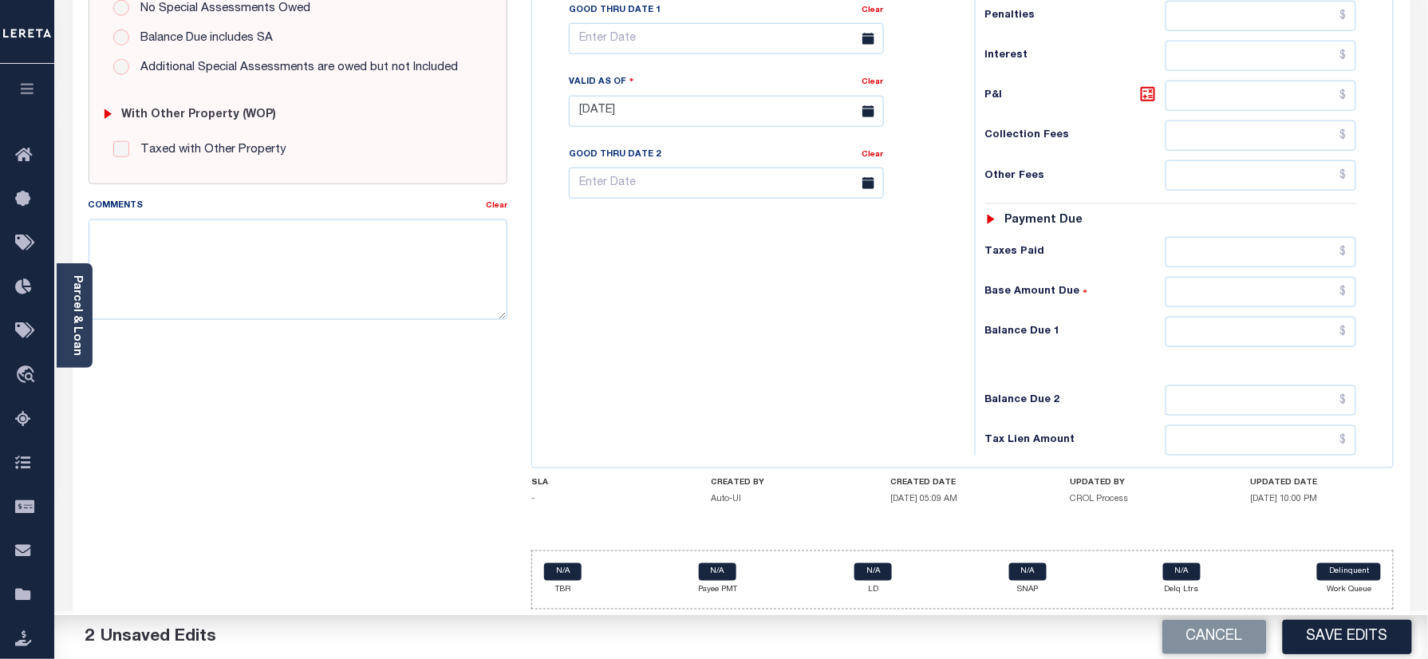
type input "$1,930.70"
click at [1306, 333] on input "text" at bounding box center [1260, 332] width 191 height 30
type input "$0.00"
click at [970, 319] on div "Tax Status Status" at bounding box center [1176, 103] width 427 height 704
click at [1357, 630] on button "Save Edits" at bounding box center [1346, 637] width 129 height 34
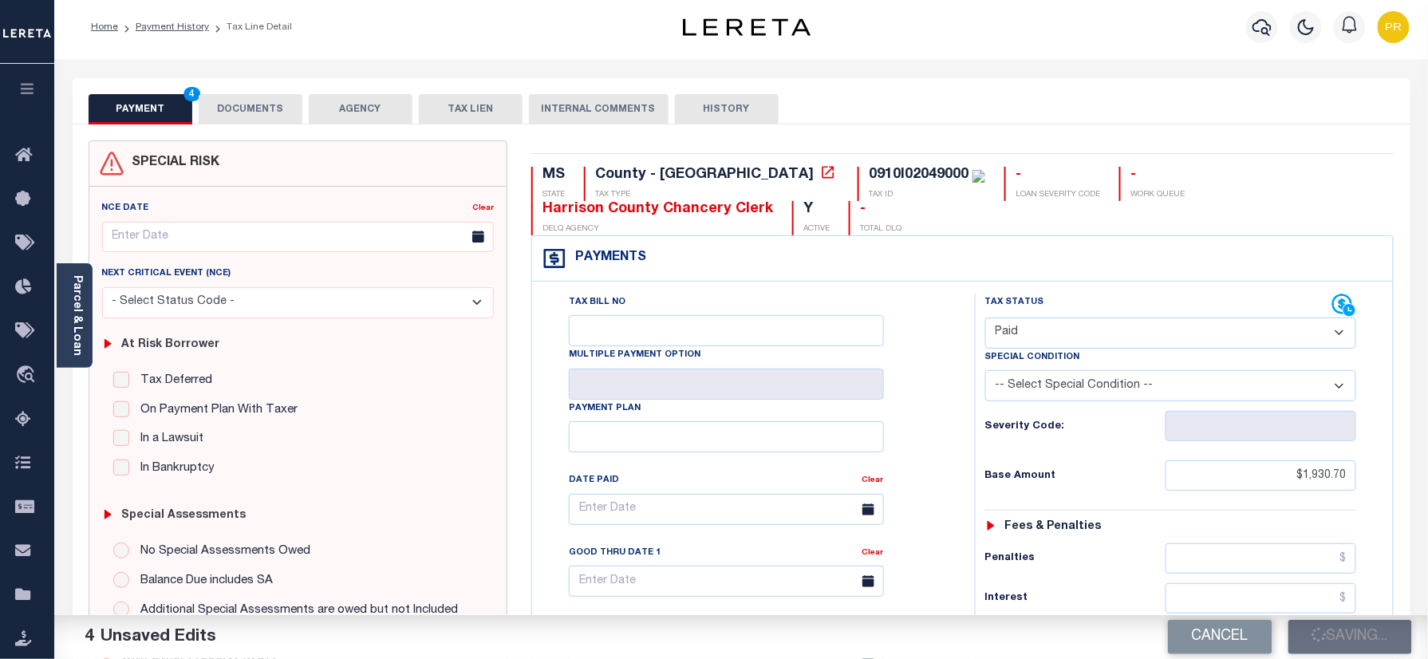
scroll to position [0, 0]
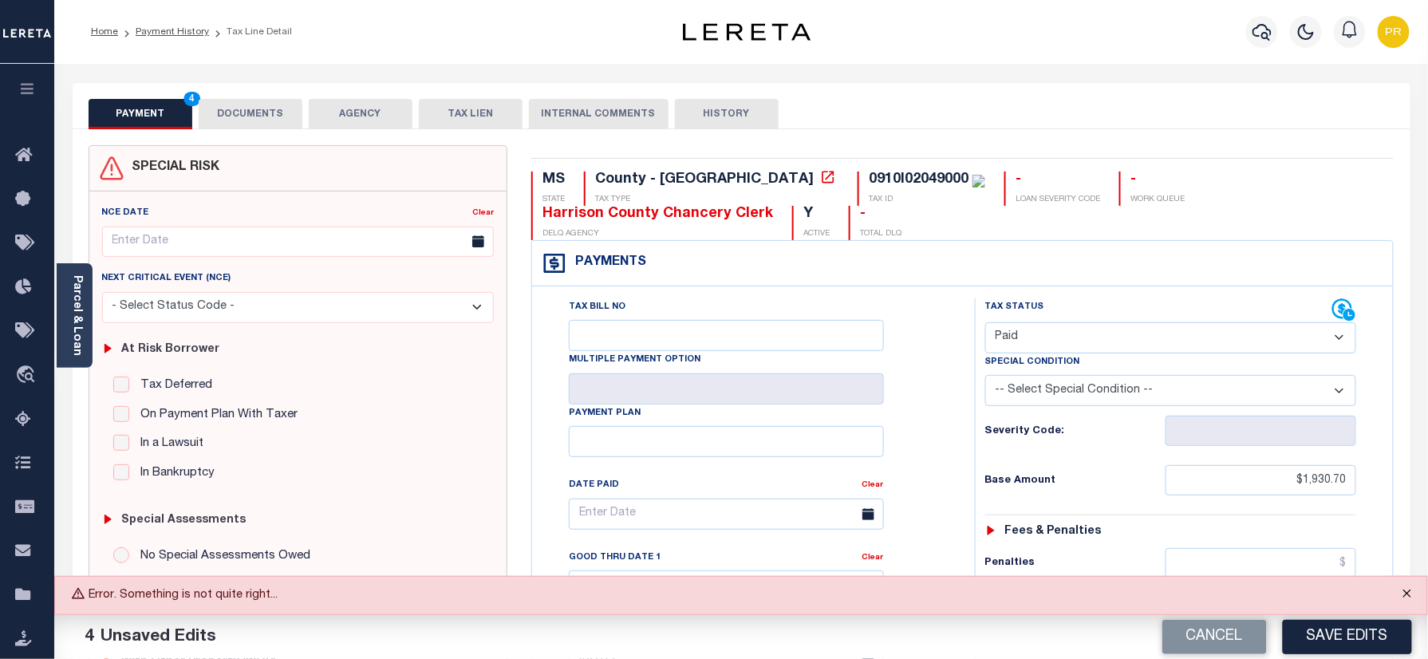
click at [1408, 592] on button "Close" at bounding box center [1407, 594] width 40 height 35
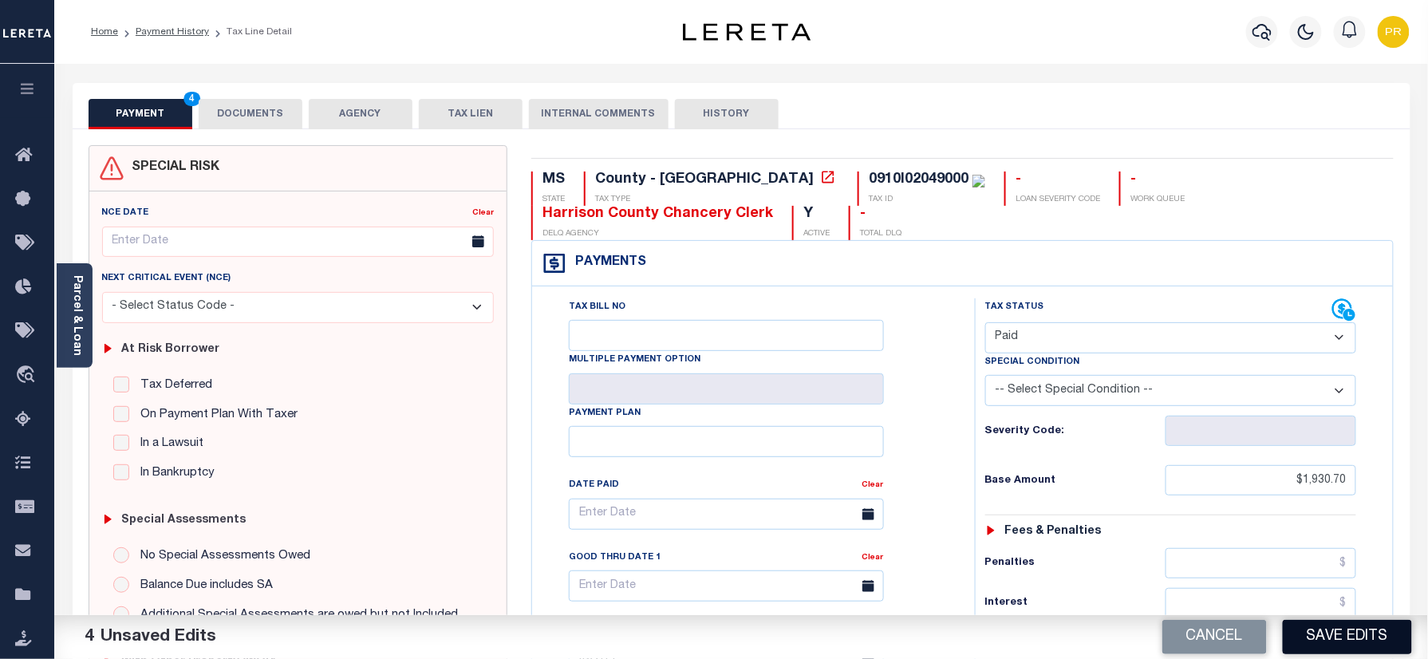
click at [1348, 636] on button "Save Edits" at bounding box center [1346, 637] width 129 height 34
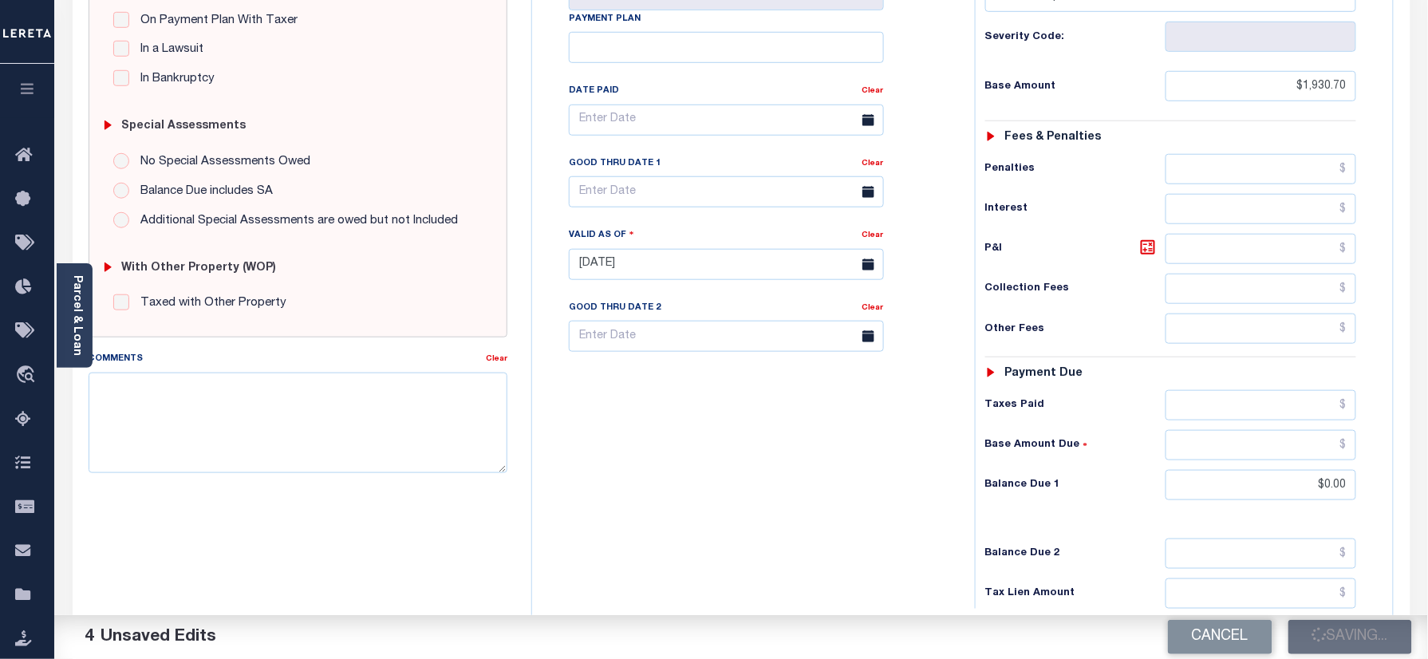
scroll to position [134, 0]
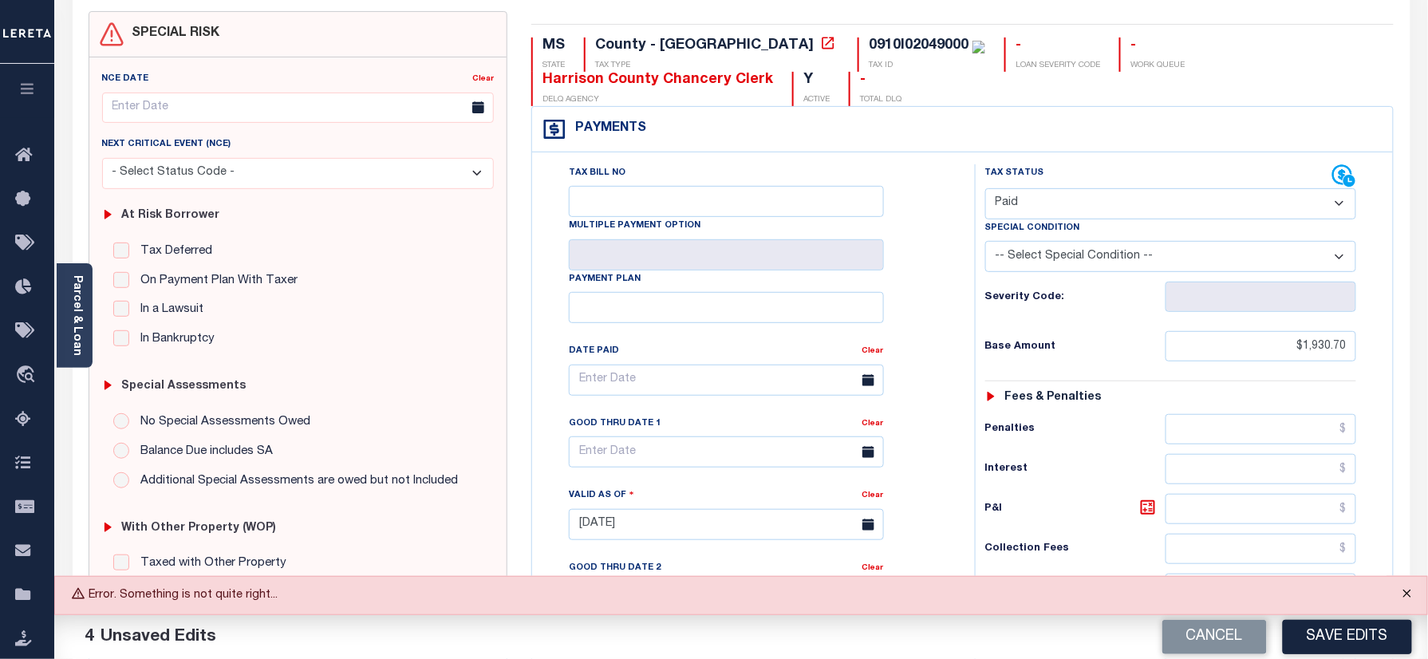
click at [1408, 582] on button "Close" at bounding box center [1407, 594] width 40 height 35
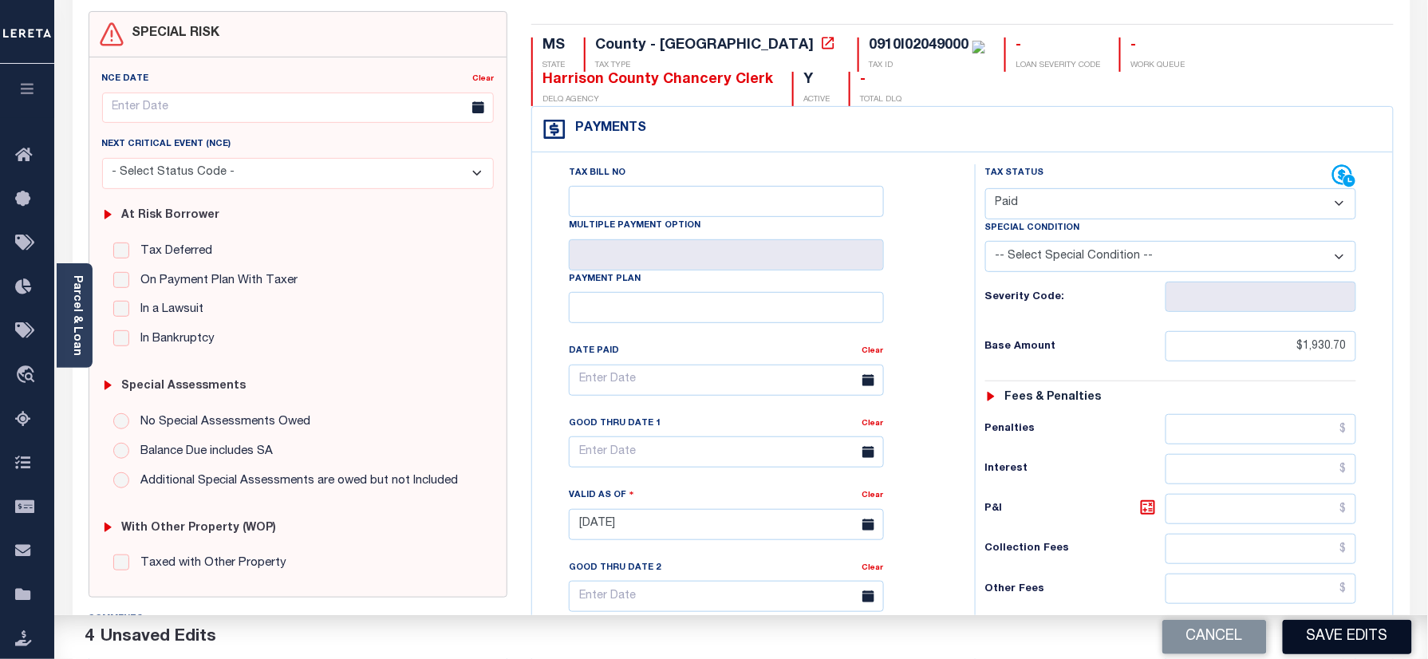
click at [1337, 638] on button "Save Edits" at bounding box center [1346, 637] width 129 height 34
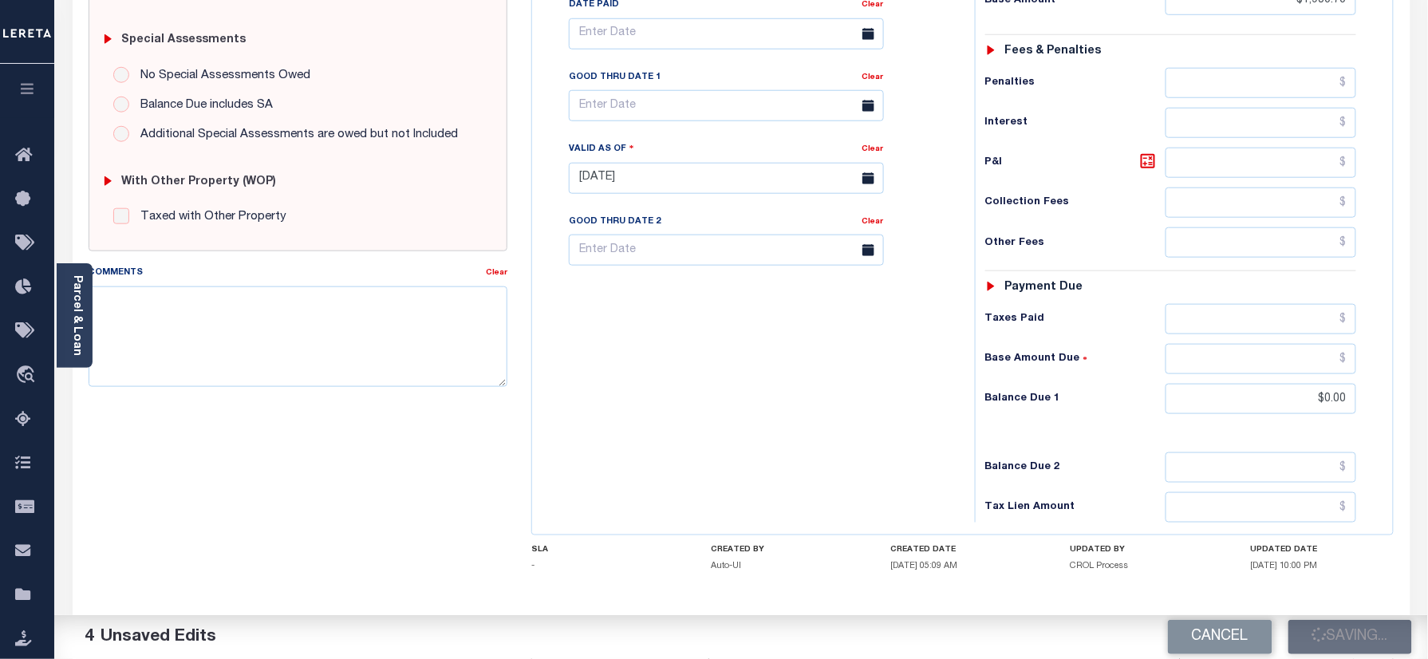
scroll to position [559, 0]
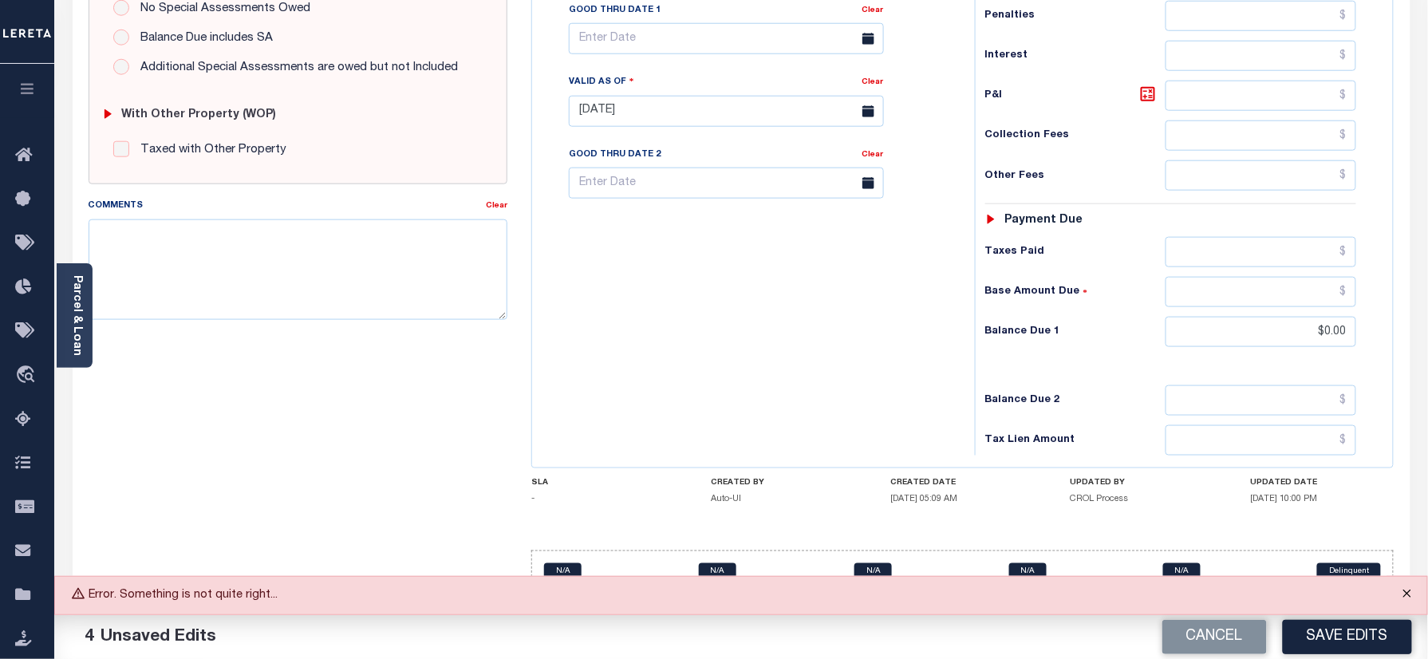
click at [1402, 597] on button "Close" at bounding box center [1407, 594] width 40 height 35
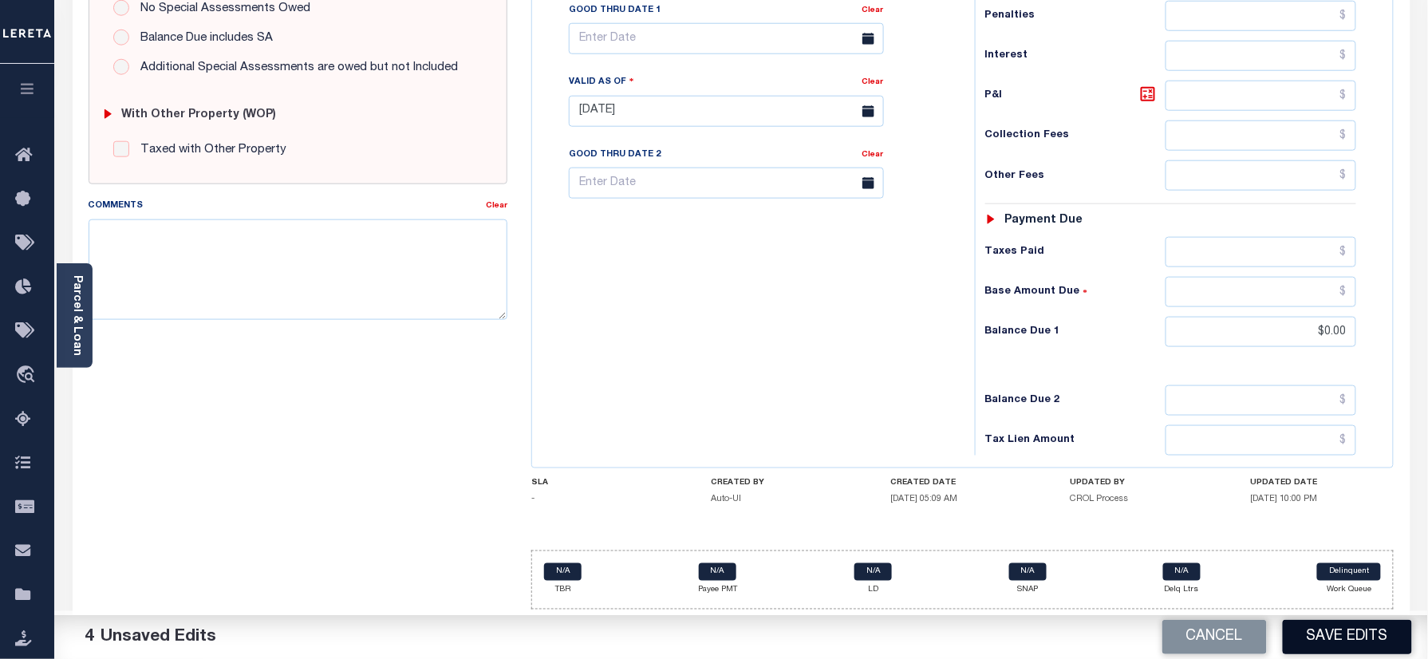
click at [1346, 639] on button "Save Edits" at bounding box center [1346, 637] width 129 height 34
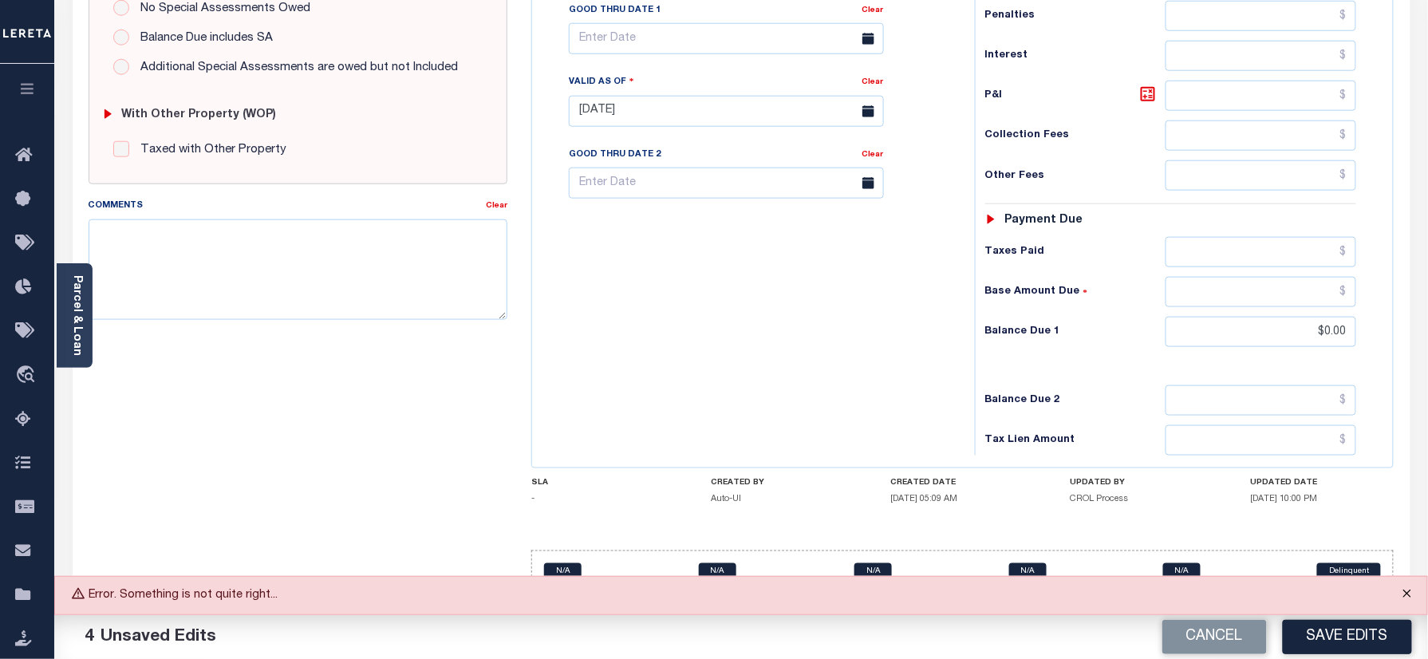
click at [1411, 592] on button "Close" at bounding box center [1407, 594] width 40 height 35
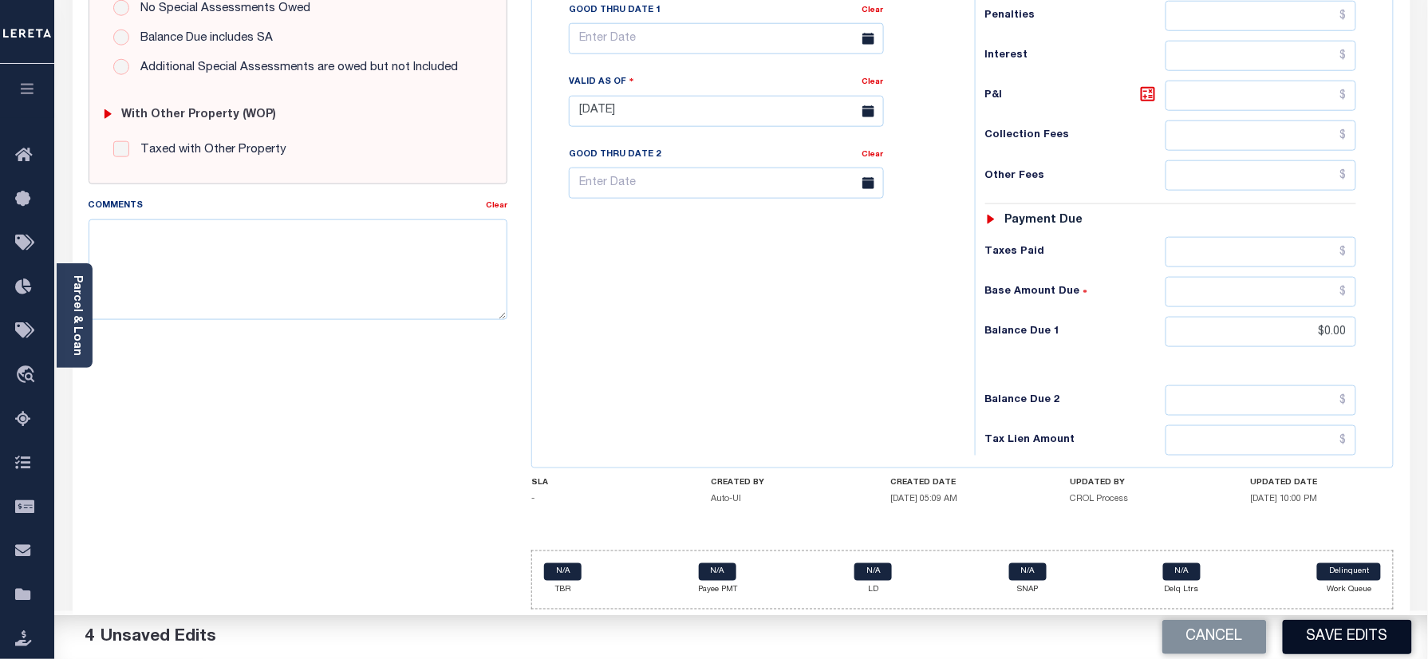
click at [1312, 627] on button "Save Edits" at bounding box center [1346, 637] width 129 height 34
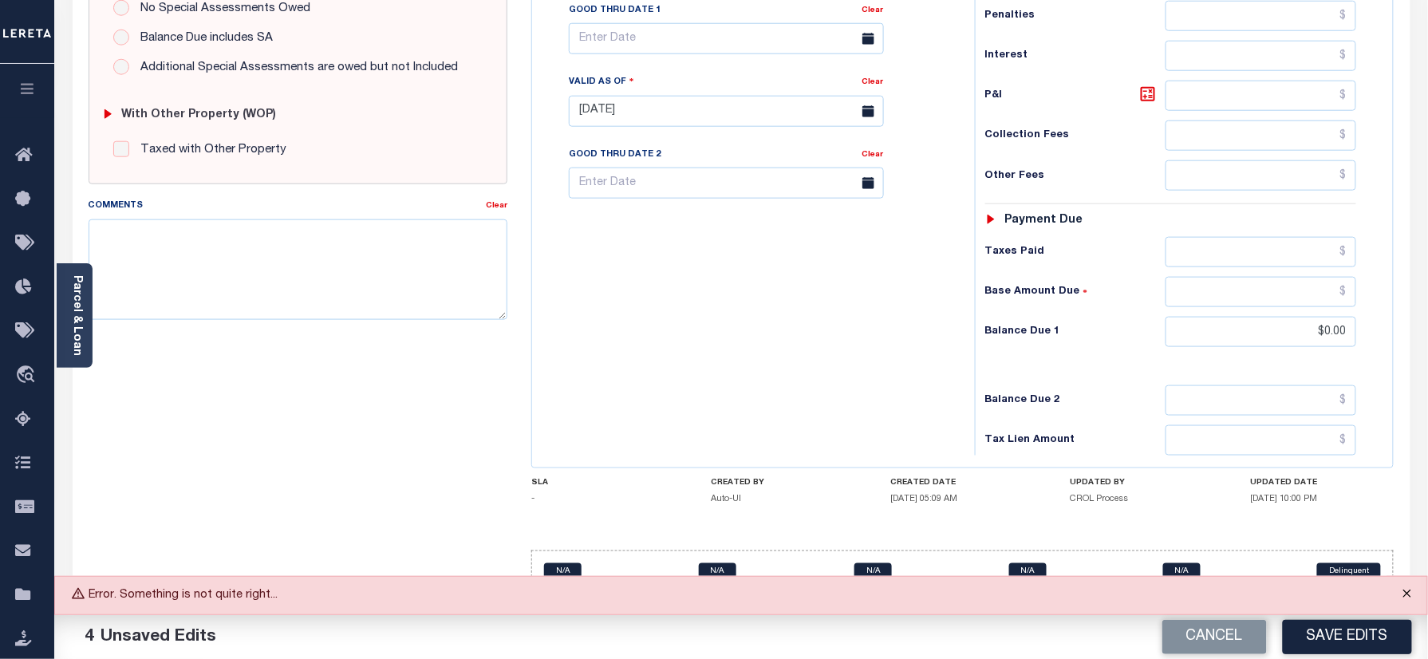
drag, startPoint x: 1404, startPoint y: 595, endPoint x: 1433, endPoint y: 595, distance: 28.7
click at [1404, 595] on button "Close" at bounding box center [1407, 594] width 40 height 35
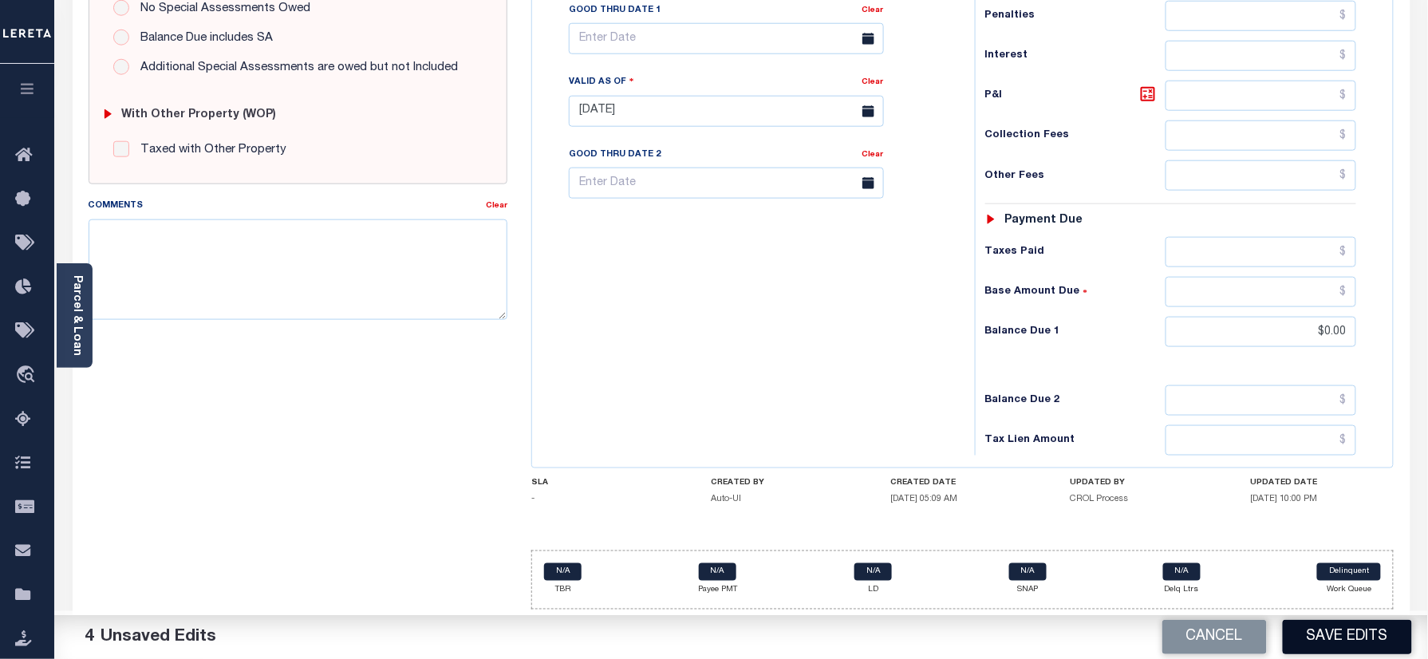
click at [1349, 638] on button "Save Edits" at bounding box center [1346, 637] width 129 height 34
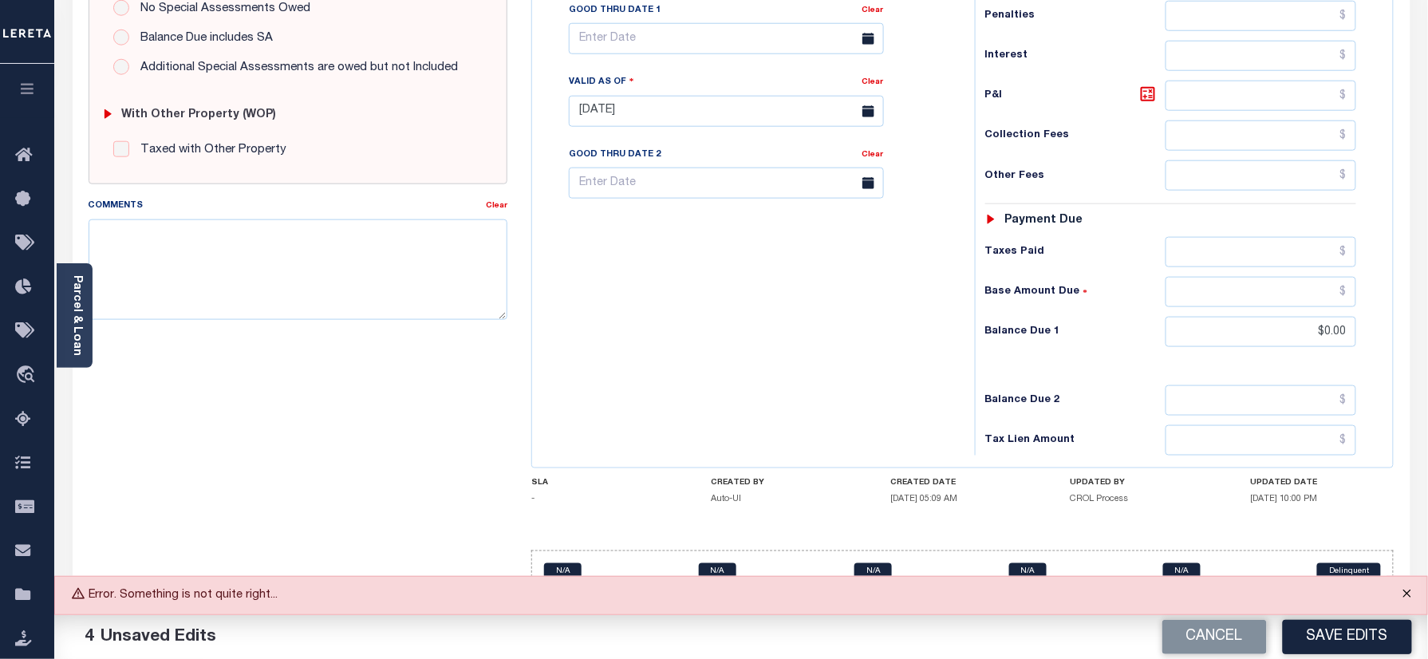
click at [1416, 593] on button "Close" at bounding box center [1407, 594] width 40 height 35
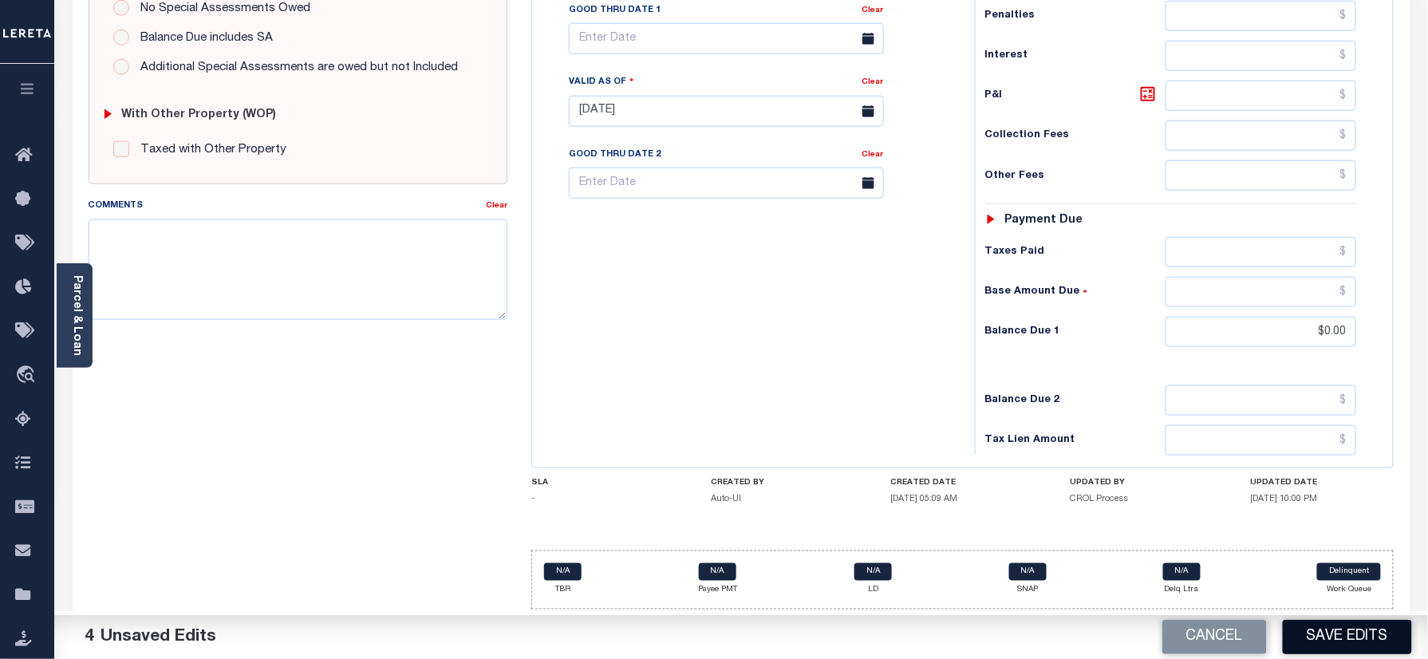
click at [1350, 636] on button "Save Edits" at bounding box center [1346, 637] width 129 height 34
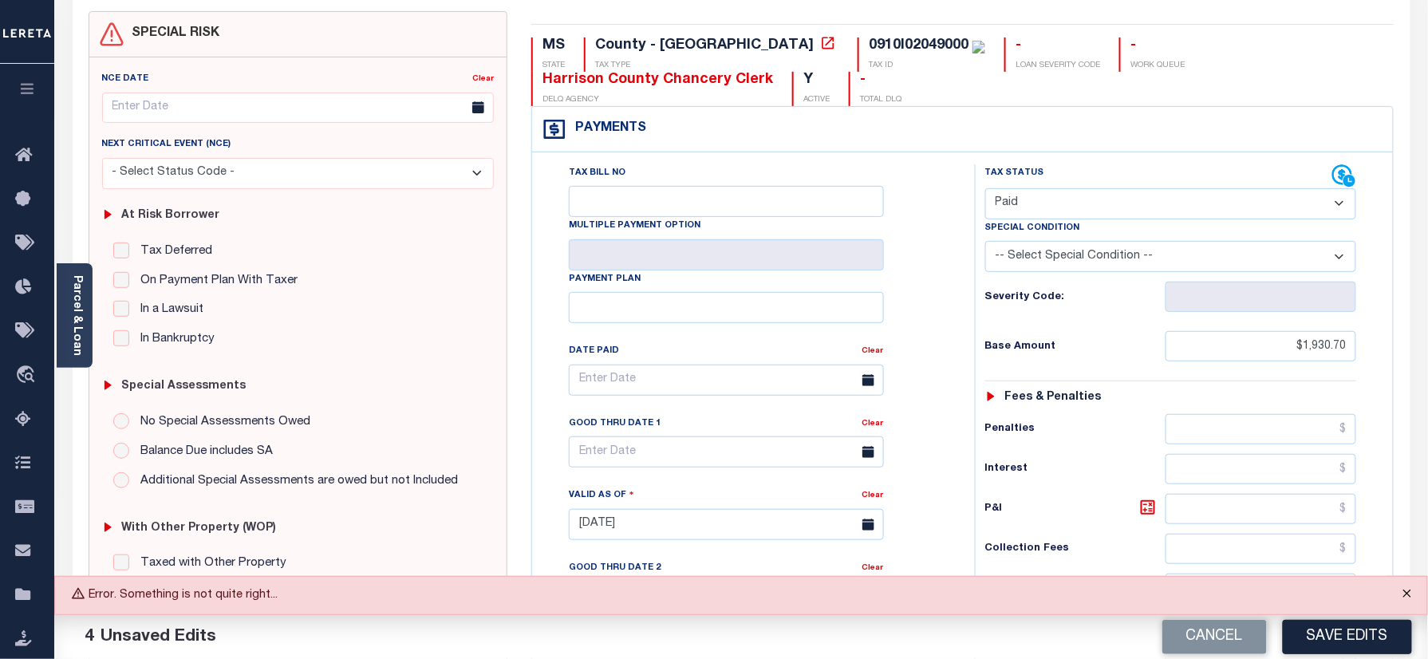
click at [1404, 585] on button "Close" at bounding box center [1407, 594] width 40 height 35
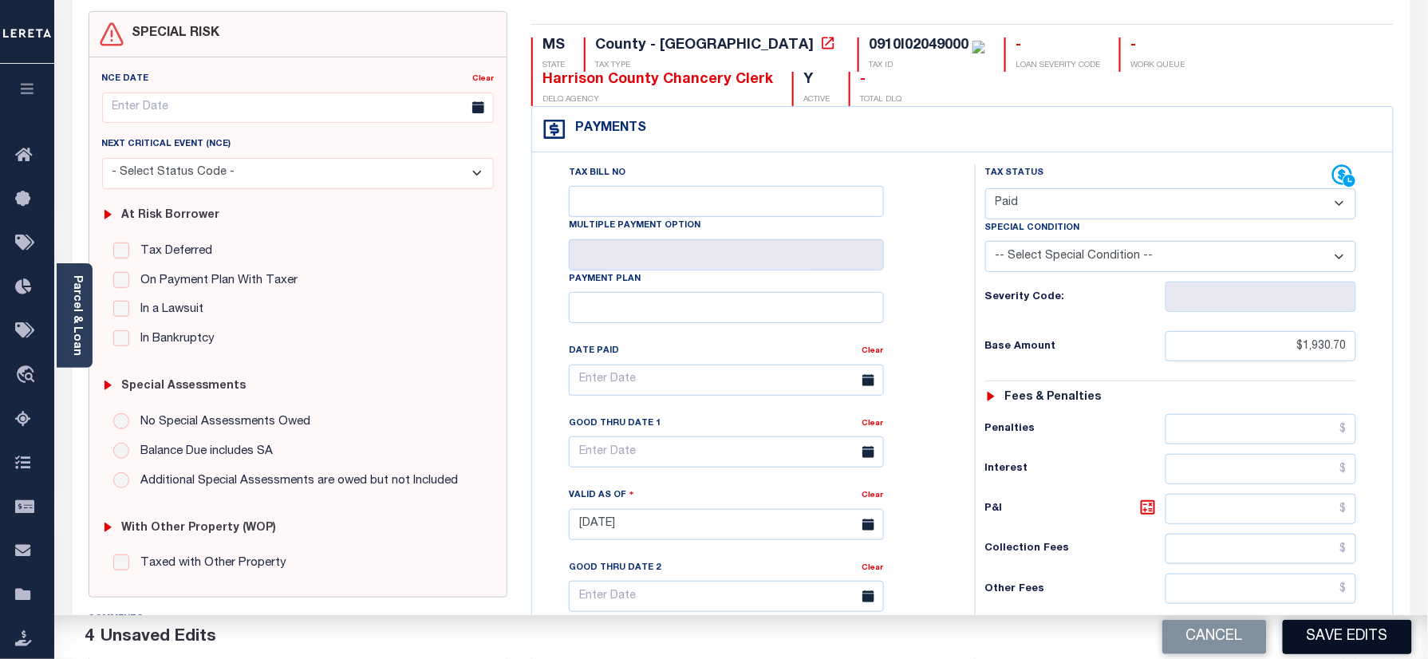
click at [1333, 639] on button "Save Edits" at bounding box center [1346, 637] width 129 height 34
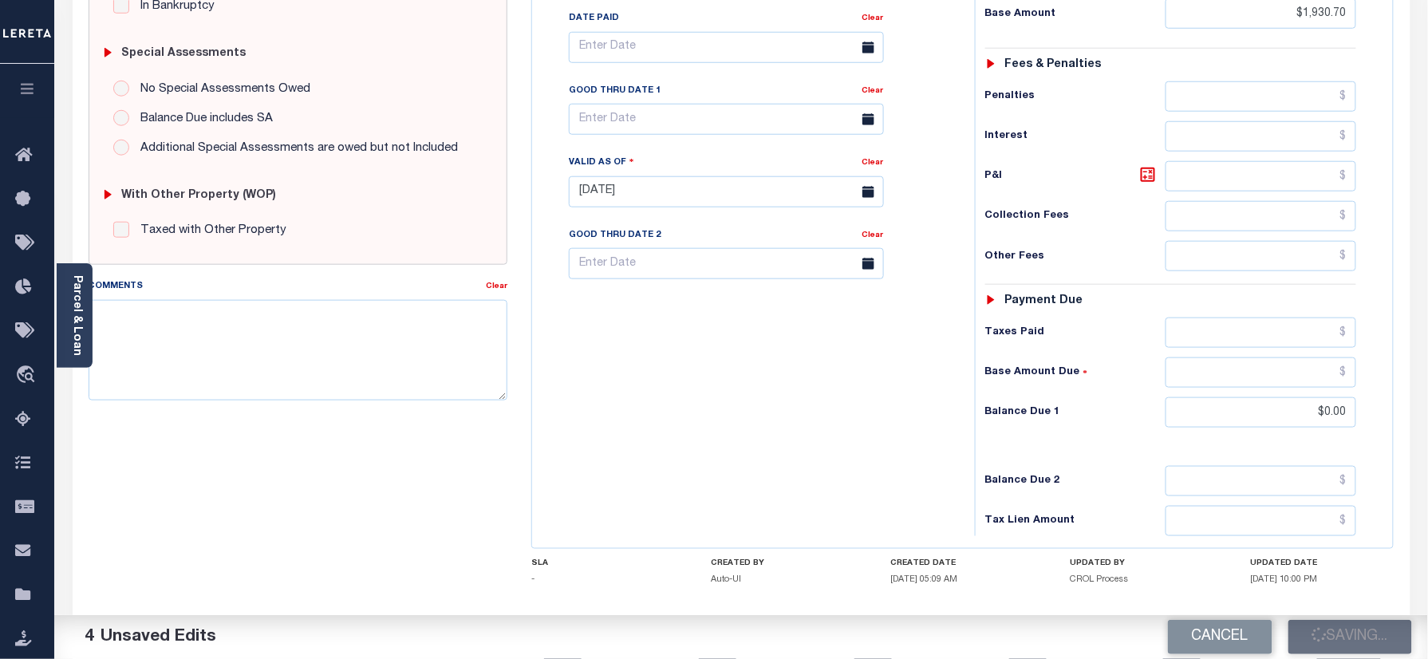
scroll to position [559, 0]
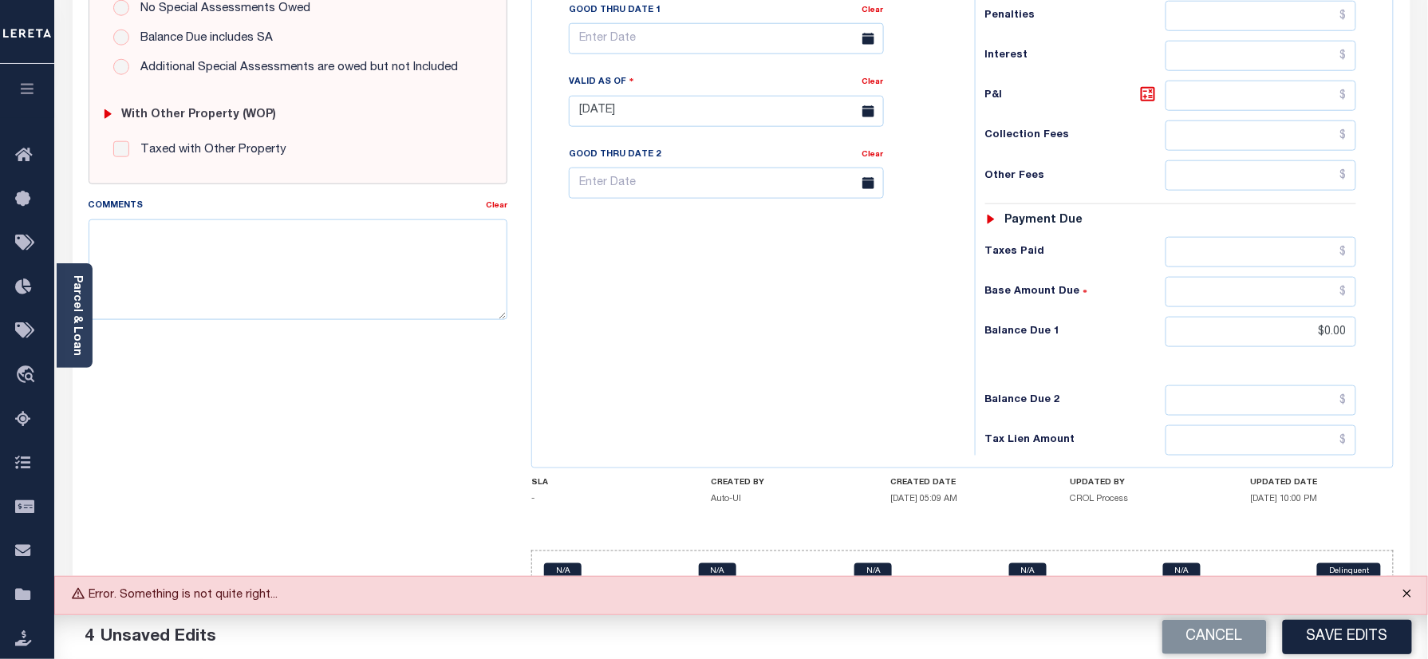
drag, startPoint x: 1399, startPoint y: 588, endPoint x: 1372, endPoint y: 613, distance: 37.2
click at [1397, 590] on button "Close" at bounding box center [1407, 594] width 40 height 35
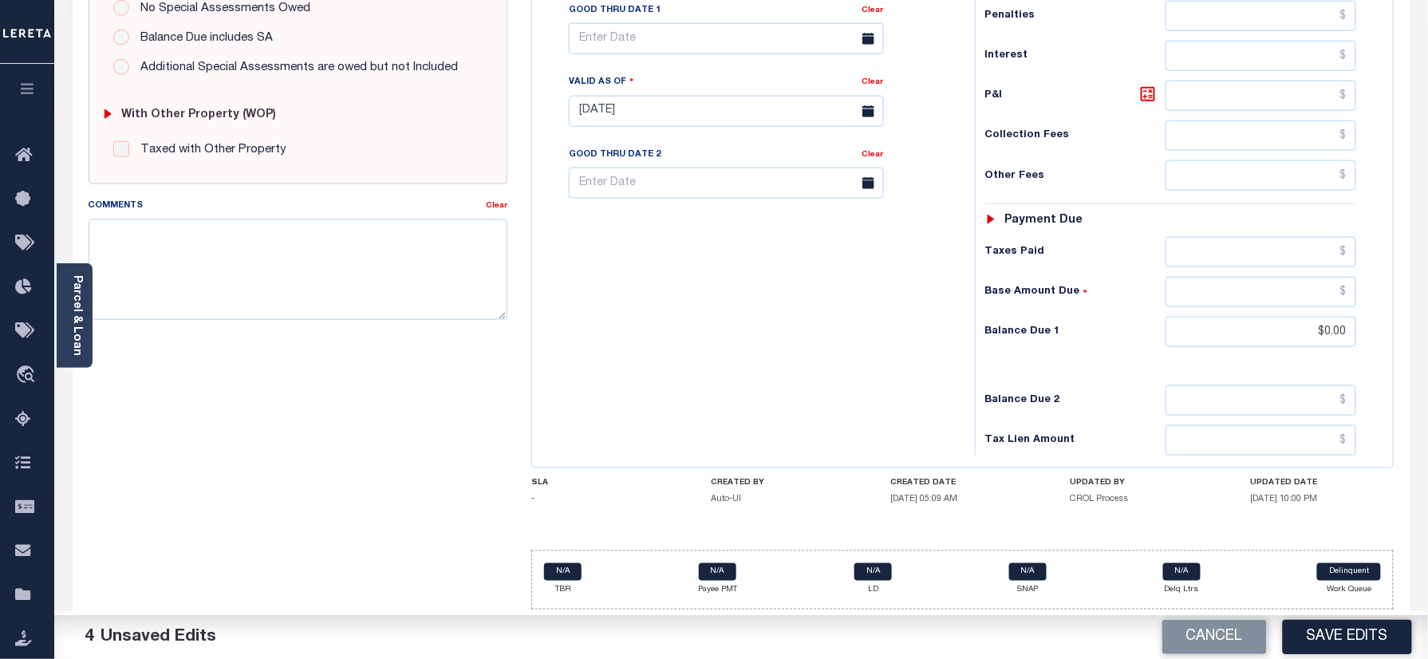
click at [1344, 628] on button "Save Edits" at bounding box center [1346, 637] width 129 height 34
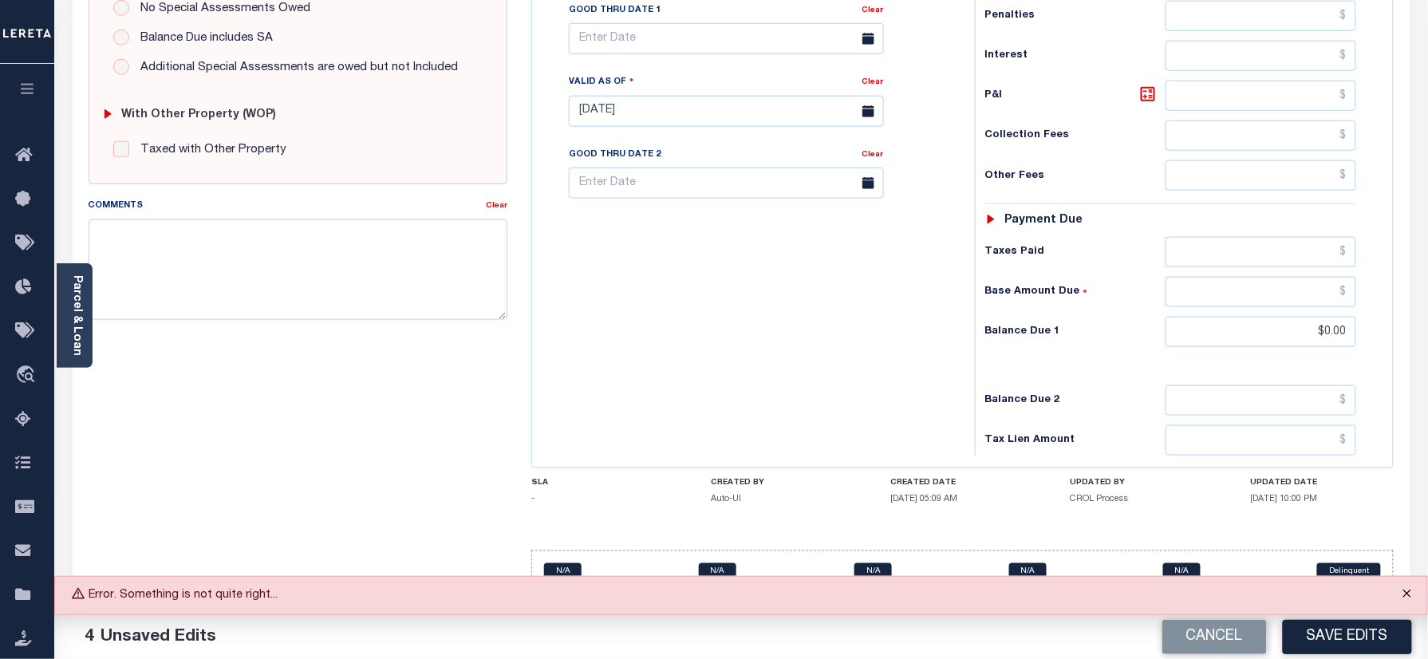
click at [1396, 597] on button "Close" at bounding box center [1407, 594] width 40 height 35
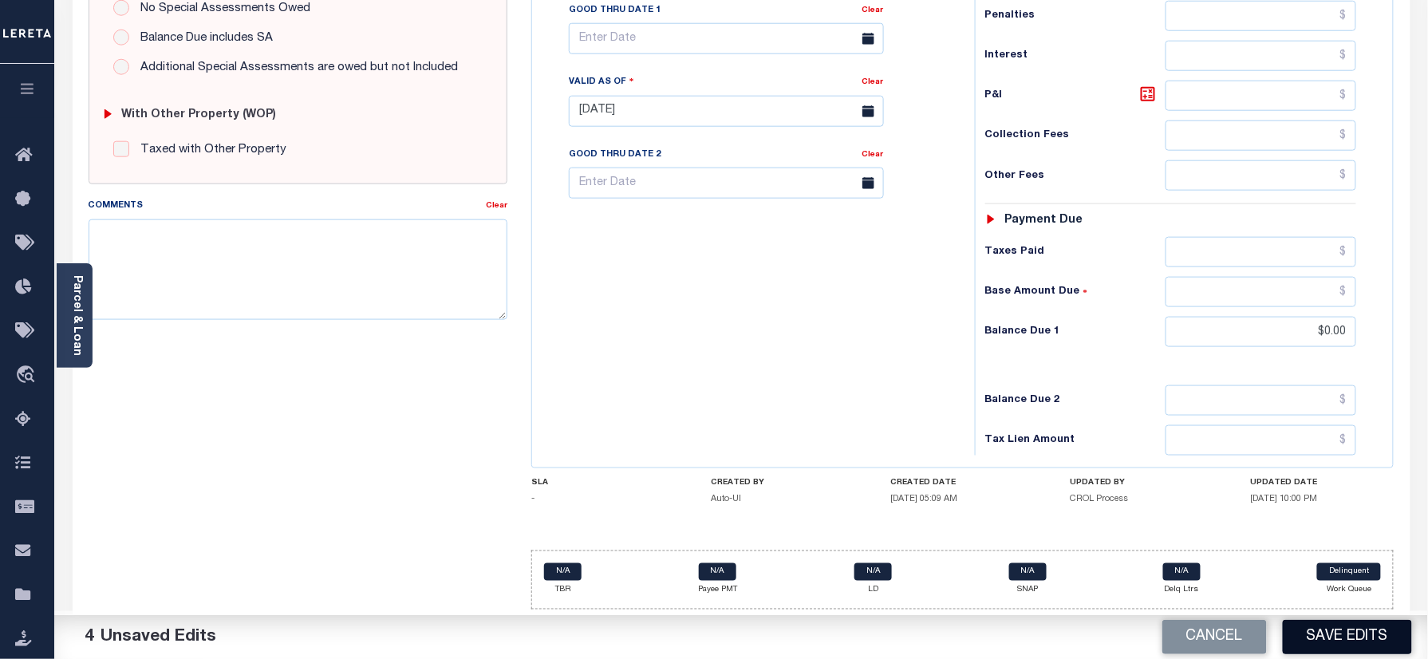
click at [1369, 636] on button "Save Edits" at bounding box center [1346, 637] width 129 height 34
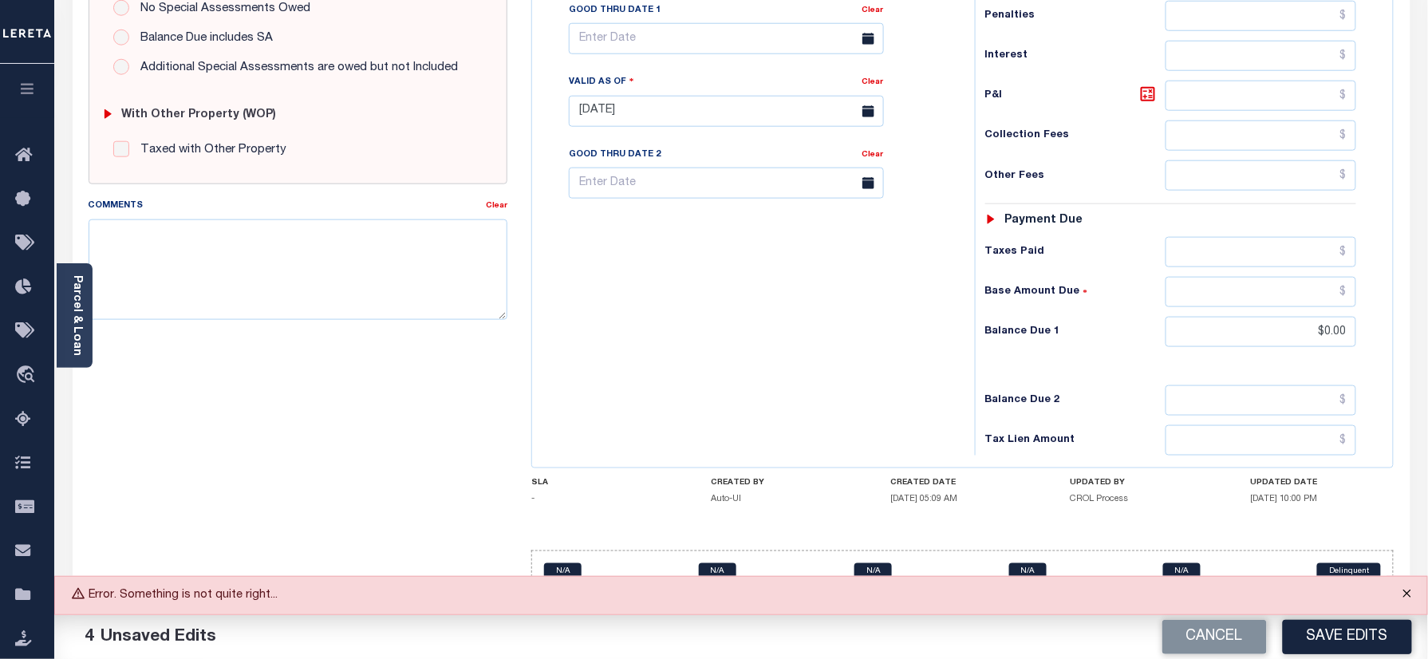
click at [1420, 600] on button "Close" at bounding box center [1407, 594] width 40 height 35
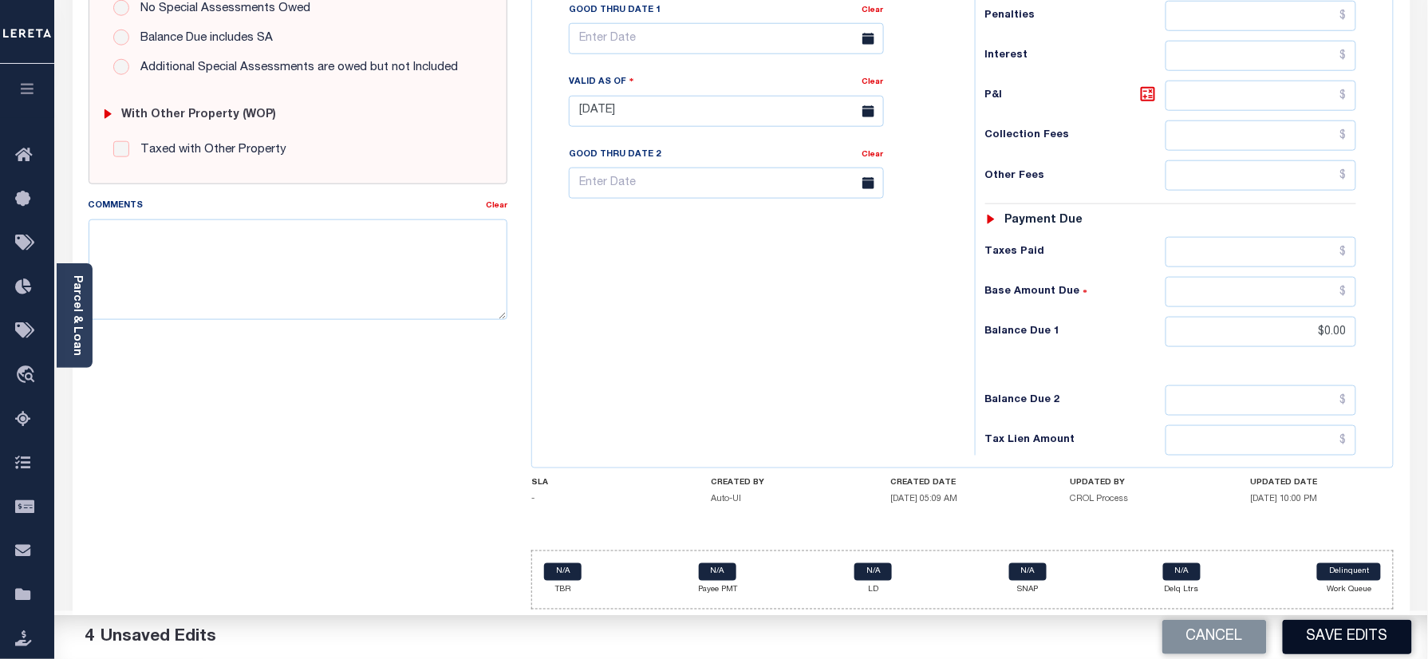
click at [1328, 633] on button "Save Edits" at bounding box center [1346, 637] width 129 height 34
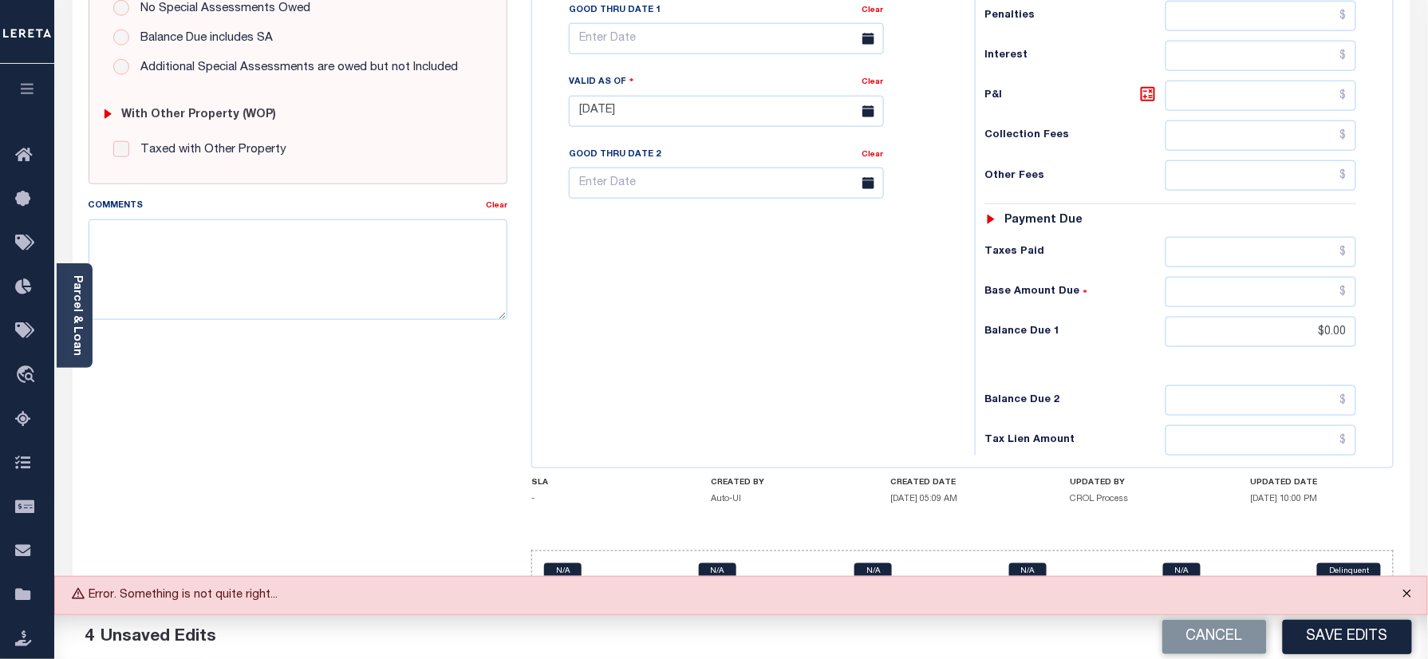
click at [1405, 595] on button "Close" at bounding box center [1407, 594] width 40 height 35
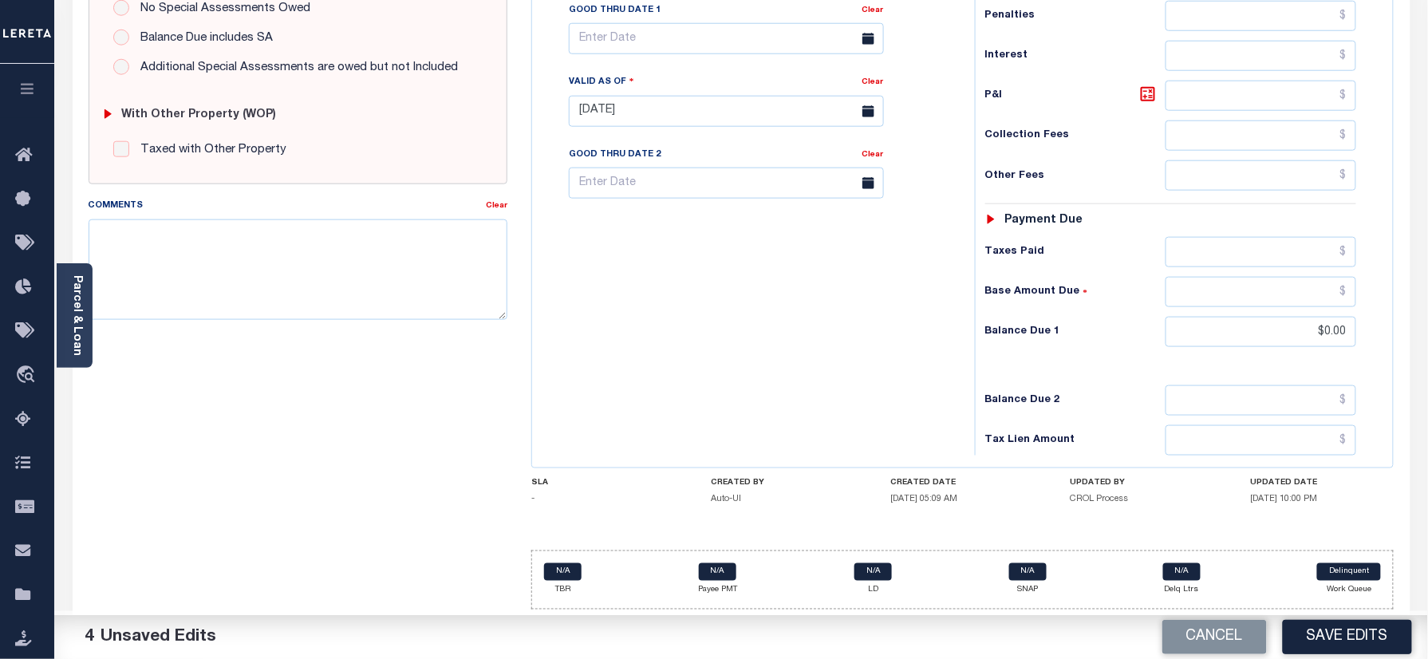
click at [1328, 638] on button "Save Edits" at bounding box center [1346, 637] width 129 height 34
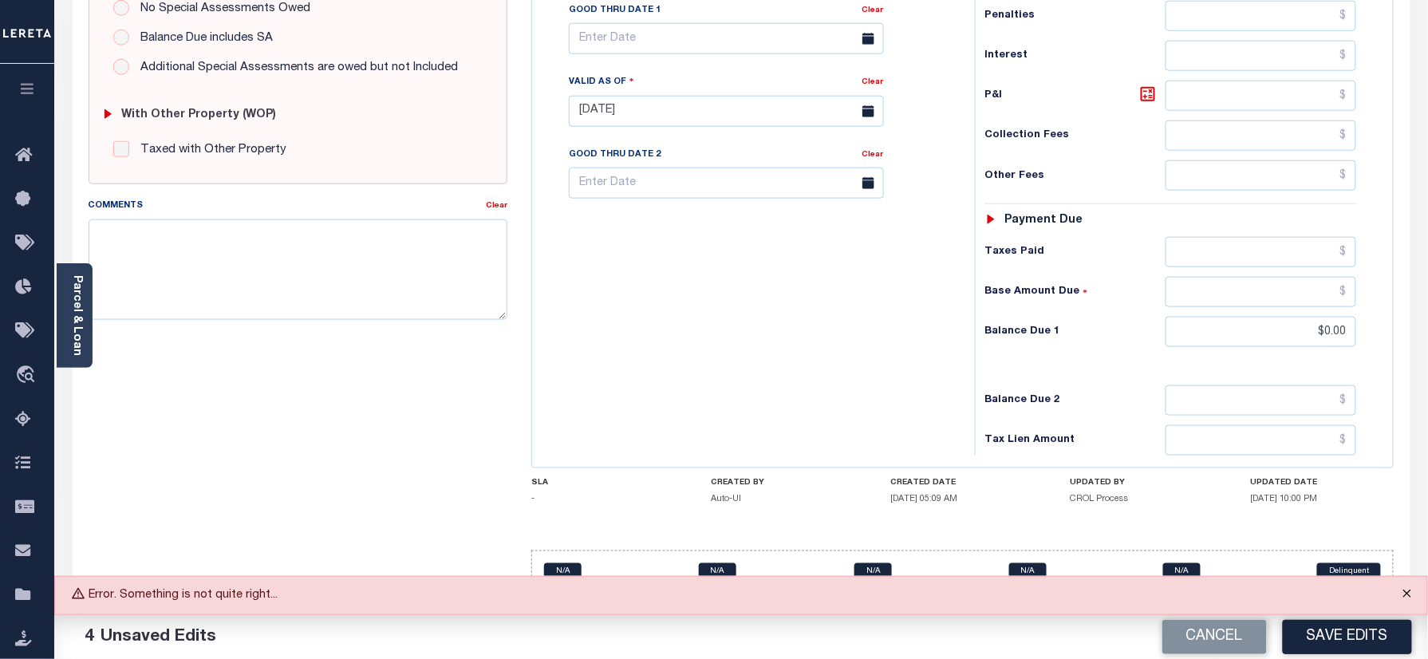
click at [1405, 593] on button "Close" at bounding box center [1407, 594] width 40 height 35
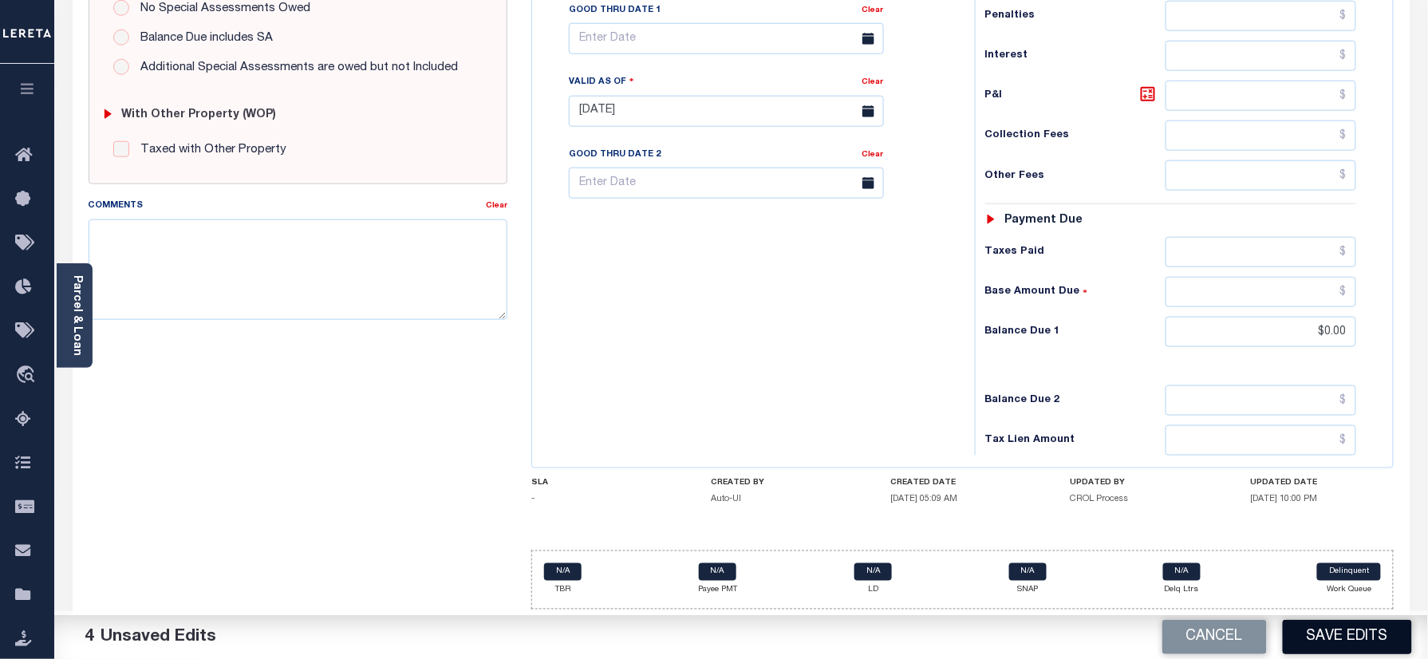
click at [1351, 622] on button "Save Edits" at bounding box center [1346, 637] width 129 height 34
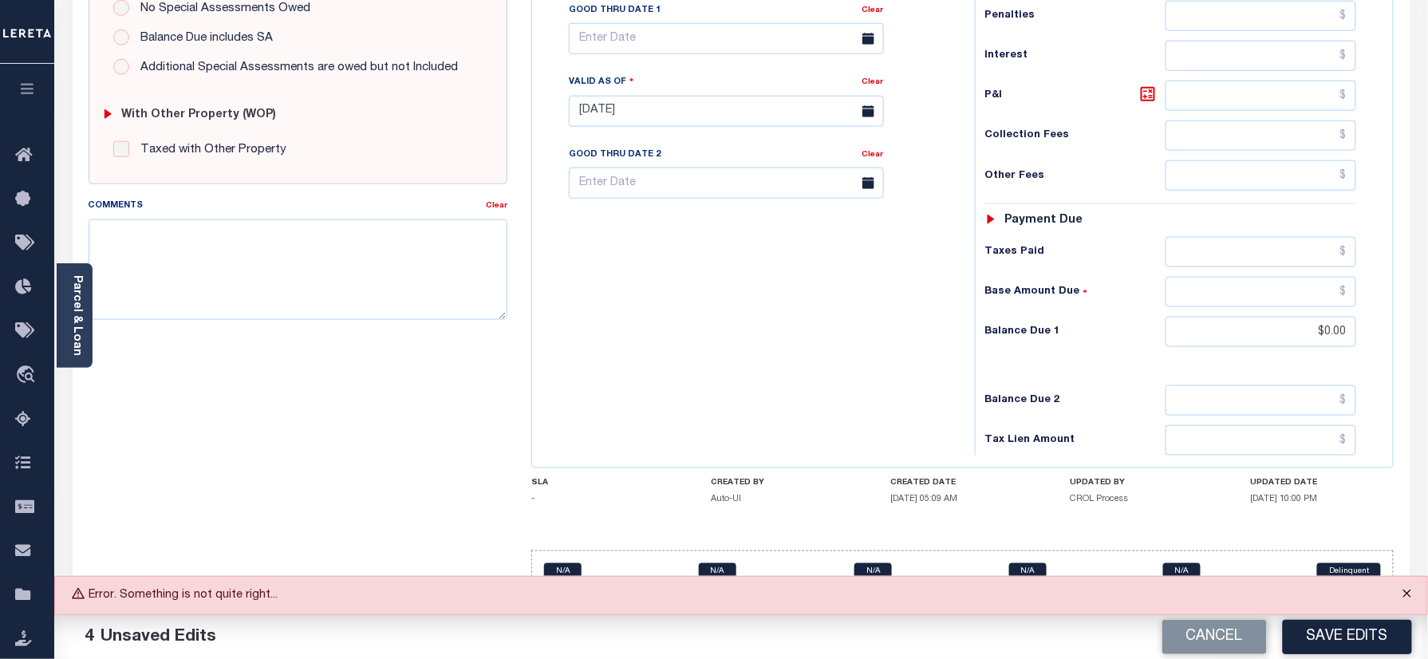
drag, startPoint x: 1401, startPoint y: 591, endPoint x: 1351, endPoint y: 613, distance: 55.0
click at [1401, 591] on button "Close" at bounding box center [1407, 594] width 40 height 35
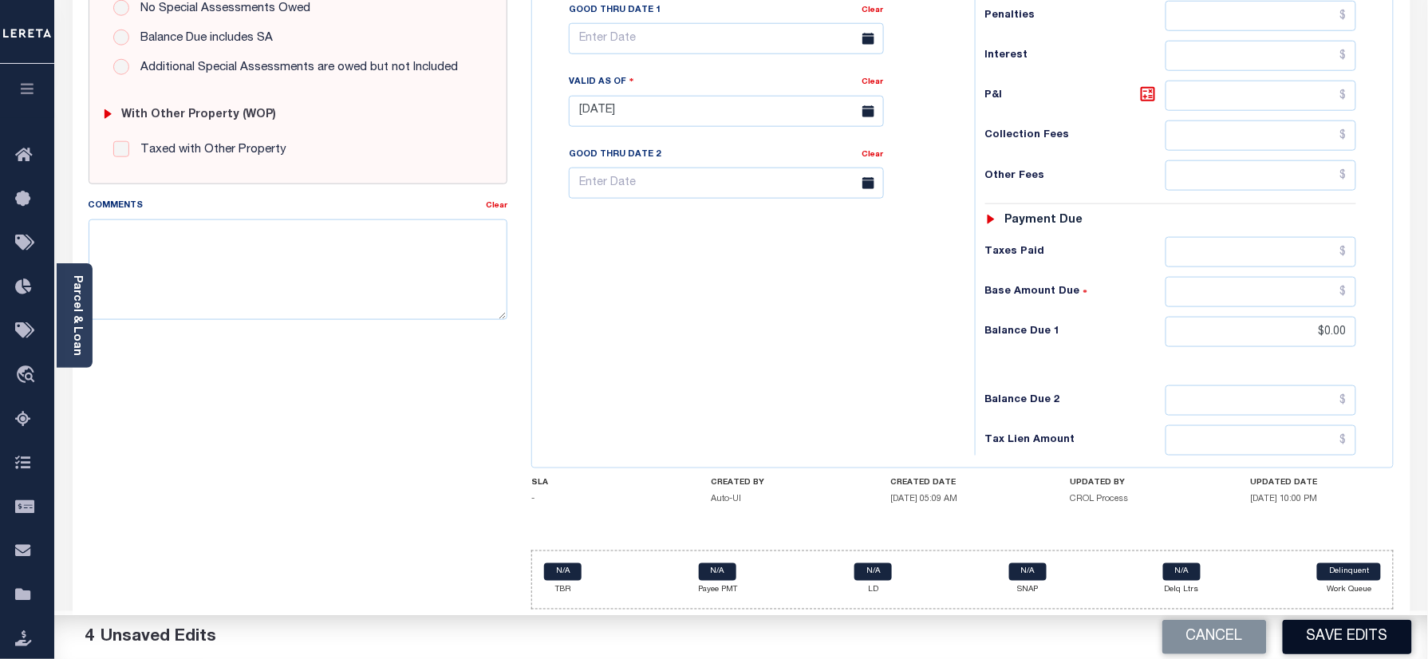
click at [1332, 628] on button "Save Edits" at bounding box center [1346, 637] width 129 height 34
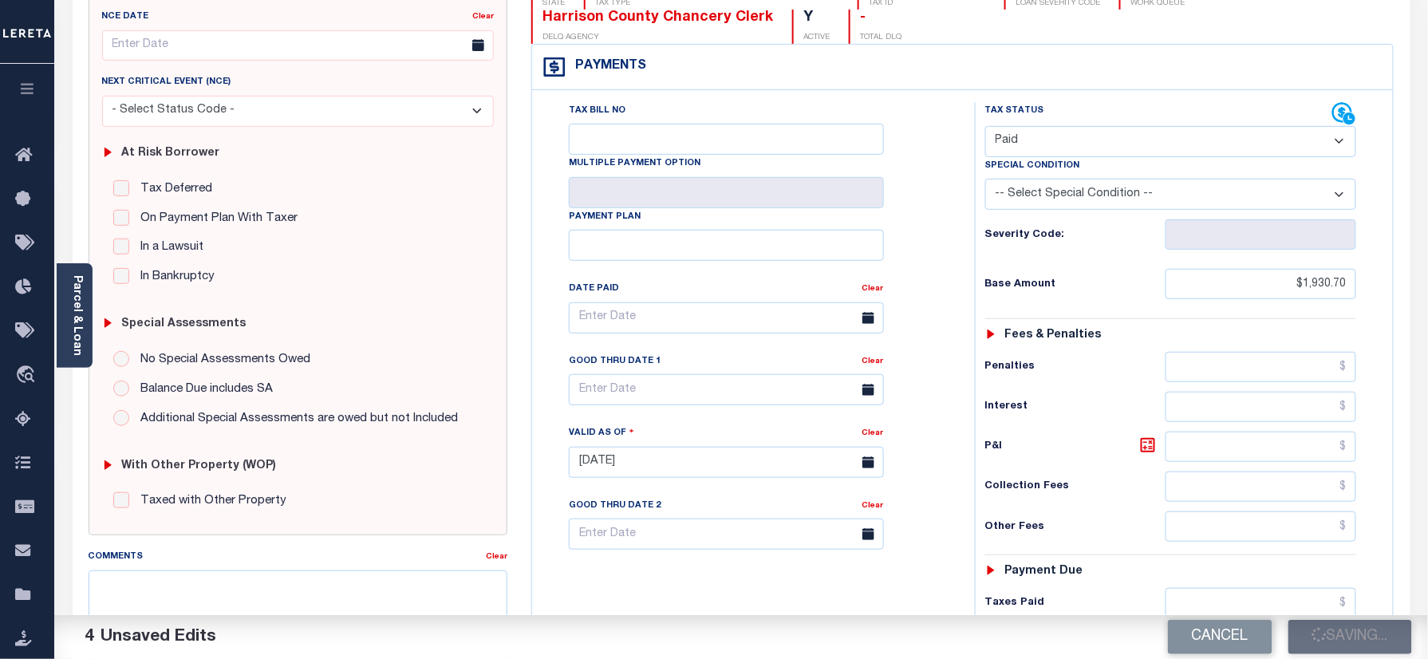
scroll to position [27, 0]
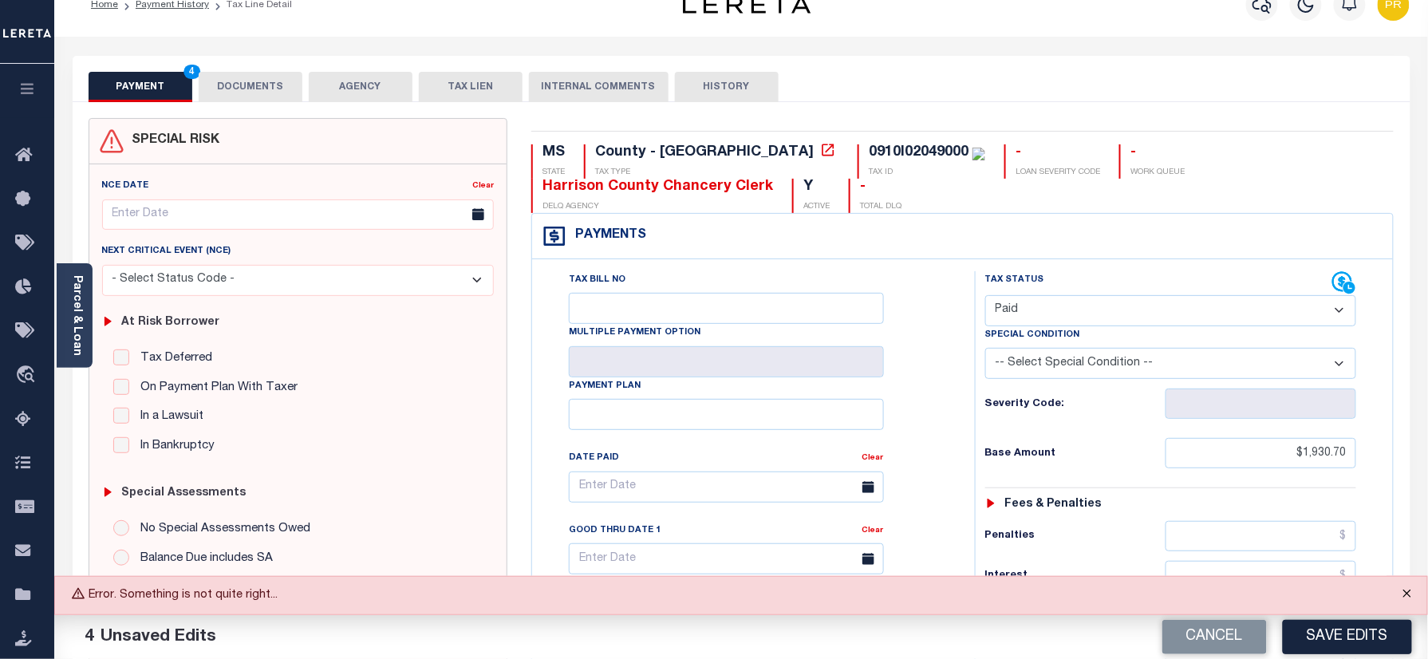
click at [1404, 601] on button "Close" at bounding box center [1407, 594] width 40 height 35
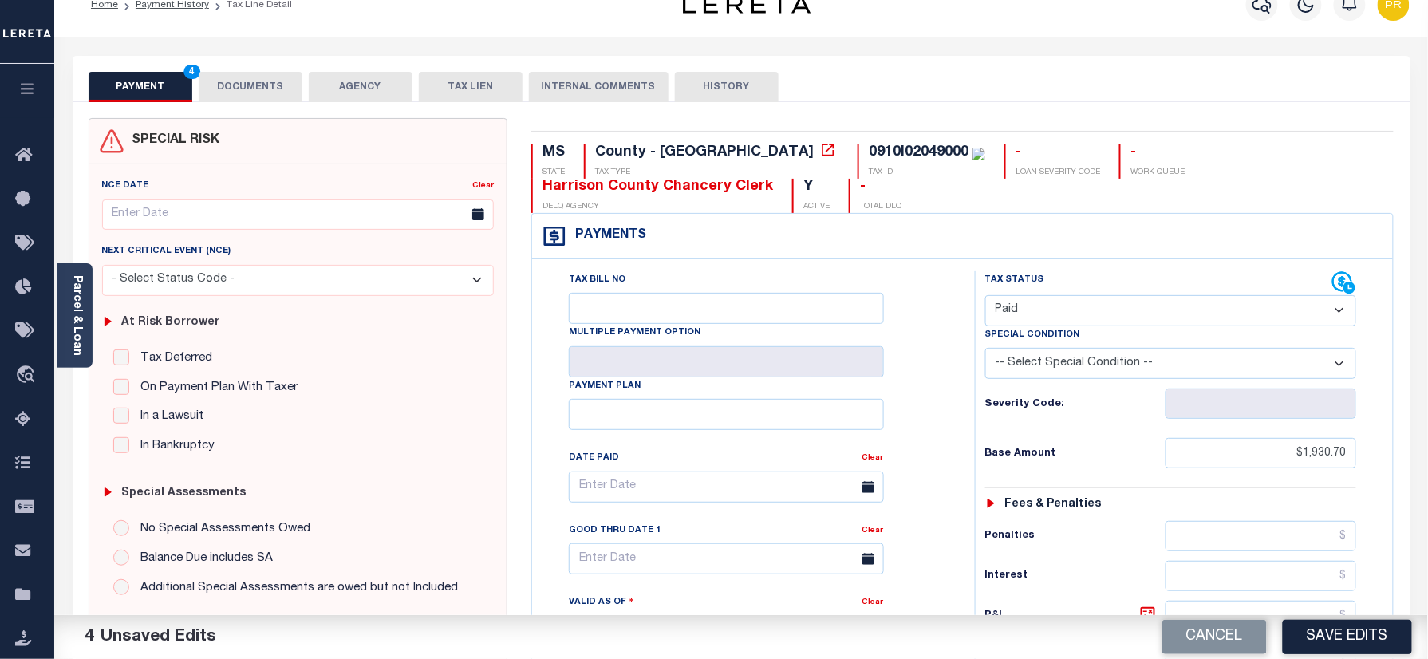
click at [1346, 633] on button "Save Edits" at bounding box center [1346, 637] width 129 height 34
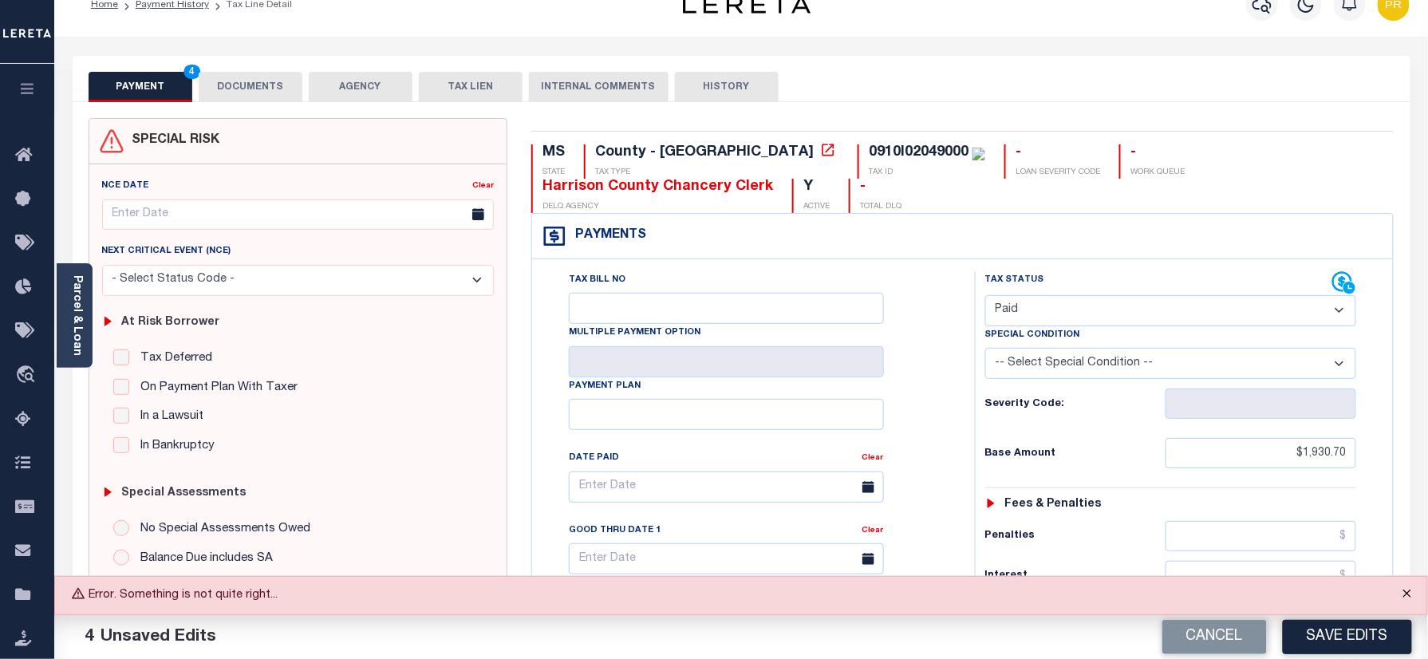
click at [1418, 590] on button "Close" at bounding box center [1407, 594] width 40 height 35
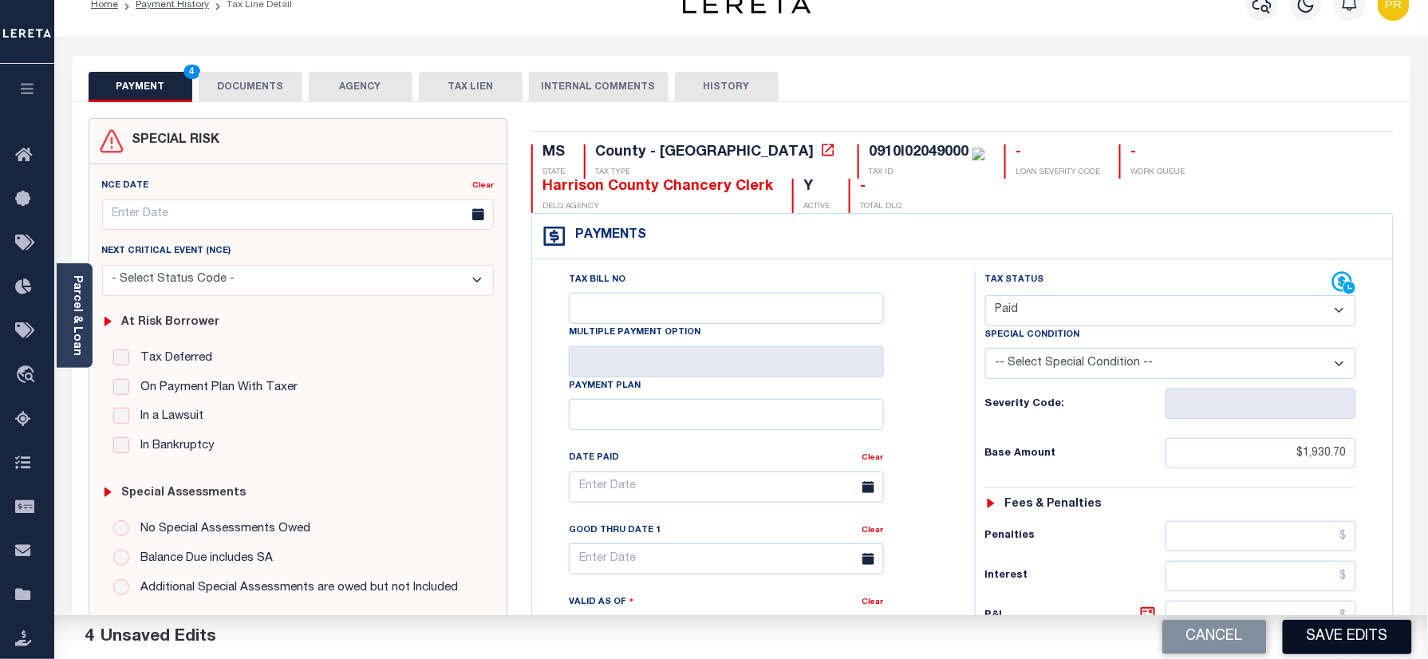
click at [1385, 635] on button "Save Edits" at bounding box center [1346, 637] width 129 height 34
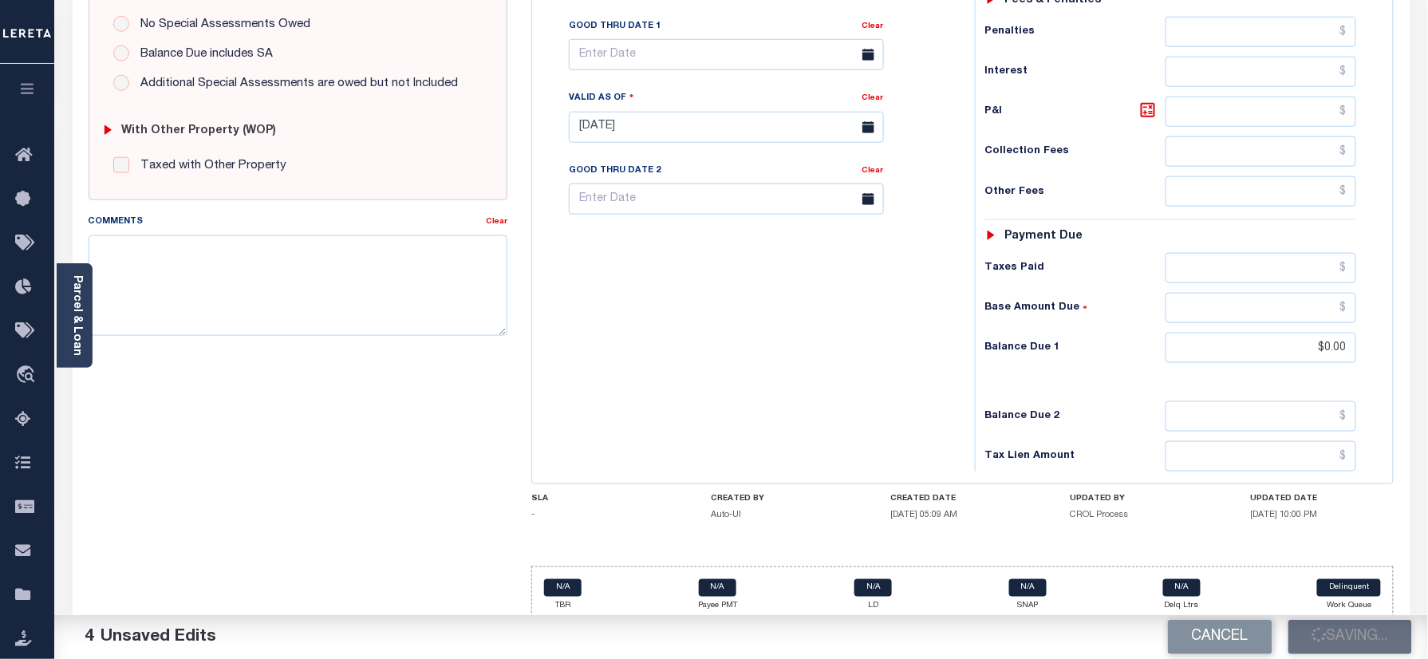
scroll to position [559, 0]
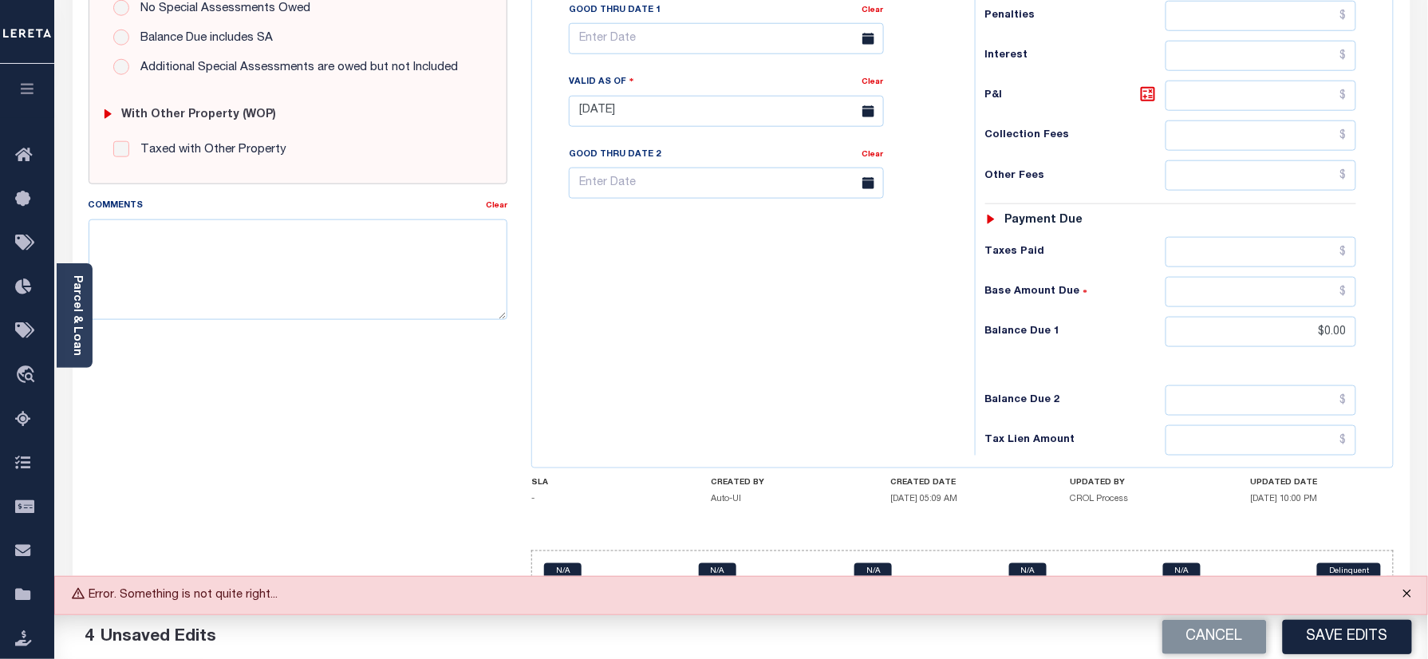
click at [1404, 591] on button "Close" at bounding box center [1407, 594] width 40 height 35
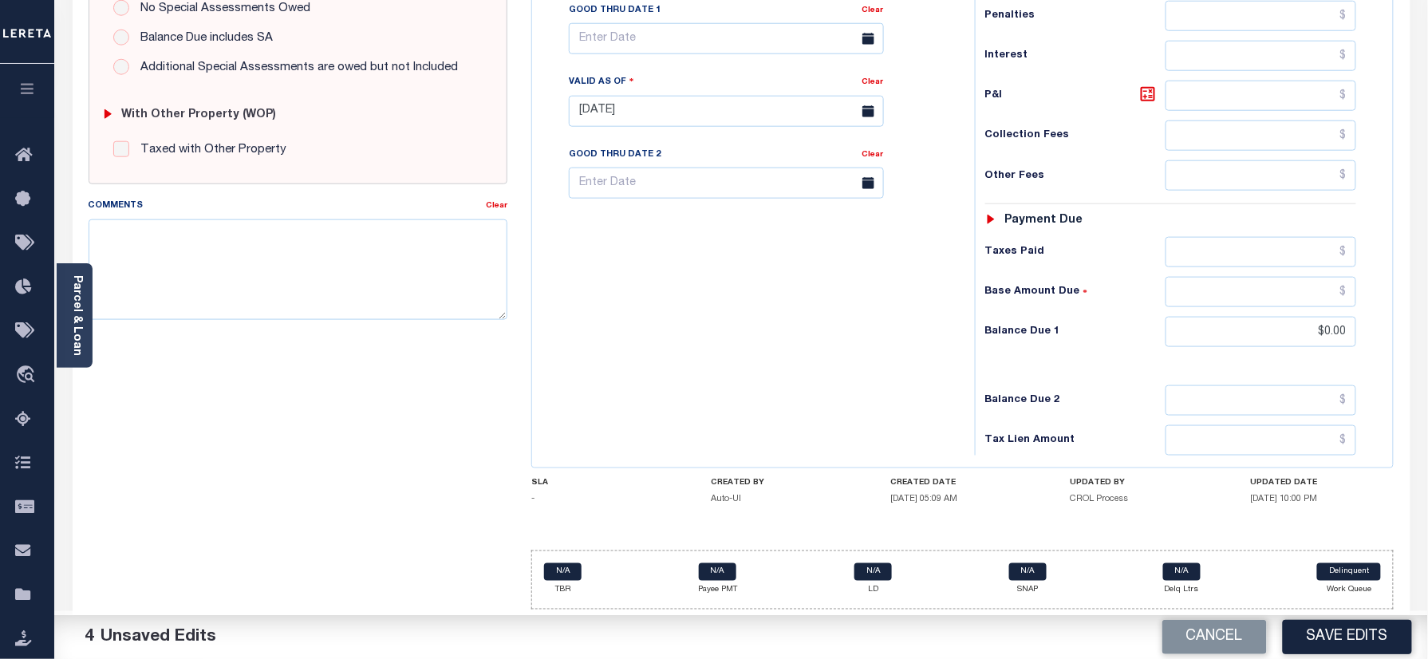
click at [1343, 640] on button "Save Edits" at bounding box center [1346, 637] width 129 height 34
